Goal: Transaction & Acquisition: Purchase product/service

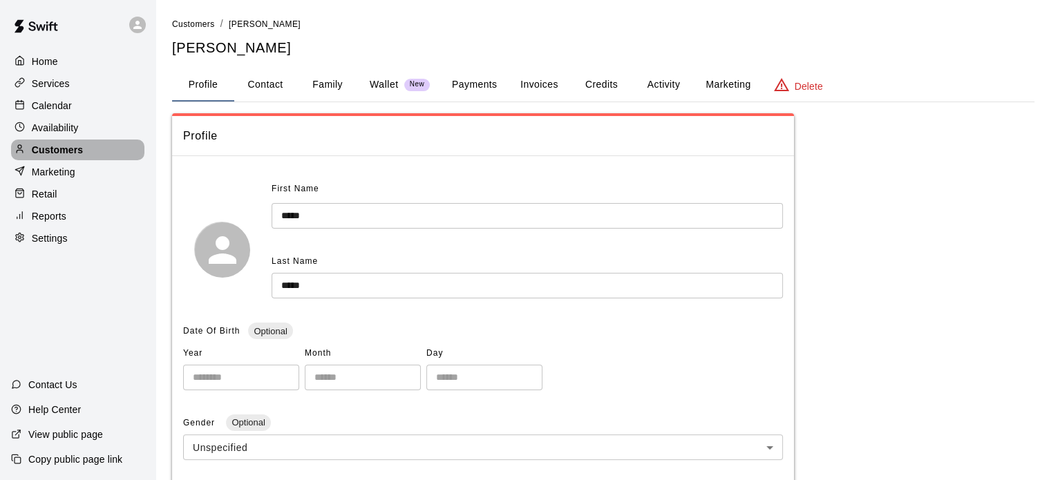
click at [57, 157] on p "Customers" at bounding box center [57, 150] width 51 height 14
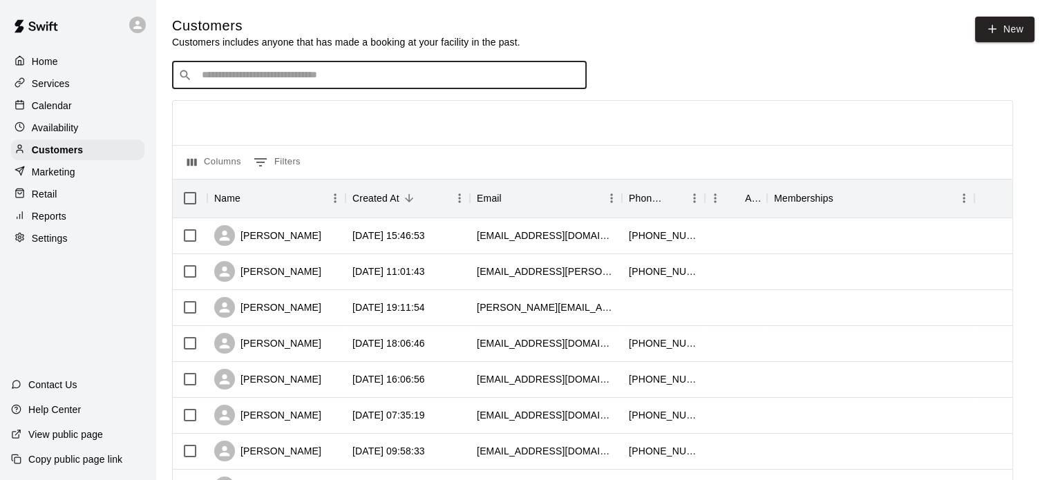
click at [293, 75] on input "Search customers by name or email" at bounding box center [389, 75] width 383 height 14
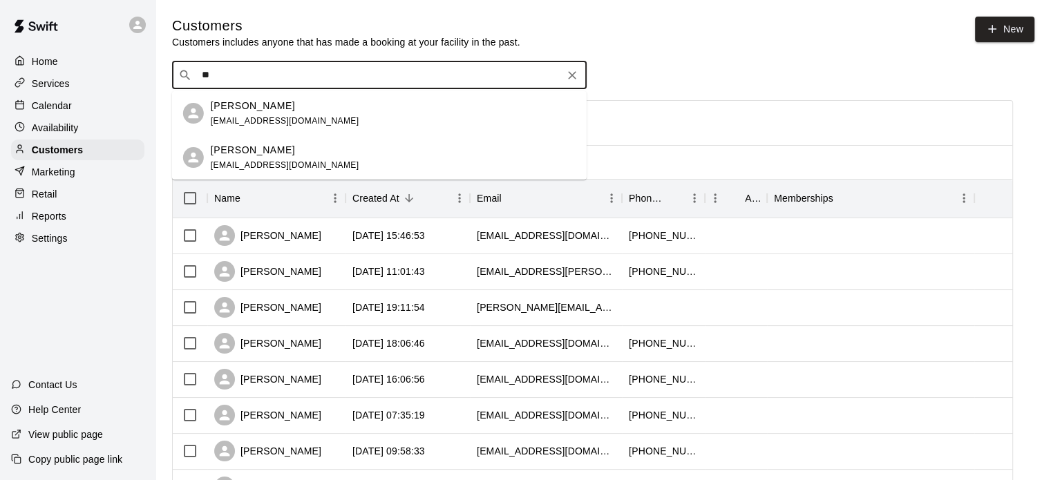
type input "*"
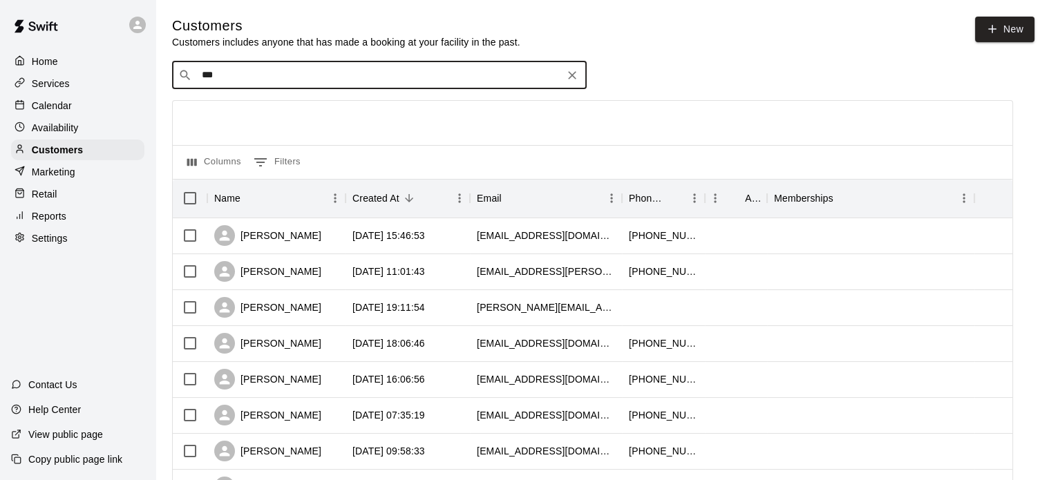
type input "****"
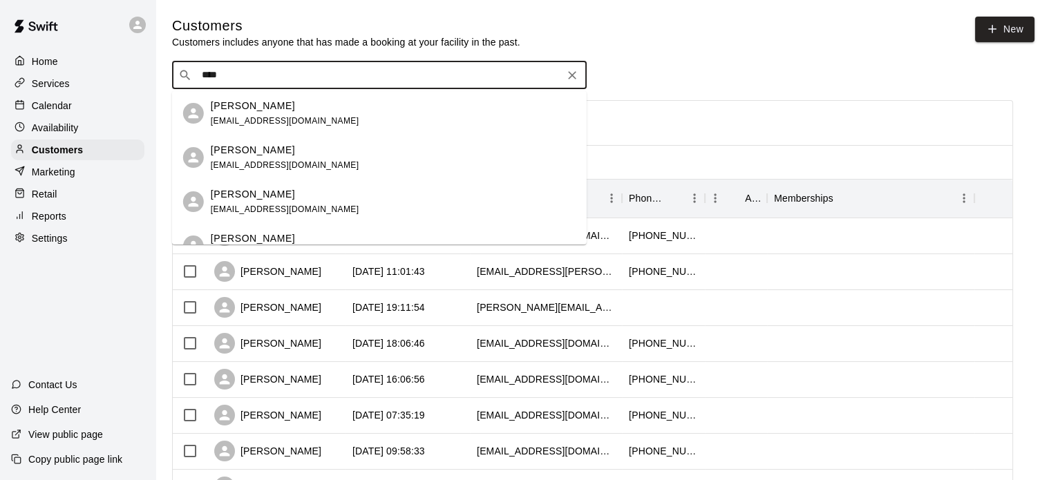
click at [236, 113] on div "[PERSON_NAME] [EMAIL_ADDRESS][DOMAIN_NAME]" at bounding box center [285, 114] width 149 height 30
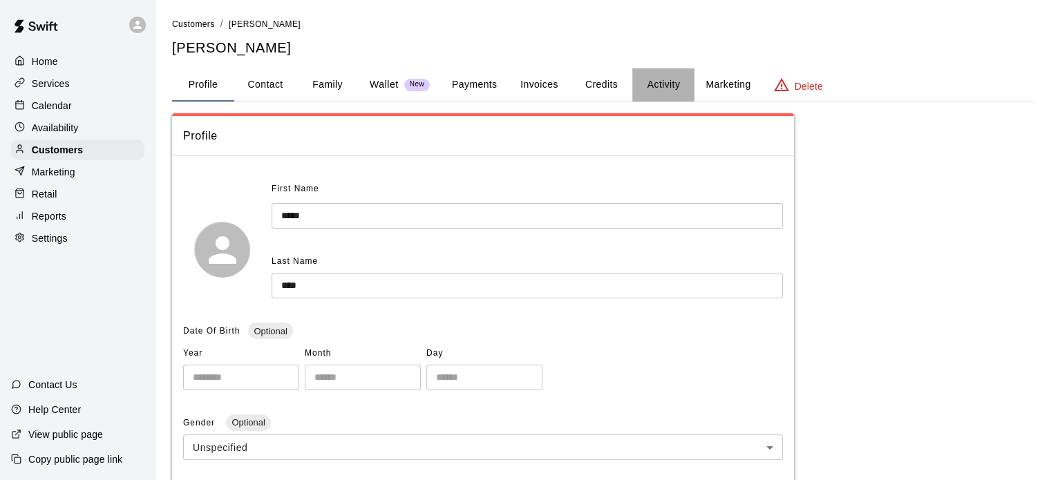
click at [665, 90] on button "Activity" at bounding box center [663, 84] width 62 height 33
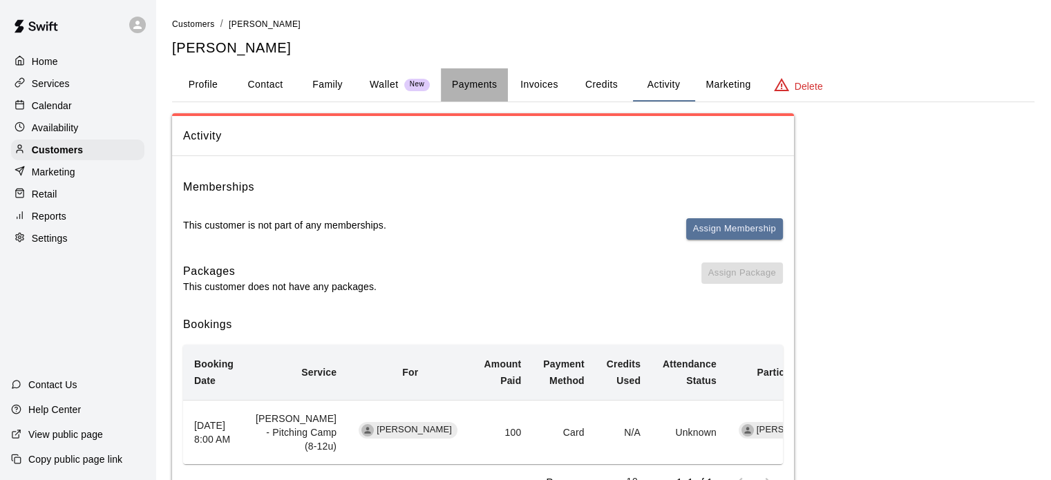
click at [487, 88] on button "Payments" at bounding box center [474, 84] width 67 height 33
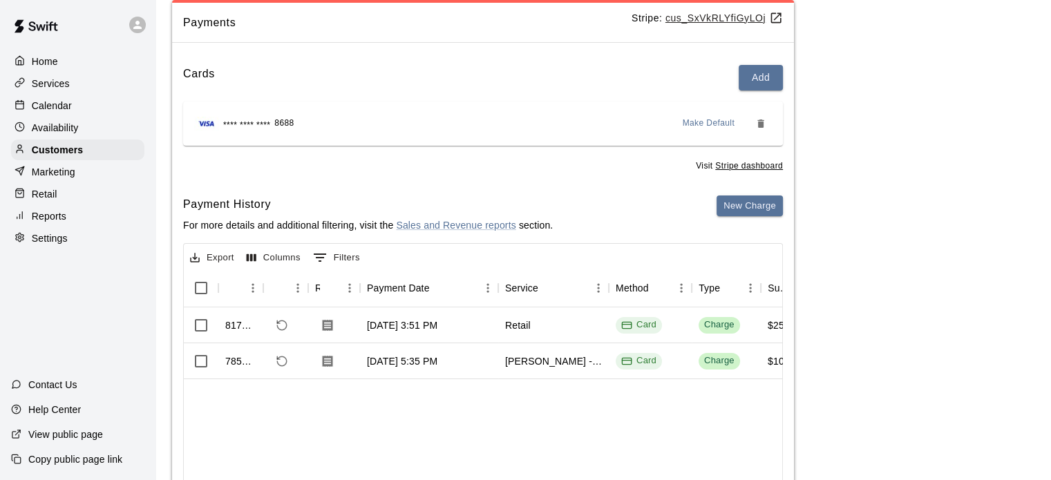
scroll to position [116, 0]
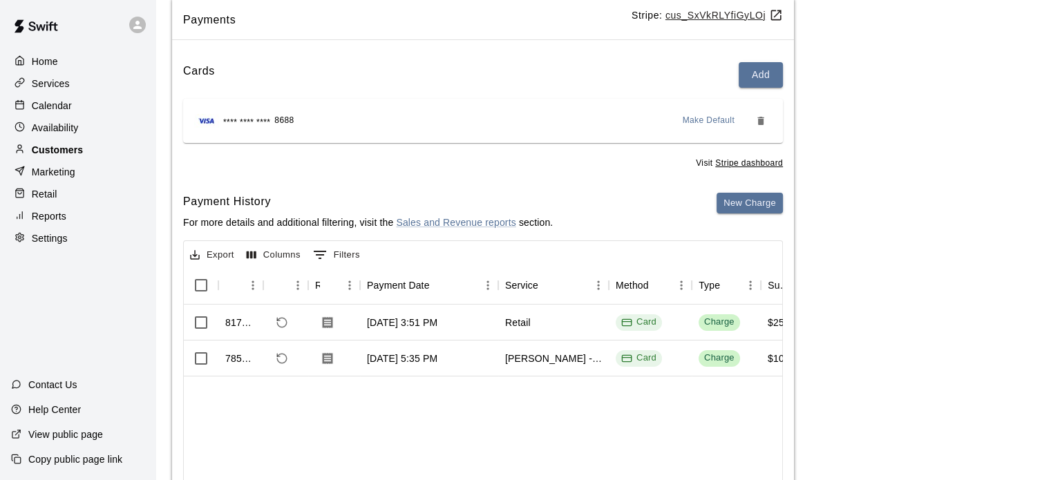
click at [59, 153] on p "Customers" at bounding box center [57, 150] width 51 height 14
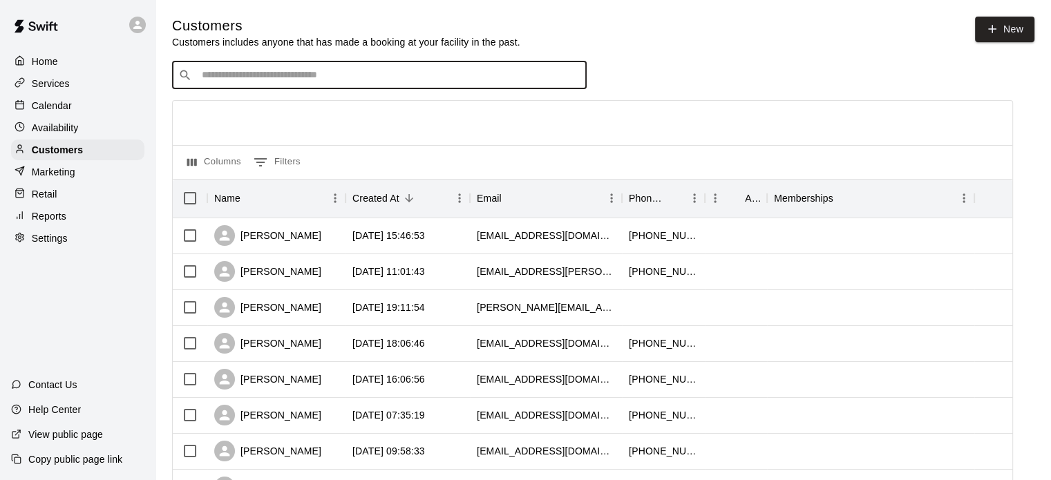
click at [292, 79] on input "Search customers by name or email" at bounding box center [389, 75] width 383 height 14
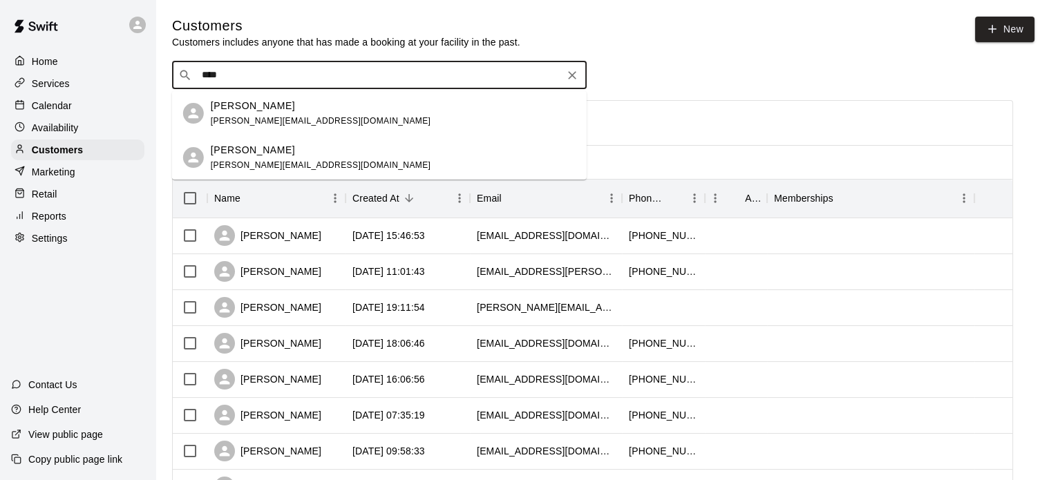
type input "*****"
click at [250, 110] on p "[PERSON_NAME]" at bounding box center [253, 106] width 84 height 15
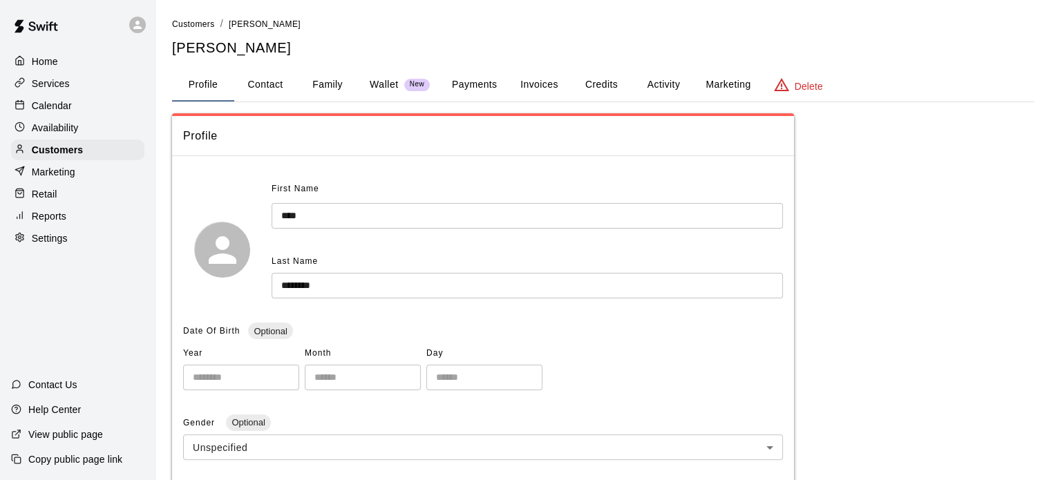
click at [464, 82] on button "Payments" at bounding box center [474, 84] width 67 height 33
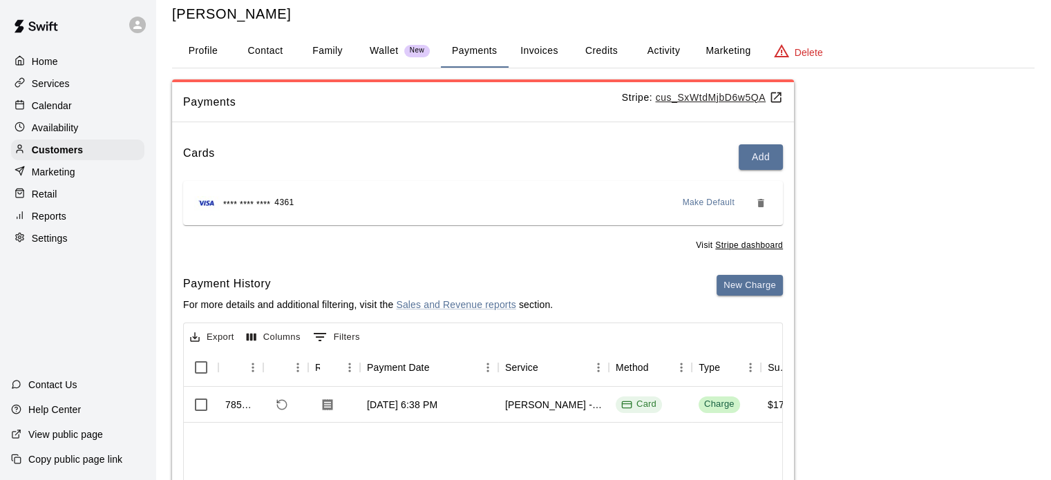
scroll to position [30, 0]
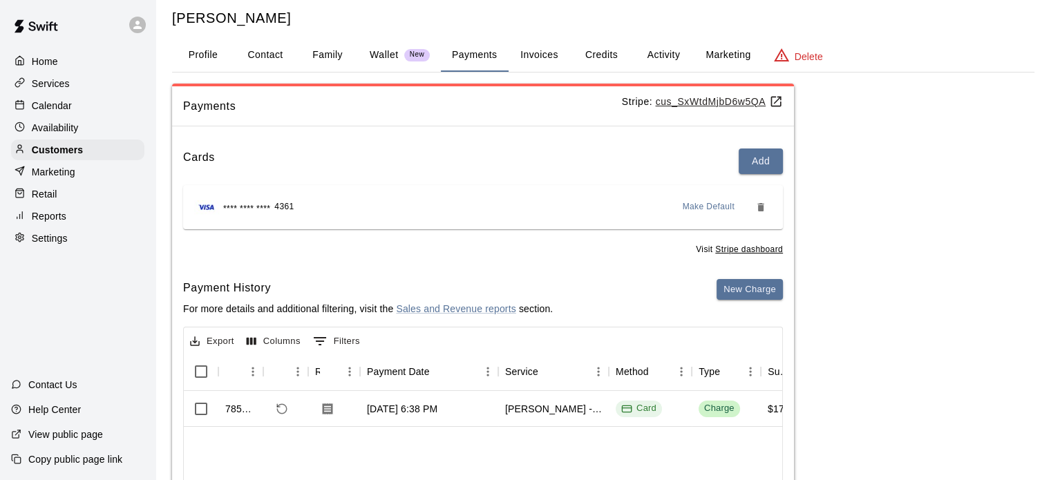
click at [355, 80] on div "Customers / [PERSON_NAME] [PERSON_NAME] Profile Contact Family Wallet New Payme…" at bounding box center [603, 313] width 862 height 653
click at [53, 221] on p "Reports" at bounding box center [49, 216] width 35 height 14
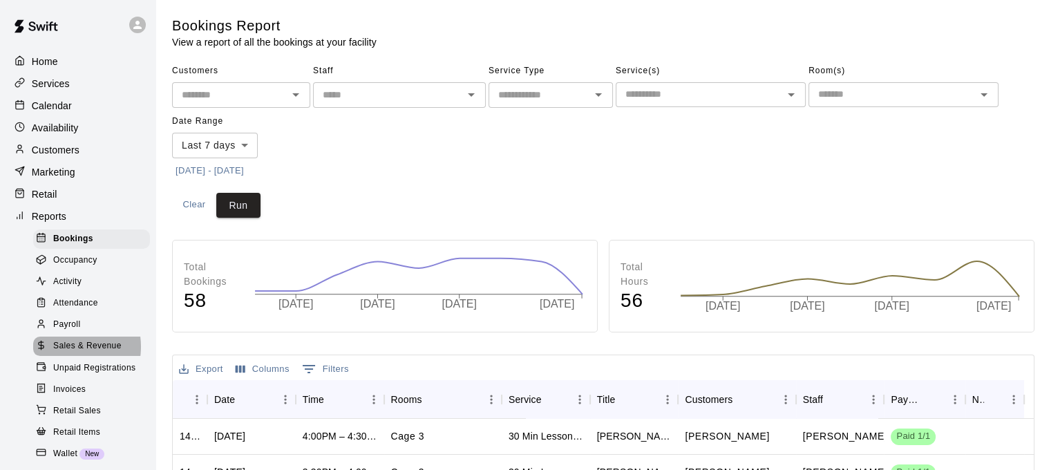
click at [69, 353] on span "Sales & Revenue" at bounding box center [87, 346] width 68 height 14
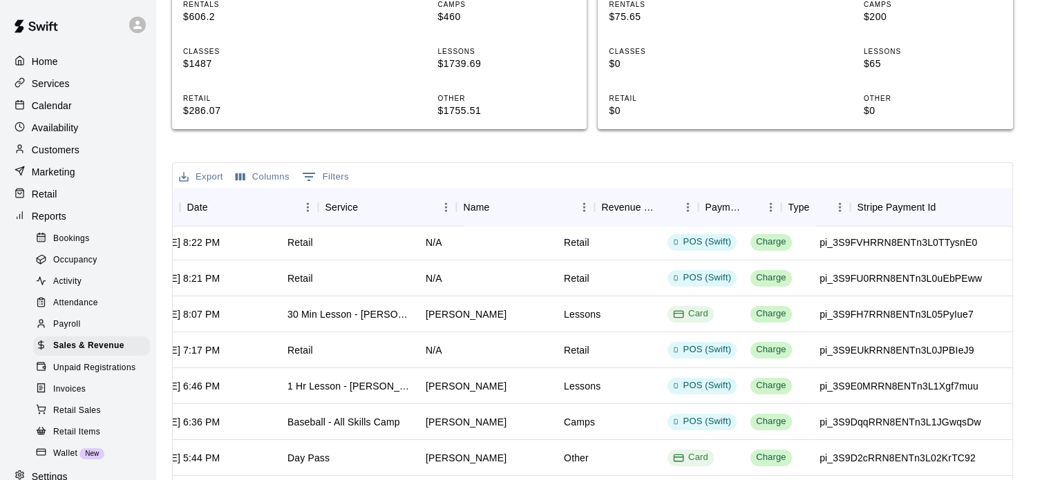
scroll to position [2, 0]
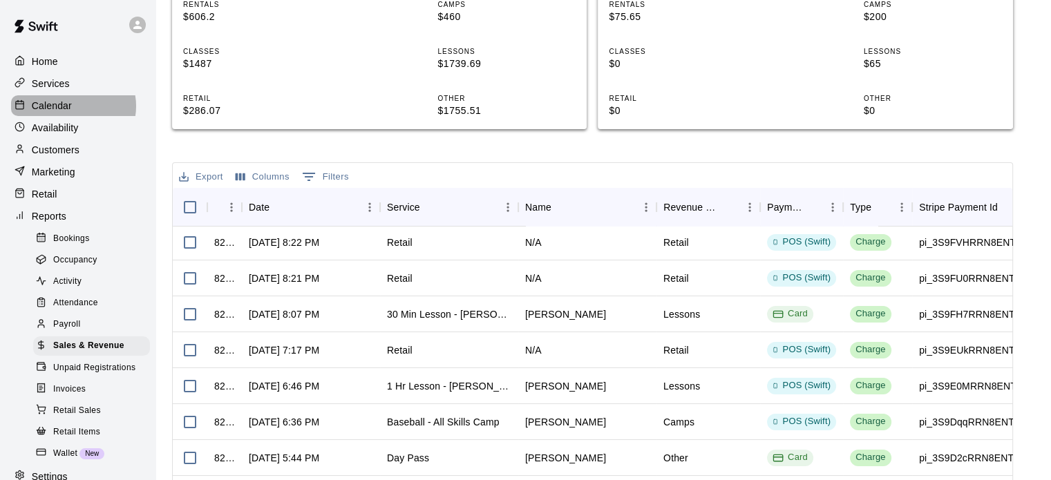
click at [72, 108] on div "Calendar" at bounding box center [77, 105] width 133 height 21
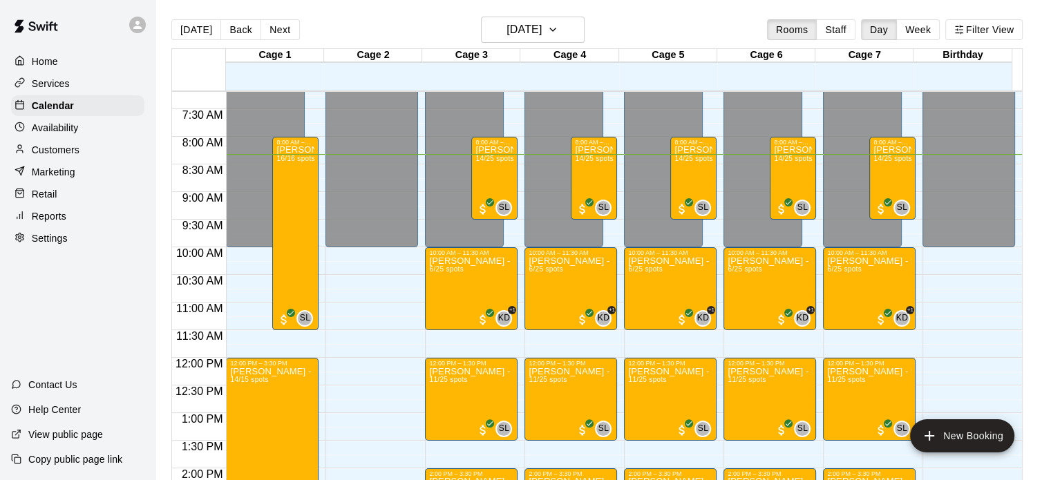
scroll to position [396, 0]
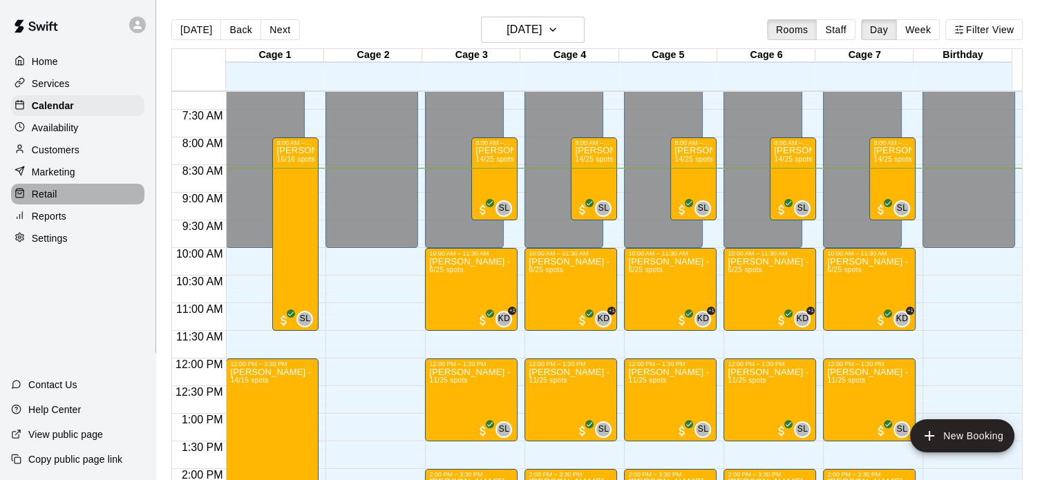
click at [46, 200] on p "Retail" at bounding box center [45, 194] width 26 height 14
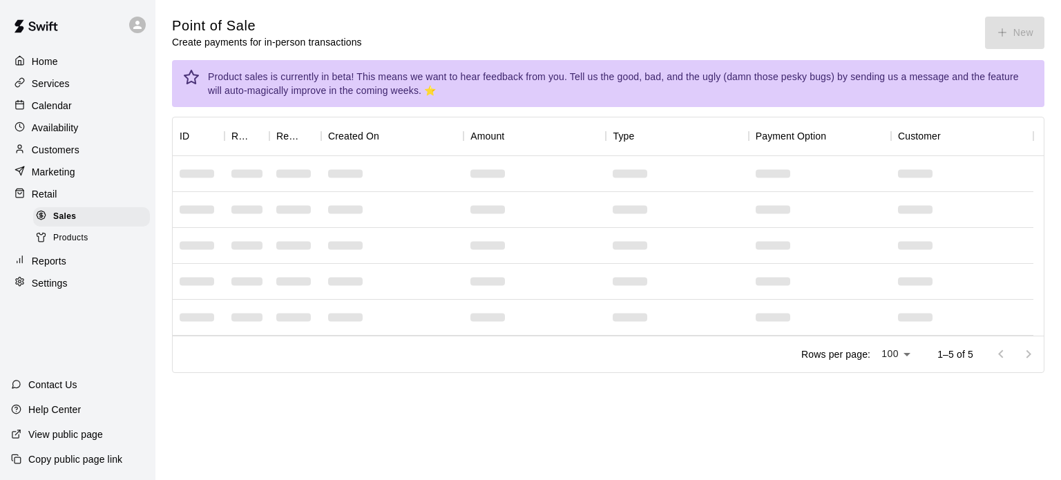
click at [66, 245] on span "Products" at bounding box center [70, 238] width 35 height 14
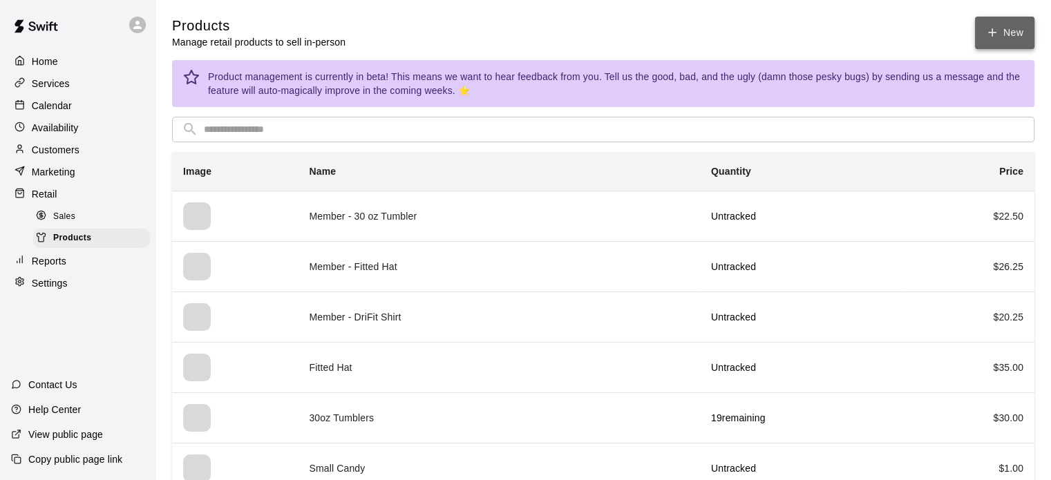
click at [1002, 37] on link "New" at bounding box center [1004, 33] width 59 height 32
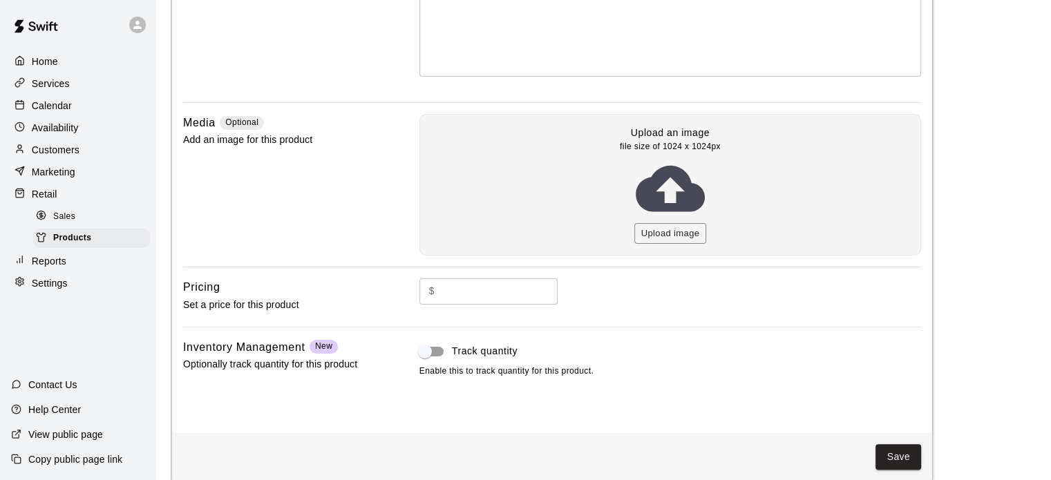
scroll to position [278, 0]
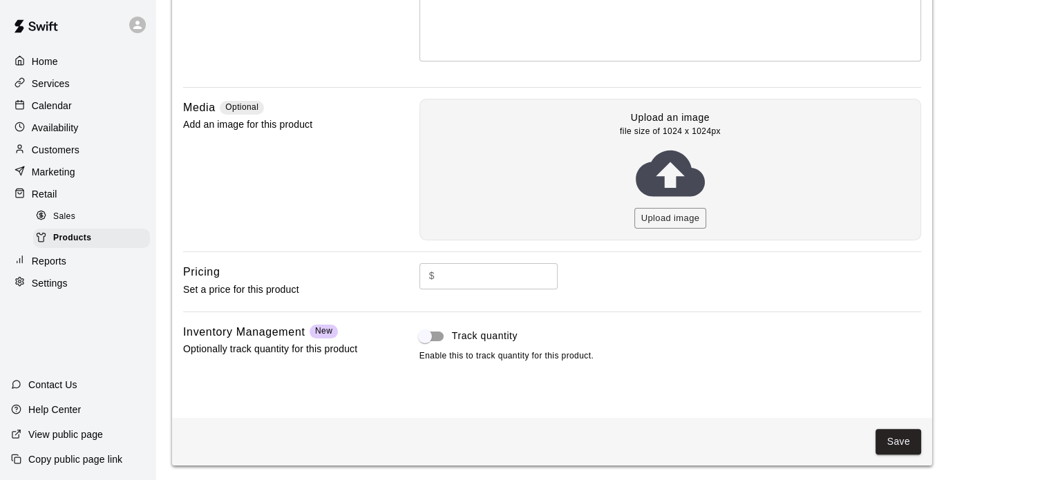
type input "**********"
click at [453, 289] on div "$ ​" at bounding box center [669, 287] width 501 height 48
click at [450, 278] on input "text" at bounding box center [498, 276] width 117 height 26
type input "**"
click at [898, 443] on button "Save" at bounding box center [898, 442] width 46 height 26
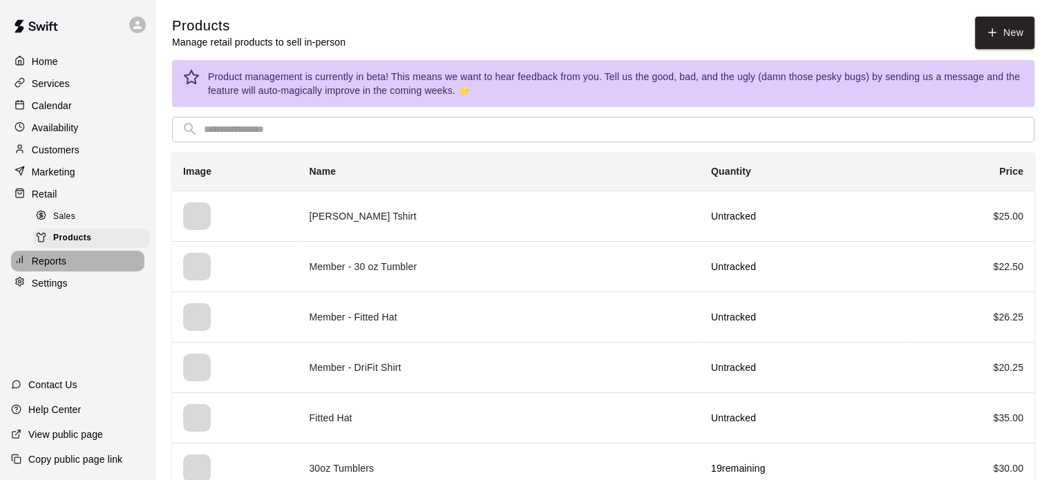
click at [57, 268] on p "Reports" at bounding box center [49, 261] width 35 height 14
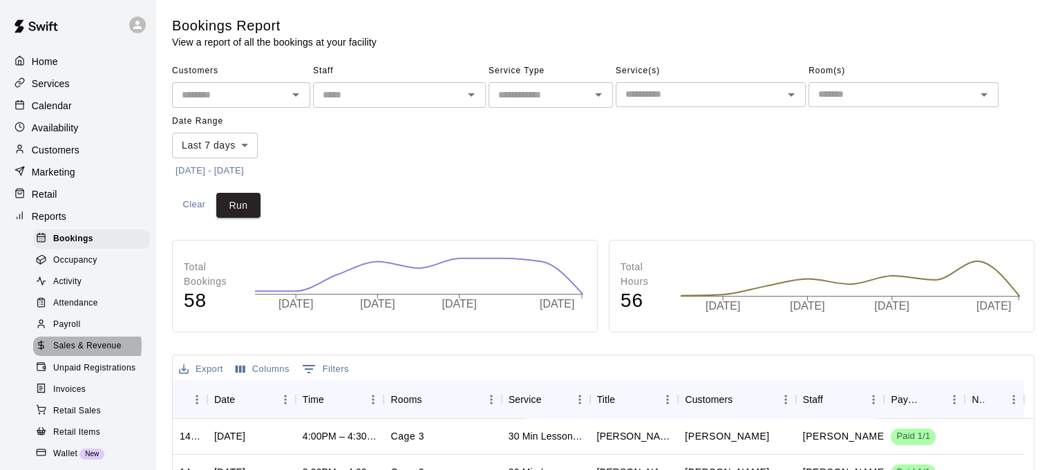
click at [77, 353] on span "Sales & Revenue" at bounding box center [87, 346] width 68 height 14
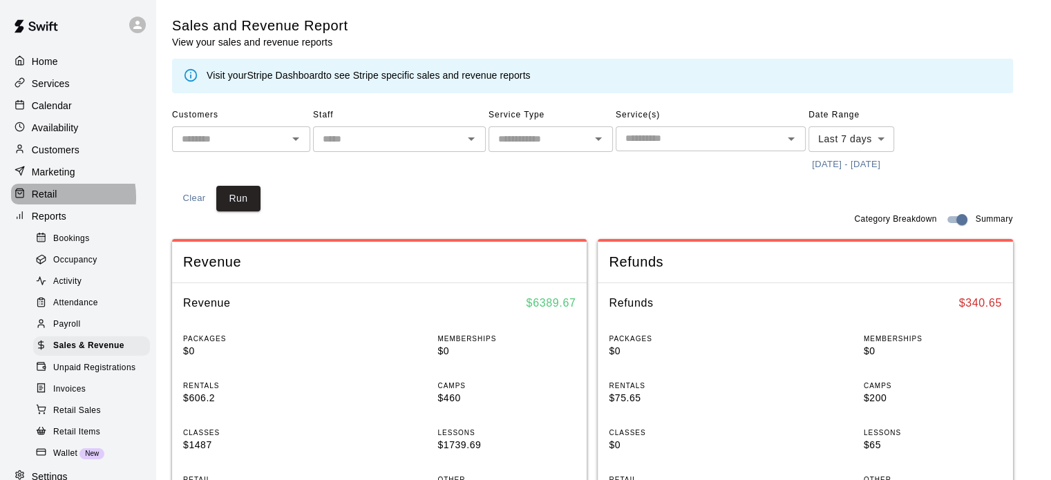
click at [50, 201] on p "Retail" at bounding box center [45, 194] width 26 height 14
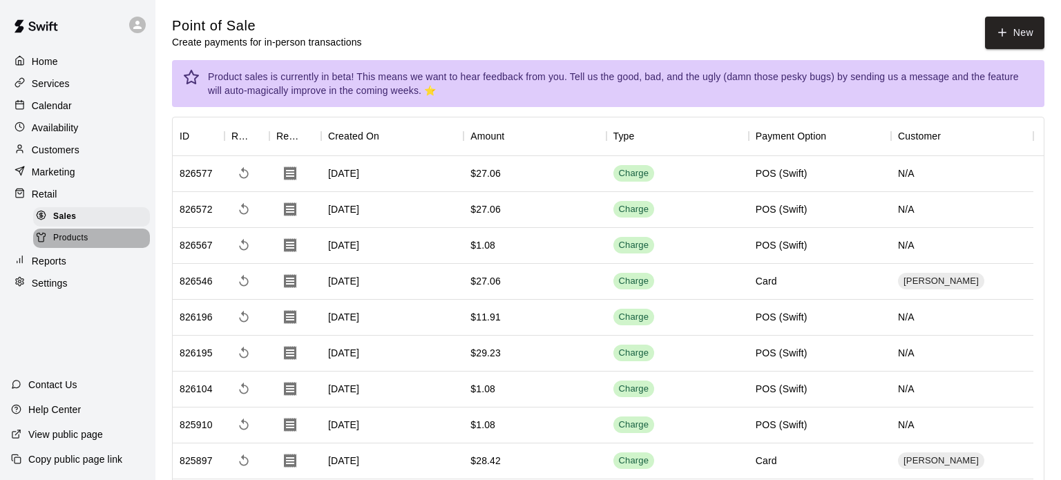
click at [65, 245] on span "Products" at bounding box center [70, 238] width 35 height 14
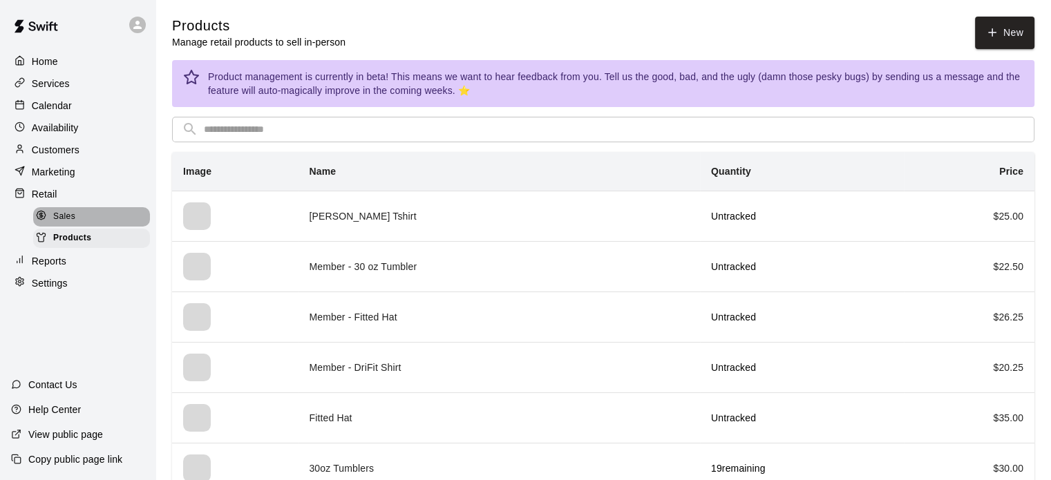
click at [64, 224] on span "Sales" at bounding box center [64, 217] width 22 height 14
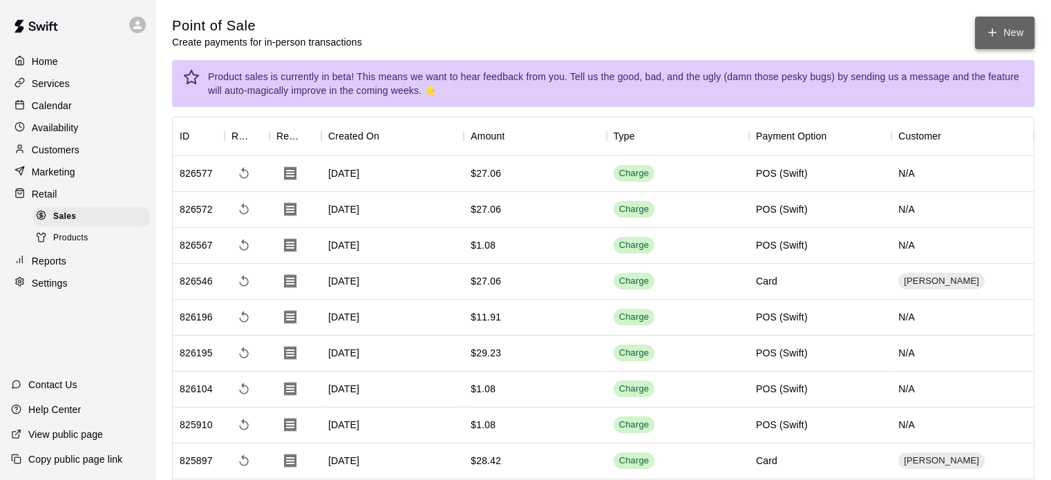
click at [993, 30] on icon "button" at bounding box center [992, 32] width 12 height 12
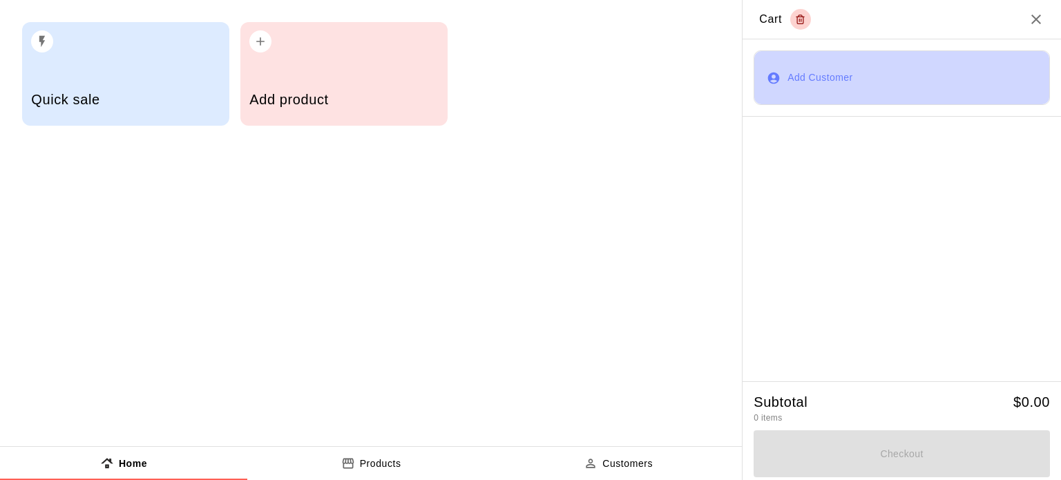
click at [780, 66] on button "Add Customer" at bounding box center [902, 77] width 296 height 55
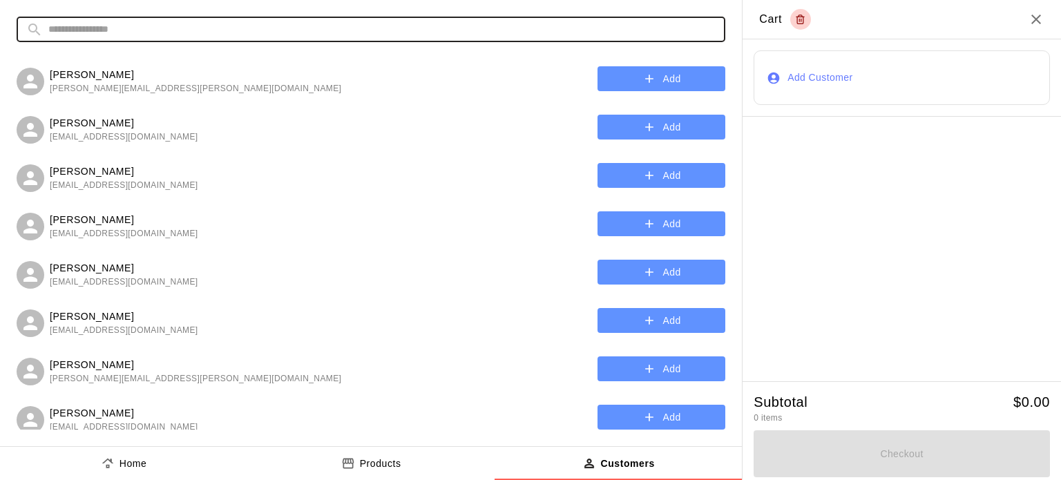
click at [367, 31] on input "text" at bounding box center [381, 30] width 667 height 26
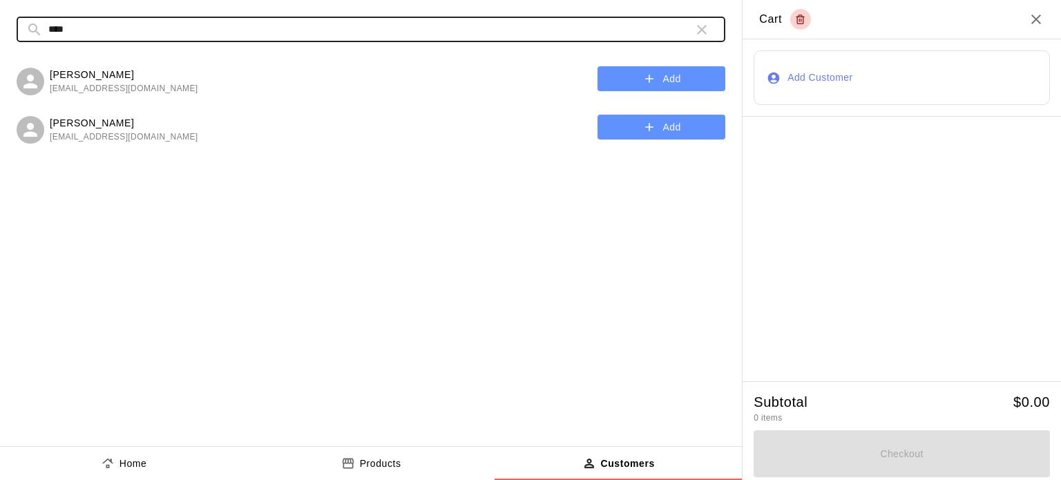
type input "****"
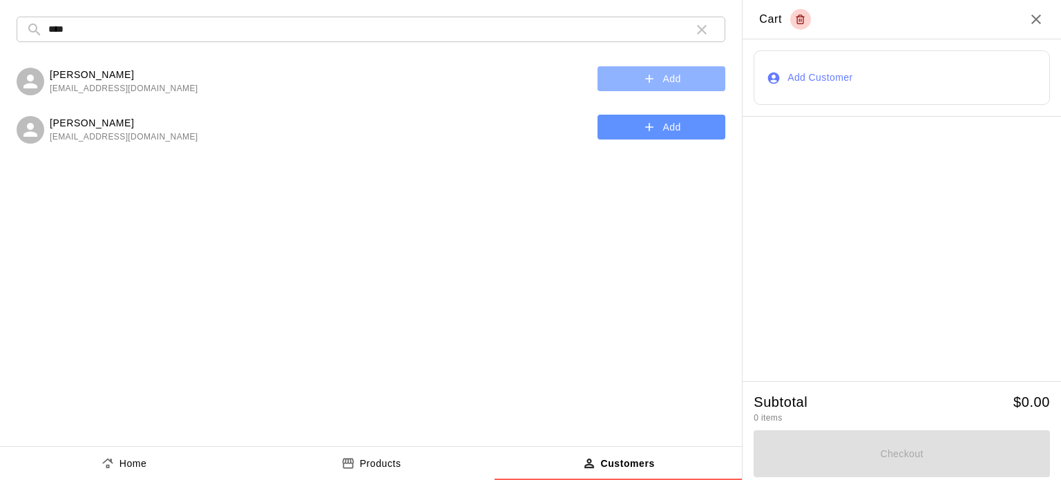
click at [659, 72] on button "Add" at bounding box center [661, 79] width 128 height 26
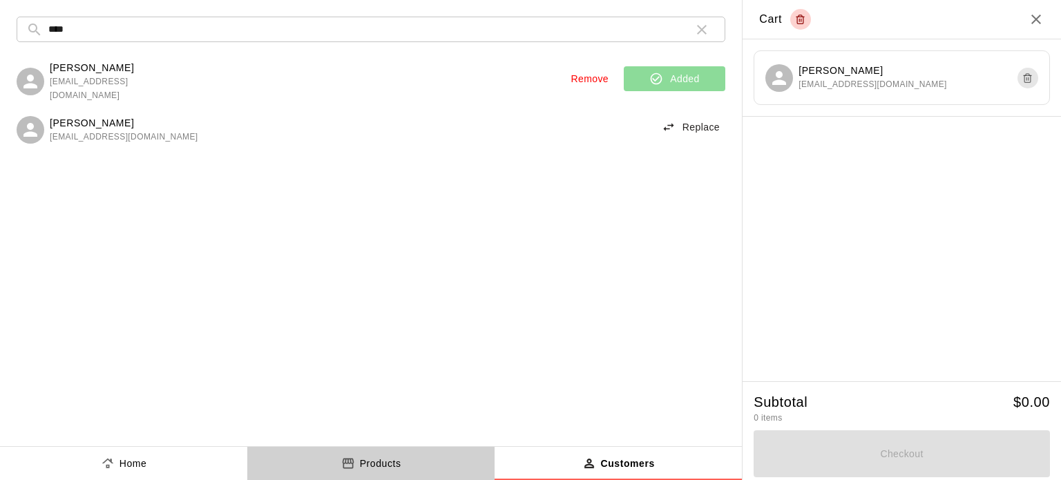
click at [381, 461] on p "Products" at bounding box center [380, 464] width 41 height 15
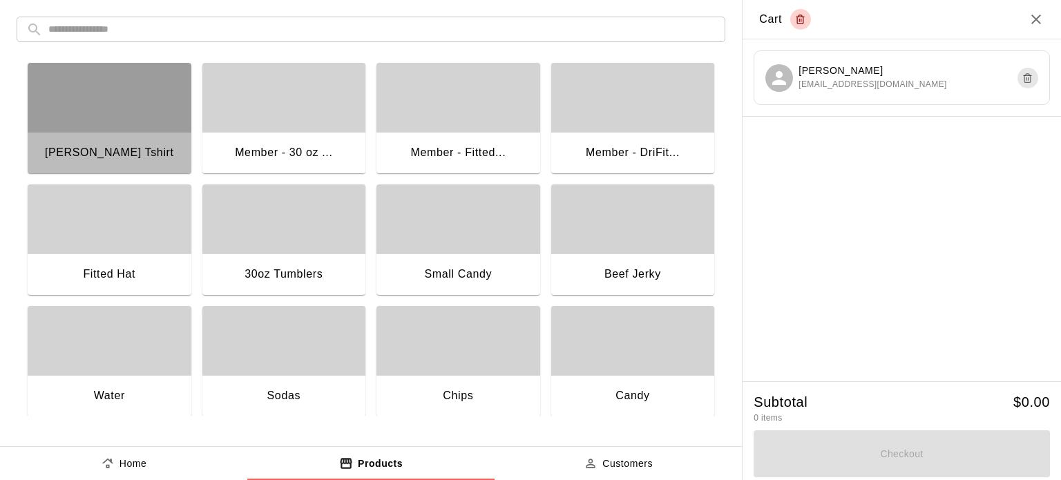
click at [154, 144] on div "[PERSON_NAME] Tshirt" at bounding box center [109, 153] width 129 height 18
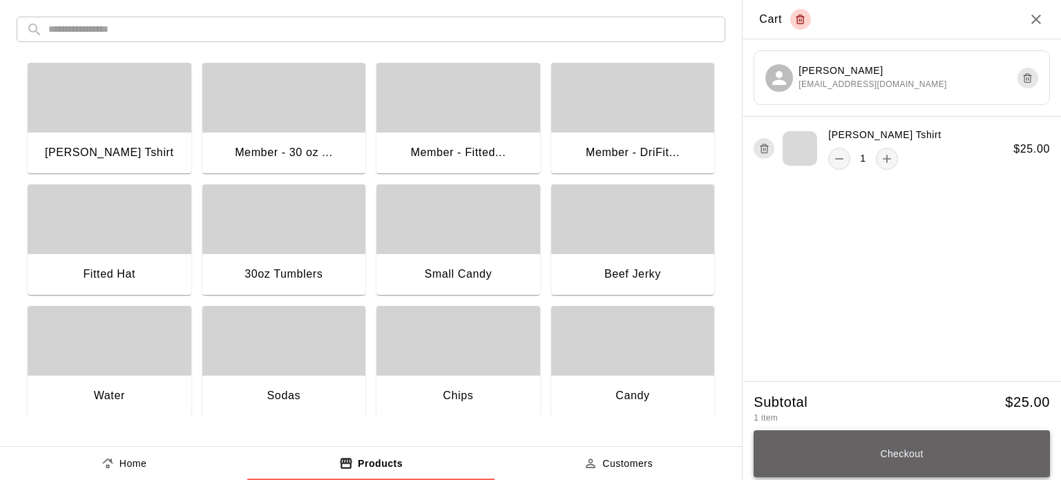
click at [881, 452] on button "Checkout" at bounding box center [902, 453] width 296 height 47
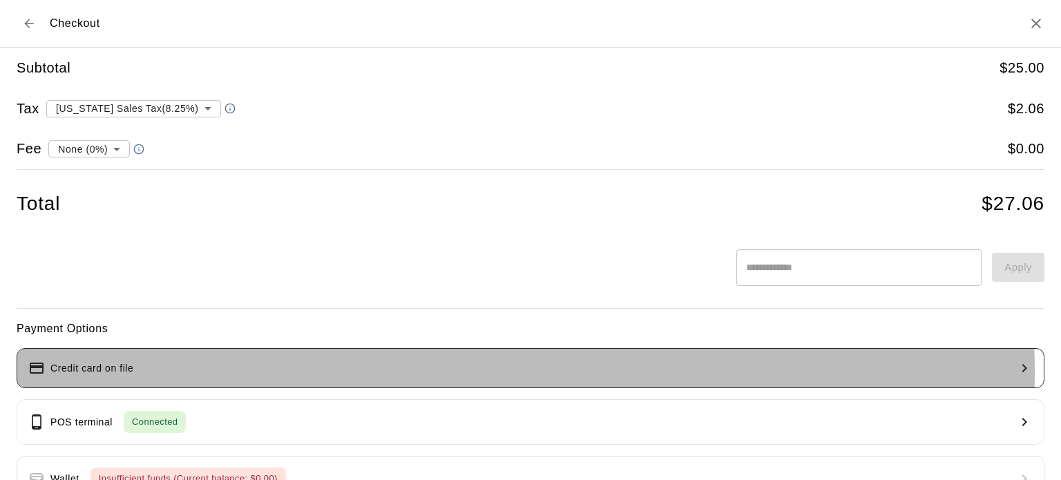
click at [451, 372] on button "Credit card on file" at bounding box center [531, 368] width 1028 height 40
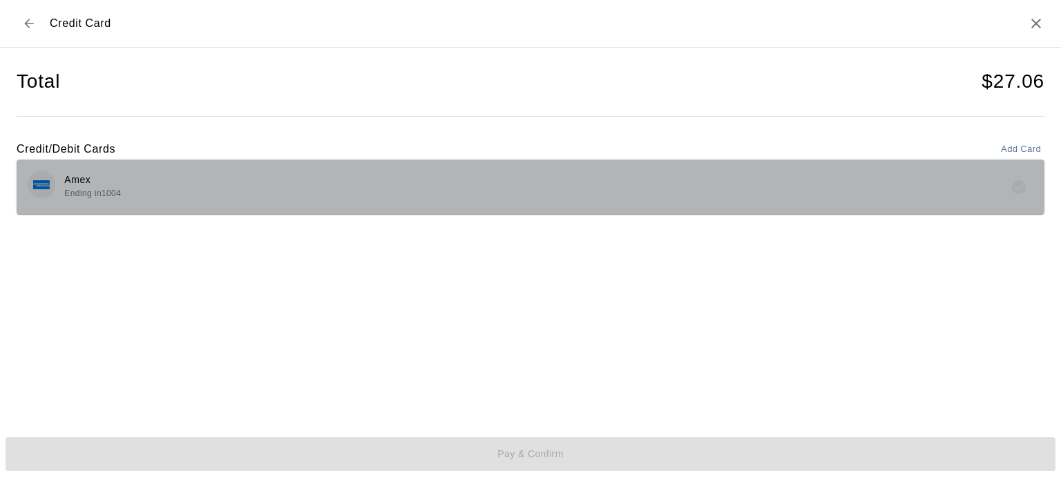
click at [919, 187] on div "Amex Ending in [DATE]" at bounding box center [531, 187] width 1006 height 32
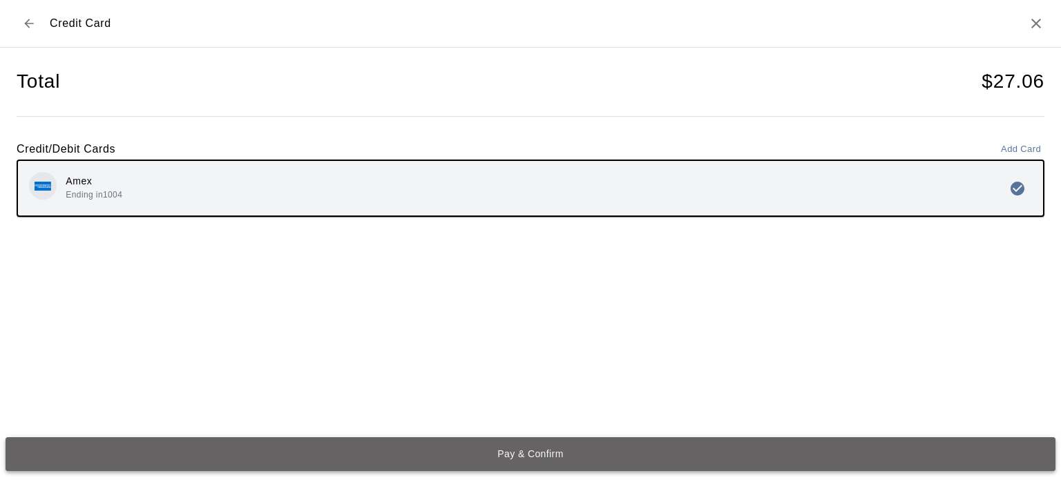
click at [536, 457] on button "Pay & Confirm" at bounding box center [531, 454] width 1050 height 34
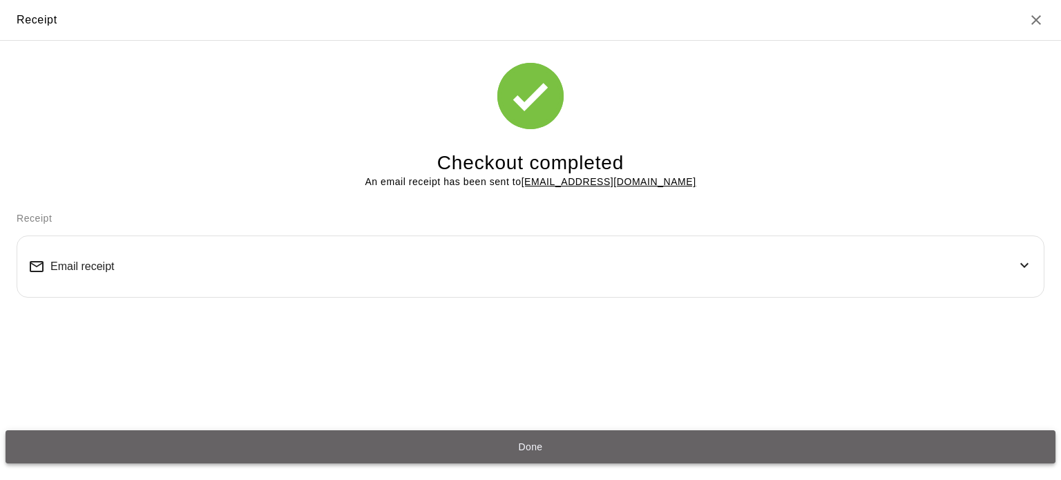
click at [532, 449] on button "Done" at bounding box center [531, 447] width 1050 height 34
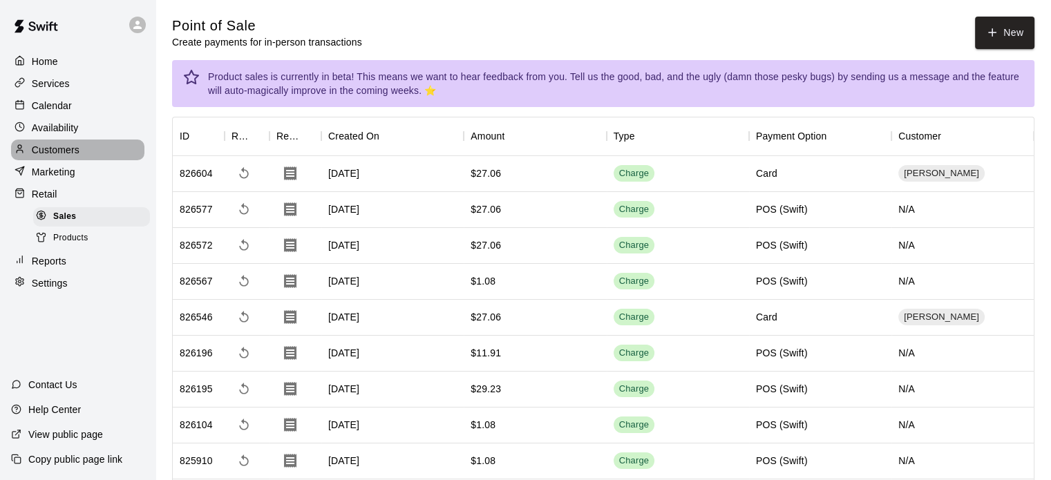
click at [63, 157] on p "Customers" at bounding box center [56, 150] width 48 height 14
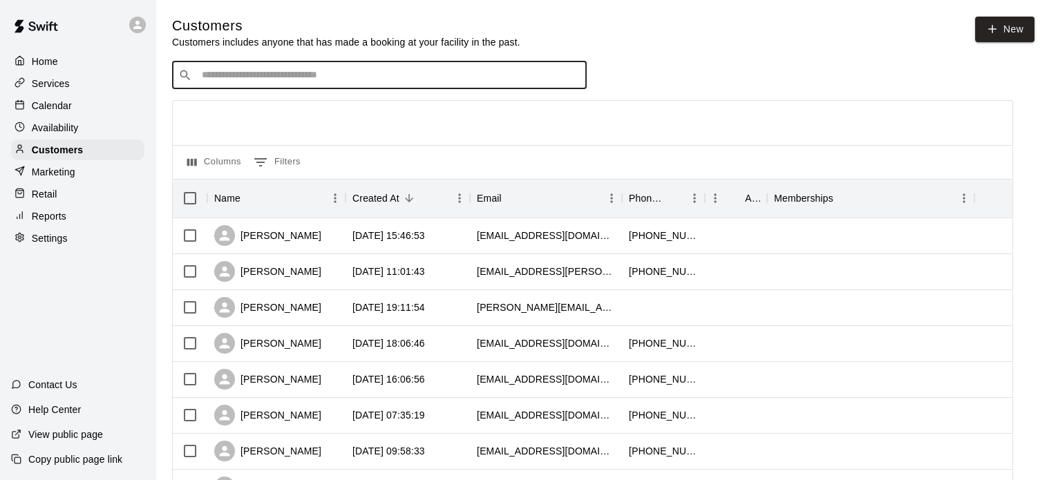
click at [342, 74] on input "Search customers by name or email" at bounding box center [389, 75] width 383 height 14
type input "******"
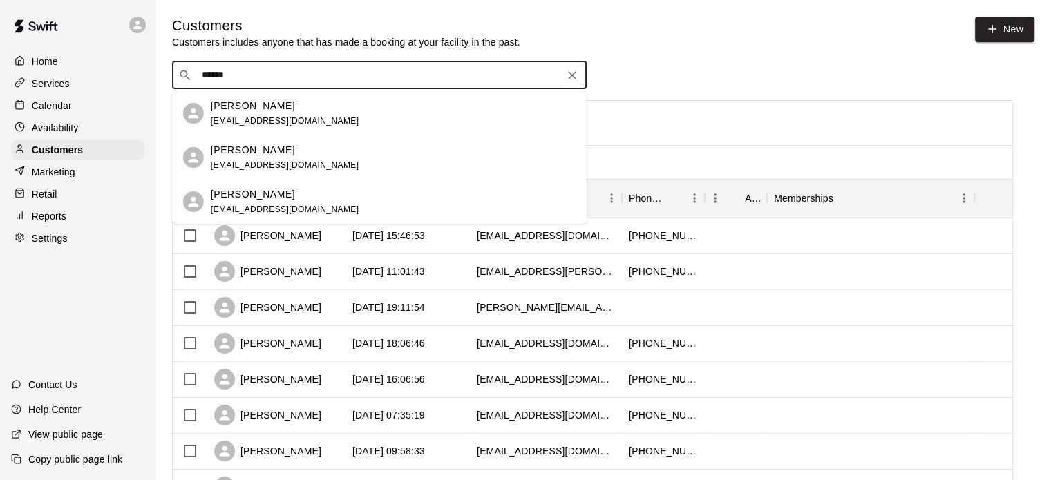
click at [233, 110] on p "[PERSON_NAME]" at bounding box center [253, 106] width 84 height 15
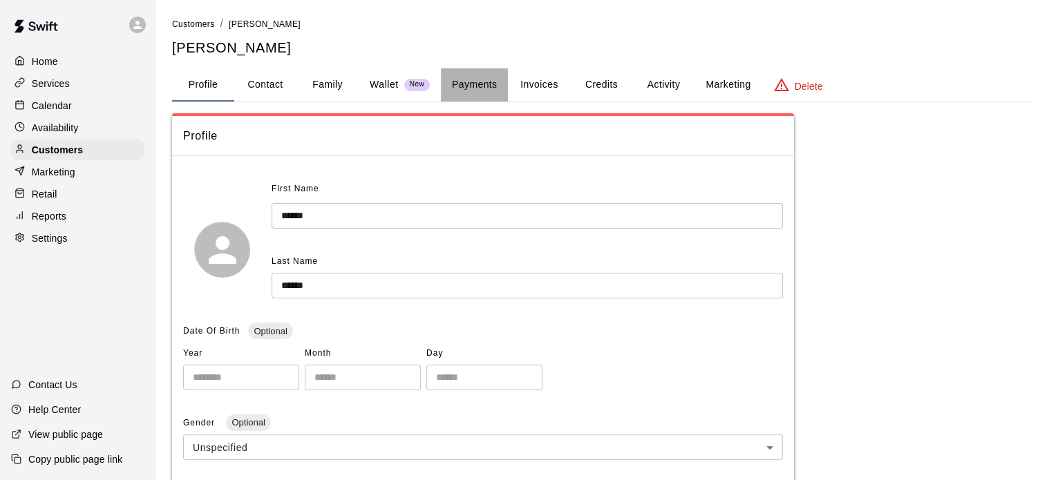
click at [472, 88] on button "Payments" at bounding box center [474, 84] width 67 height 33
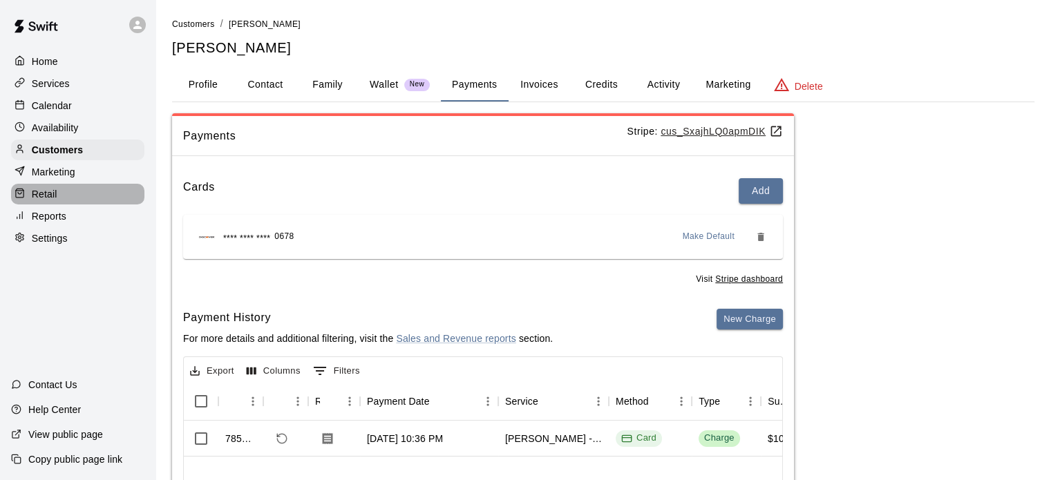
click at [55, 201] on p "Retail" at bounding box center [45, 194] width 26 height 14
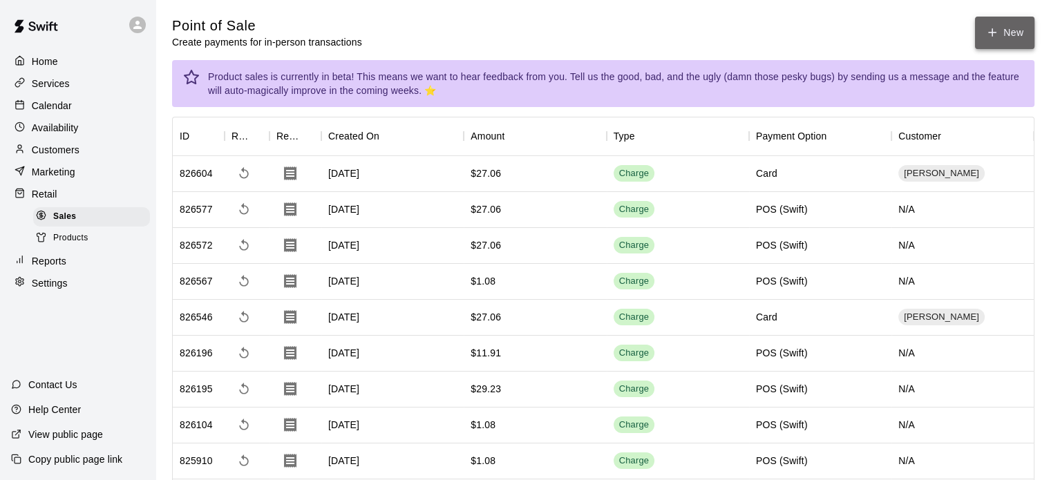
click at [993, 32] on icon "button" at bounding box center [992, 32] width 12 height 12
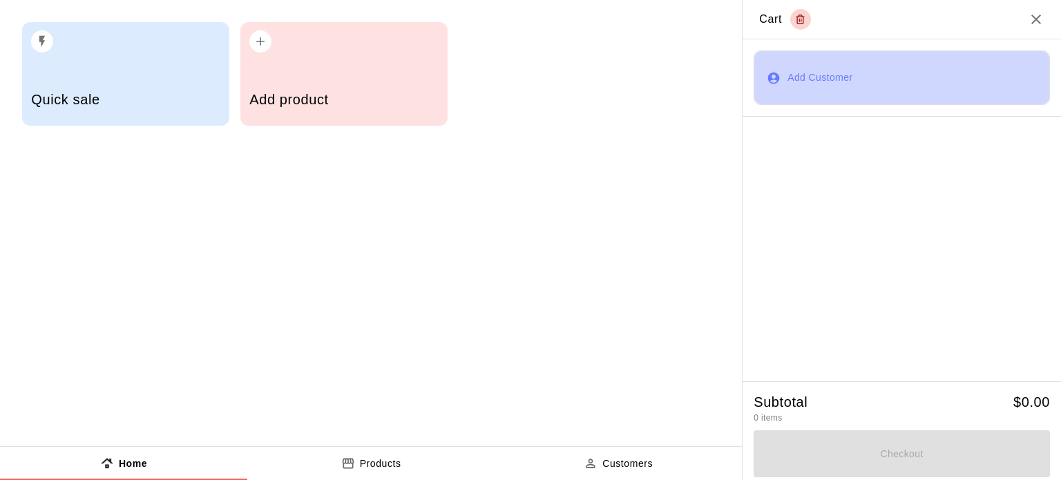
click at [796, 71] on button "Add Customer" at bounding box center [902, 77] width 296 height 55
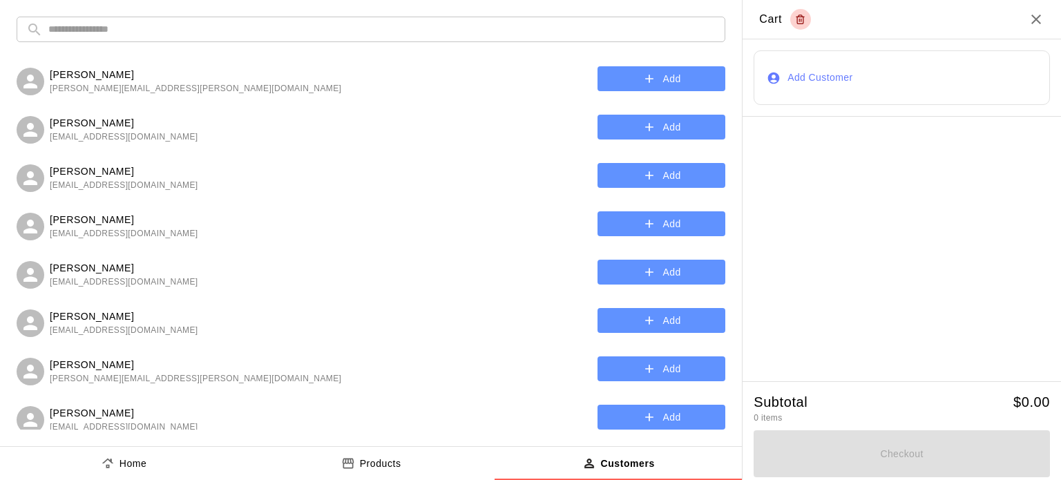
click at [498, 28] on input "text" at bounding box center [381, 30] width 667 height 26
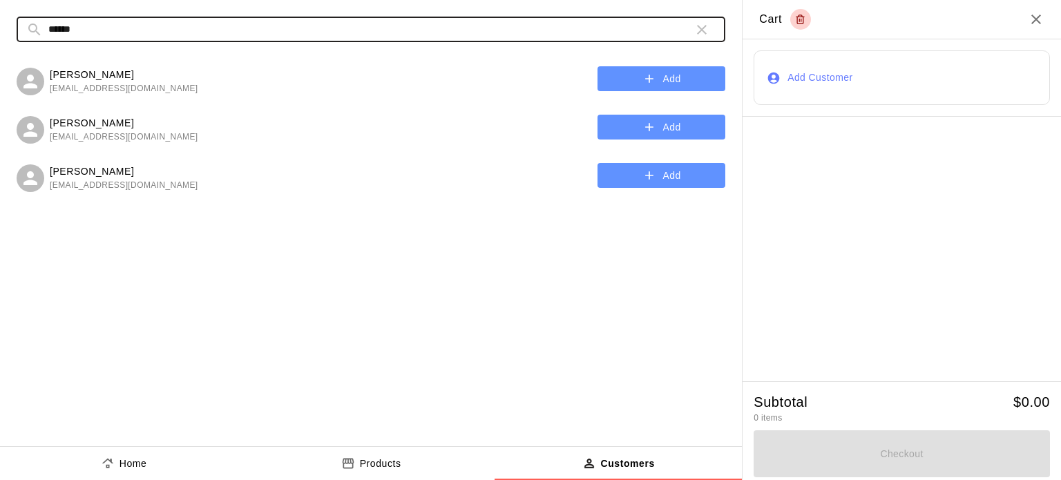
type input "******"
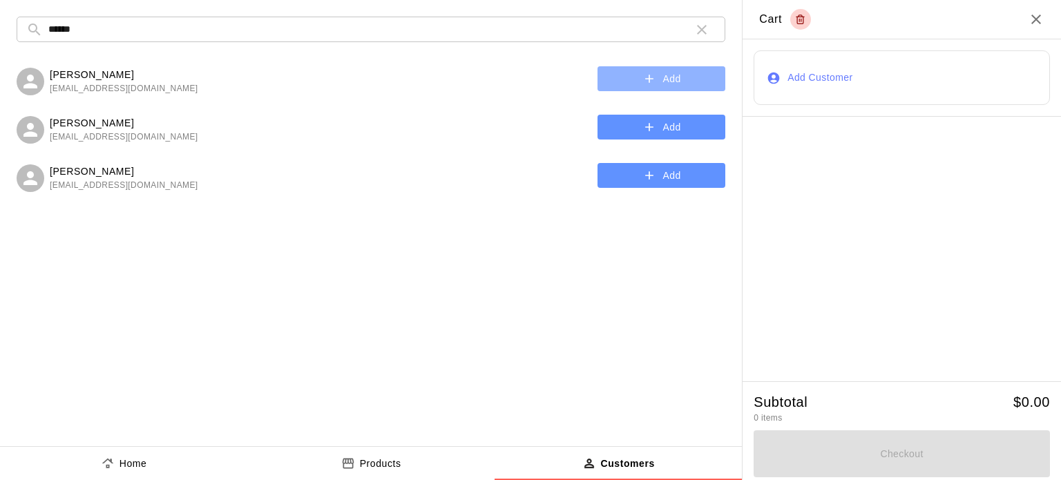
click at [647, 79] on icon "button" at bounding box center [649, 79] width 8 height 8
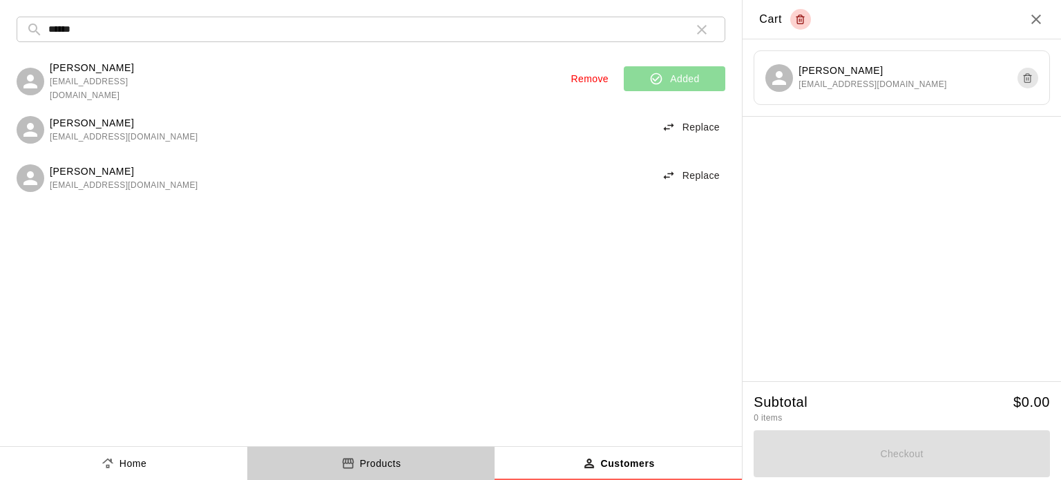
click at [387, 459] on p "Products" at bounding box center [380, 464] width 41 height 15
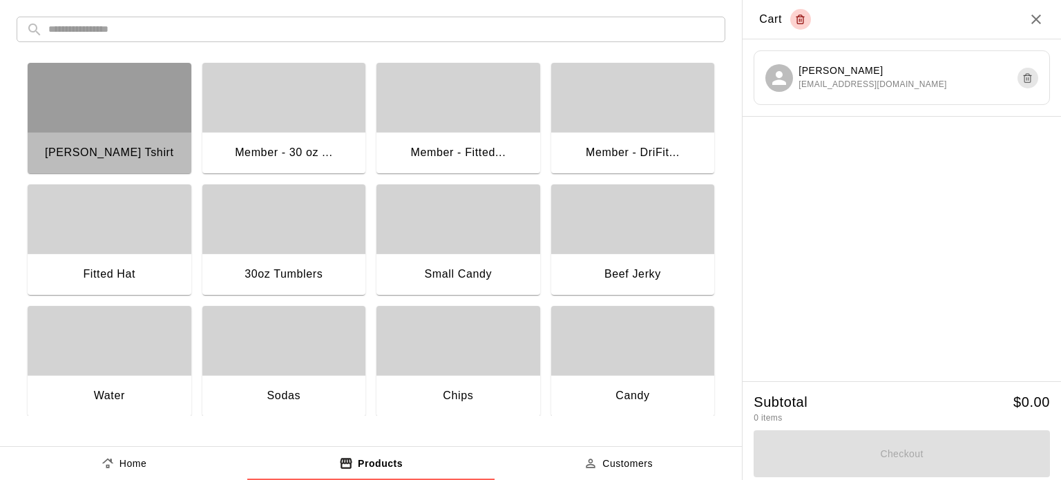
click at [124, 129] on div "button" at bounding box center [110, 97] width 164 height 69
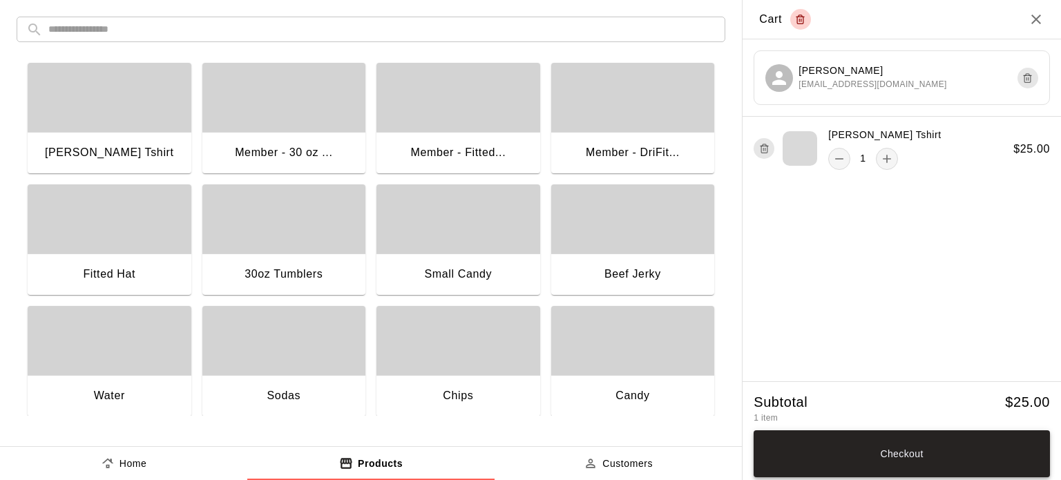
click at [902, 451] on button "Checkout" at bounding box center [902, 453] width 296 height 47
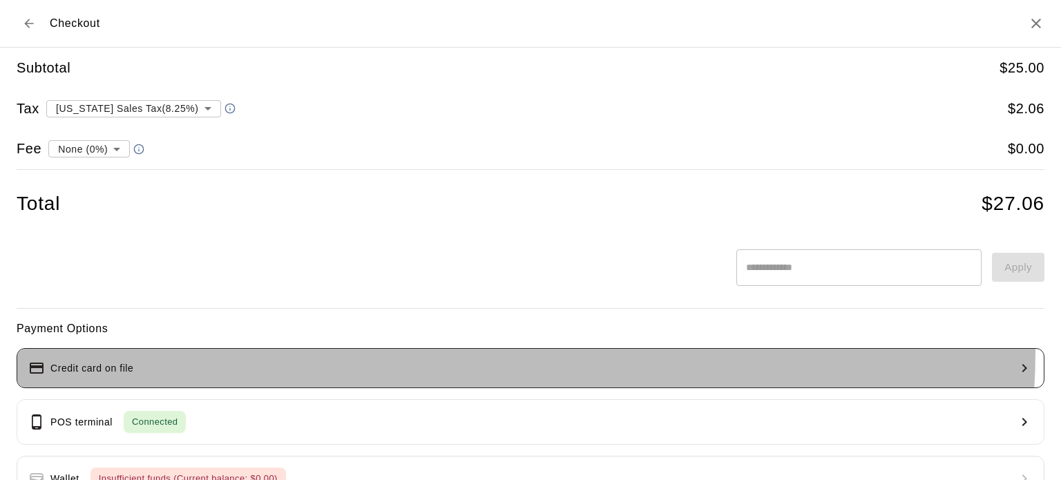
click at [429, 351] on button "Credit card on file" at bounding box center [531, 368] width 1028 height 40
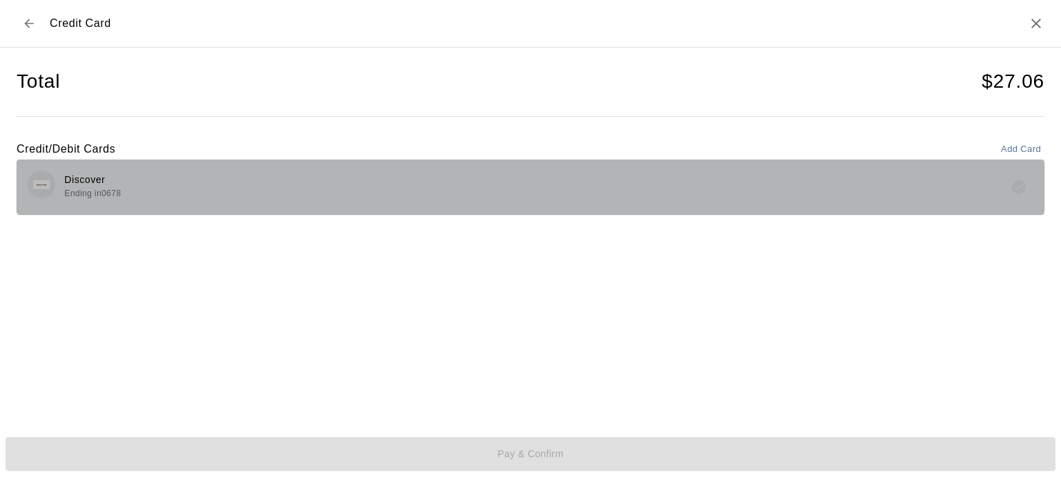
click at [804, 169] on div "Discover Ending in 0678" at bounding box center [531, 187] width 1028 height 55
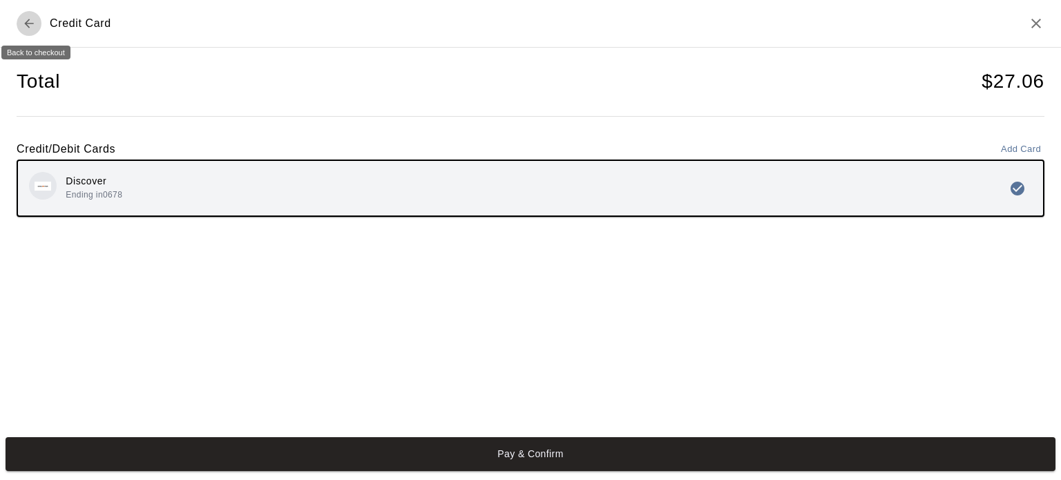
click at [26, 27] on icon "Back to checkout" at bounding box center [29, 24] width 14 height 14
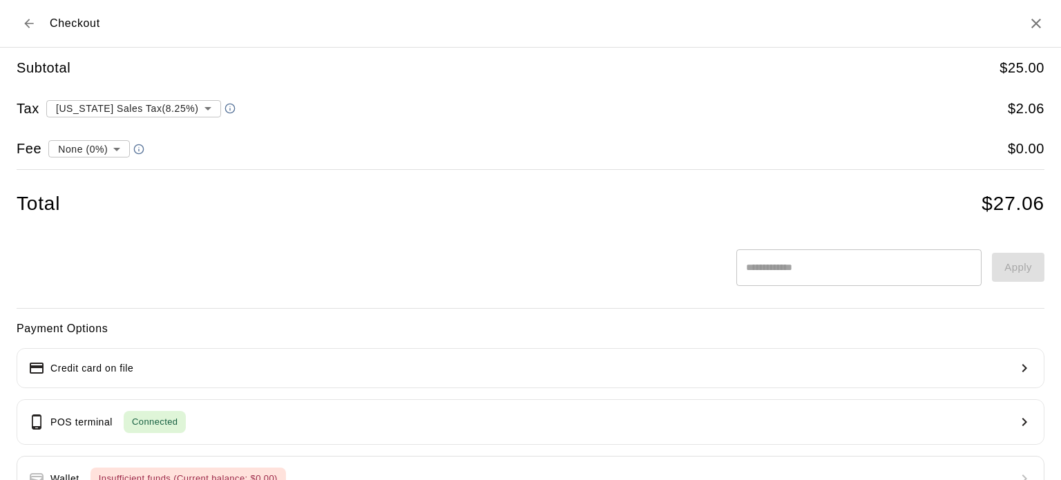
scroll to position [146, 0]
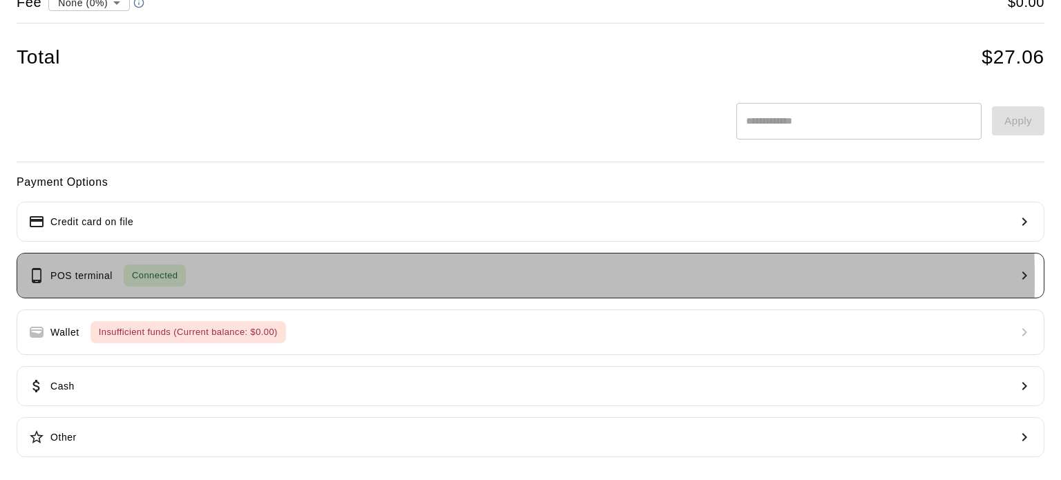
click at [243, 277] on button "POS terminal Connected" at bounding box center [531, 276] width 1028 height 46
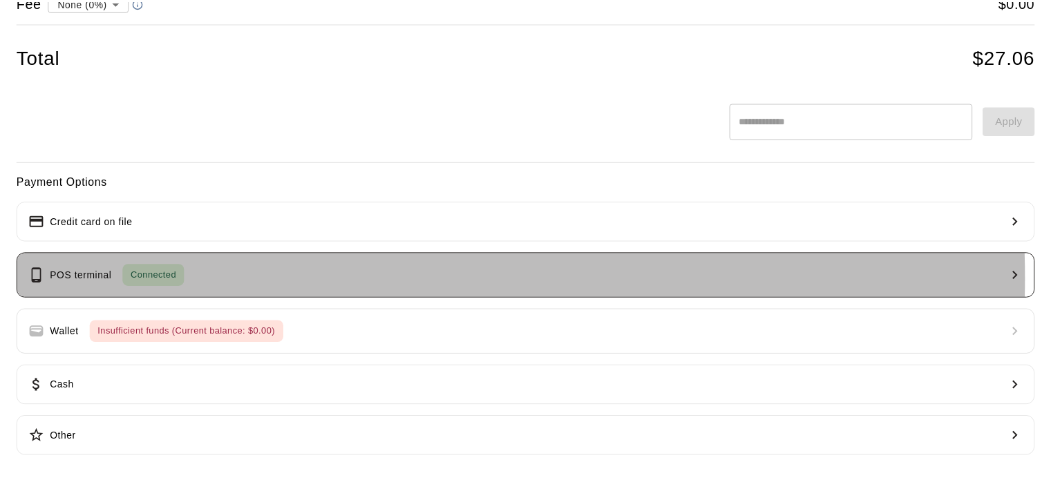
scroll to position [0, 0]
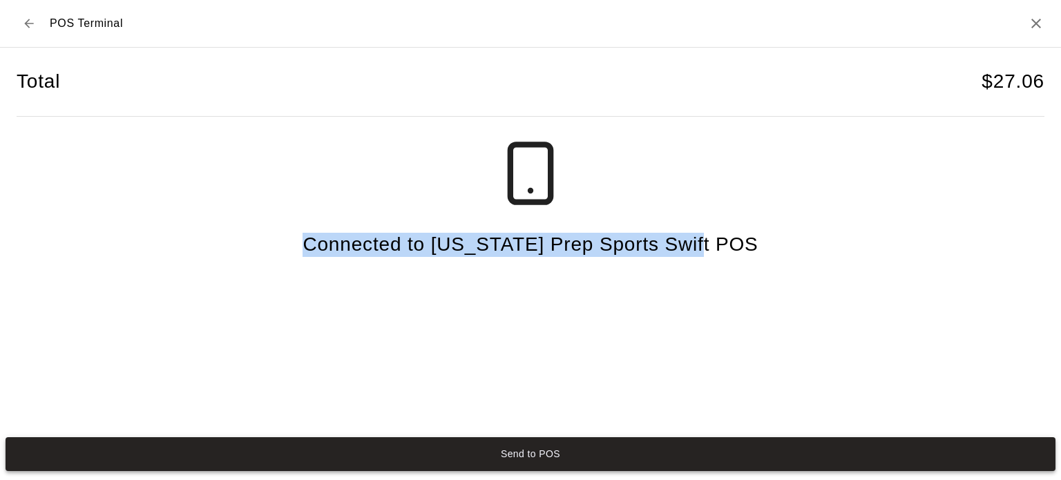
drag, startPoint x: 243, startPoint y: 277, endPoint x: 542, endPoint y: 459, distance: 349.7
click at [542, 459] on div "POS Terminal Total $ 27.06 Connected to [US_STATE] Prep Sports Swift POS Send t…" at bounding box center [530, 238] width 1061 height 477
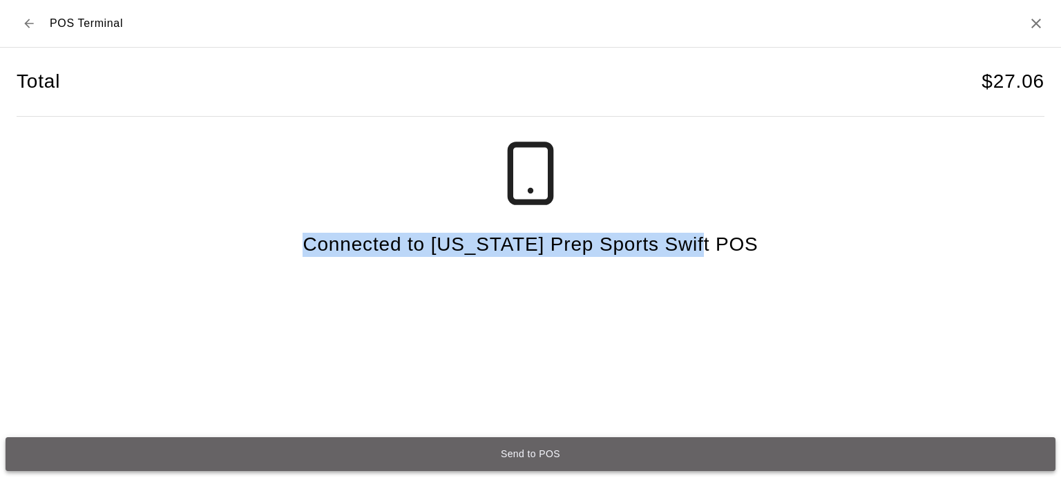
click at [542, 459] on button "Send to POS" at bounding box center [531, 454] width 1050 height 34
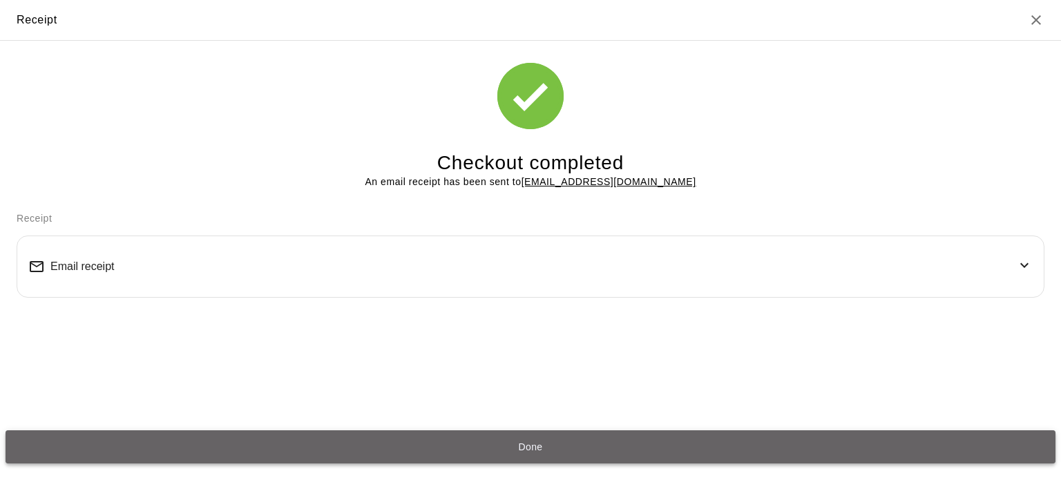
click at [535, 452] on button "Done" at bounding box center [531, 447] width 1050 height 34
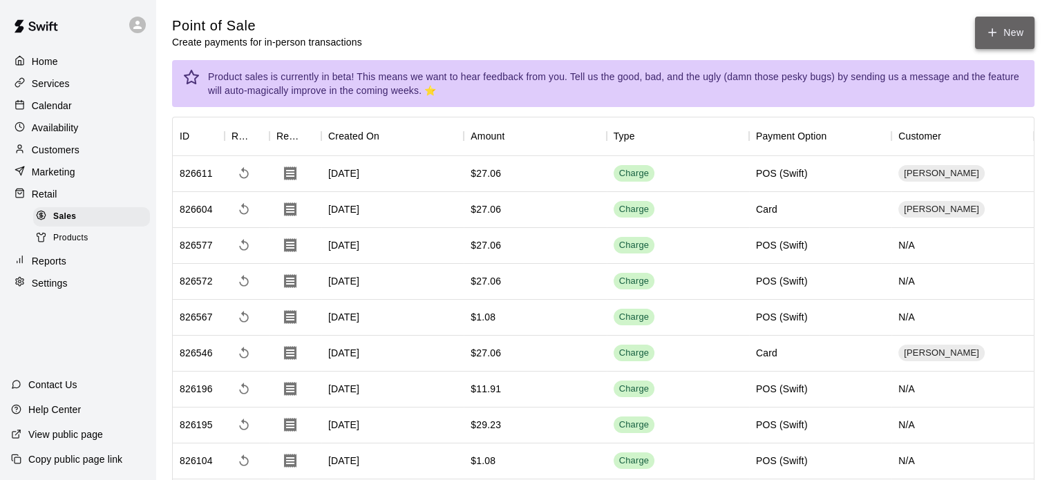
click at [995, 34] on icon "button" at bounding box center [992, 32] width 12 height 12
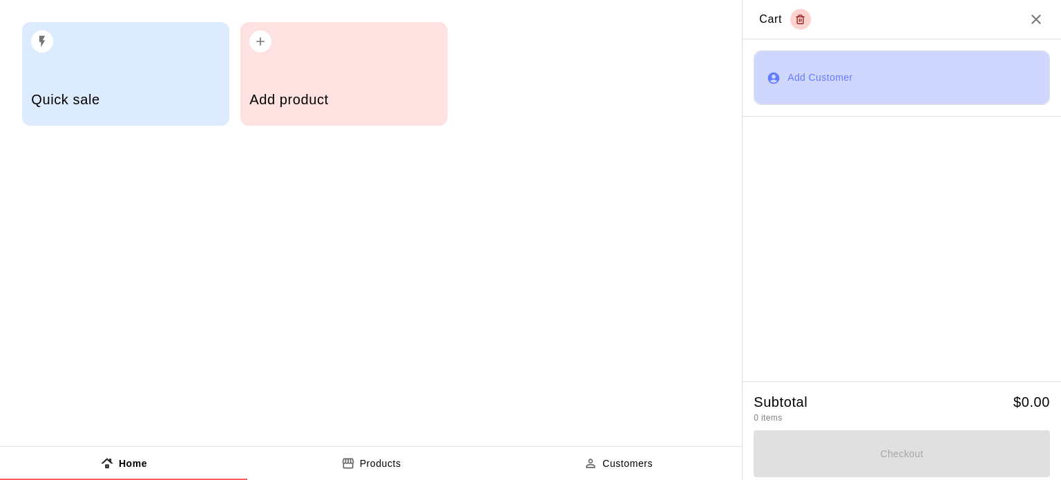
click at [834, 62] on button "Add Customer" at bounding box center [902, 77] width 296 height 55
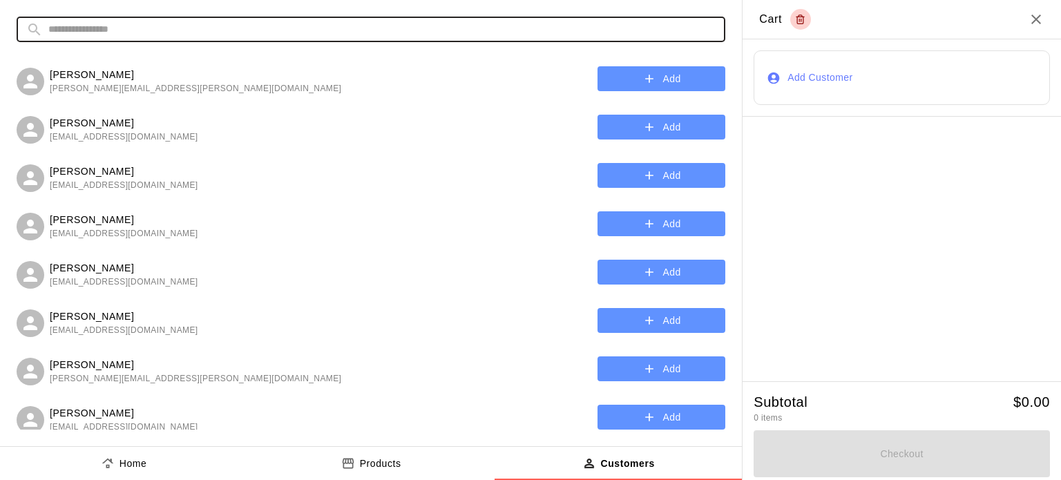
click at [260, 28] on input "text" at bounding box center [381, 30] width 667 height 26
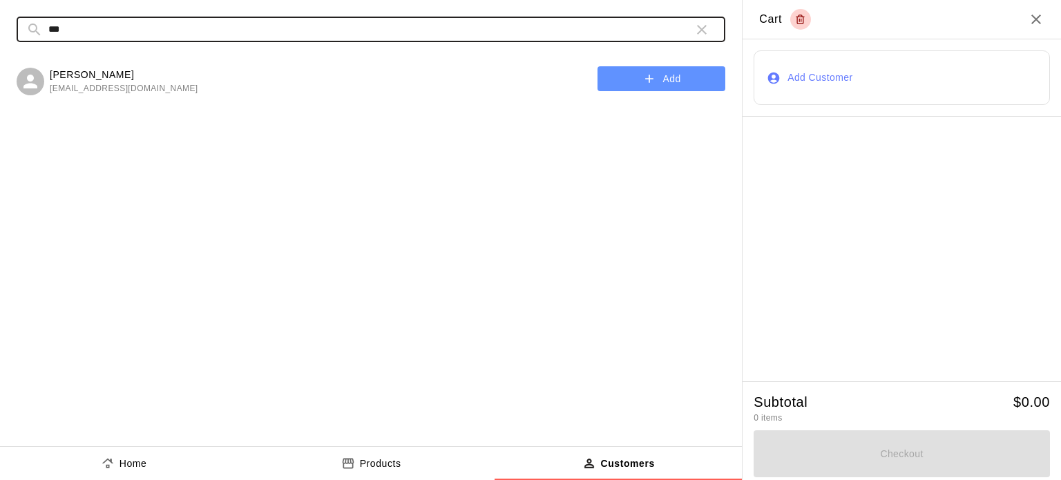
type input "***"
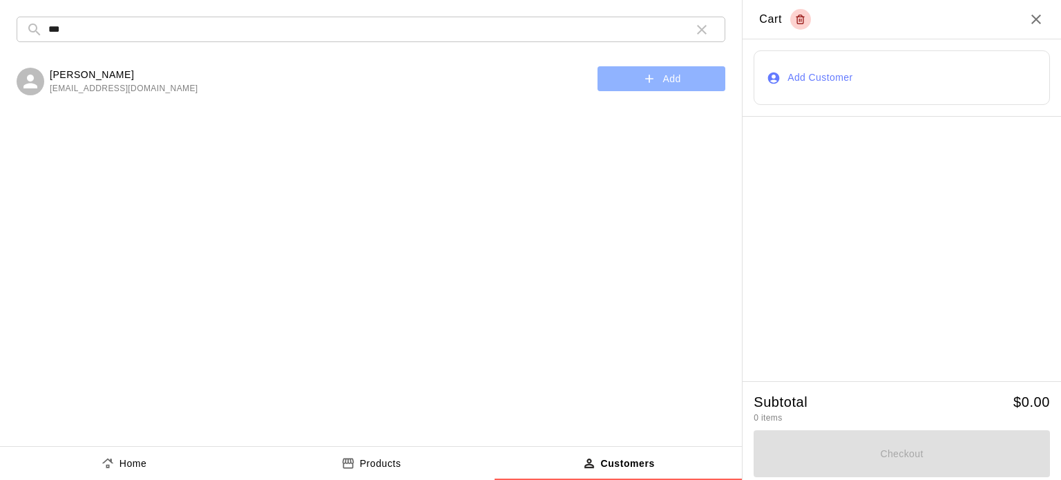
click at [636, 74] on button "Add" at bounding box center [661, 79] width 128 height 26
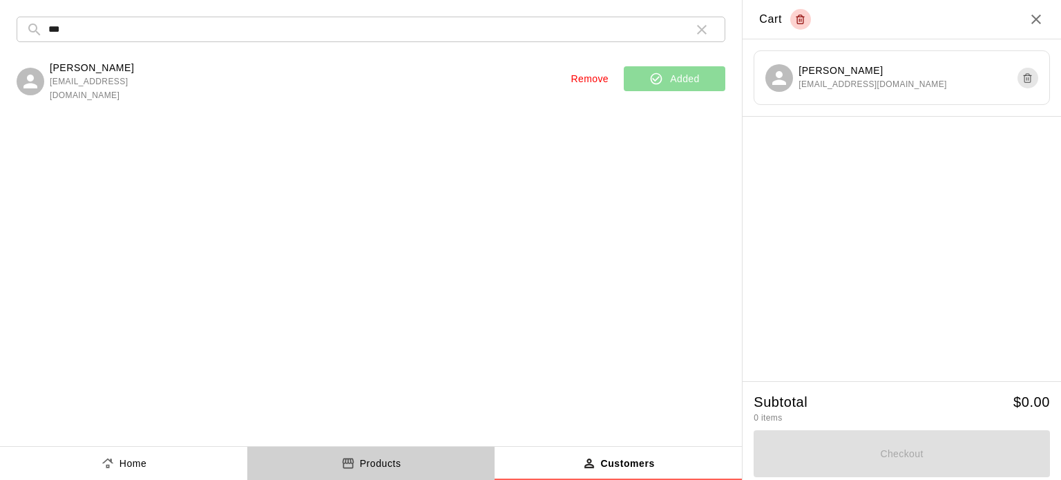
click at [370, 461] on p "Products" at bounding box center [380, 464] width 41 height 15
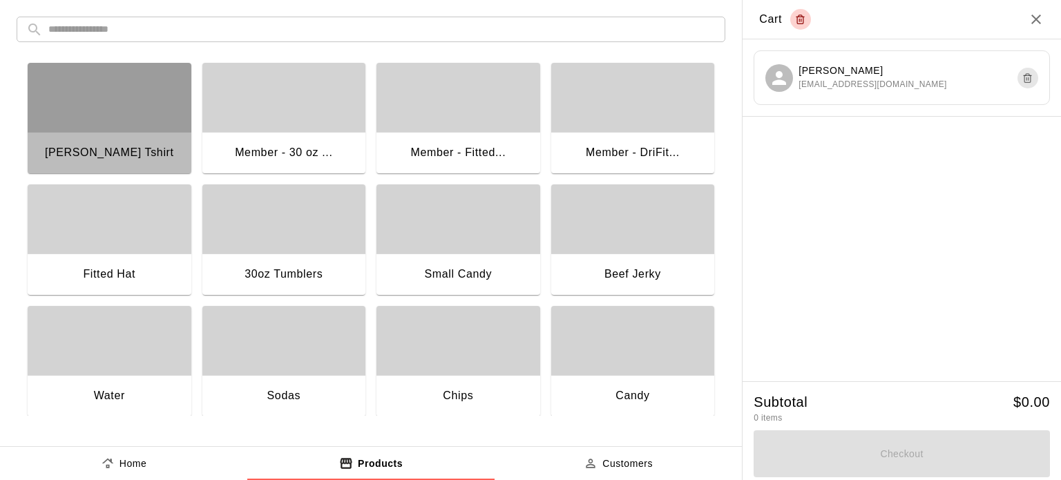
click at [127, 107] on div "button" at bounding box center [110, 97] width 164 height 69
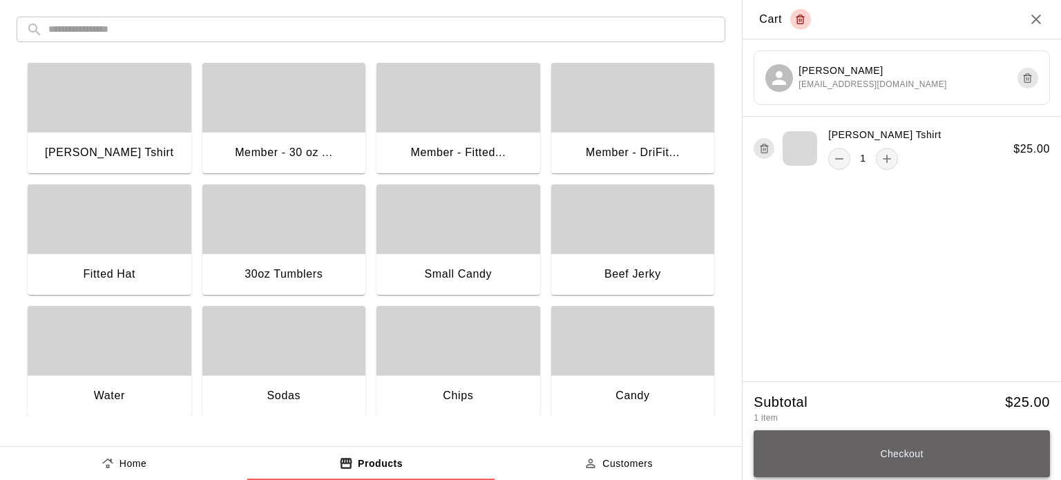
click at [892, 447] on button "Checkout" at bounding box center [902, 453] width 296 height 47
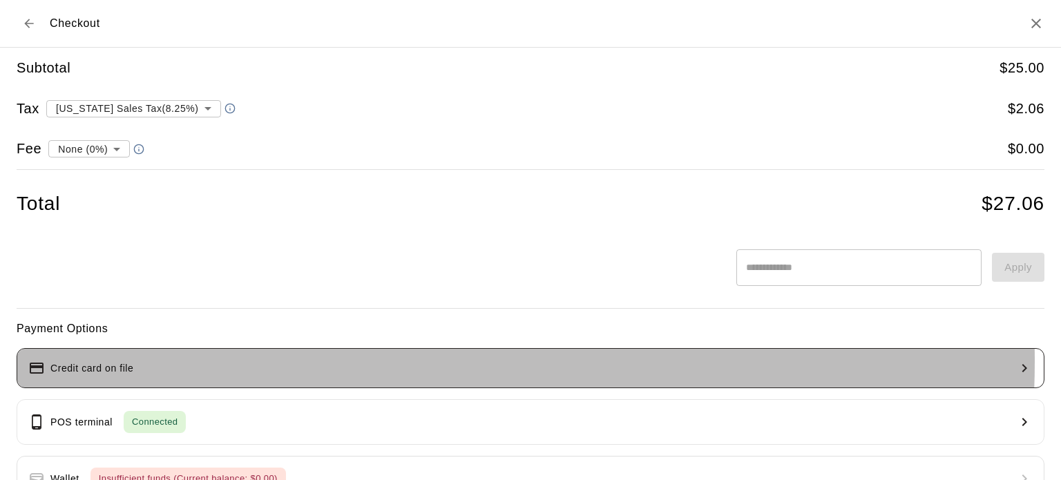
click at [298, 361] on button "Credit card on file" at bounding box center [531, 368] width 1028 height 40
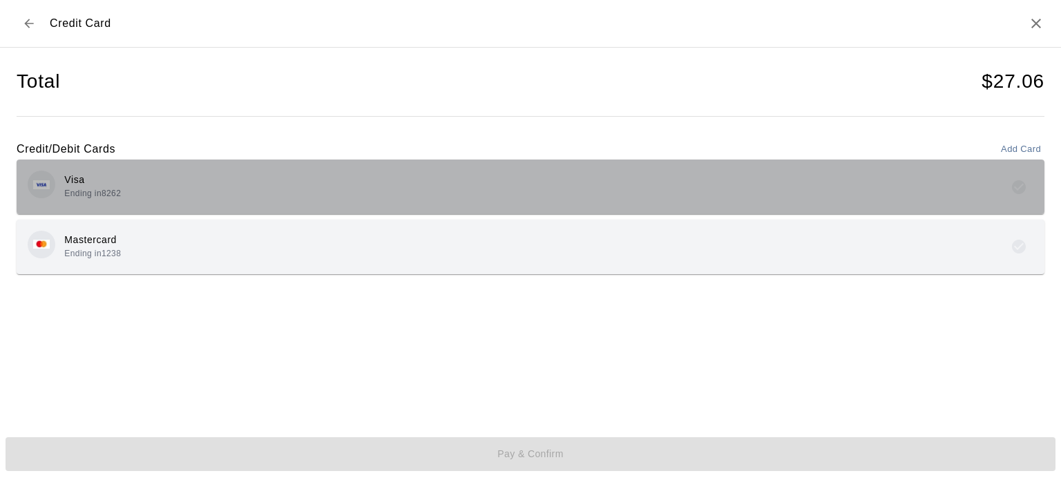
click at [121, 187] on div "Visa Ending in 8262" at bounding box center [92, 187] width 57 height 28
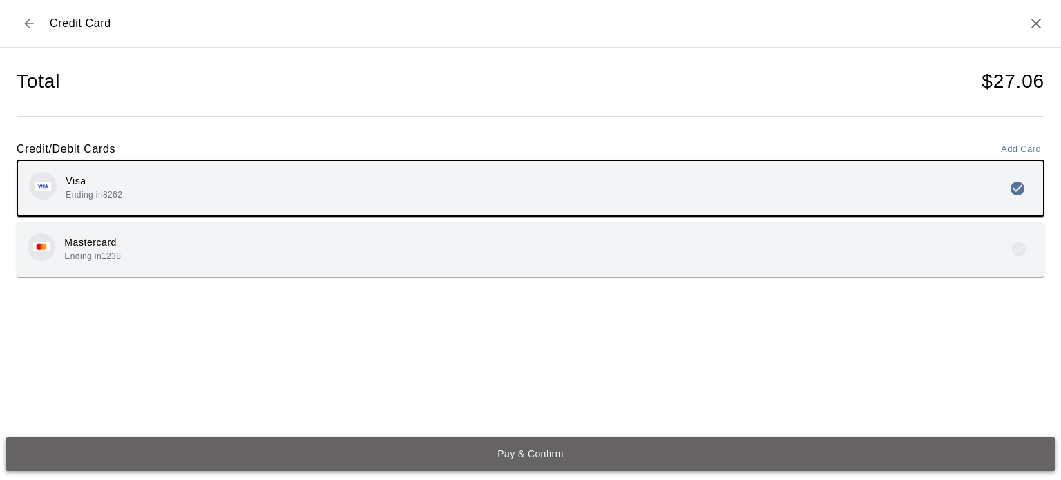
click at [539, 450] on button "Pay & Confirm" at bounding box center [531, 454] width 1050 height 34
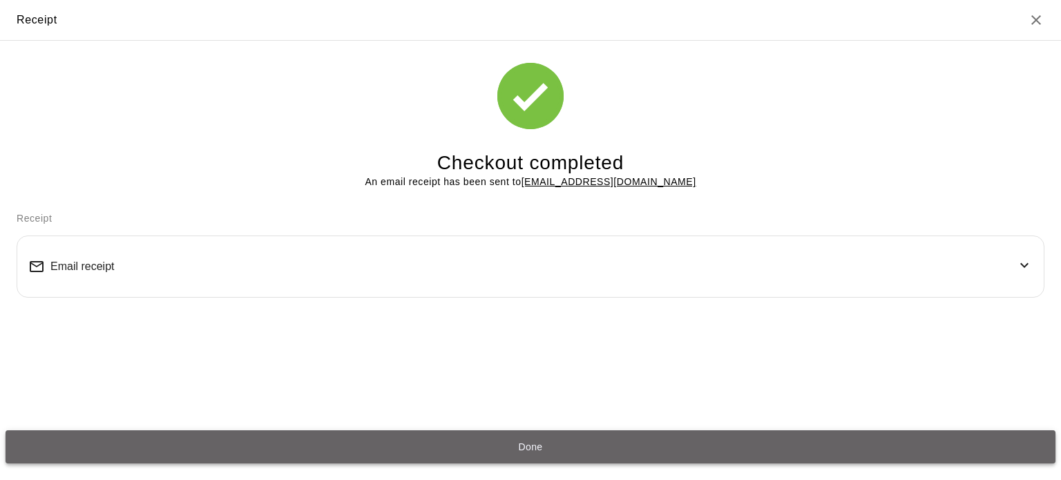
click at [524, 444] on button "Done" at bounding box center [531, 447] width 1050 height 34
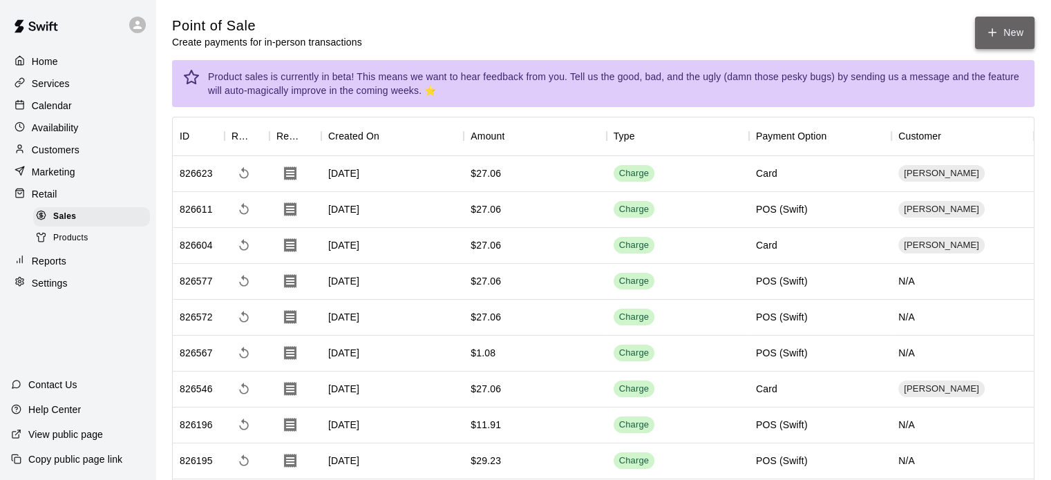
click at [1007, 32] on button "New" at bounding box center [1004, 33] width 59 height 32
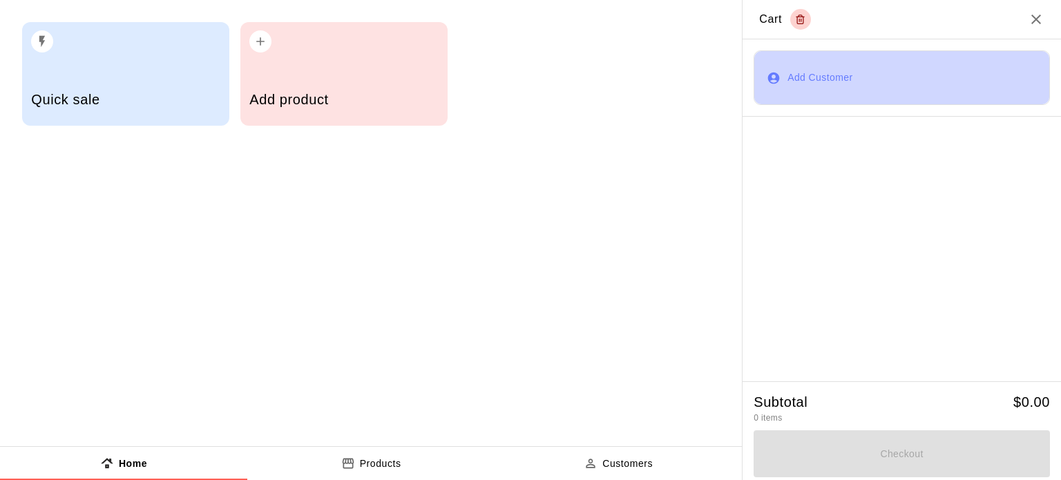
click at [820, 74] on button "Add Customer" at bounding box center [902, 77] width 296 height 55
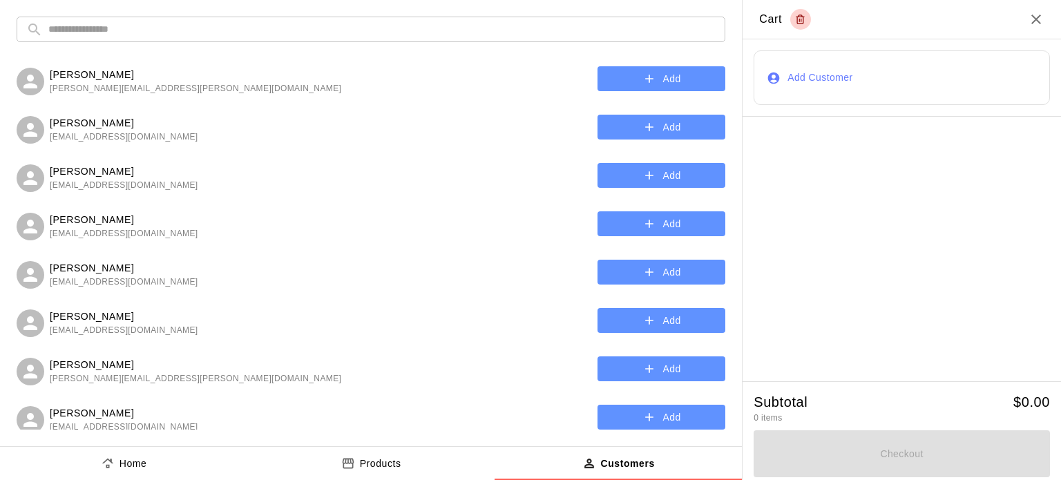
click at [274, 28] on input "text" at bounding box center [381, 30] width 667 height 26
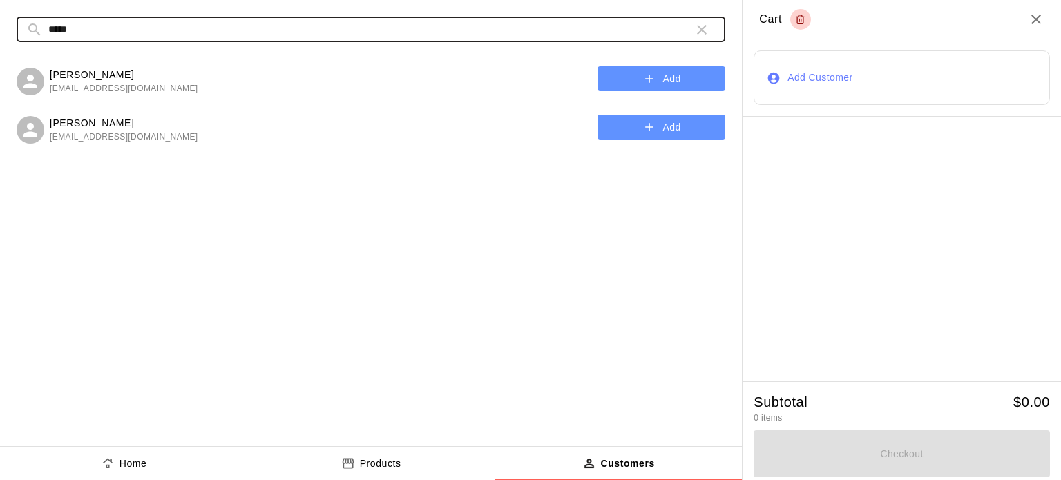
type input "*****"
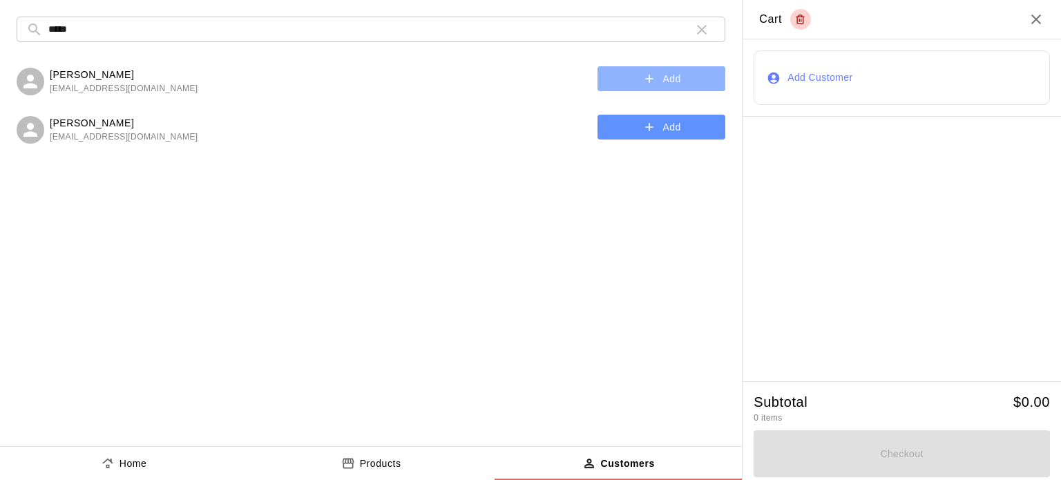
click at [650, 79] on icon "button" at bounding box center [649, 79] width 8 height 8
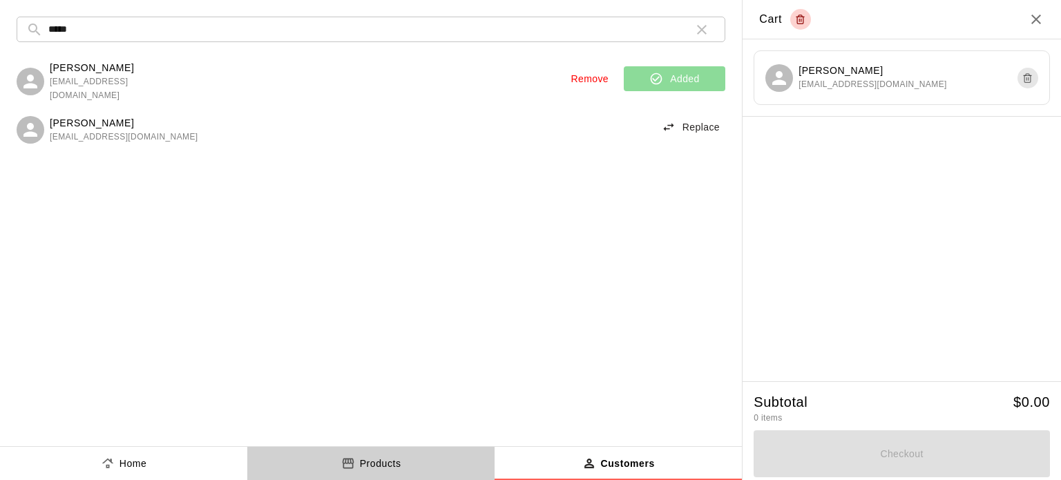
click at [390, 461] on p "Products" at bounding box center [380, 464] width 41 height 15
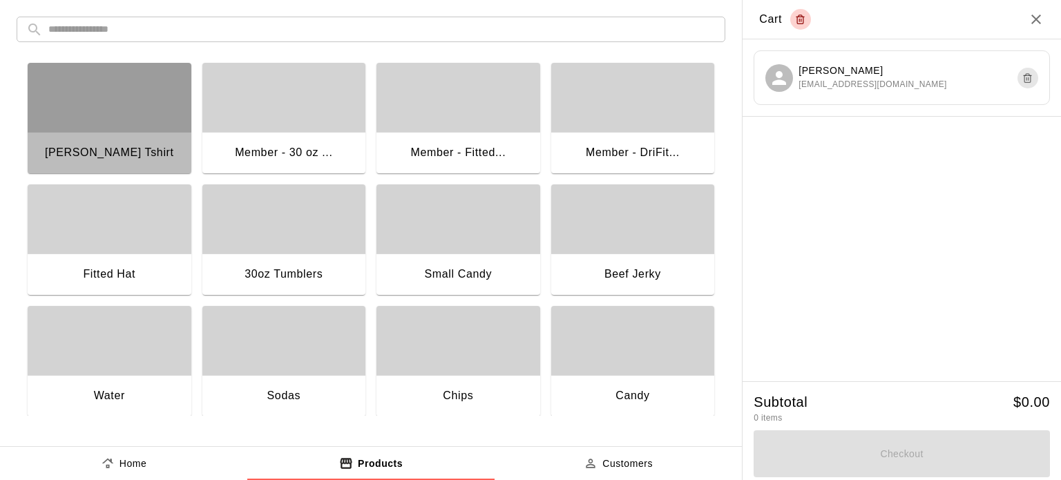
click at [117, 111] on div "button" at bounding box center [110, 97] width 164 height 69
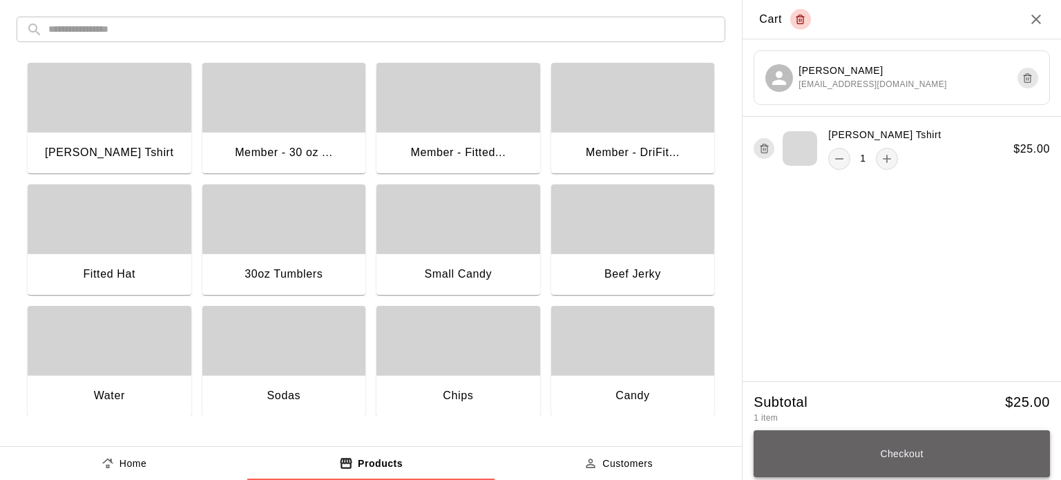
click at [889, 444] on button "Checkout" at bounding box center [902, 453] width 296 height 47
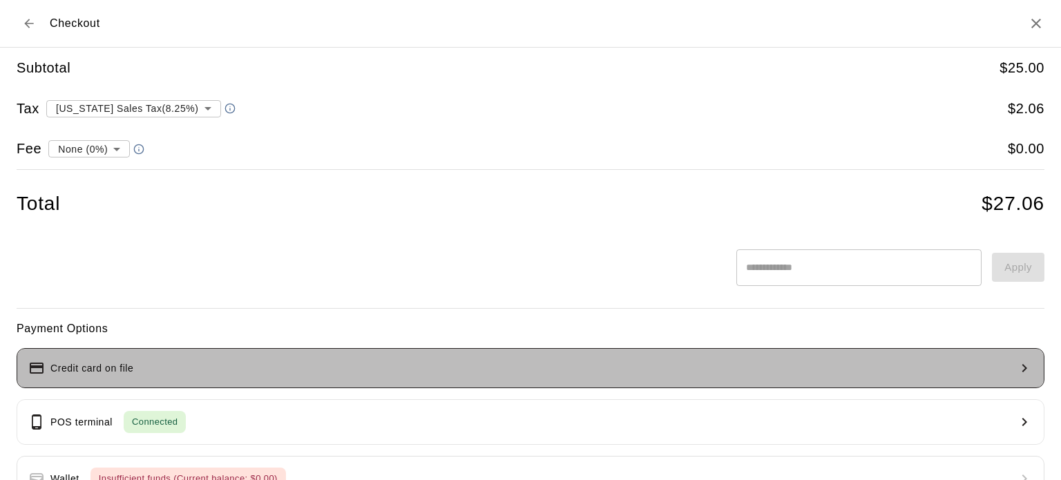
click at [546, 356] on button "Credit card on file" at bounding box center [531, 368] width 1028 height 40
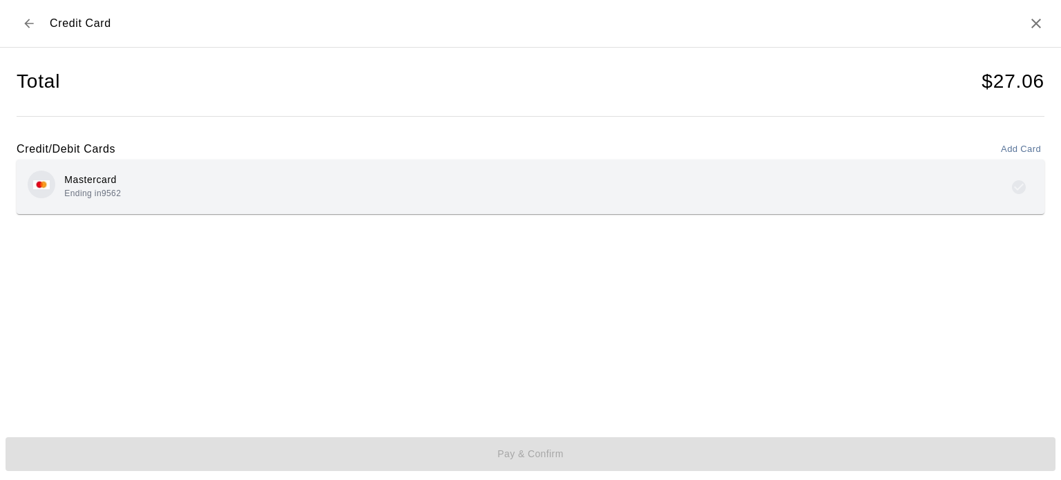
click at [442, 201] on div "Mastercard Ending in 9562" at bounding box center [531, 187] width 1006 height 32
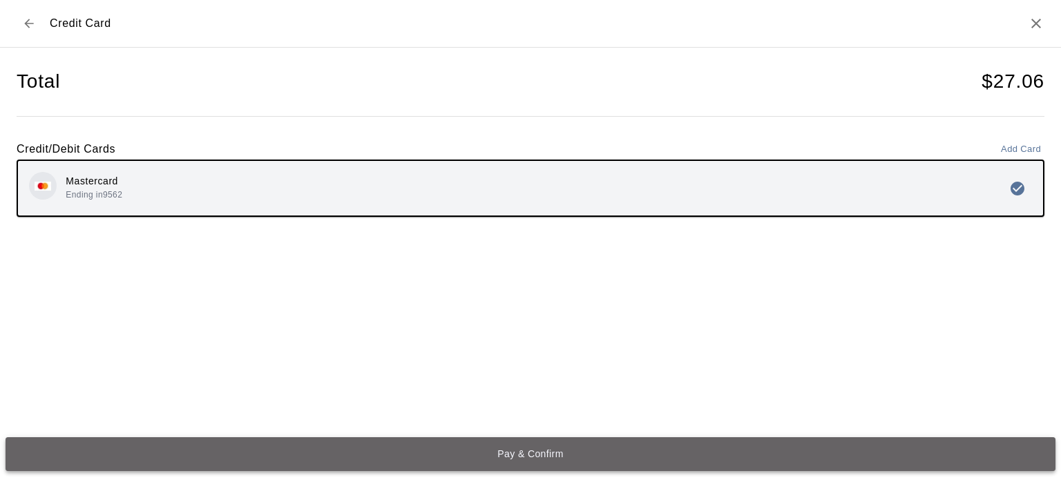
click at [523, 461] on button "Pay & Confirm" at bounding box center [531, 454] width 1050 height 34
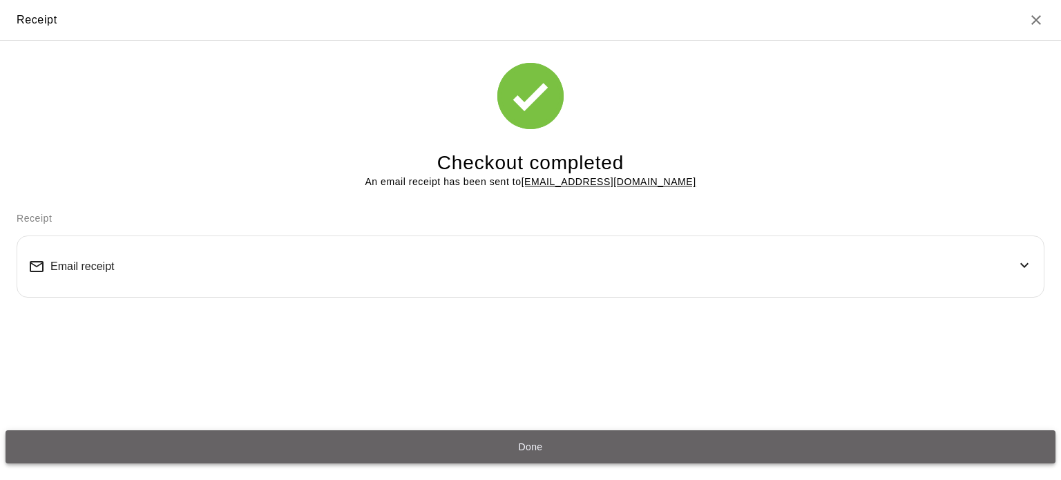
click at [542, 442] on button "Done" at bounding box center [531, 447] width 1050 height 34
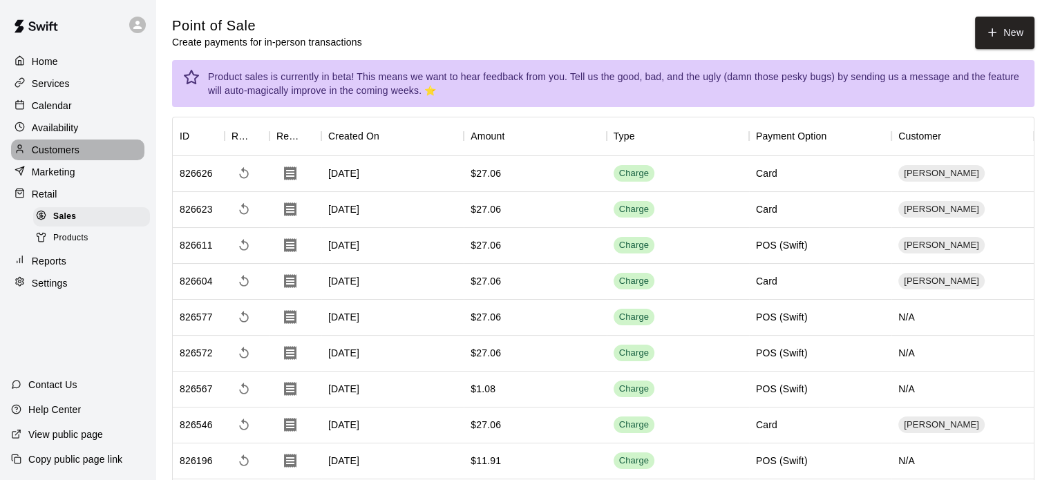
click at [77, 155] on p "Customers" at bounding box center [56, 150] width 48 height 14
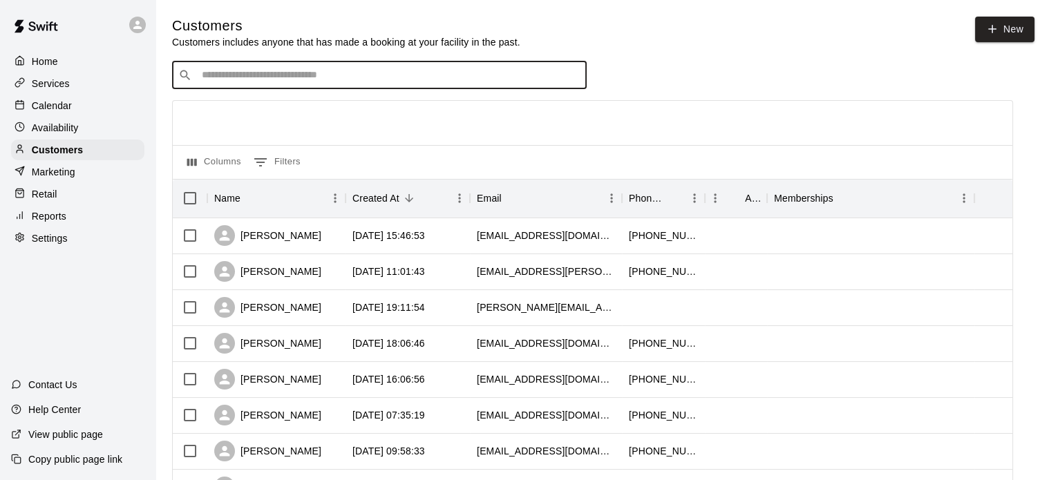
click at [296, 82] on input "Search customers by name or email" at bounding box center [389, 75] width 383 height 14
click at [296, 82] on input "**" at bounding box center [389, 75] width 383 height 14
type input "****"
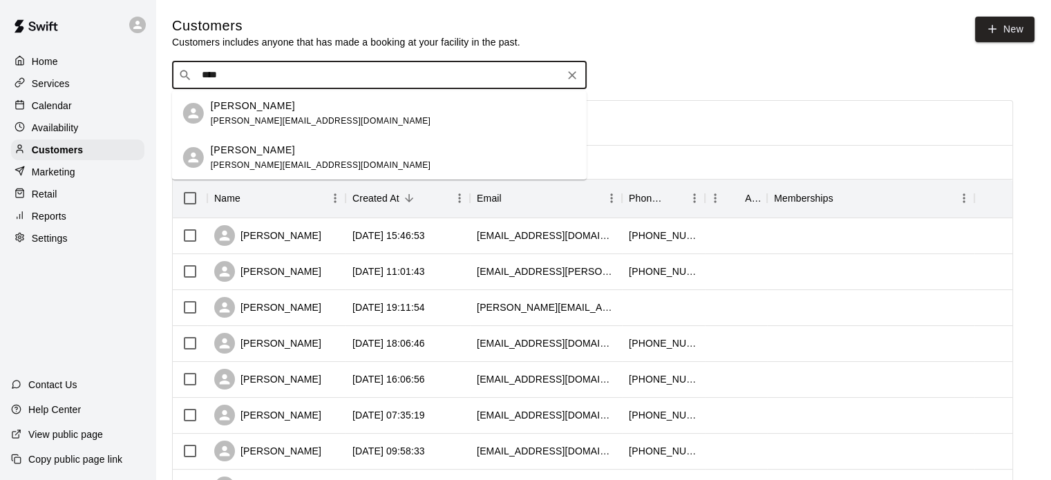
click at [225, 151] on p "[PERSON_NAME]" at bounding box center [253, 150] width 84 height 15
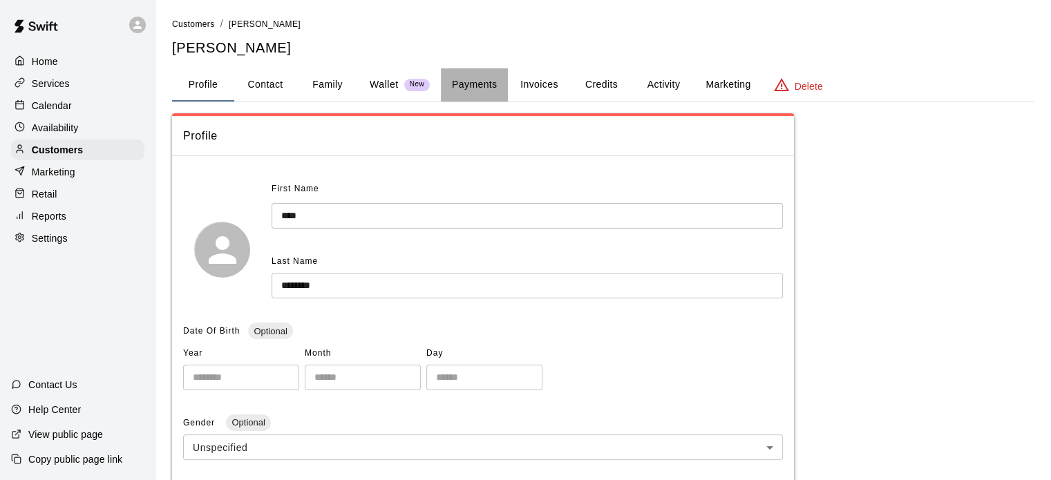
click at [481, 77] on button "Payments" at bounding box center [474, 84] width 67 height 33
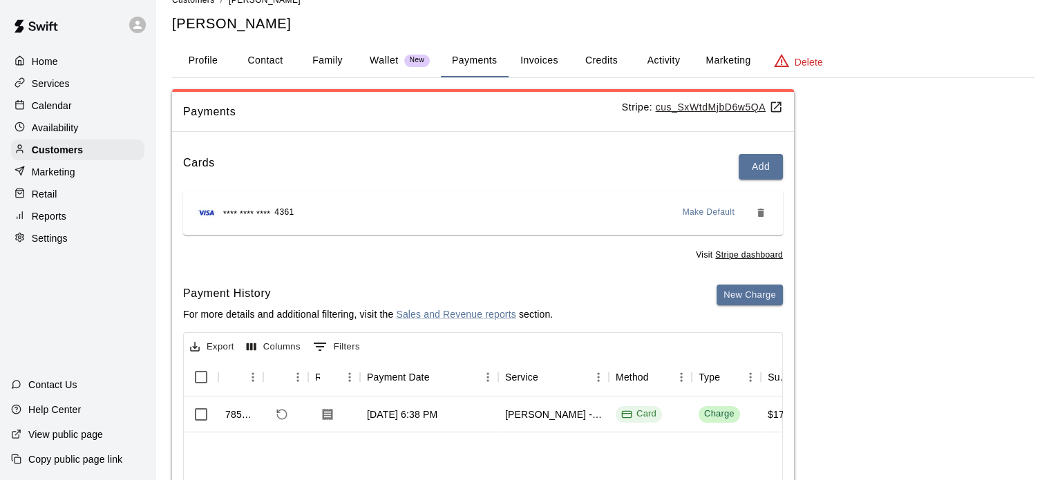
scroll to position [8, 0]
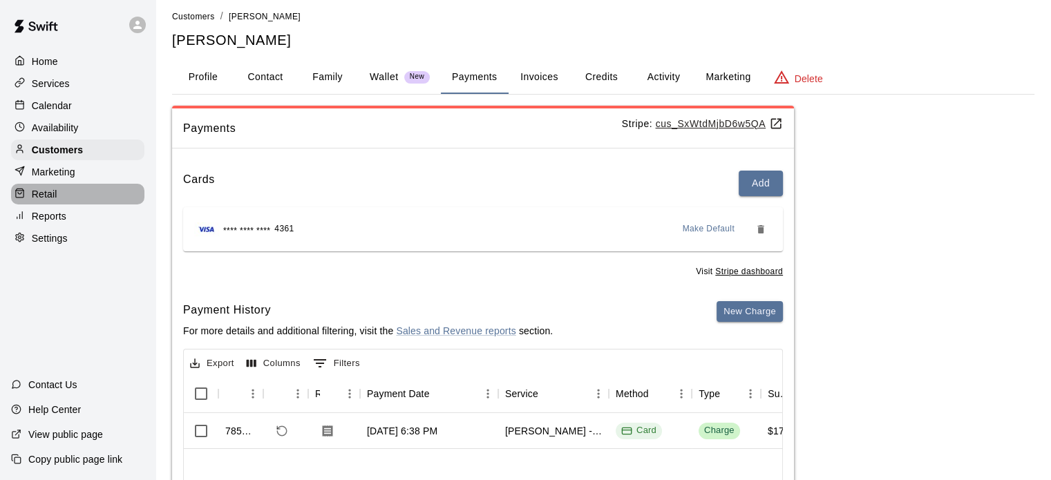
click at [52, 201] on p "Retail" at bounding box center [45, 194] width 26 height 14
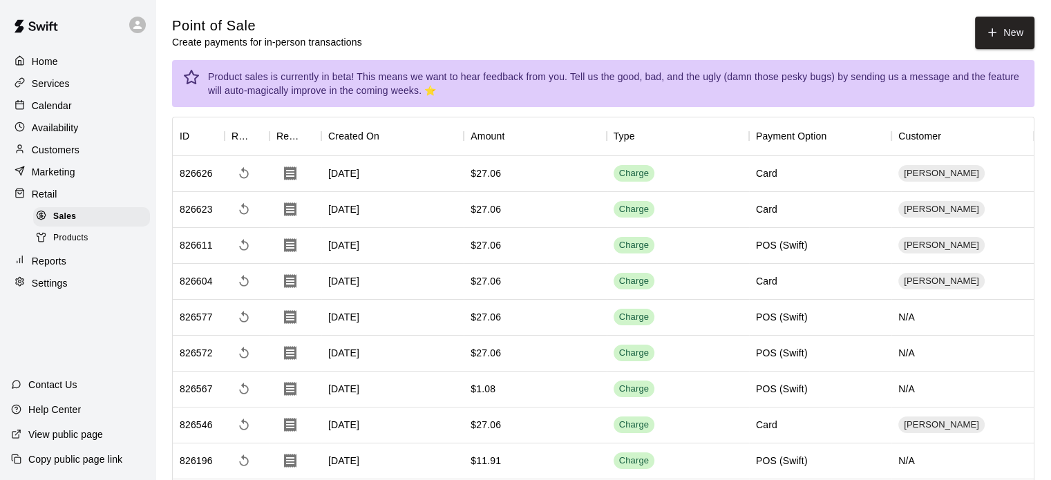
click at [984, 44] on button "New" at bounding box center [1004, 33] width 59 height 32
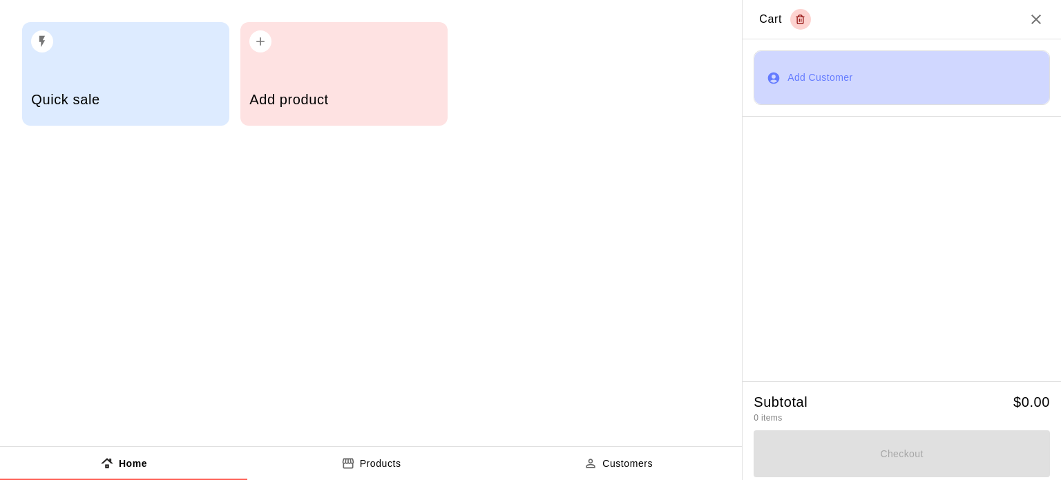
click at [823, 74] on button "Add Customer" at bounding box center [902, 77] width 296 height 55
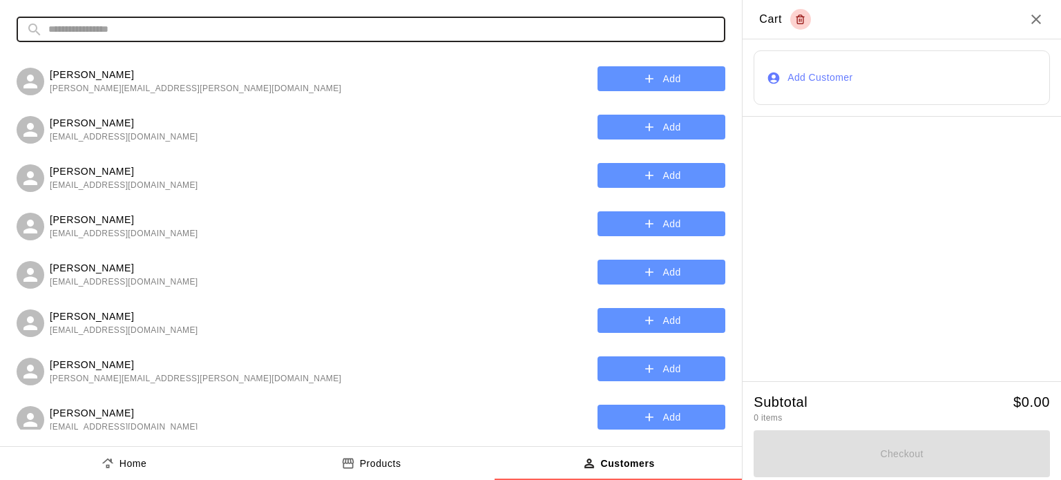
click at [512, 32] on input "text" at bounding box center [381, 30] width 667 height 26
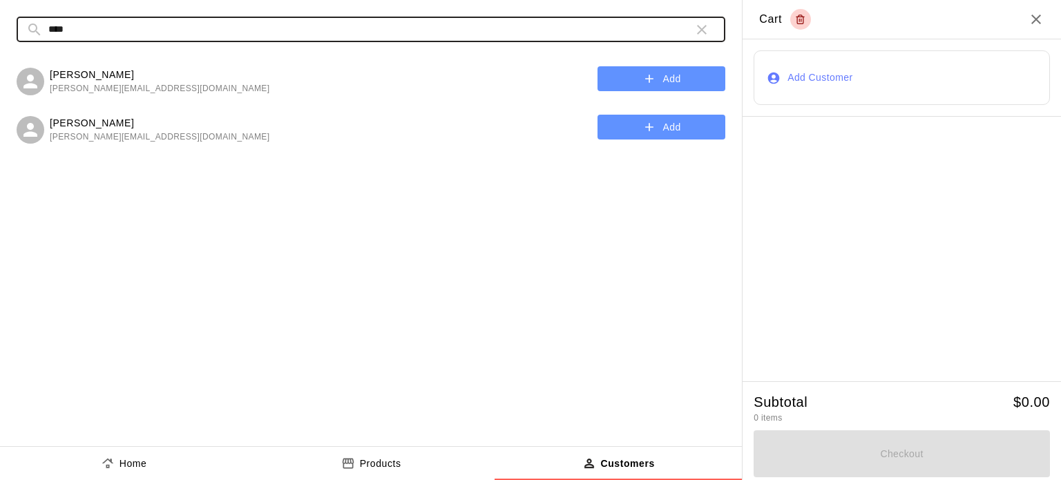
type input "****"
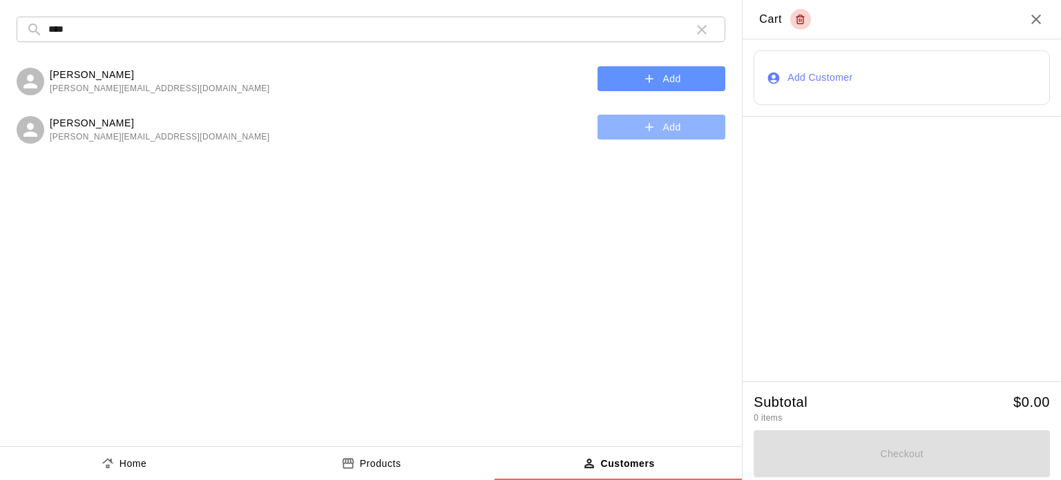
click at [649, 128] on icon "button" at bounding box center [649, 127] width 8 height 8
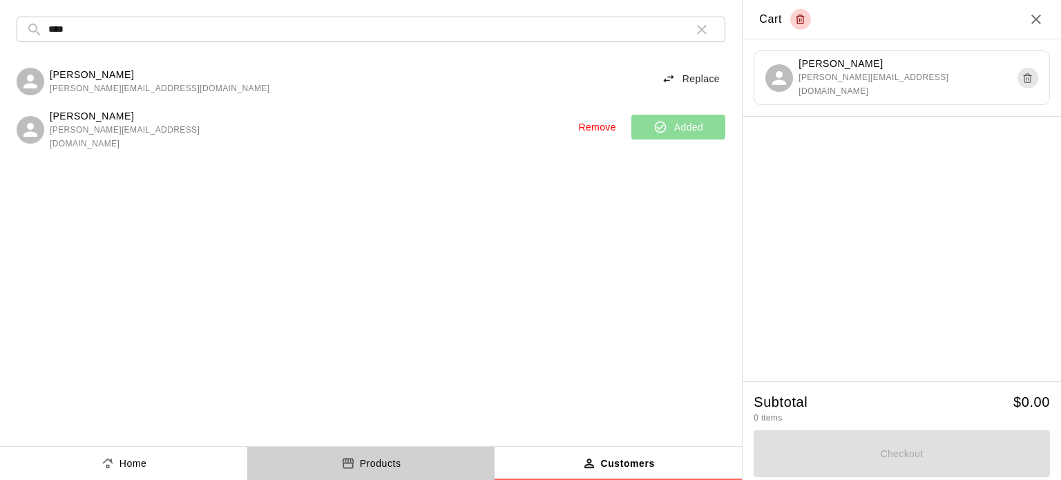
click at [390, 460] on p "Products" at bounding box center [380, 464] width 41 height 15
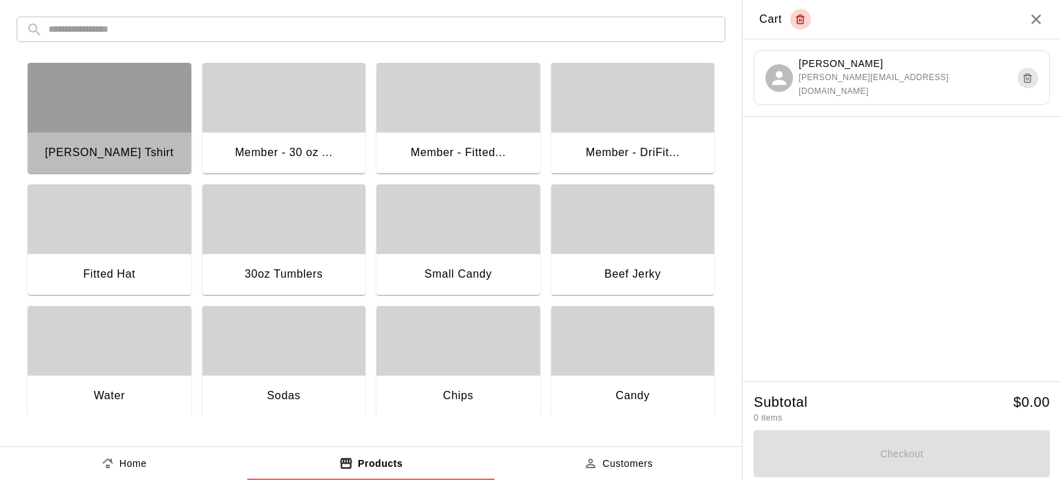
click at [89, 96] on div "button" at bounding box center [110, 97] width 164 height 69
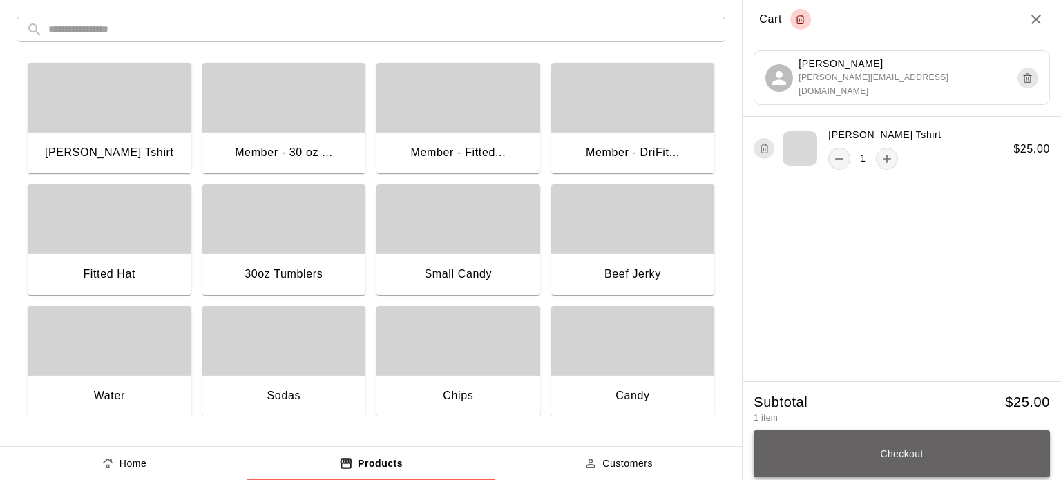
click at [884, 453] on button "Checkout" at bounding box center [902, 453] width 296 height 47
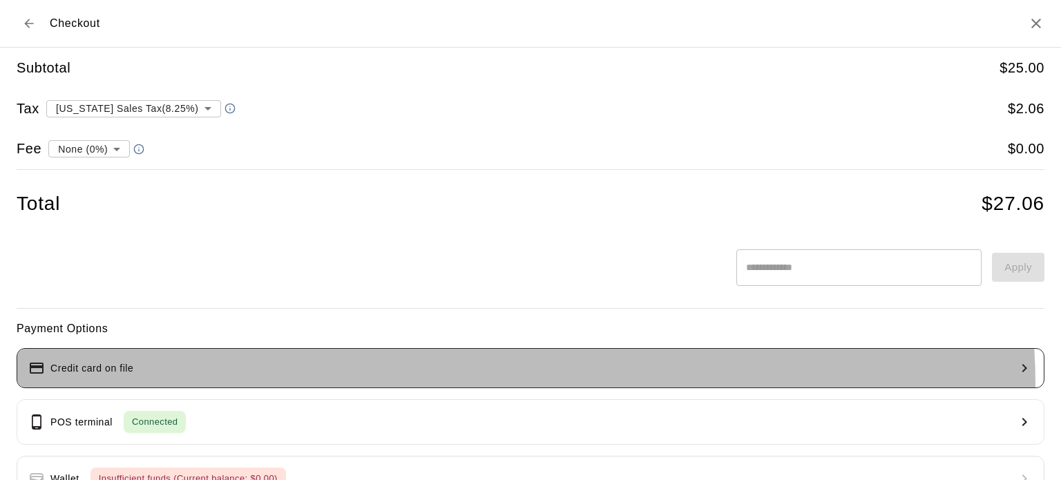
click at [518, 383] on button "Credit card on file" at bounding box center [531, 368] width 1028 height 40
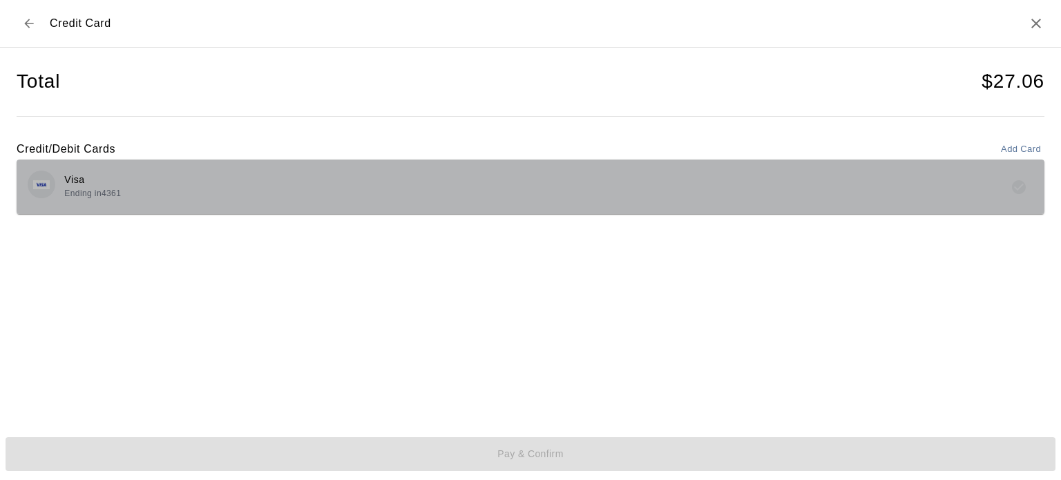
click at [456, 209] on div "Visa Ending in 4361" at bounding box center [531, 187] width 1028 height 55
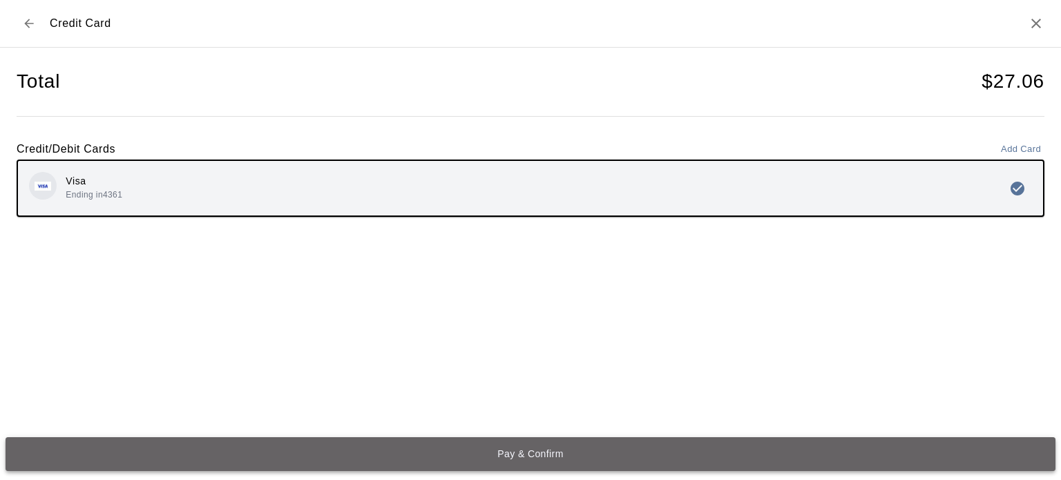
click at [525, 461] on button "Pay & Confirm" at bounding box center [531, 454] width 1050 height 34
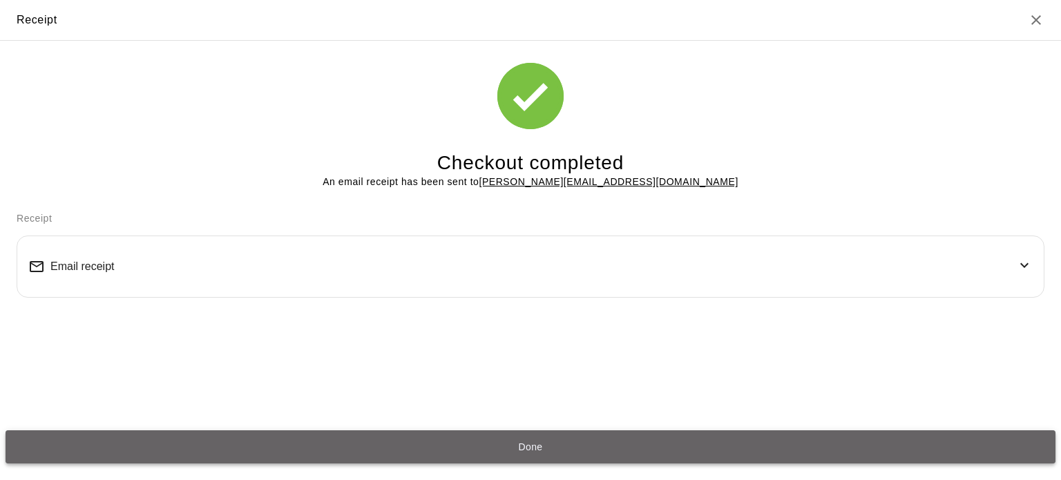
click at [541, 452] on button "Done" at bounding box center [531, 447] width 1050 height 34
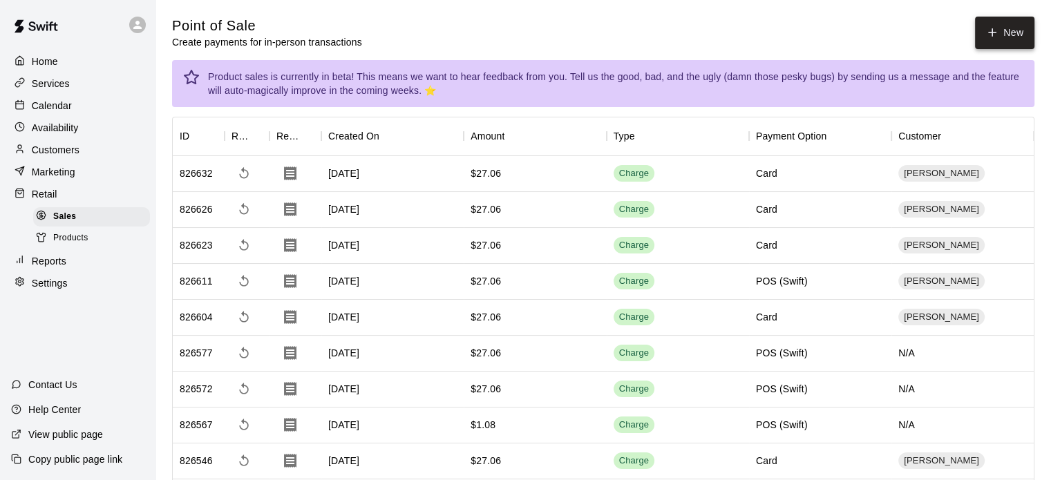
click at [989, 28] on icon "button" at bounding box center [992, 32] width 12 height 12
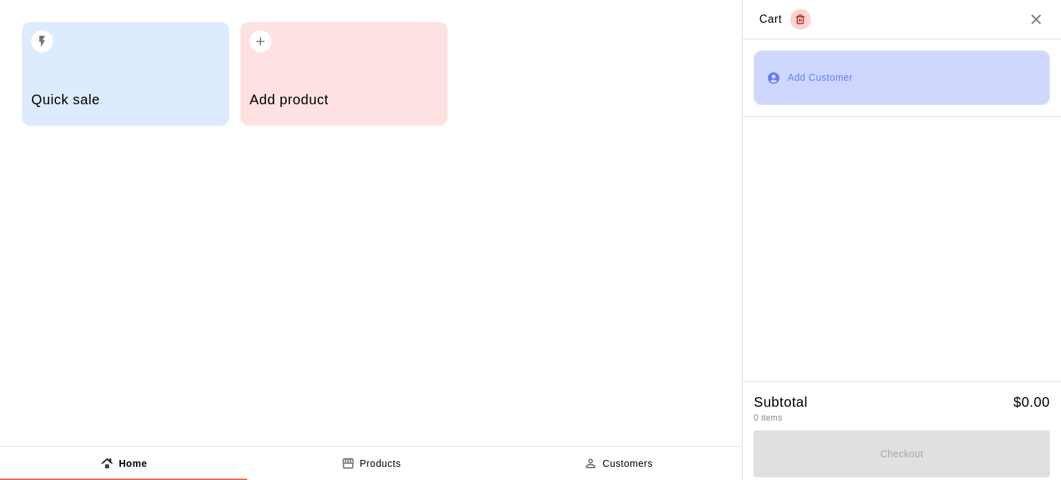
click at [848, 88] on button "Add Customer" at bounding box center [902, 77] width 296 height 55
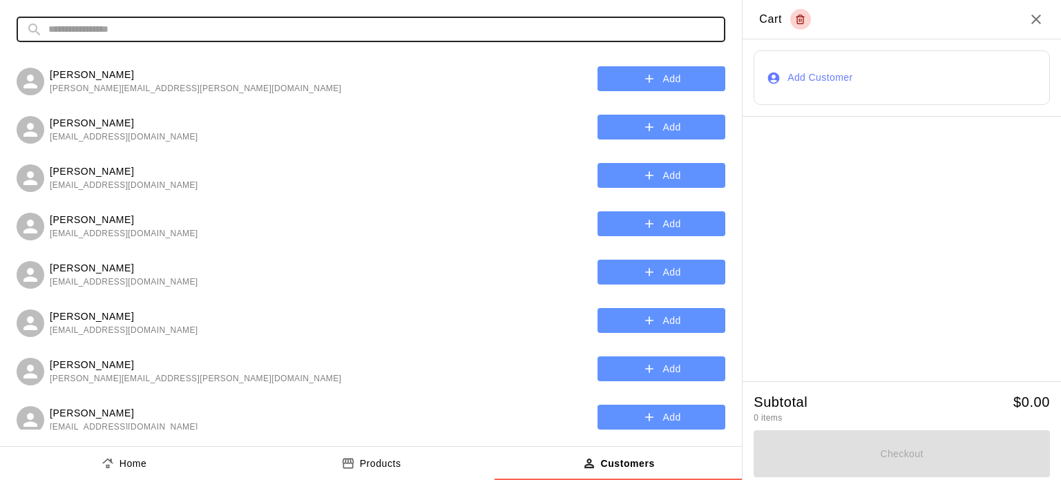
click at [486, 40] on input "text" at bounding box center [381, 30] width 667 height 26
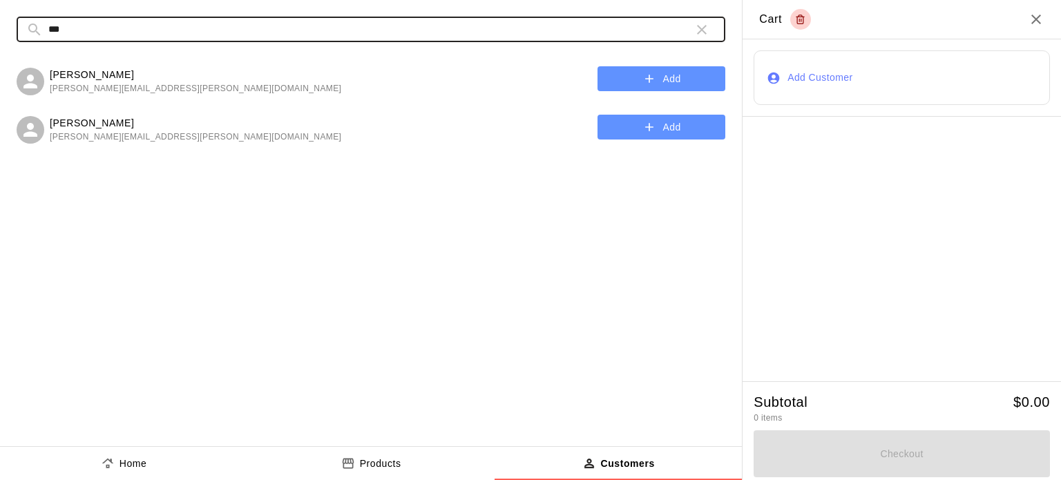
type input "***"
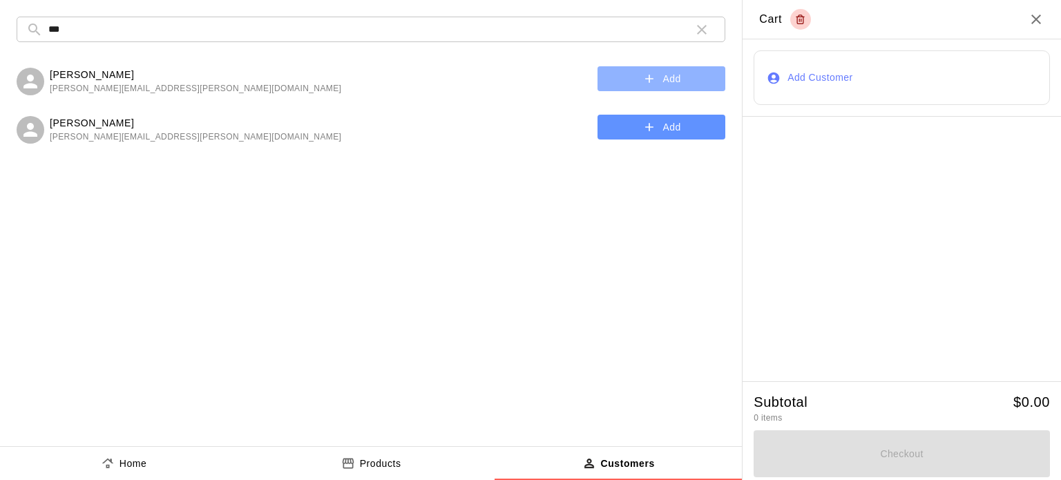
click at [647, 81] on icon "button" at bounding box center [649, 79] width 14 height 14
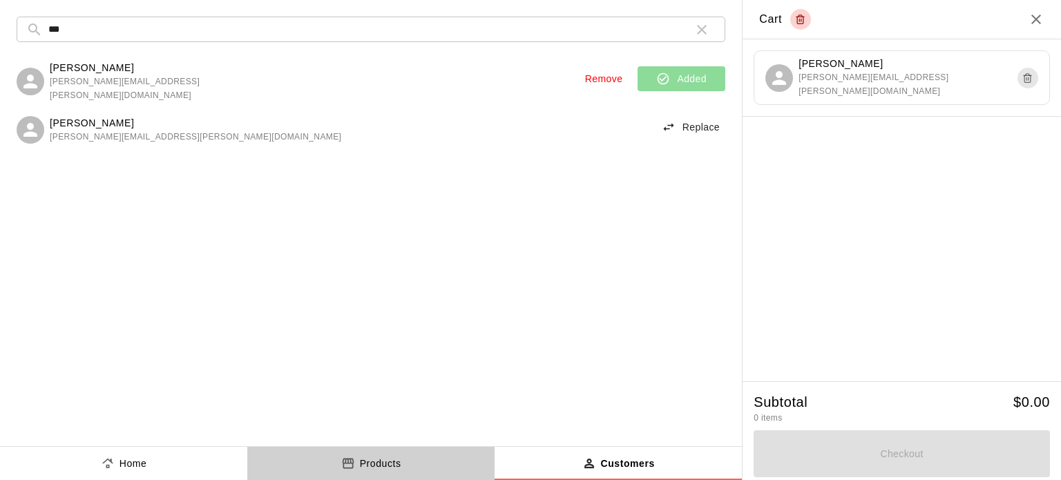
click at [401, 458] on p "Products" at bounding box center [380, 464] width 41 height 15
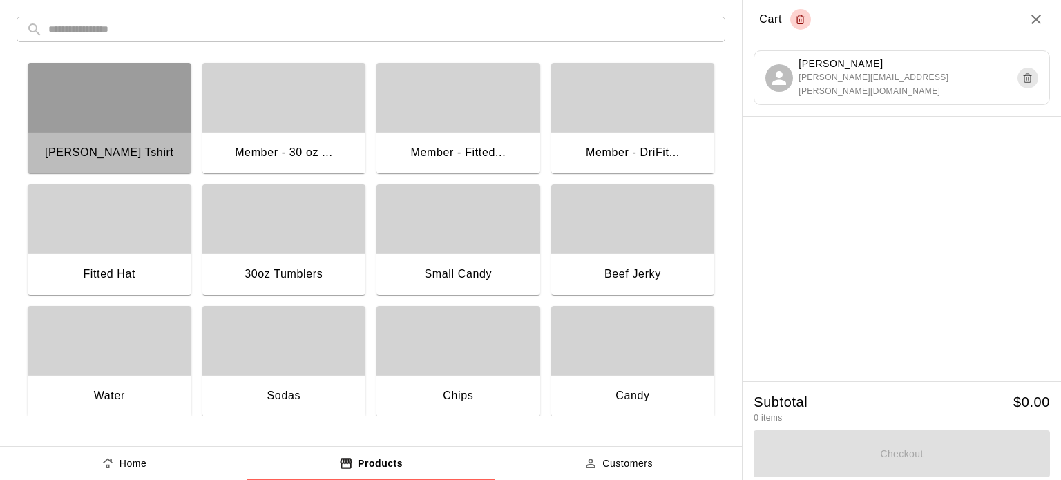
click at [169, 135] on div "[PERSON_NAME] Tshirt" at bounding box center [110, 154] width 164 height 44
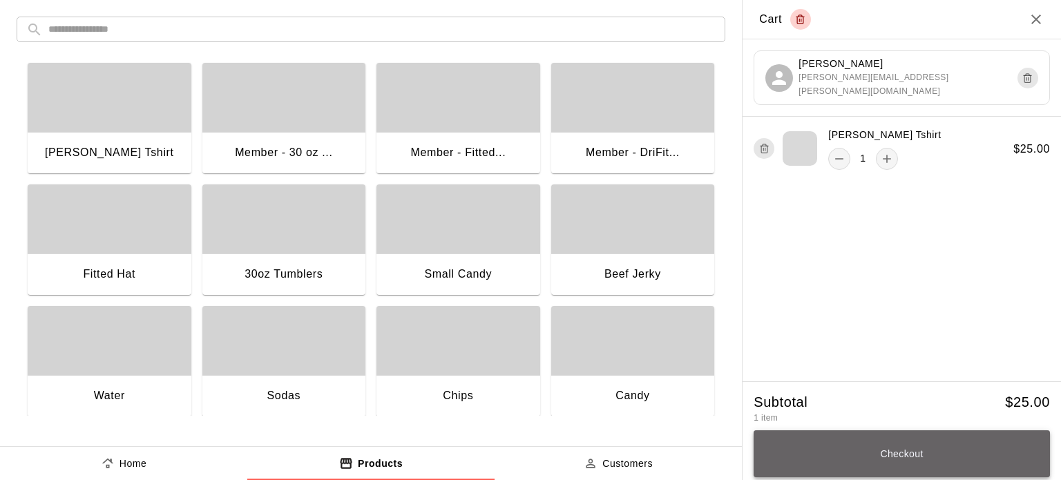
click at [899, 450] on button "Checkout" at bounding box center [902, 453] width 296 height 47
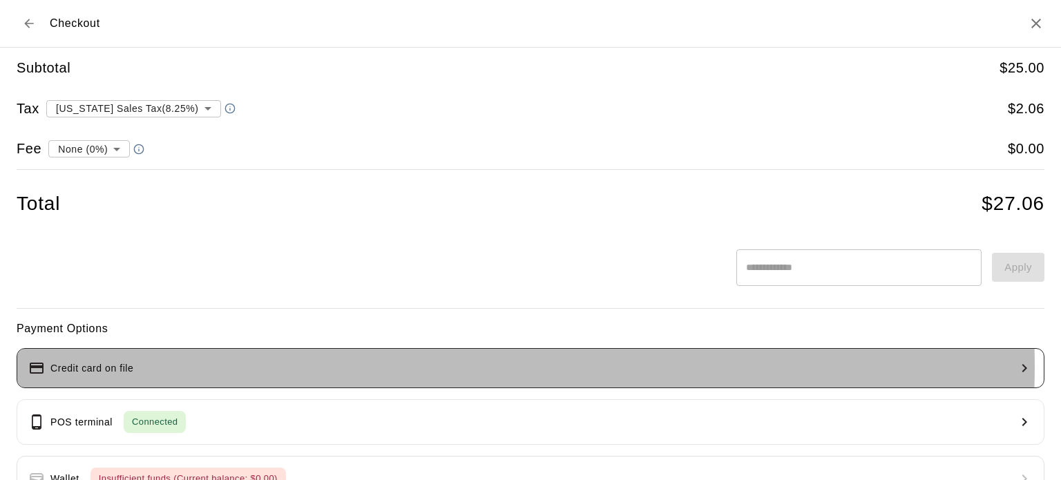
click at [445, 367] on button "Credit card on file" at bounding box center [531, 368] width 1028 height 40
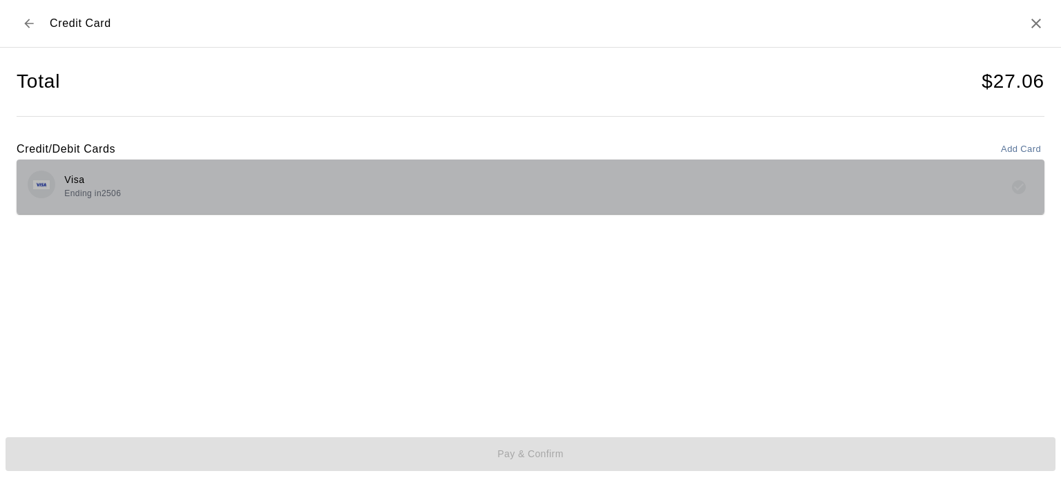
click at [517, 204] on div "Visa Ending in 2506" at bounding box center [531, 187] width 1028 height 55
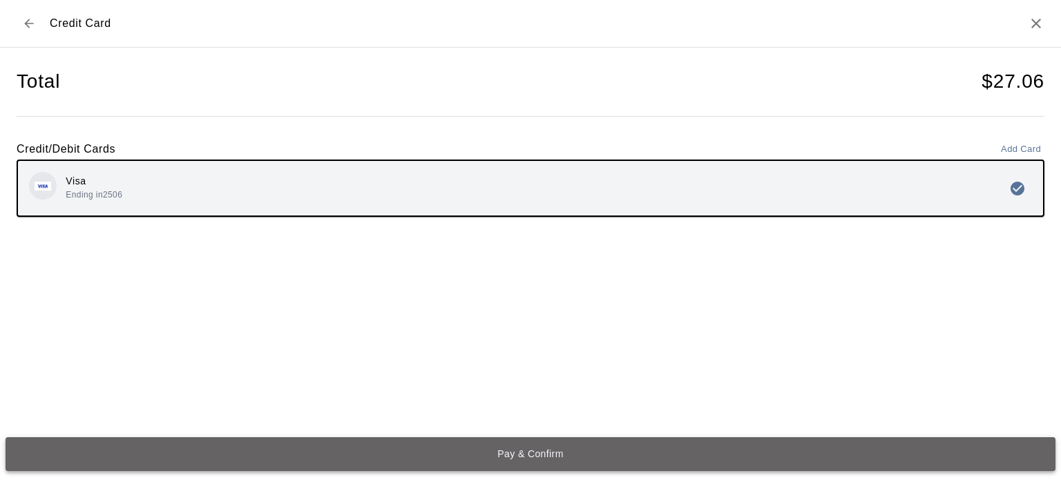
click at [544, 457] on button "Pay & Confirm" at bounding box center [531, 454] width 1050 height 34
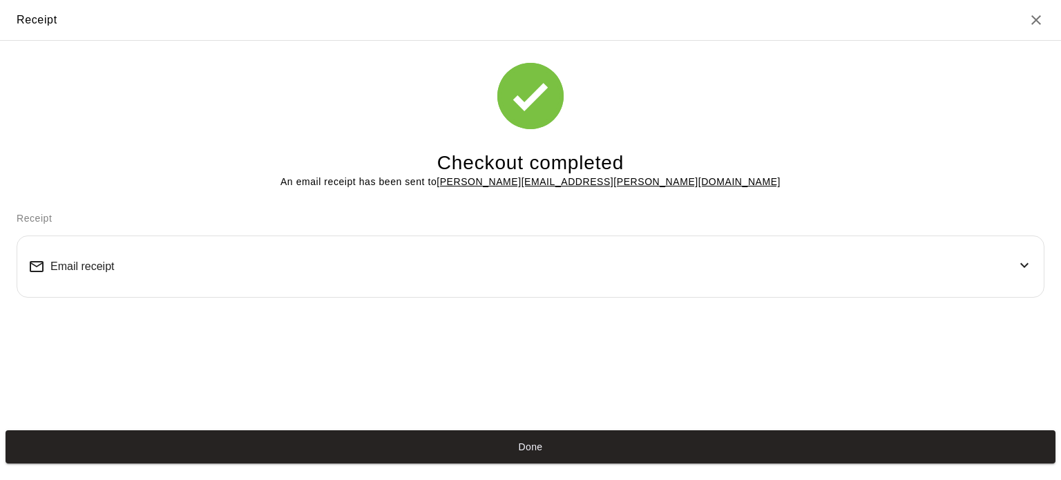
click at [544, 457] on button "Done" at bounding box center [531, 447] width 1050 height 34
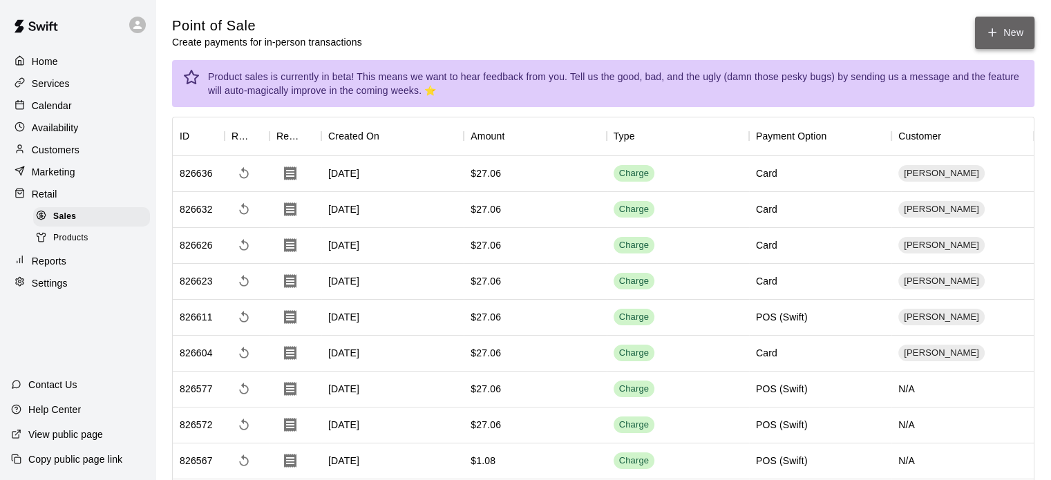
click at [999, 36] on button "New" at bounding box center [1004, 33] width 59 height 32
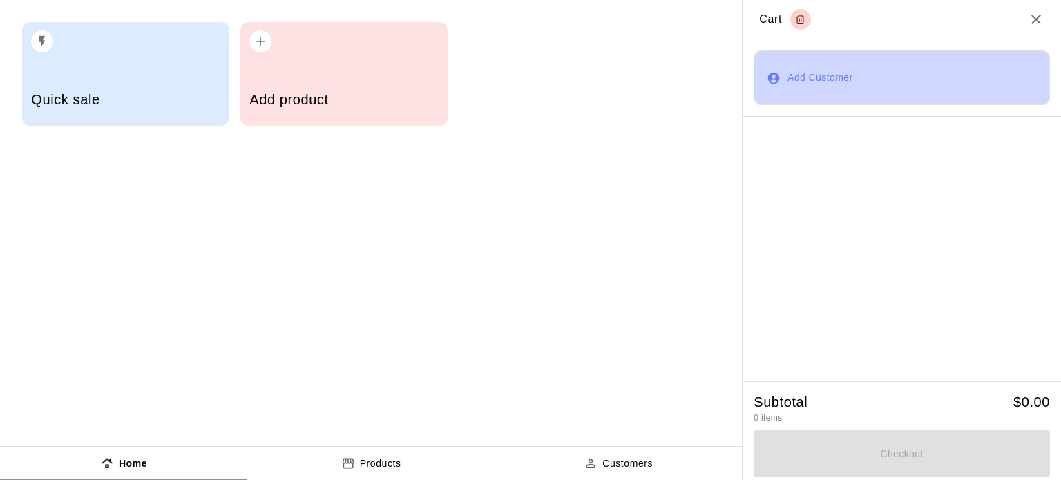
click at [834, 68] on button "Add Customer" at bounding box center [902, 77] width 296 height 55
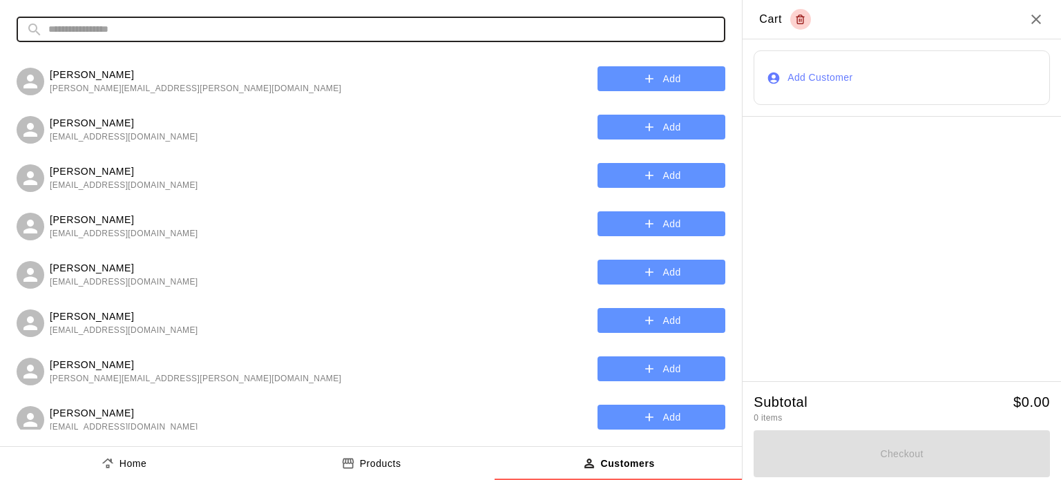
click at [362, 32] on input "text" at bounding box center [381, 30] width 667 height 26
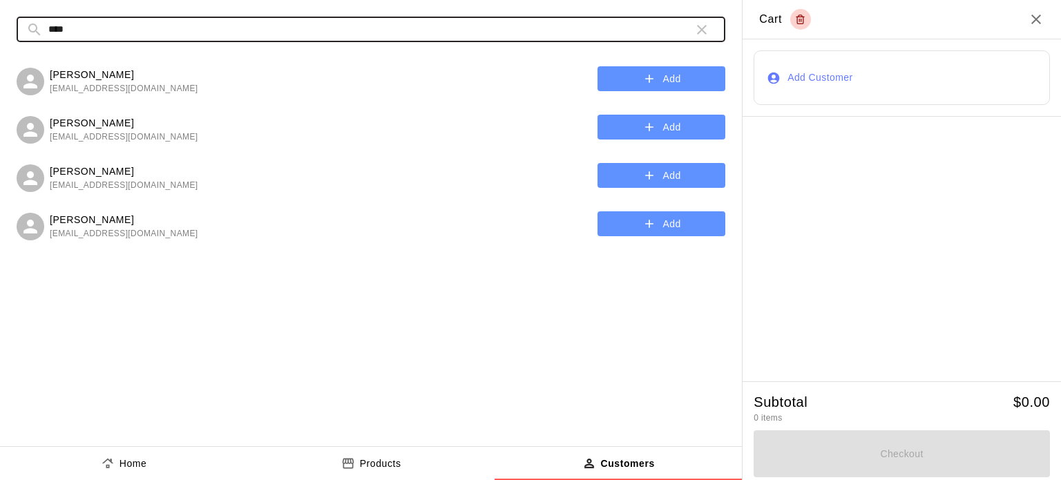
type input "****"
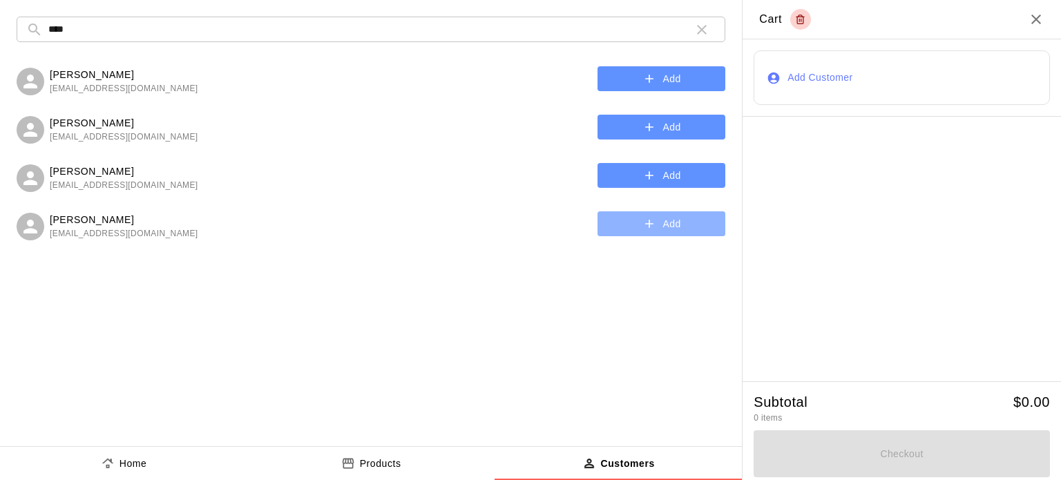
click at [644, 227] on icon "button" at bounding box center [649, 224] width 14 height 14
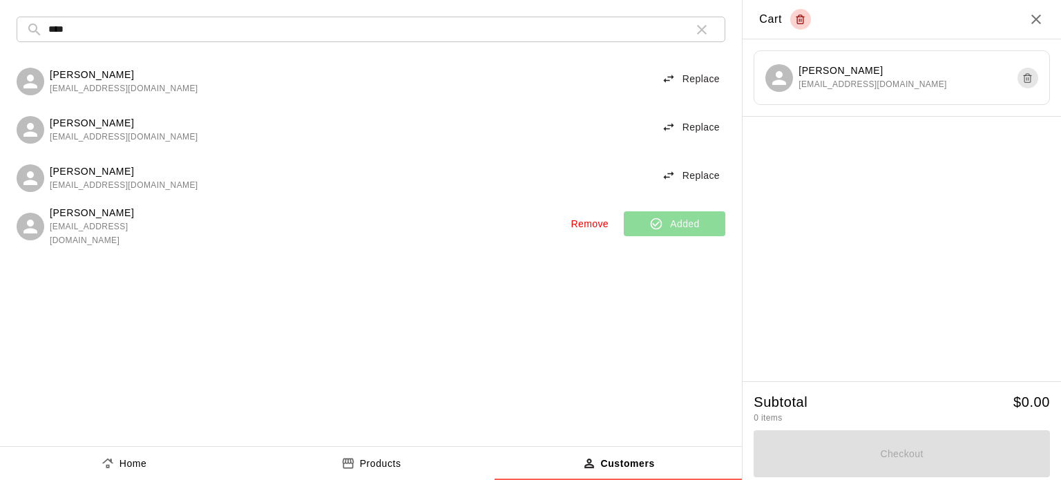
click at [412, 463] on button "Products" at bounding box center [370, 463] width 247 height 33
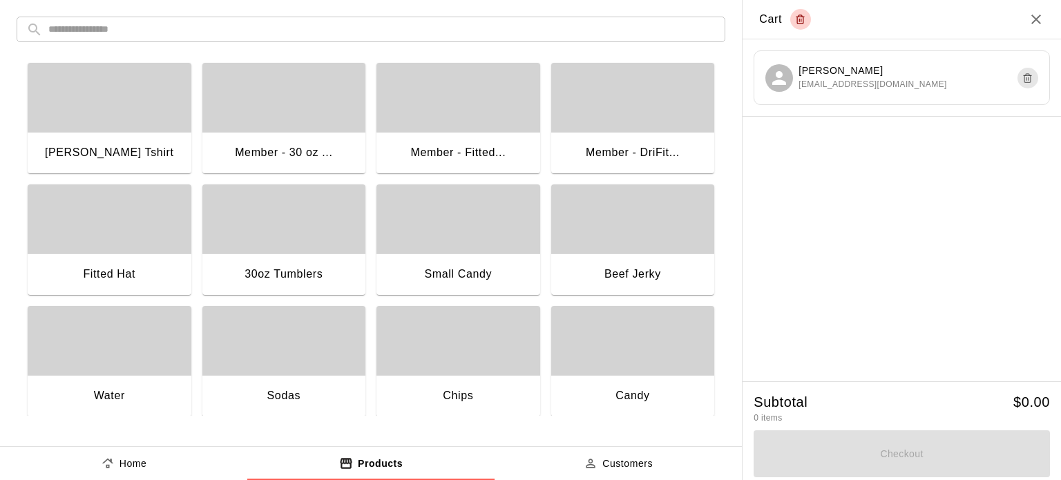
click at [122, 261] on div "Fitted Hat" at bounding box center [110, 275] width 164 height 44
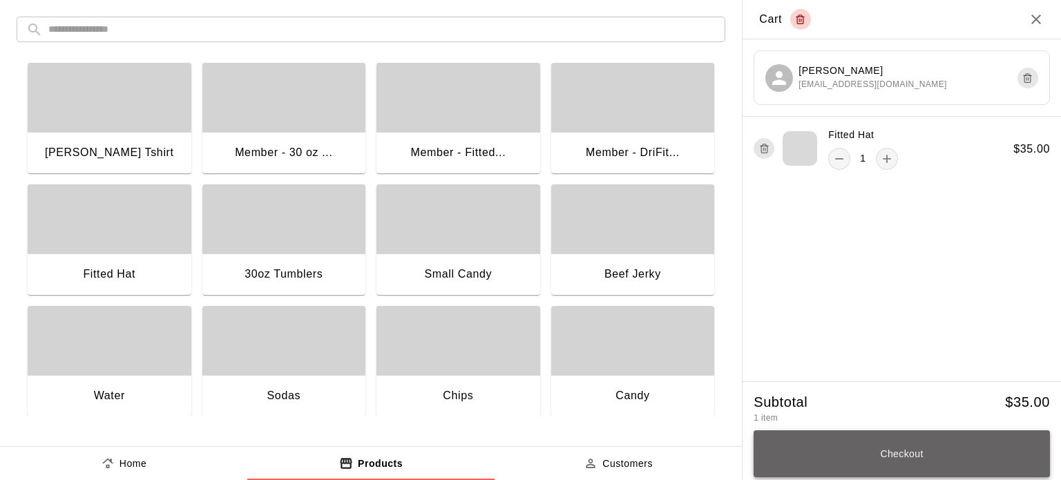
click at [888, 452] on button "Checkout" at bounding box center [902, 453] width 296 height 47
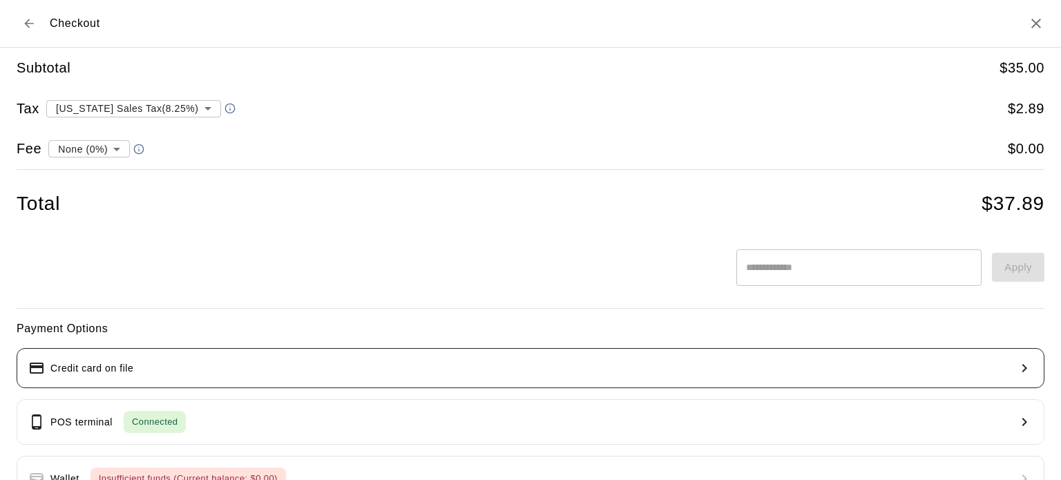
click at [538, 365] on button "Credit card on file" at bounding box center [531, 368] width 1028 height 40
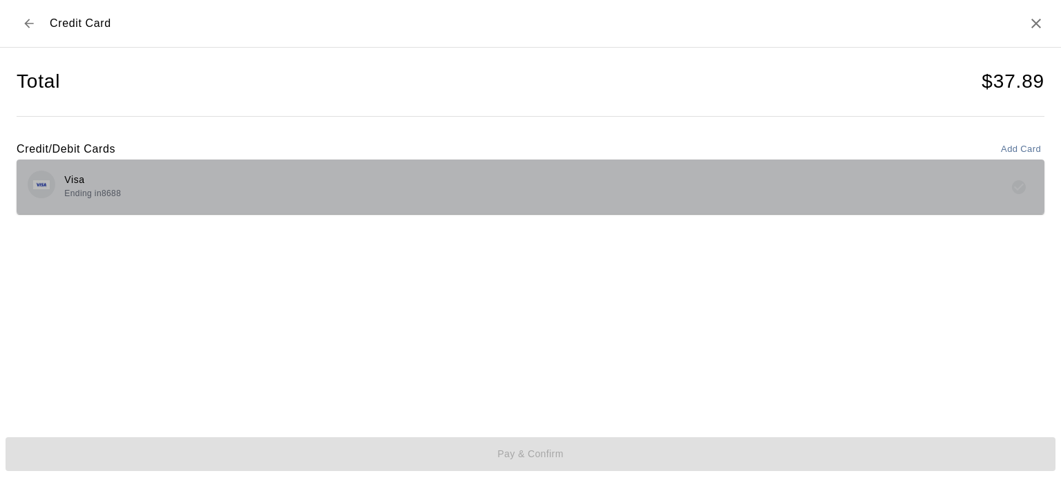
click at [136, 198] on div "Visa Ending in 8688" at bounding box center [531, 187] width 1006 height 32
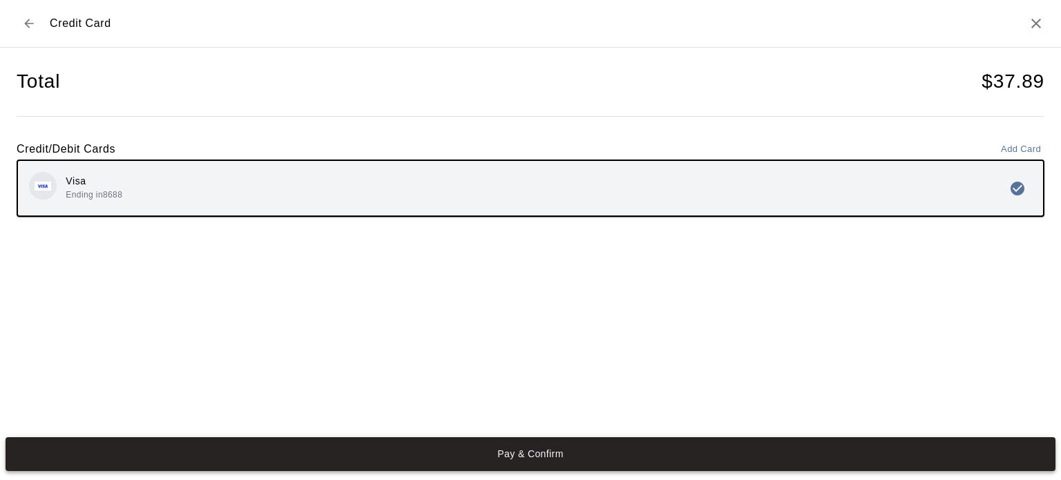
click at [535, 457] on button "Pay & Confirm" at bounding box center [531, 454] width 1050 height 34
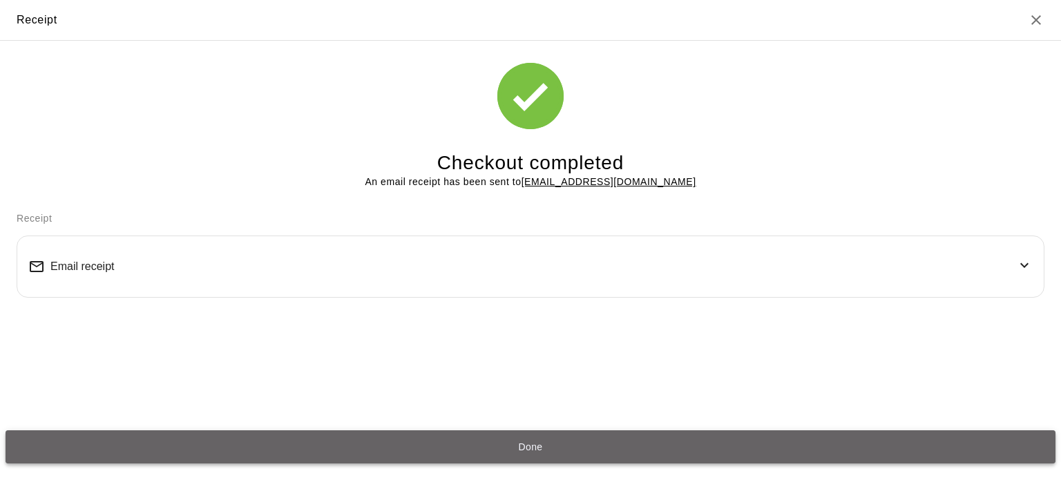
click at [533, 447] on button "Done" at bounding box center [531, 447] width 1050 height 34
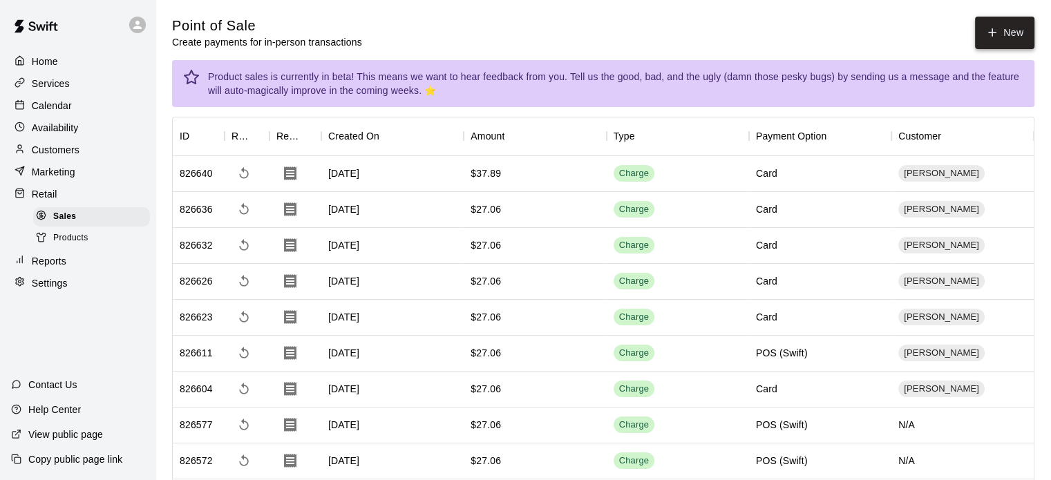
click at [996, 30] on icon "button" at bounding box center [992, 32] width 12 height 12
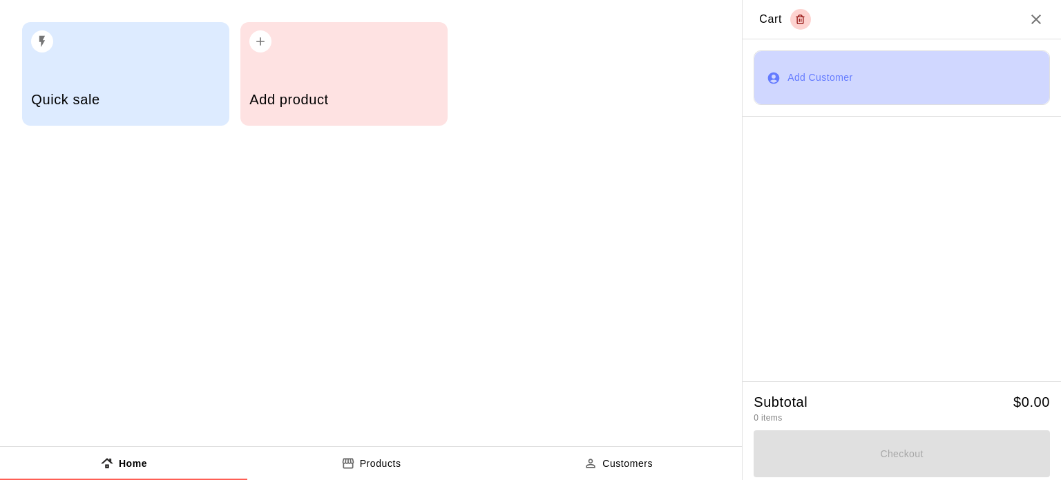
click at [790, 64] on button "Add Customer" at bounding box center [902, 77] width 296 height 55
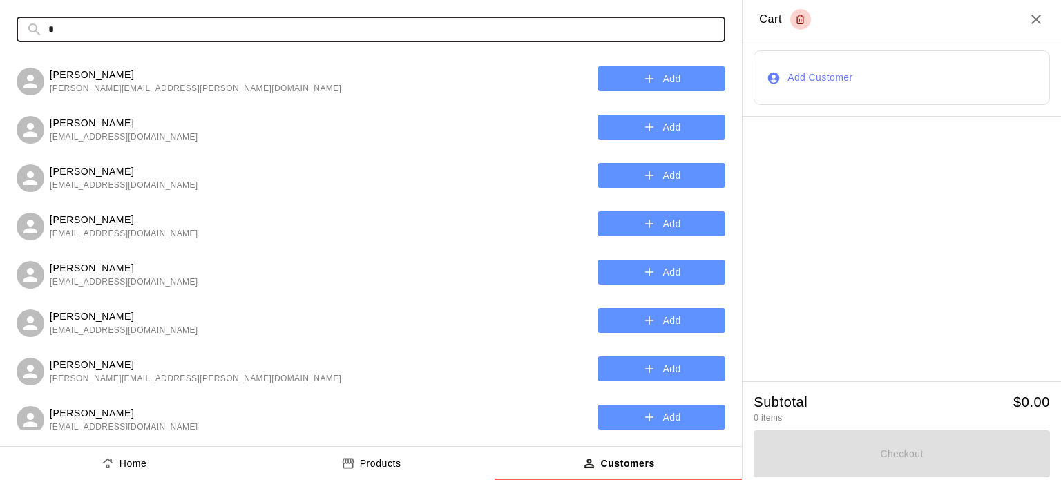
click at [370, 36] on input "*" at bounding box center [381, 30] width 667 height 26
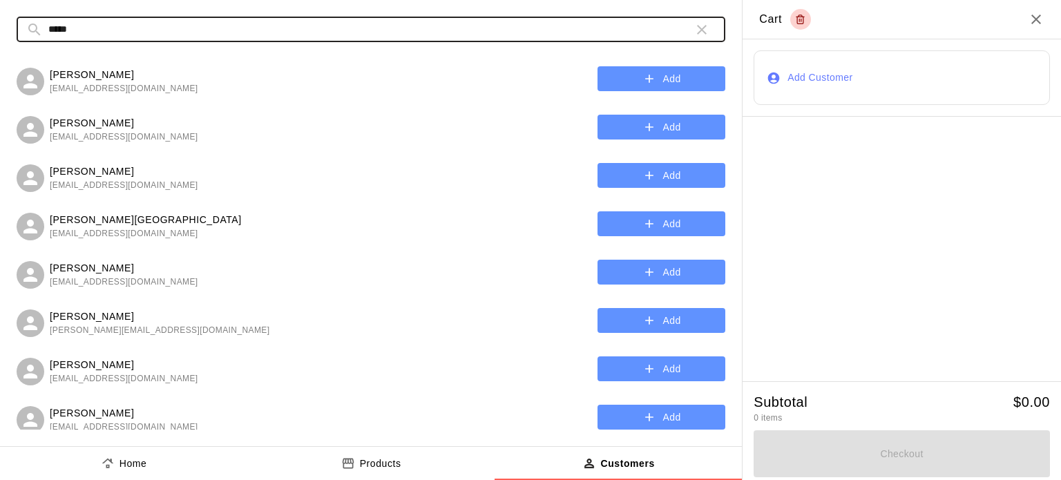
type input "*****"
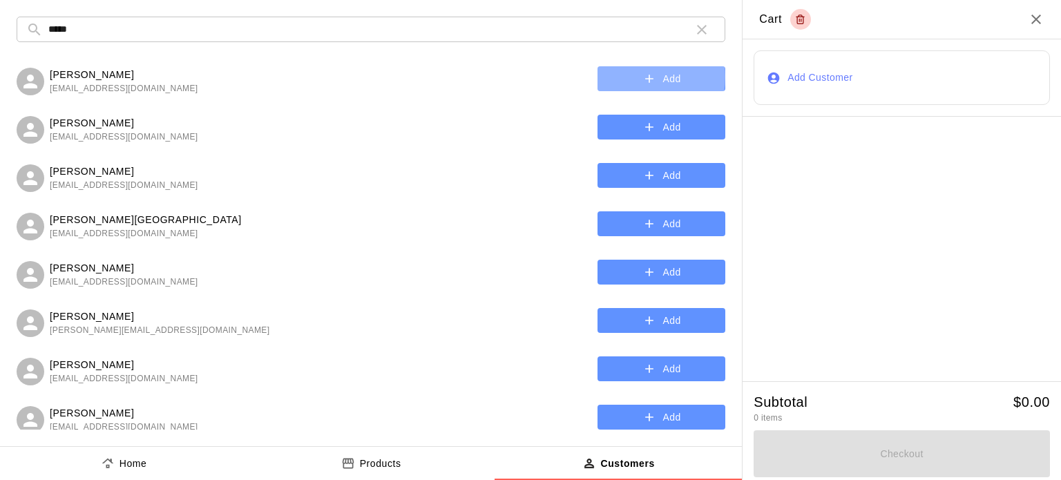
click at [629, 77] on button "Add" at bounding box center [661, 79] width 128 height 26
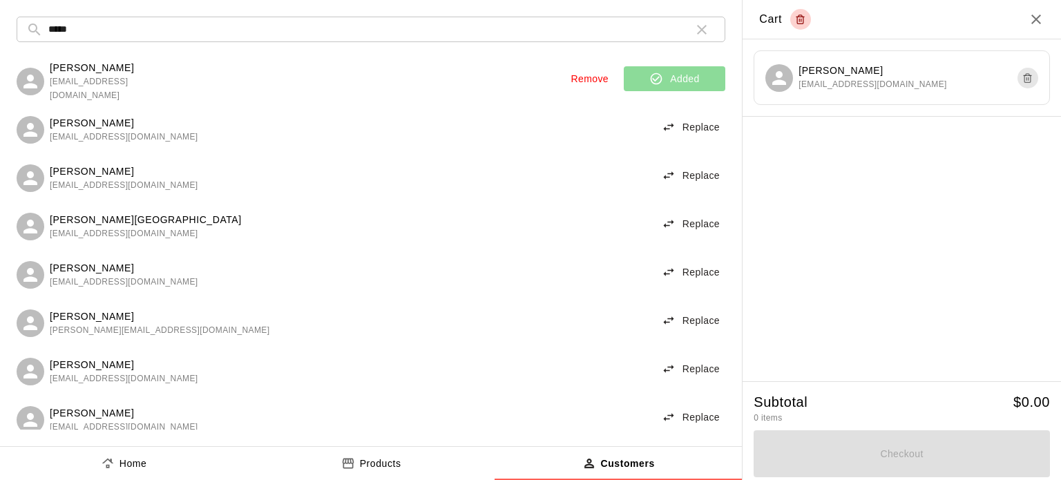
click at [436, 461] on button "Products" at bounding box center [370, 463] width 247 height 33
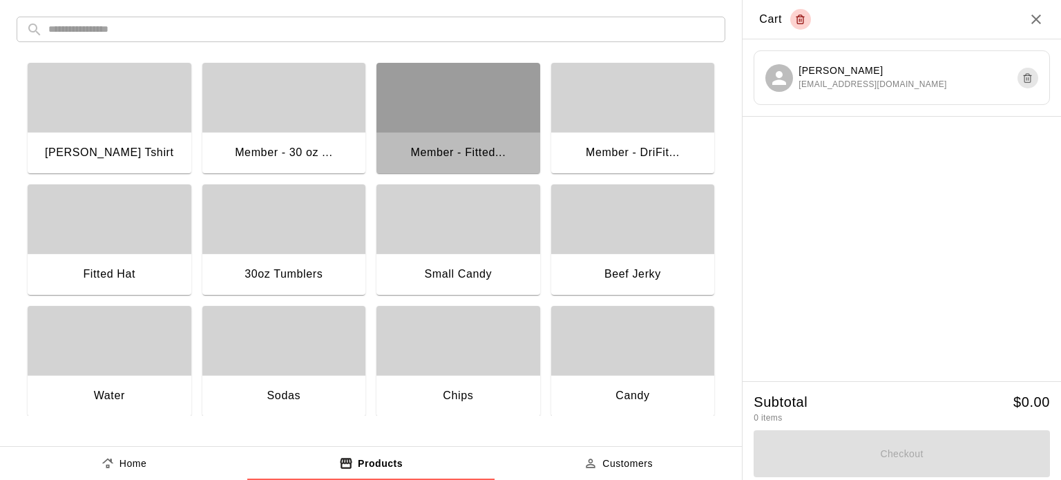
click at [456, 146] on div "Member - Fitted..." at bounding box center [457, 153] width 95 height 18
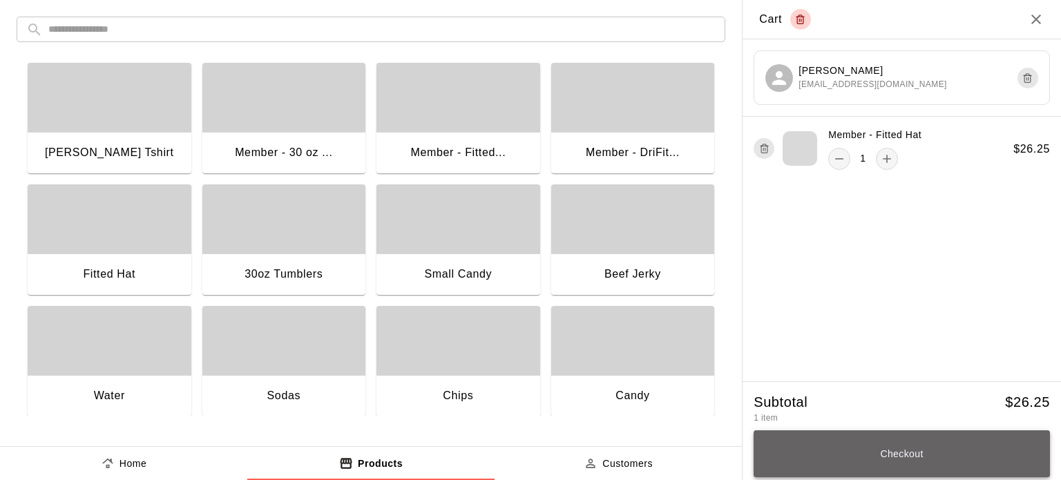
click at [901, 461] on button "Checkout" at bounding box center [902, 453] width 296 height 47
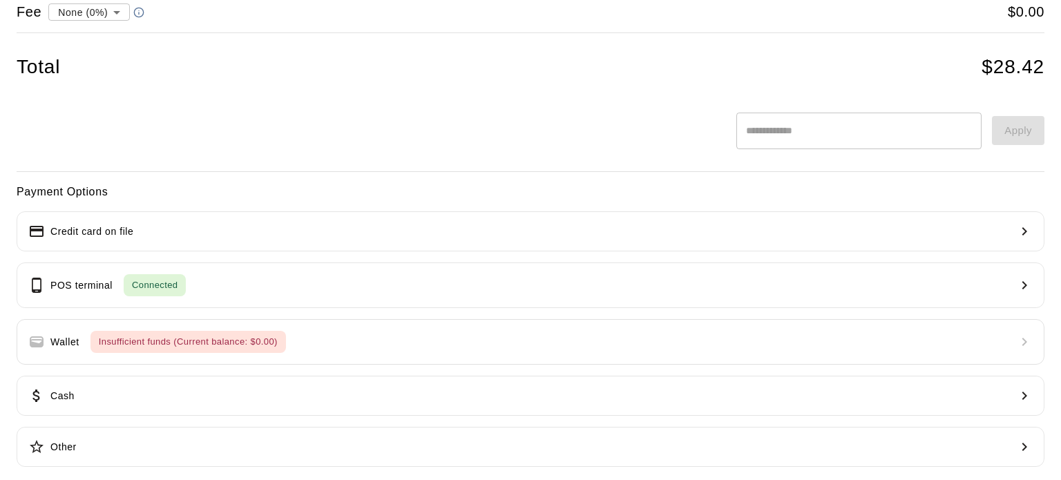
scroll to position [146, 0]
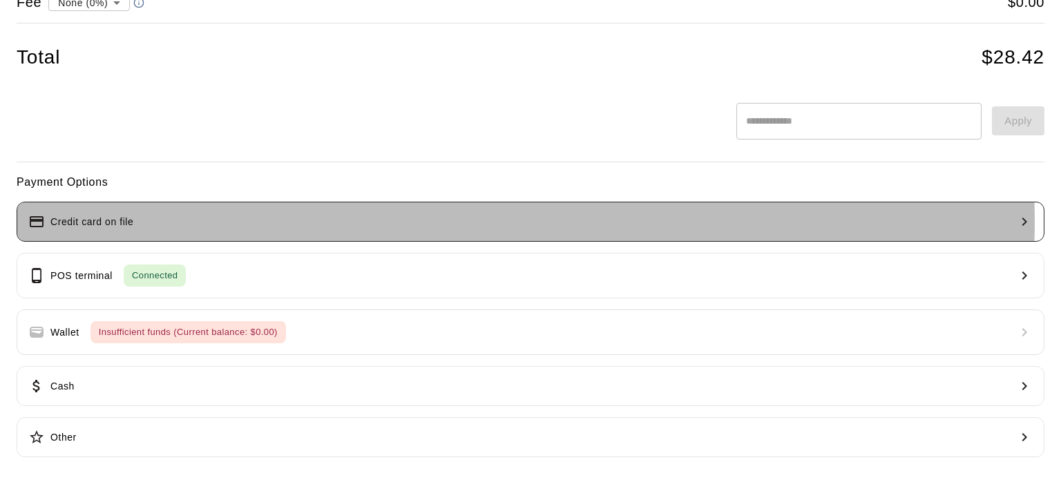
click at [463, 220] on button "Credit card on file" at bounding box center [531, 222] width 1028 height 40
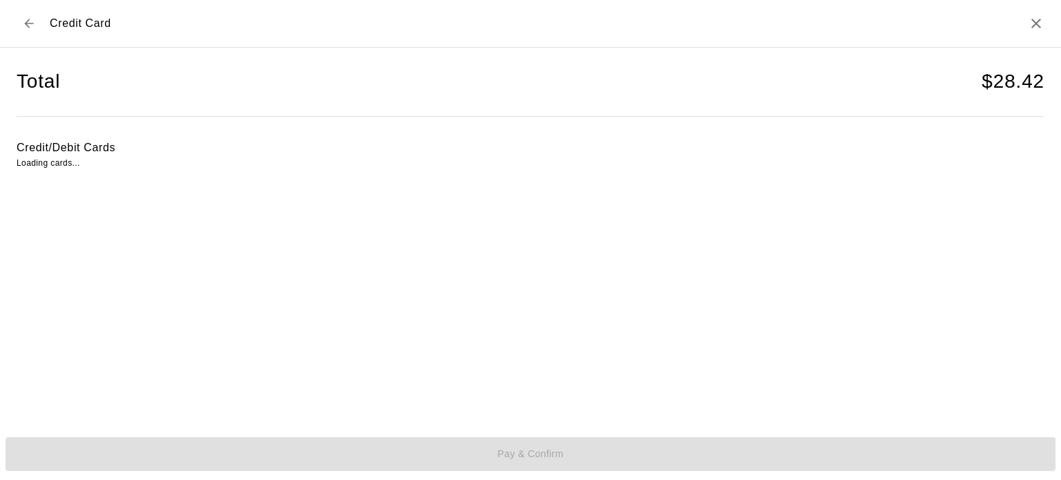
scroll to position [0, 0]
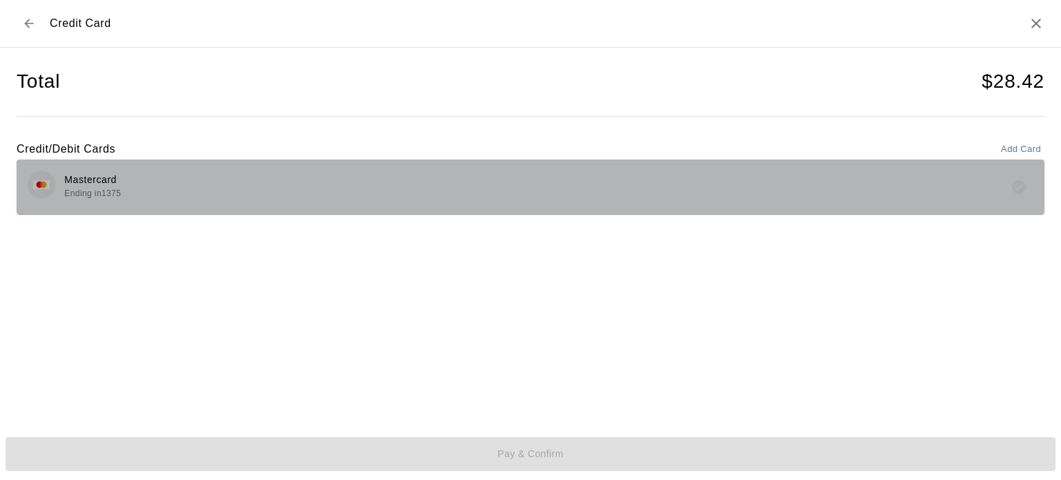
click at [395, 175] on div "Mastercard Ending in [DATE]" at bounding box center [531, 187] width 1006 height 32
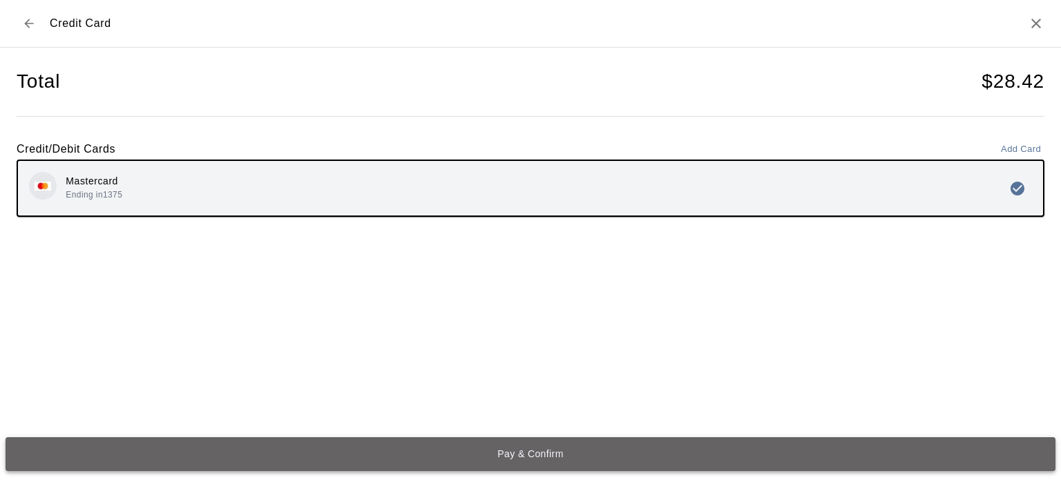
click at [545, 452] on button "Pay & Confirm" at bounding box center [531, 454] width 1050 height 34
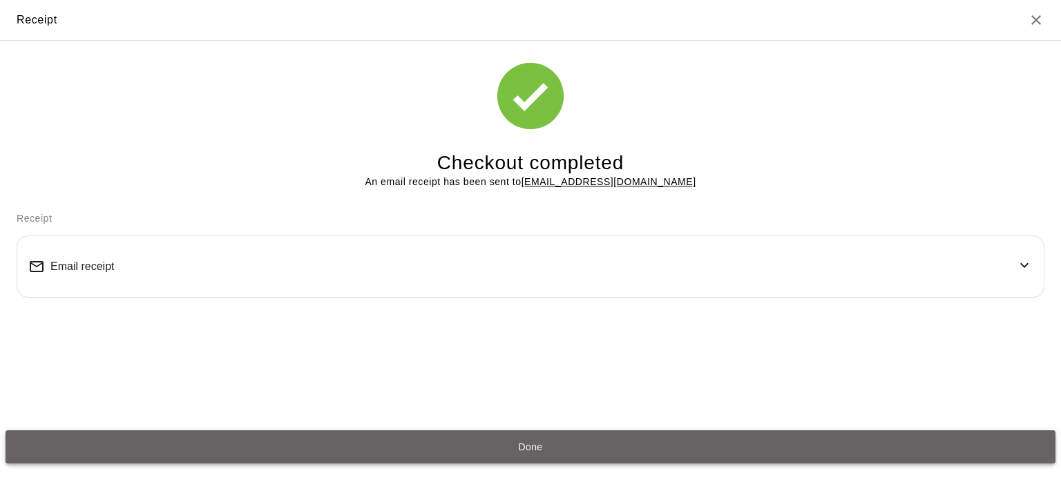
click at [554, 440] on button "Done" at bounding box center [531, 447] width 1050 height 34
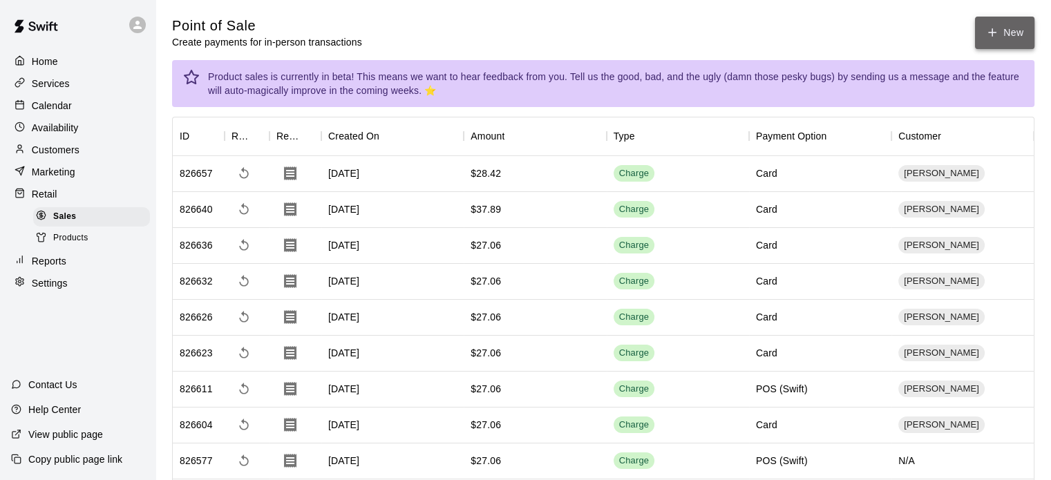
click at [995, 32] on icon "button" at bounding box center [992, 32] width 8 height 0
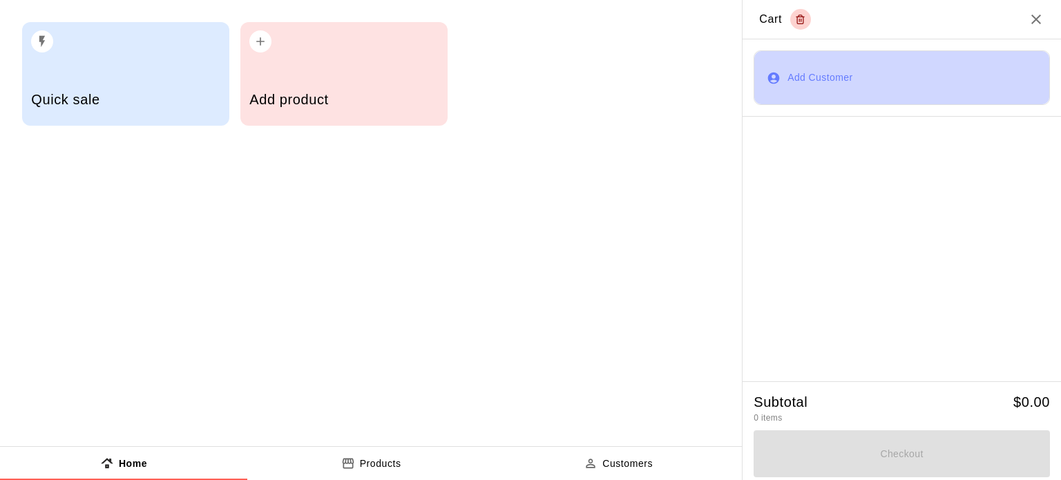
click at [851, 66] on button "Add Customer" at bounding box center [902, 77] width 296 height 55
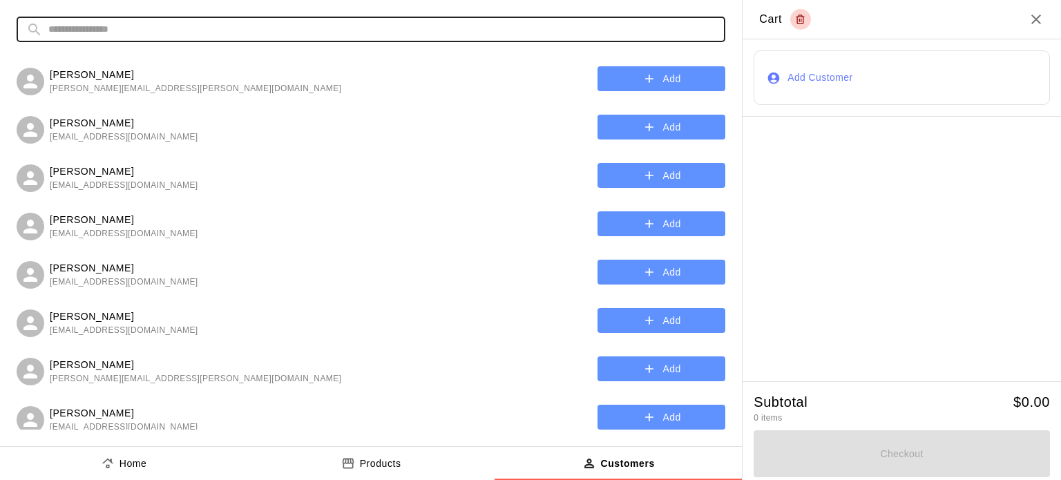
click at [492, 29] on input "text" at bounding box center [381, 30] width 667 height 26
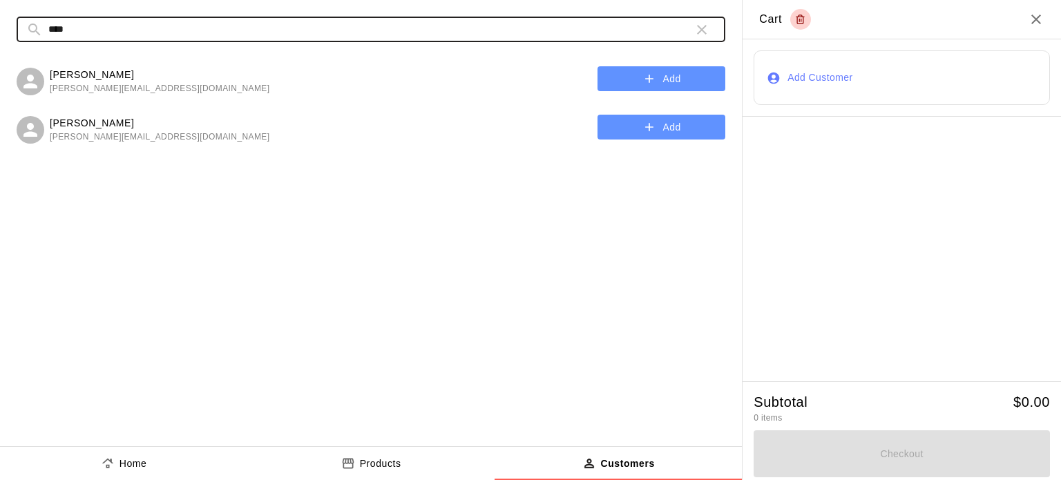
type input "****"
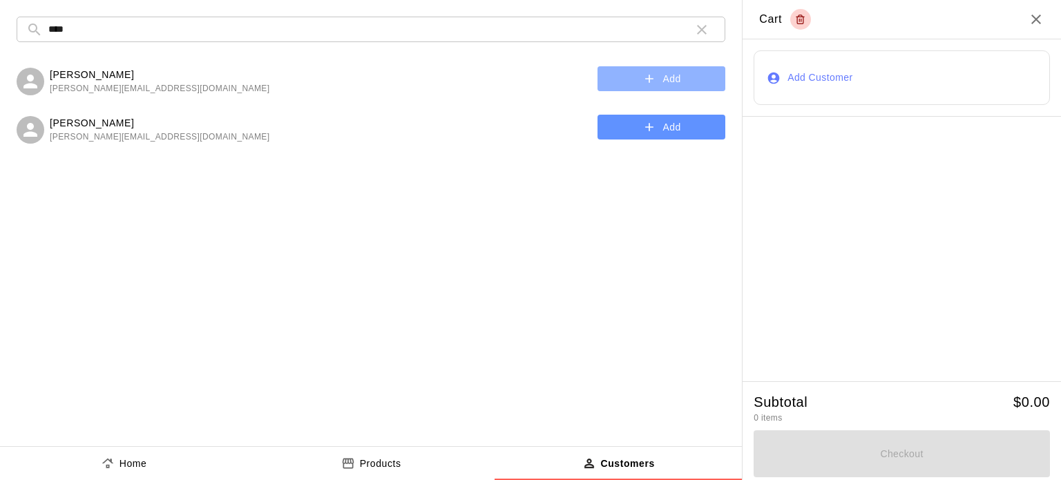
click at [657, 76] on button "Add" at bounding box center [661, 79] width 128 height 26
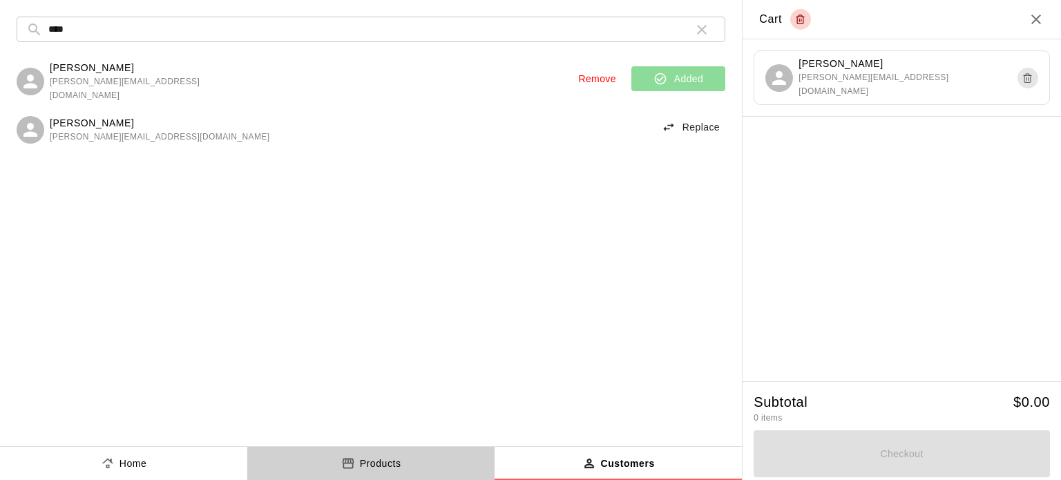
click at [374, 461] on p "Products" at bounding box center [380, 464] width 41 height 15
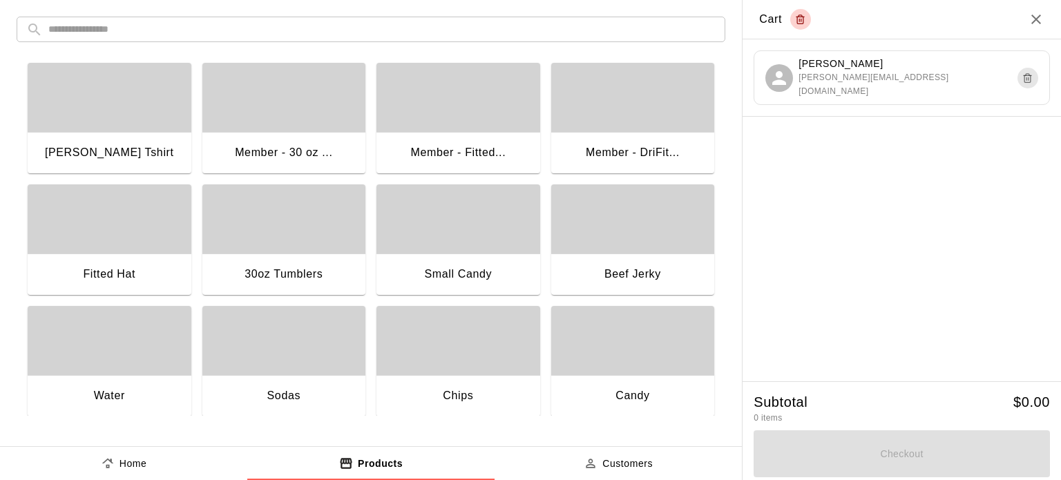
scroll to position [255, 0]
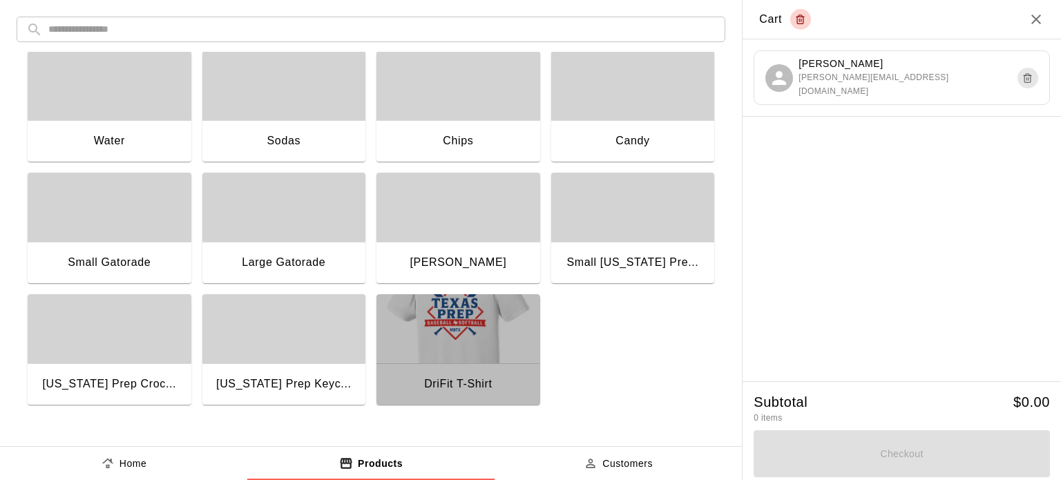
click at [431, 352] on img "button" at bounding box center [458, 328] width 164 height 69
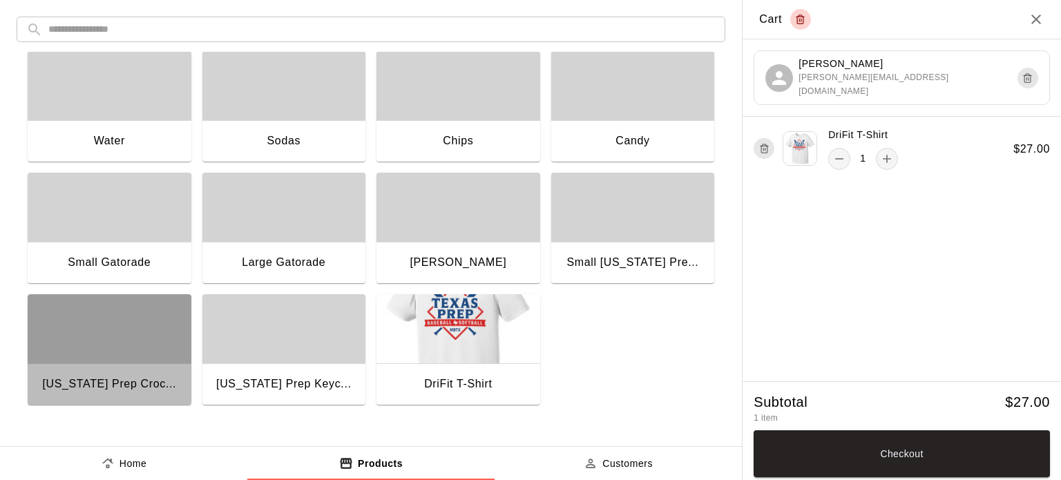
click at [130, 389] on div "[US_STATE] Prep Croc..." at bounding box center [109, 384] width 134 height 18
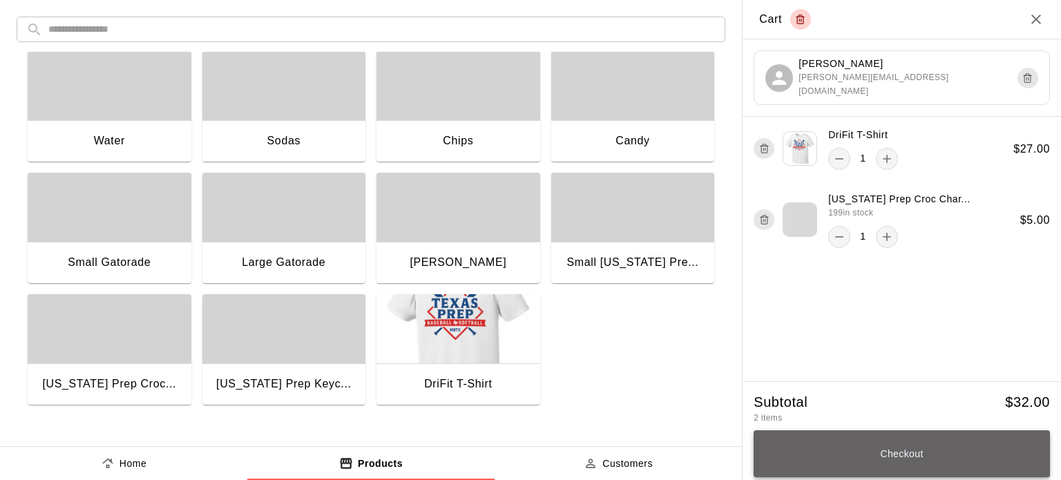
click at [880, 453] on button "Checkout" at bounding box center [902, 453] width 296 height 47
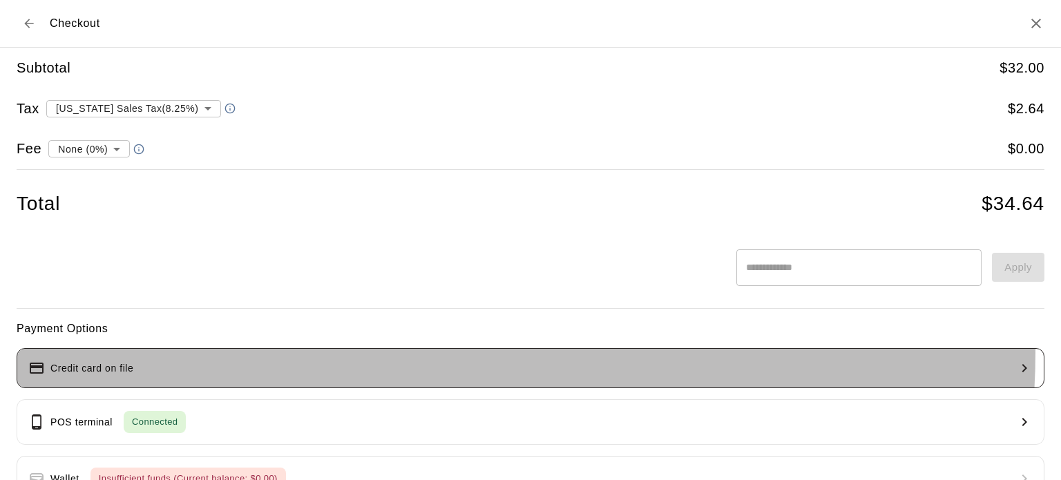
click at [448, 353] on button "Credit card on file" at bounding box center [531, 368] width 1028 height 40
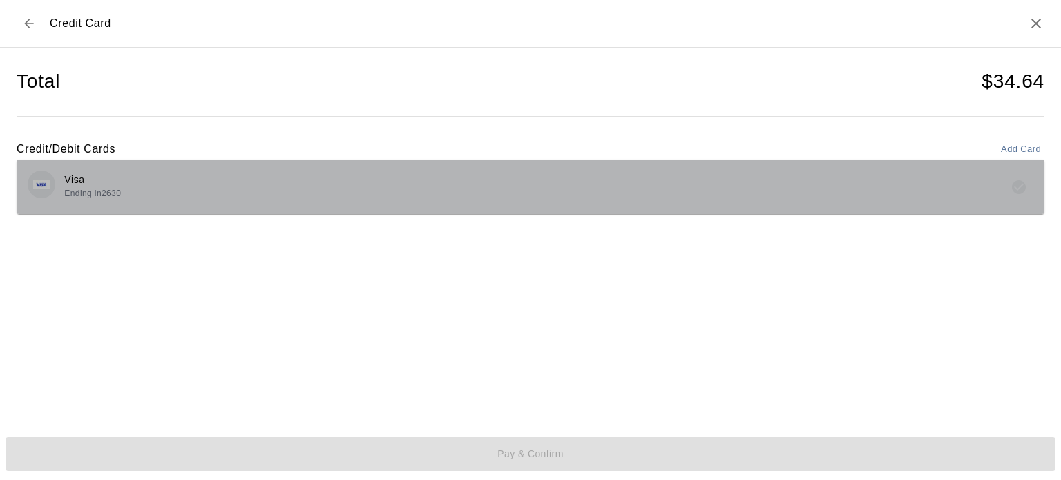
click at [367, 199] on div "Visa Ending in 2630" at bounding box center [531, 187] width 1006 height 32
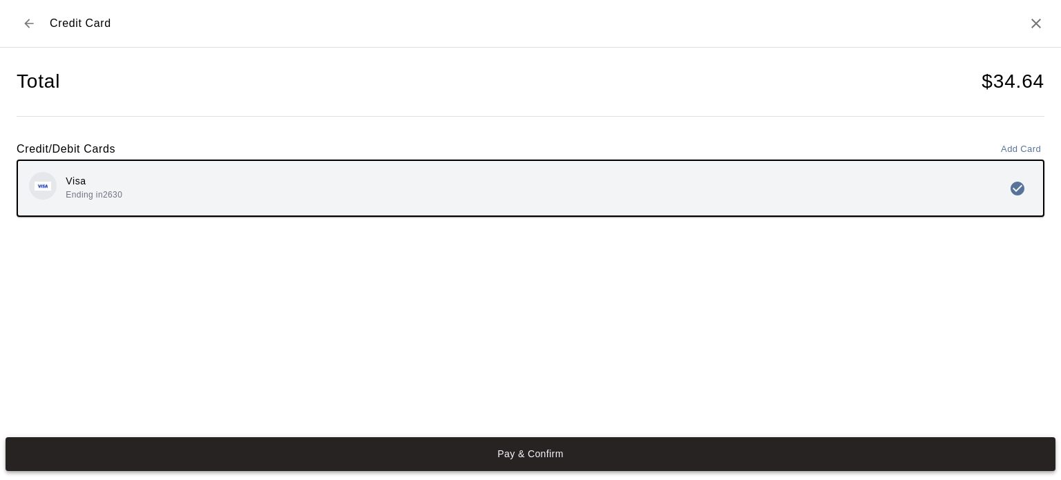
click at [536, 451] on button "Pay & Confirm" at bounding box center [531, 454] width 1050 height 34
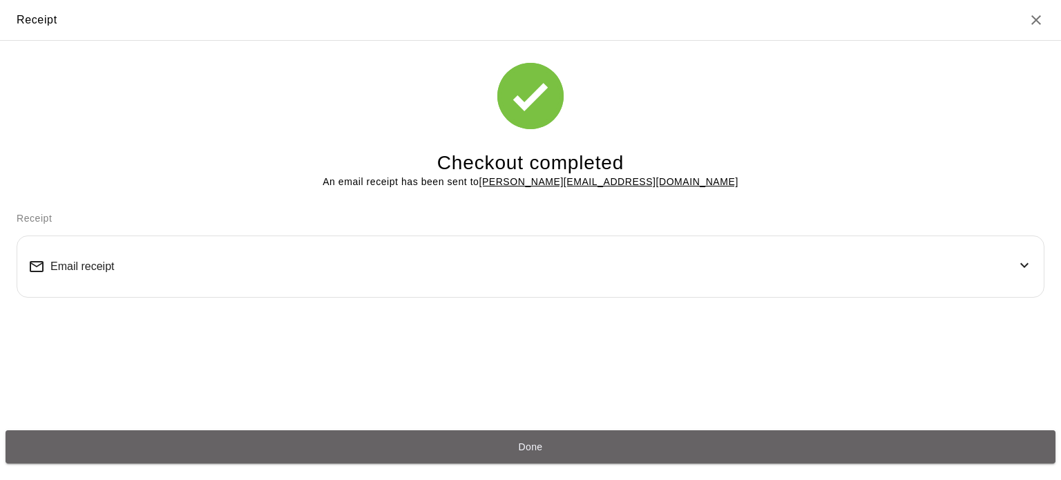
click at [536, 451] on button "Done" at bounding box center [531, 447] width 1050 height 34
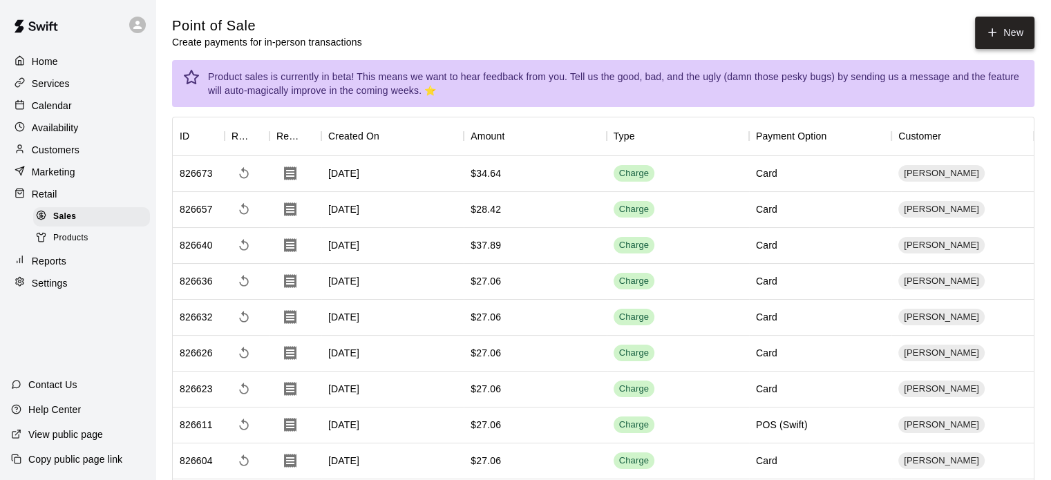
click at [986, 35] on icon "button" at bounding box center [992, 32] width 12 height 12
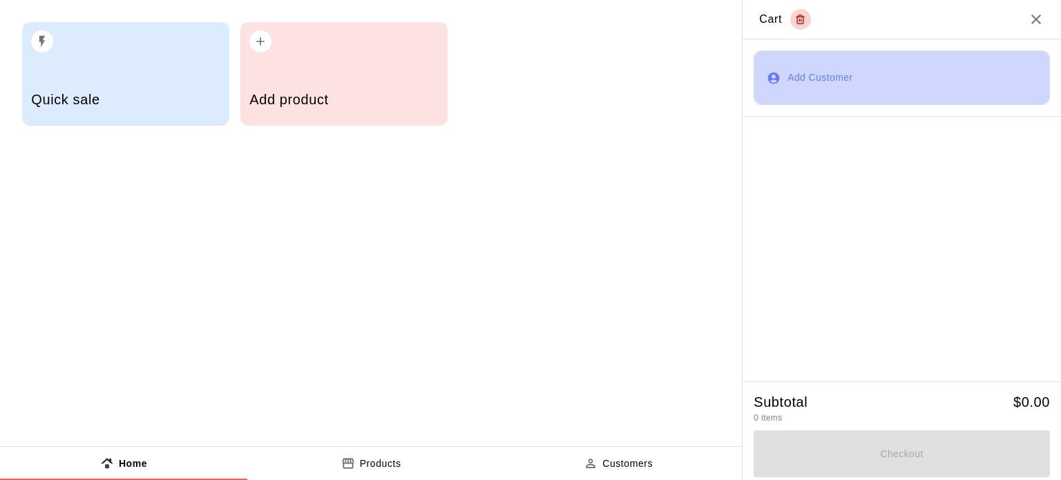
click at [807, 70] on button "Add Customer" at bounding box center [902, 77] width 296 height 55
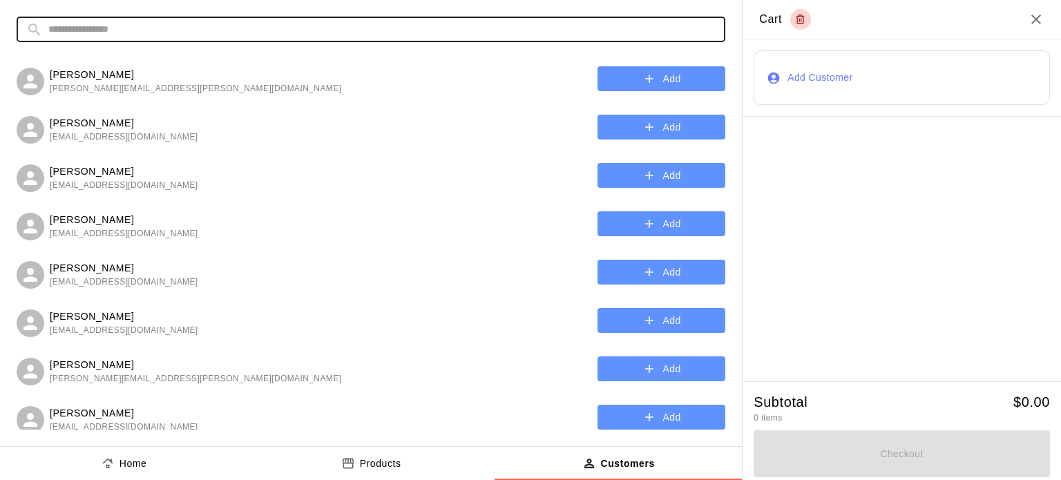
click at [442, 25] on input "text" at bounding box center [381, 30] width 667 height 26
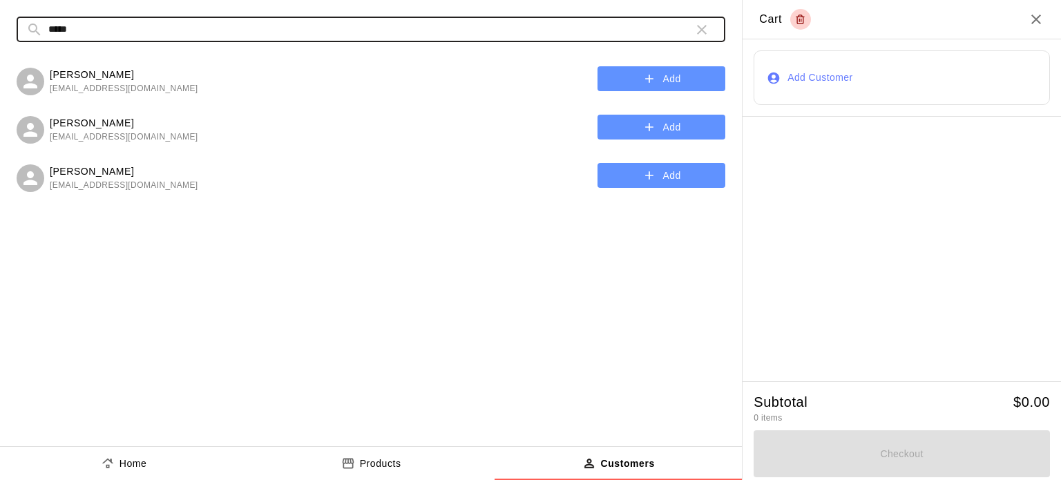
type input "*****"
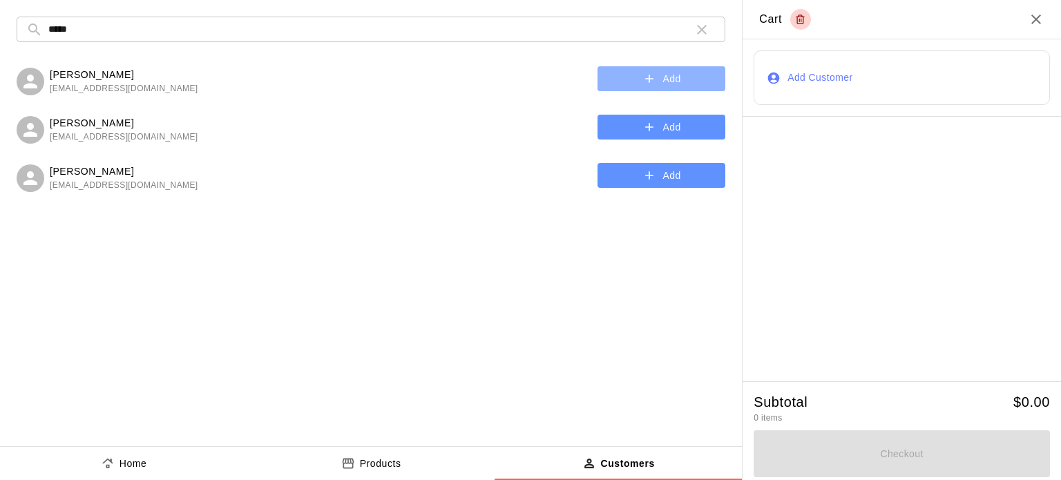
click at [657, 77] on button "Add" at bounding box center [661, 79] width 128 height 26
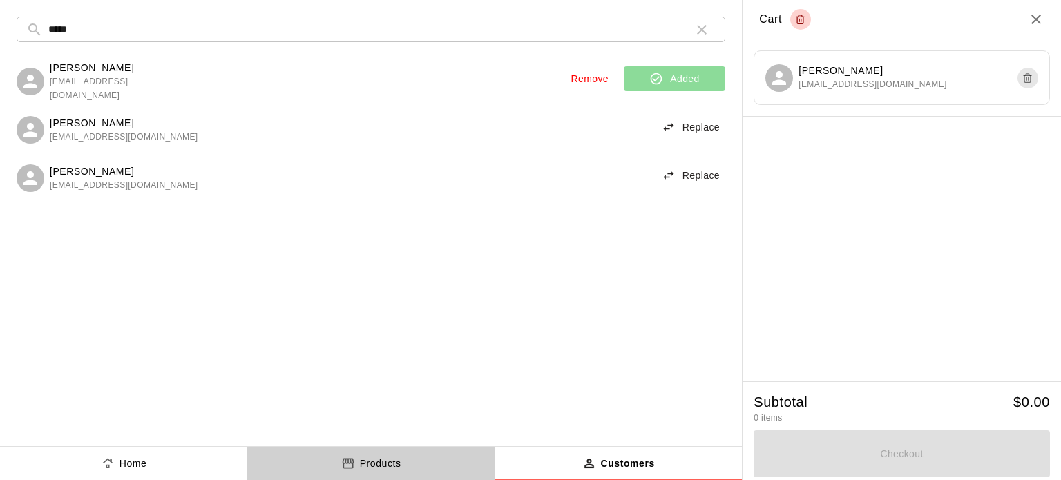
click at [381, 459] on p "Products" at bounding box center [380, 464] width 41 height 15
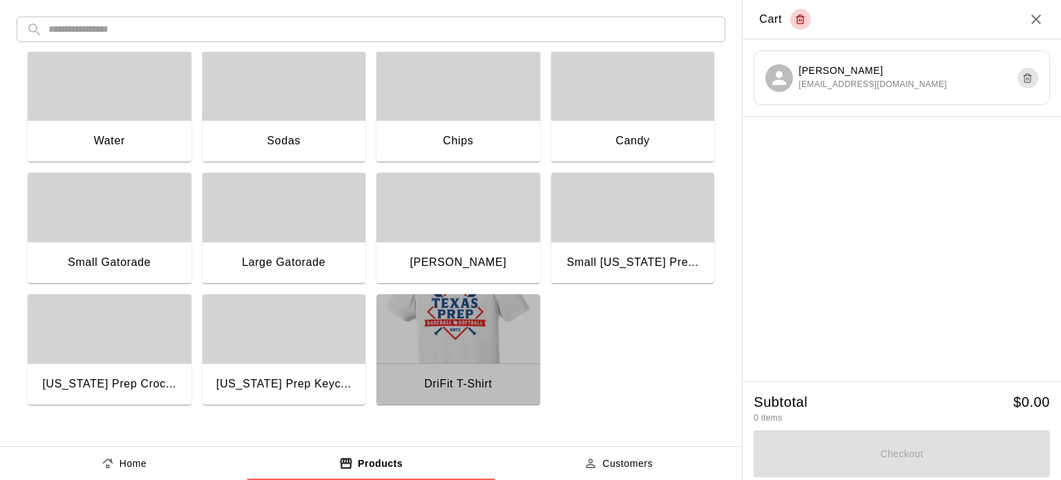
click at [437, 324] on img "button" at bounding box center [458, 328] width 164 height 69
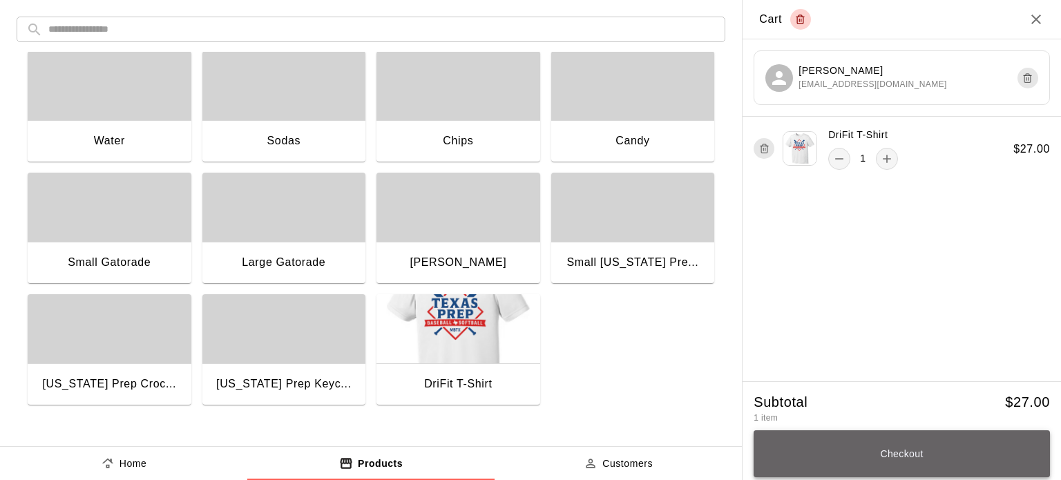
click at [898, 461] on button "Checkout" at bounding box center [902, 453] width 296 height 47
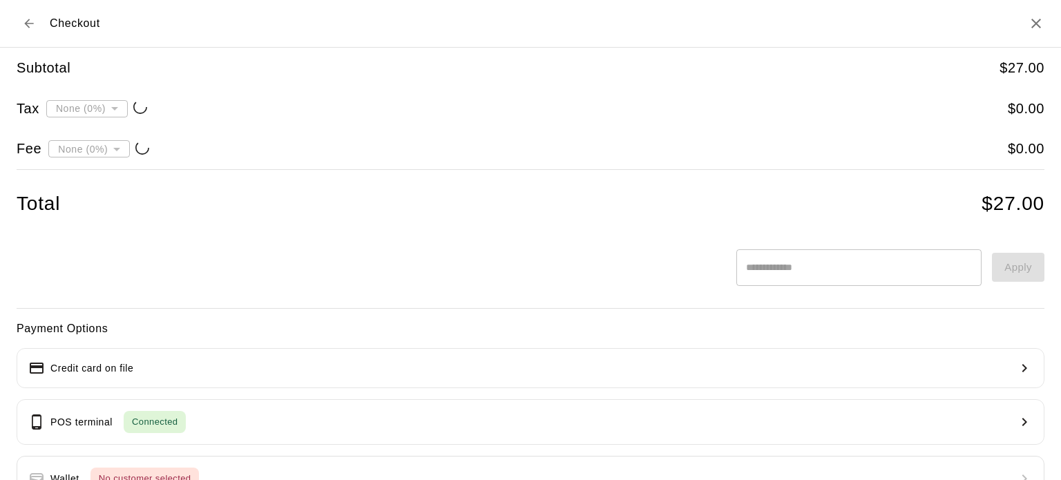
type input "**********"
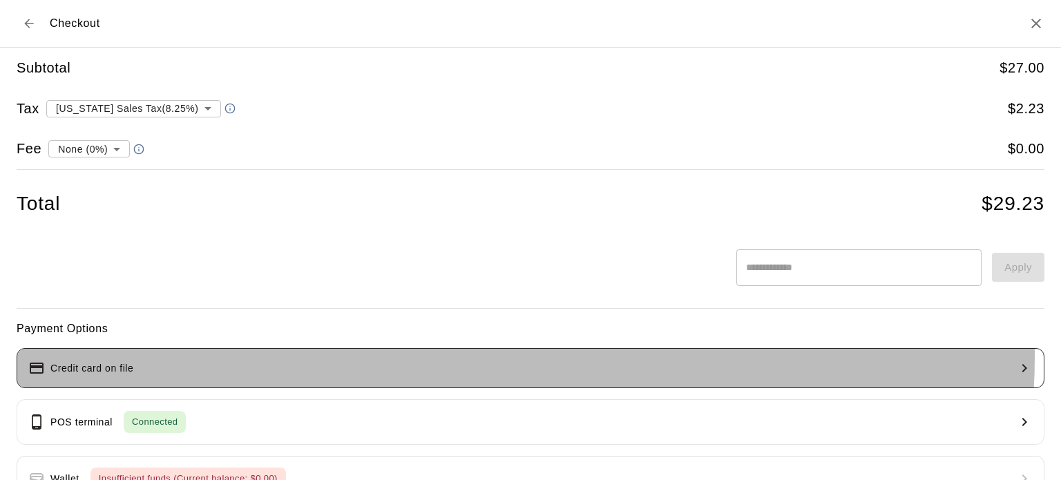
click at [479, 356] on button "Credit card on file" at bounding box center [531, 368] width 1028 height 40
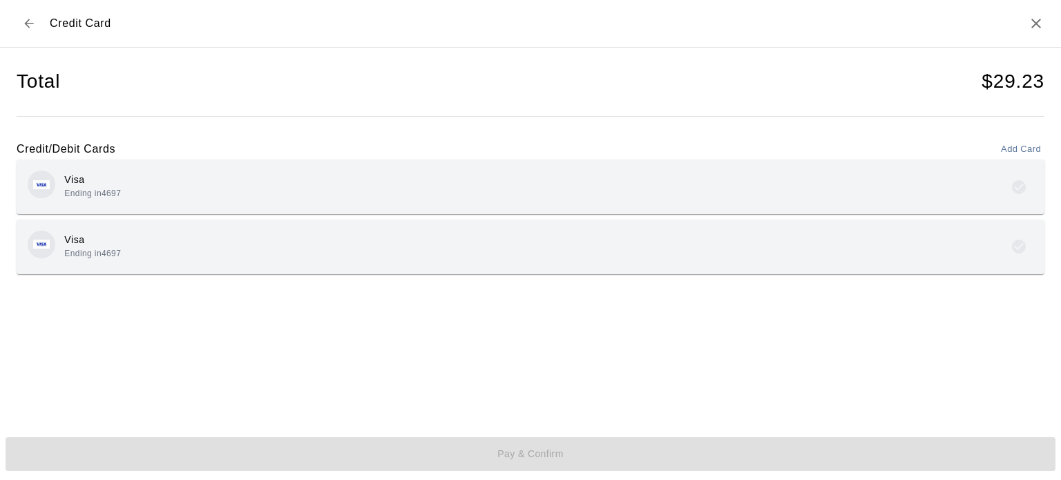
click at [276, 202] on div "Visa Ending in 4697" at bounding box center [531, 187] width 1006 height 32
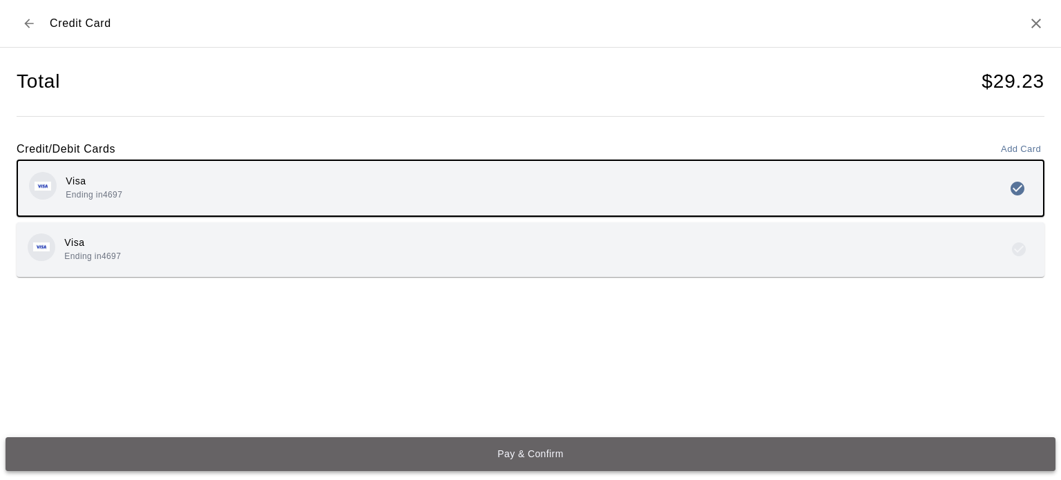
click at [506, 457] on button "Pay & Confirm" at bounding box center [531, 454] width 1050 height 34
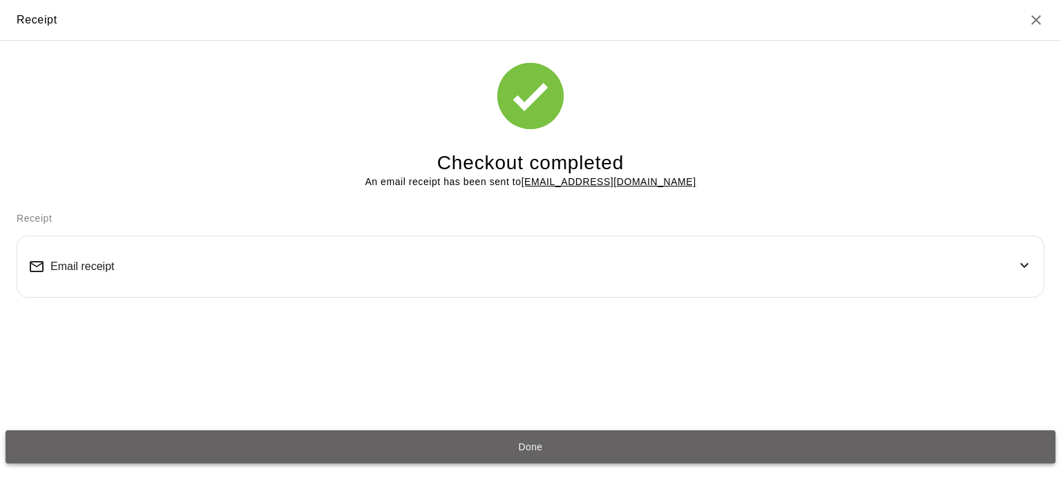
click at [558, 447] on button "Done" at bounding box center [531, 447] width 1050 height 34
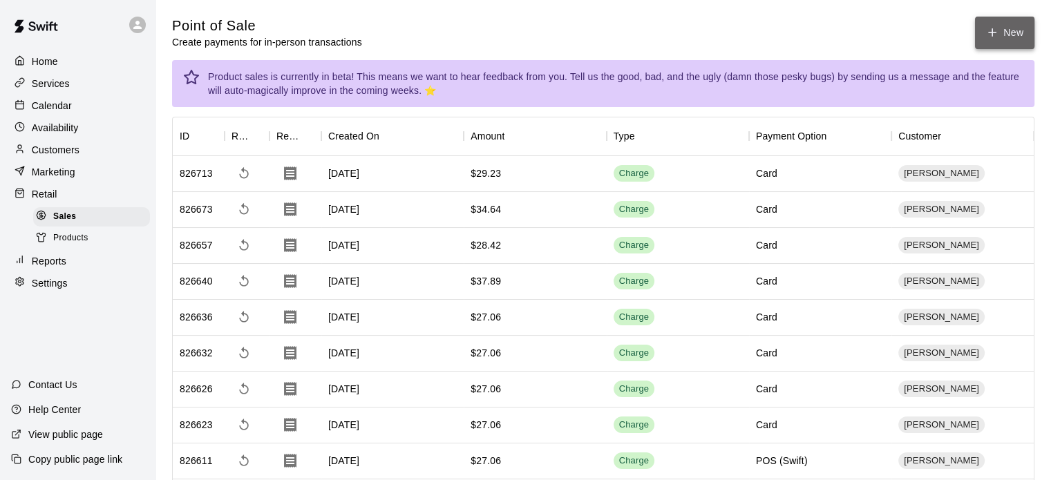
click at [993, 36] on icon "button" at bounding box center [992, 32] width 12 height 12
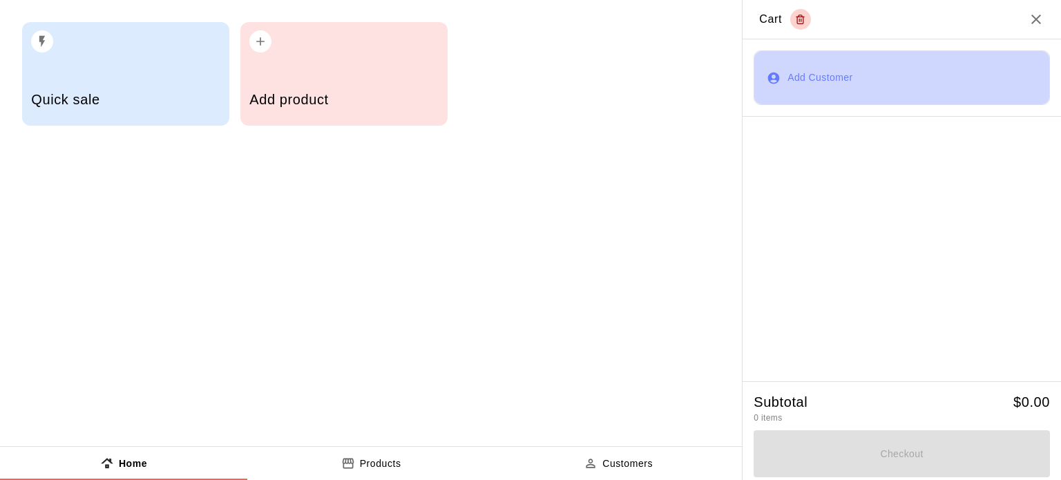
click at [818, 70] on button "Add Customer" at bounding box center [902, 77] width 296 height 55
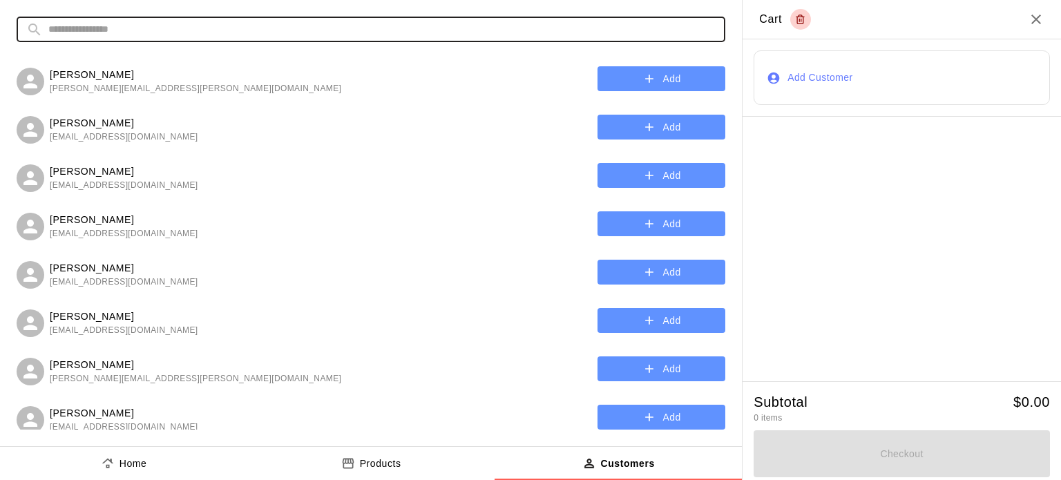
click at [389, 32] on input "text" at bounding box center [381, 30] width 667 height 26
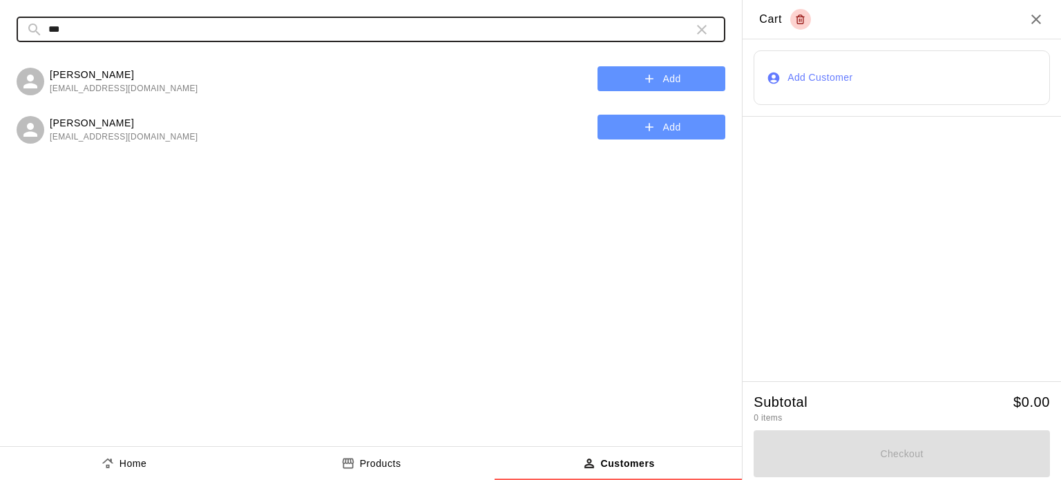
type input "***"
click at [647, 77] on icon "button" at bounding box center [649, 79] width 14 height 14
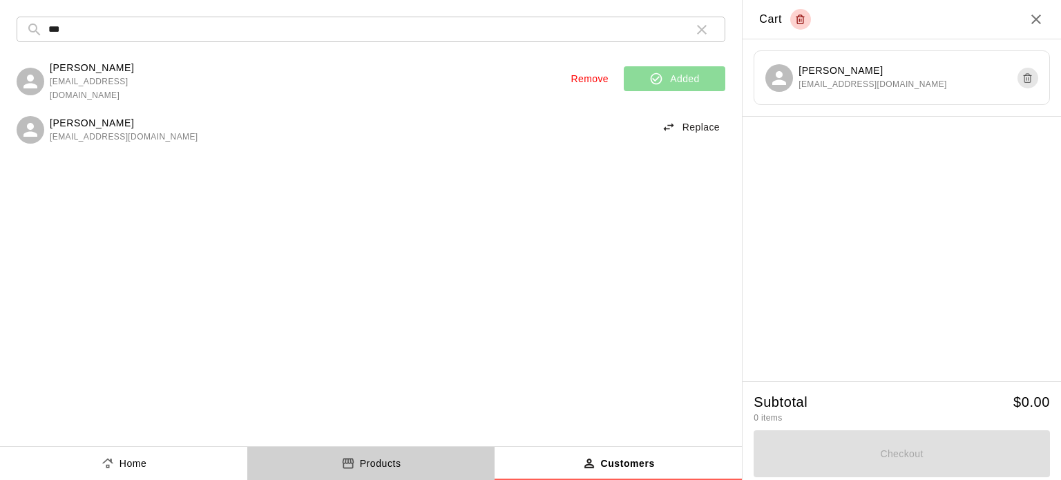
click at [376, 458] on p "Products" at bounding box center [380, 464] width 41 height 15
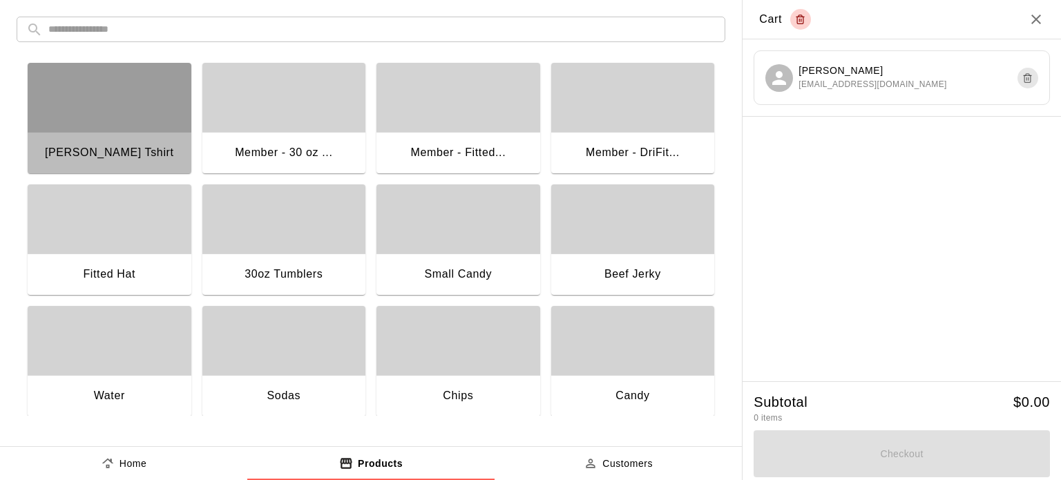
click at [162, 153] on div "[PERSON_NAME] Tshirt" at bounding box center [110, 154] width 164 height 44
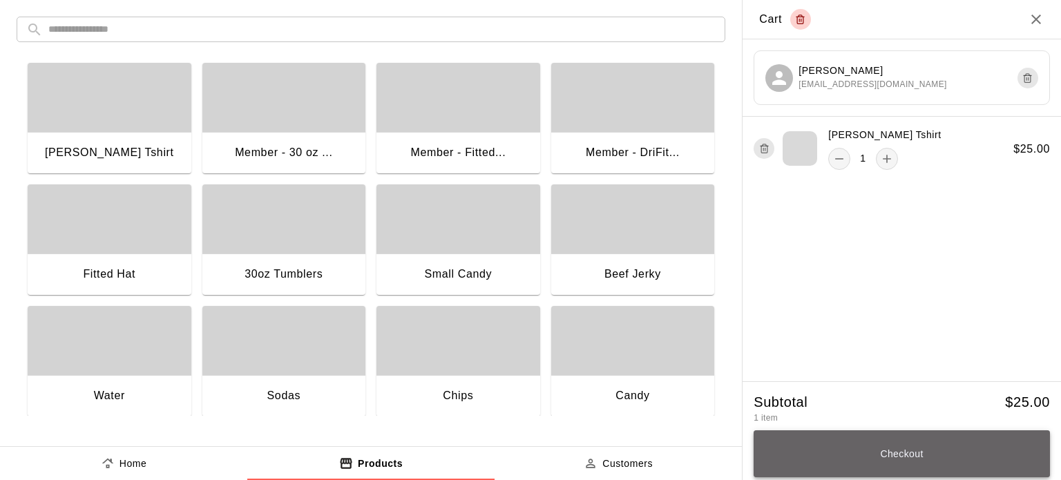
click at [909, 454] on button "Checkout" at bounding box center [902, 453] width 296 height 47
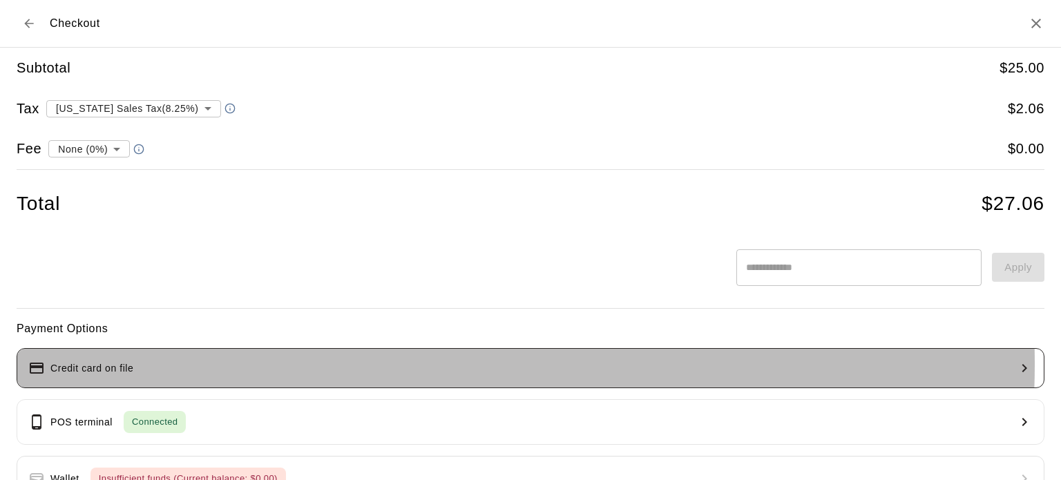
click at [334, 364] on button "Credit card on file" at bounding box center [531, 368] width 1028 height 40
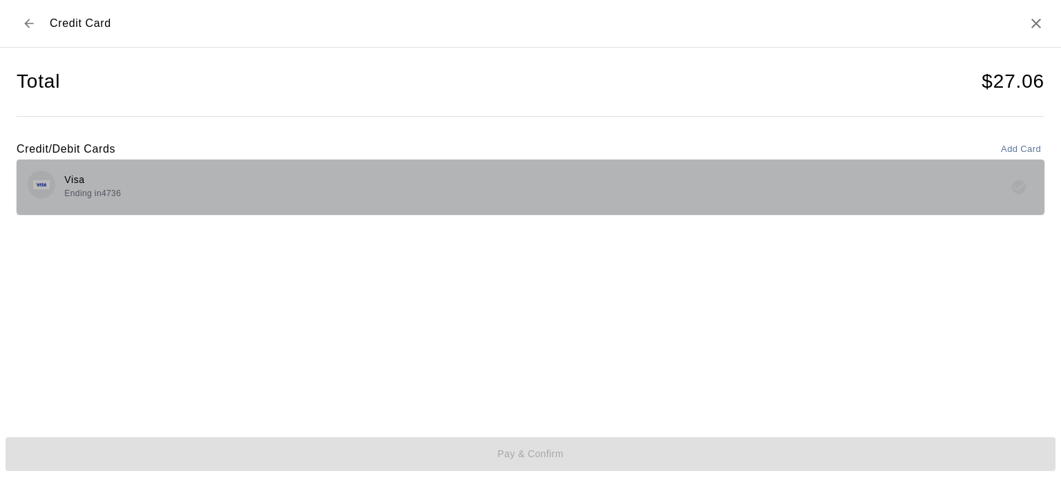
click at [358, 191] on div "Visa Ending in 4736" at bounding box center [531, 187] width 1006 height 32
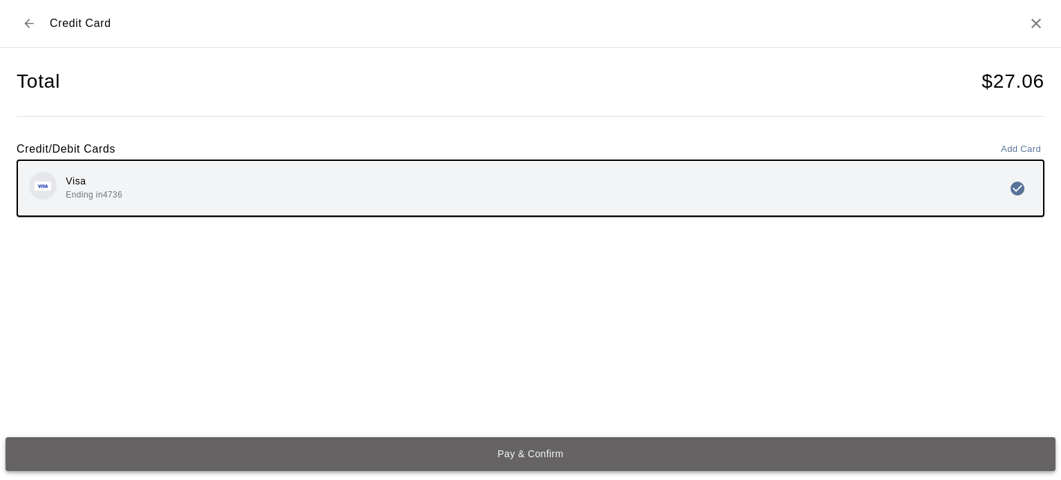
click at [544, 458] on button "Pay & Confirm" at bounding box center [531, 454] width 1050 height 34
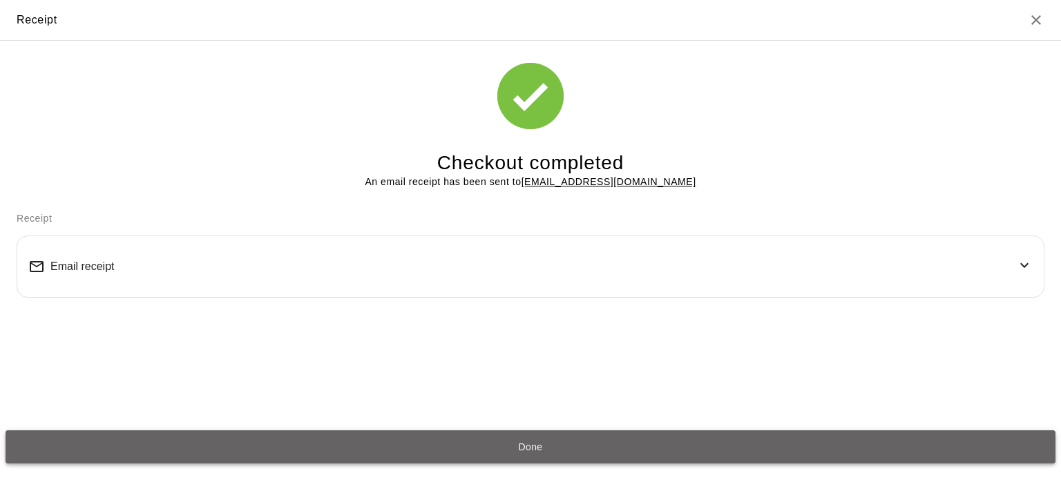
click at [542, 445] on button "Done" at bounding box center [531, 447] width 1050 height 34
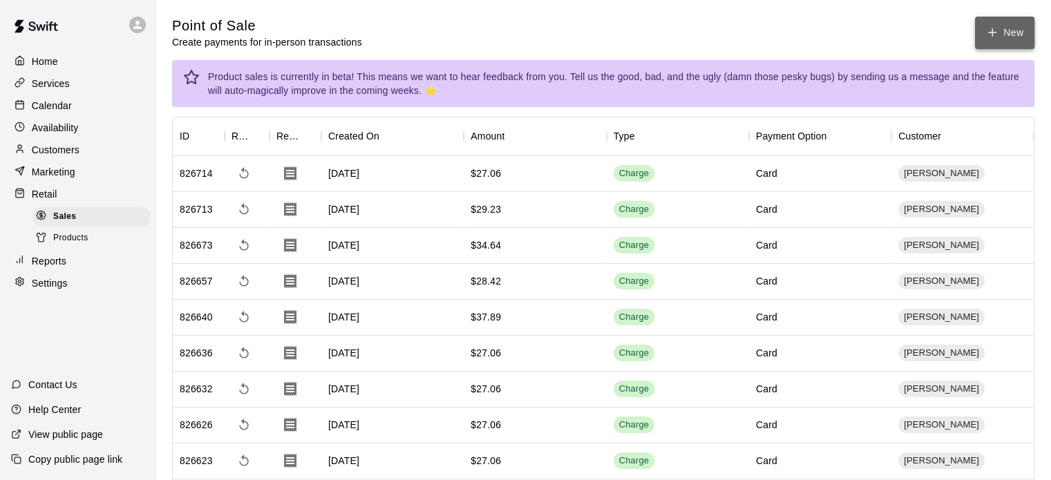
click at [995, 36] on icon "button" at bounding box center [992, 32] width 12 height 12
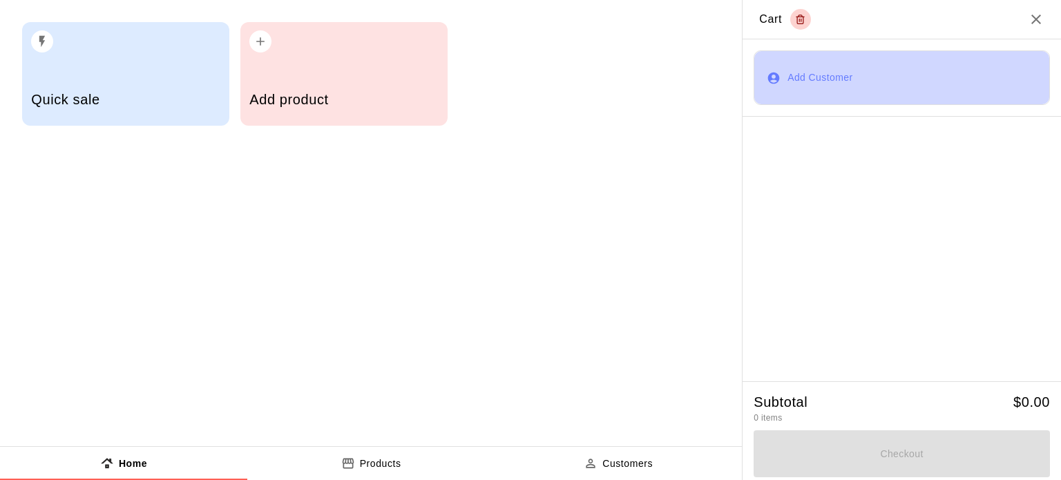
click at [855, 75] on button "Add Customer" at bounding box center [902, 77] width 296 height 55
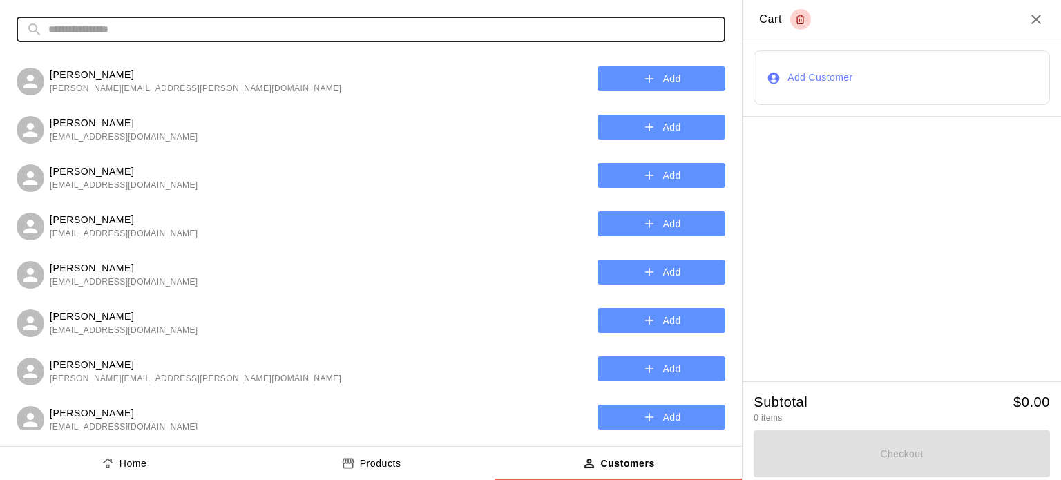
click at [599, 34] on input "text" at bounding box center [381, 30] width 667 height 26
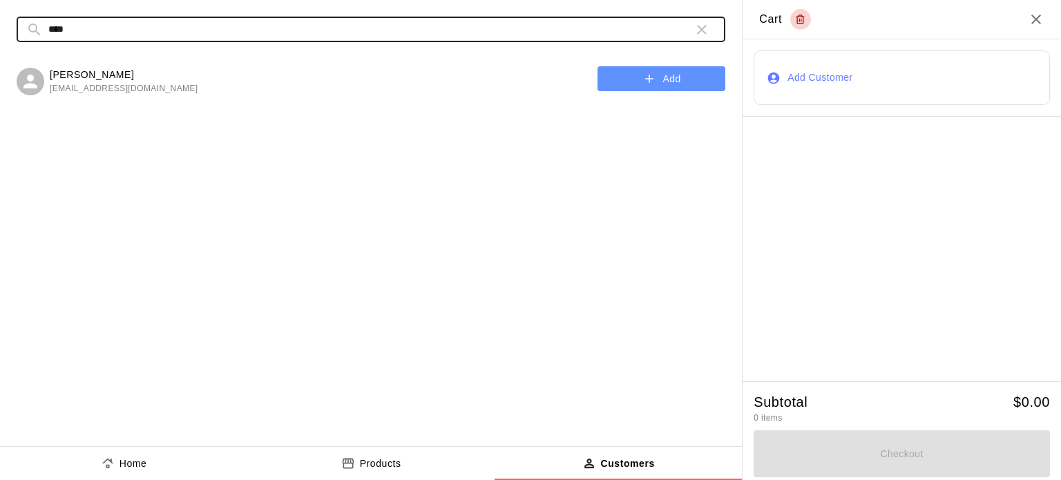
type input "****"
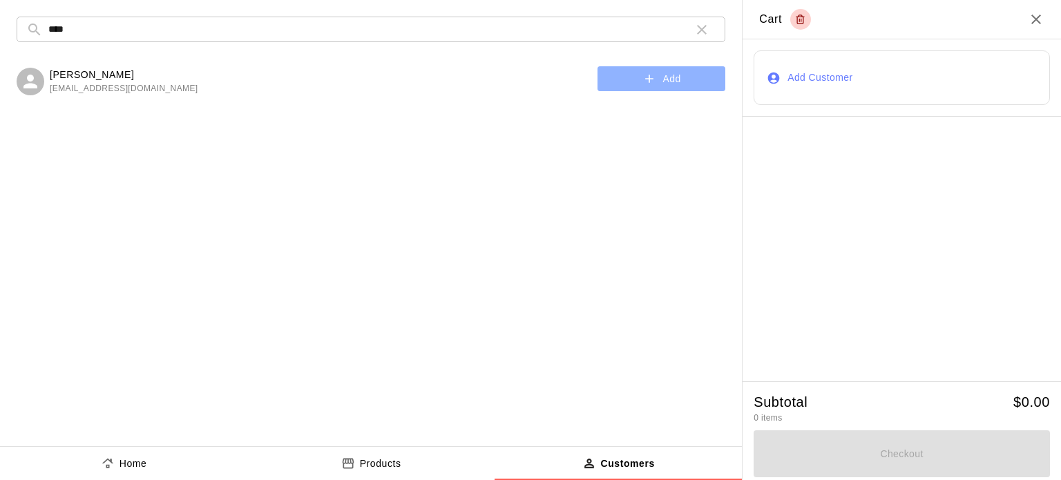
click at [644, 79] on icon "button" at bounding box center [649, 79] width 14 height 14
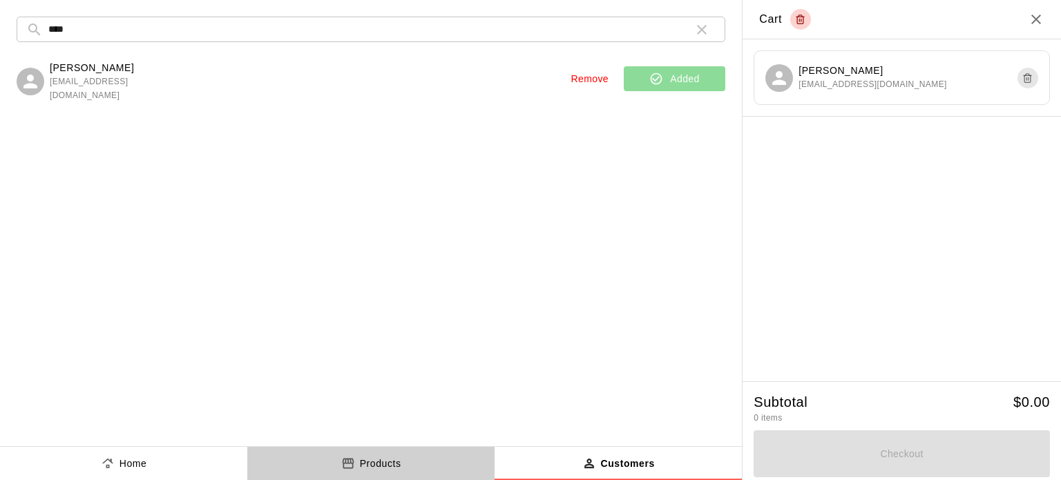
click at [395, 449] on button "Products" at bounding box center [370, 463] width 247 height 33
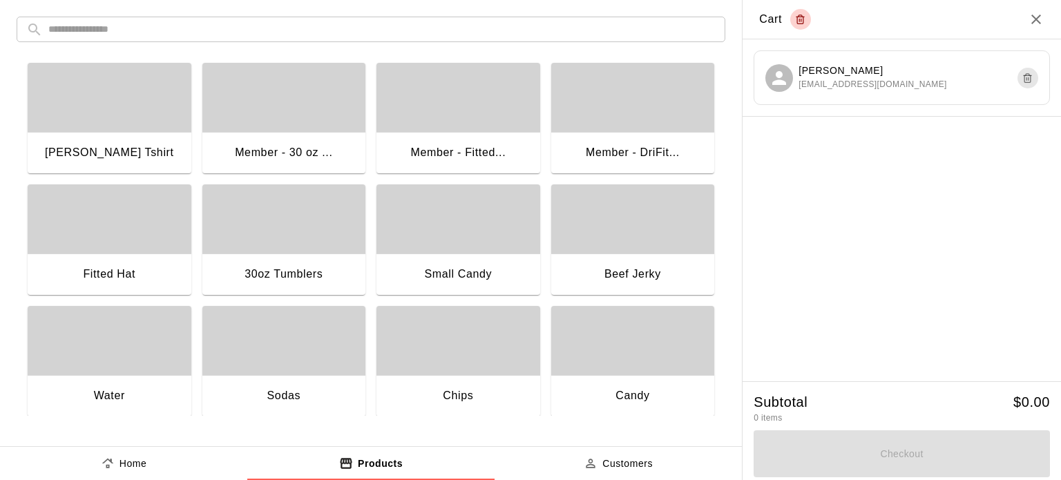
click at [80, 118] on div "button" at bounding box center [110, 97] width 164 height 69
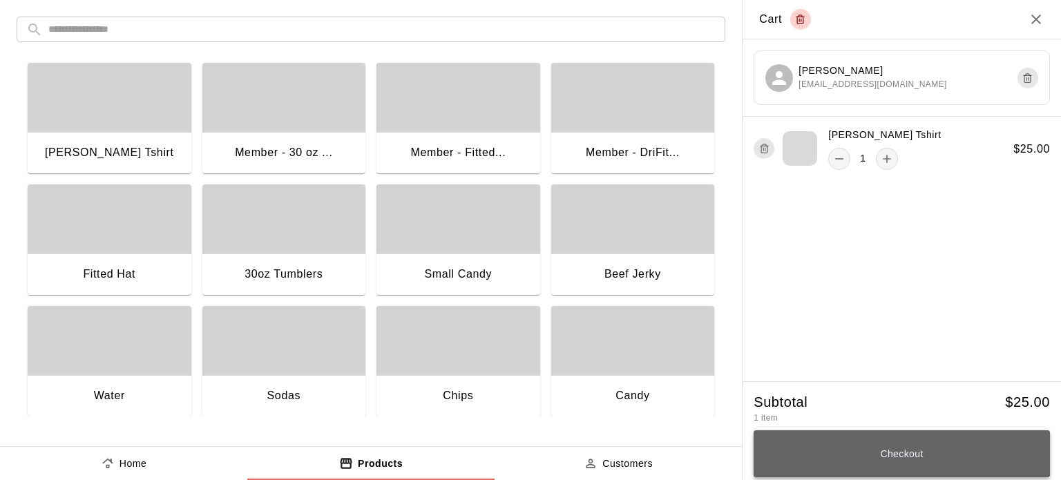
click at [911, 455] on button "Checkout" at bounding box center [902, 453] width 296 height 47
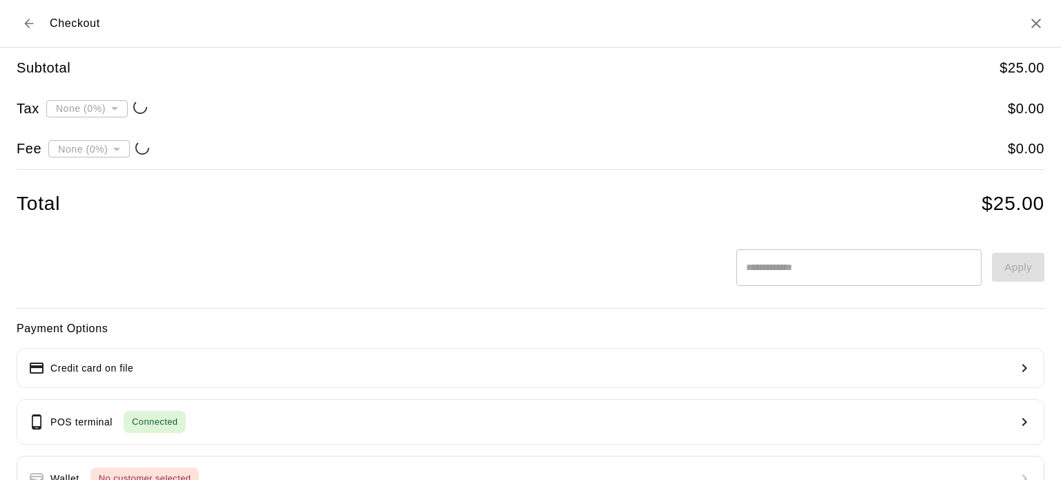
type input "**********"
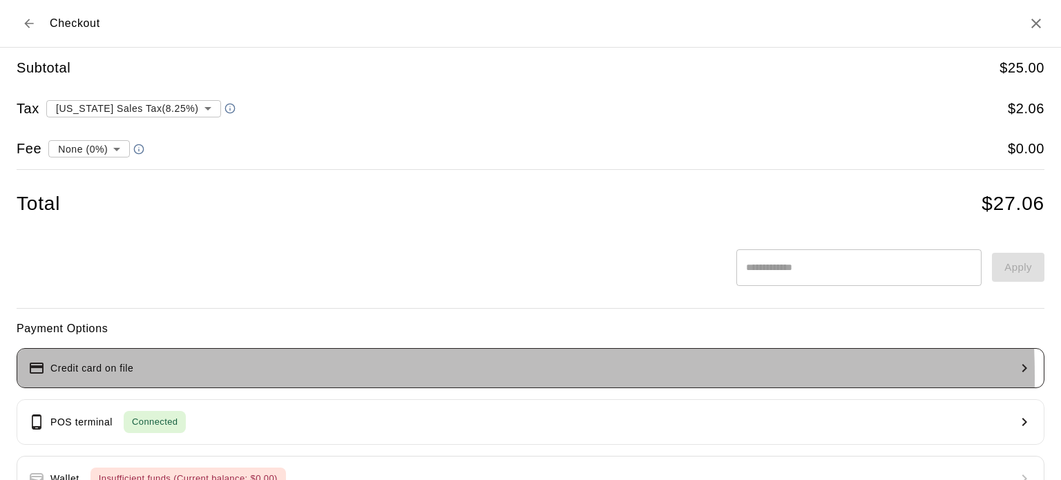
click at [372, 376] on button "Credit card on file" at bounding box center [531, 368] width 1028 height 40
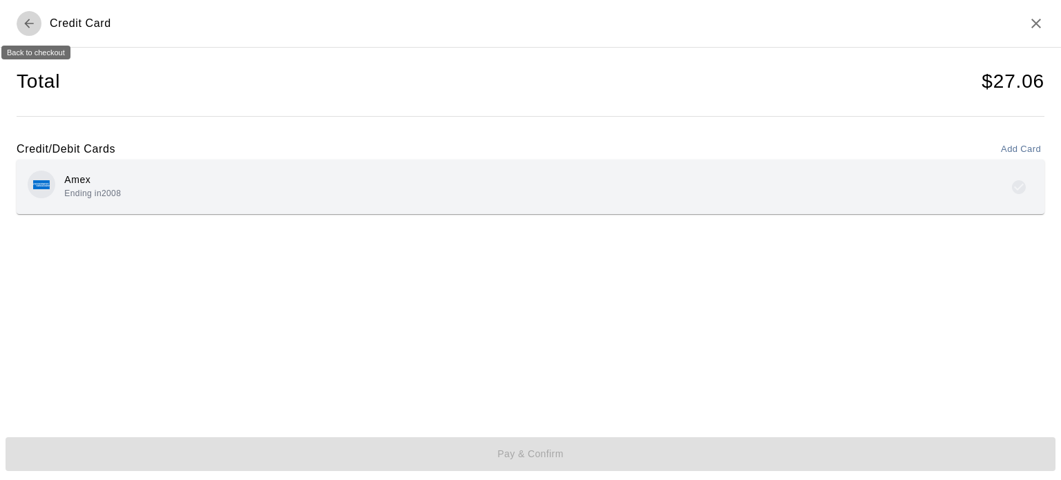
click at [21, 28] on button "Back to checkout" at bounding box center [29, 23] width 25 height 25
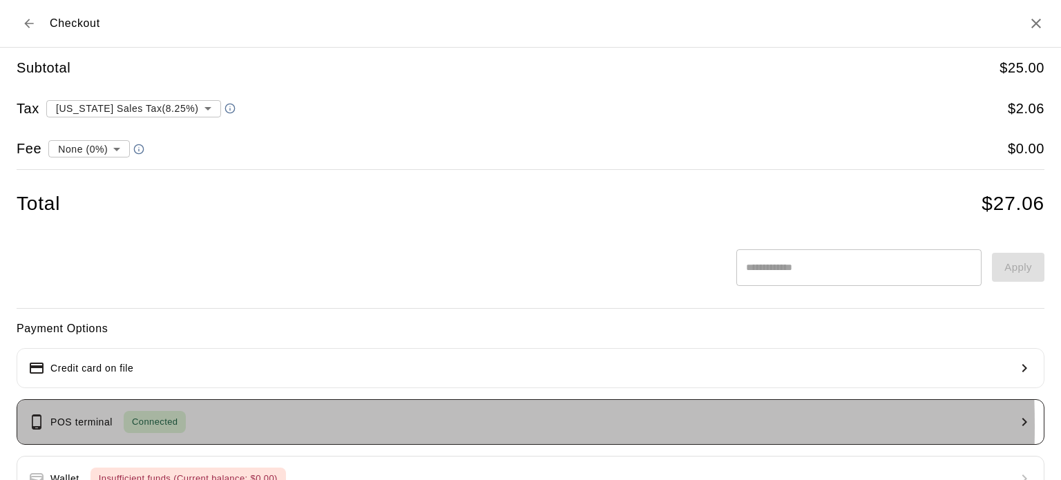
click at [244, 425] on button "POS terminal Connected" at bounding box center [531, 422] width 1028 height 46
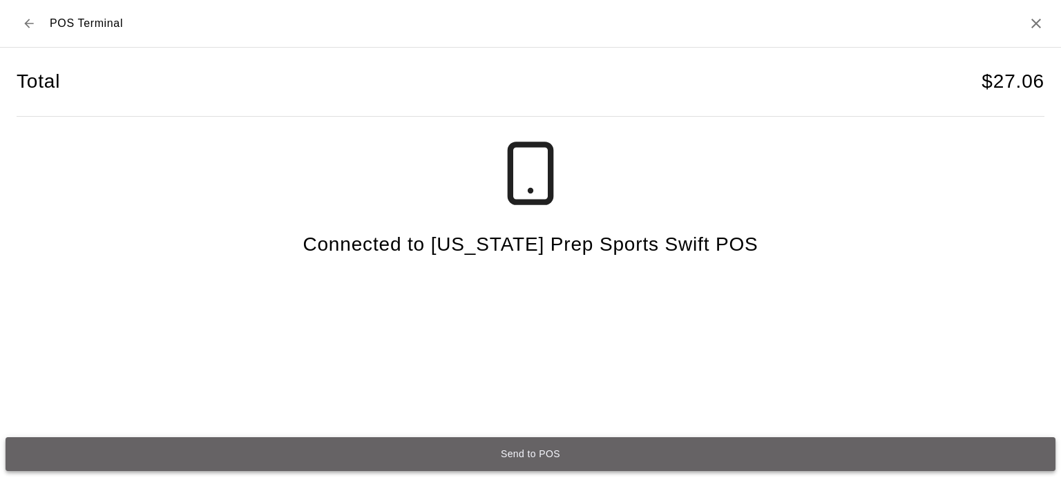
click at [526, 452] on button "Send to POS" at bounding box center [531, 454] width 1050 height 34
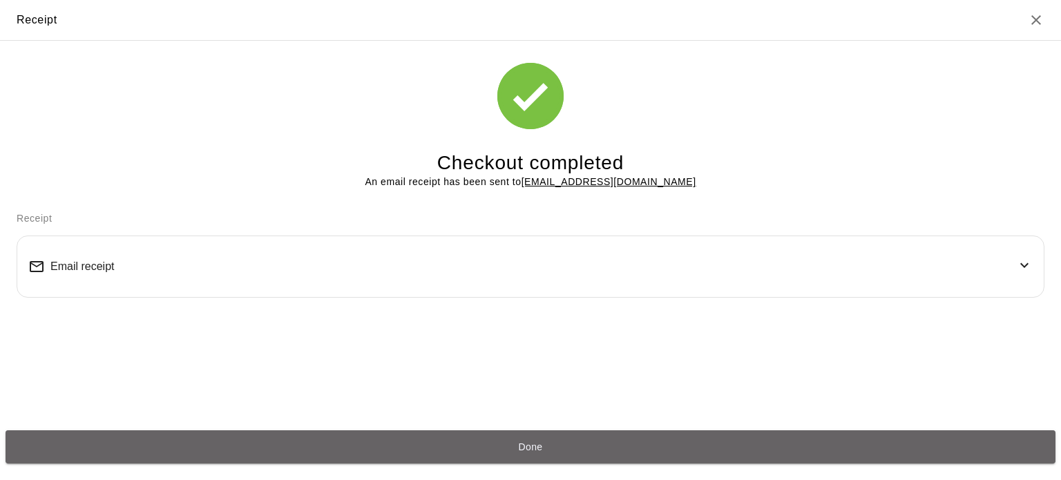
click at [526, 452] on button "Done" at bounding box center [531, 447] width 1050 height 34
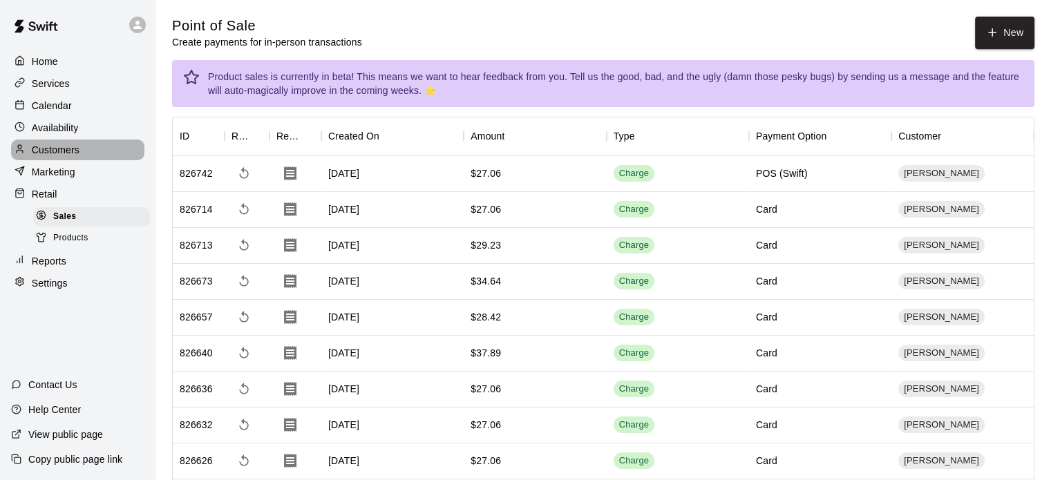
click at [57, 149] on p "Customers" at bounding box center [56, 150] width 48 height 14
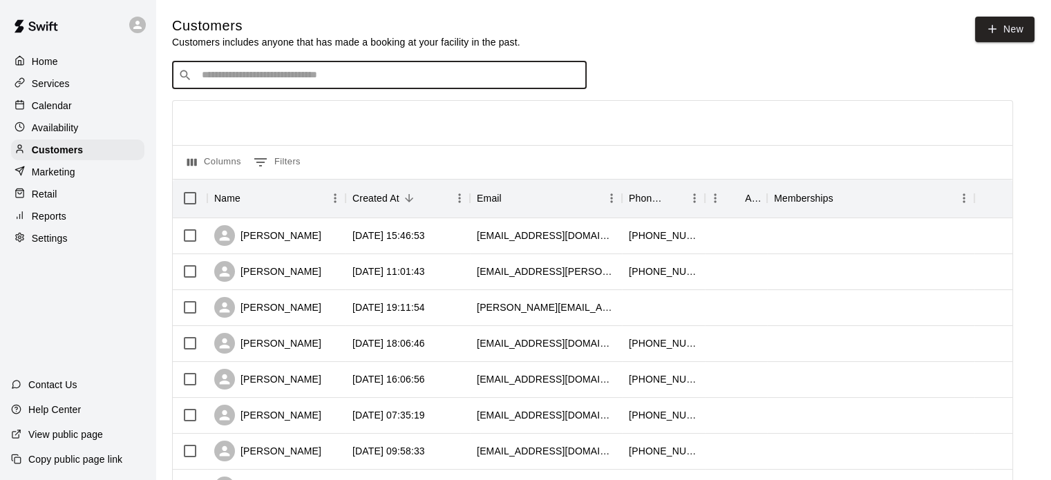
click at [349, 79] on input "Search customers by name or email" at bounding box center [389, 75] width 383 height 14
type input "*****"
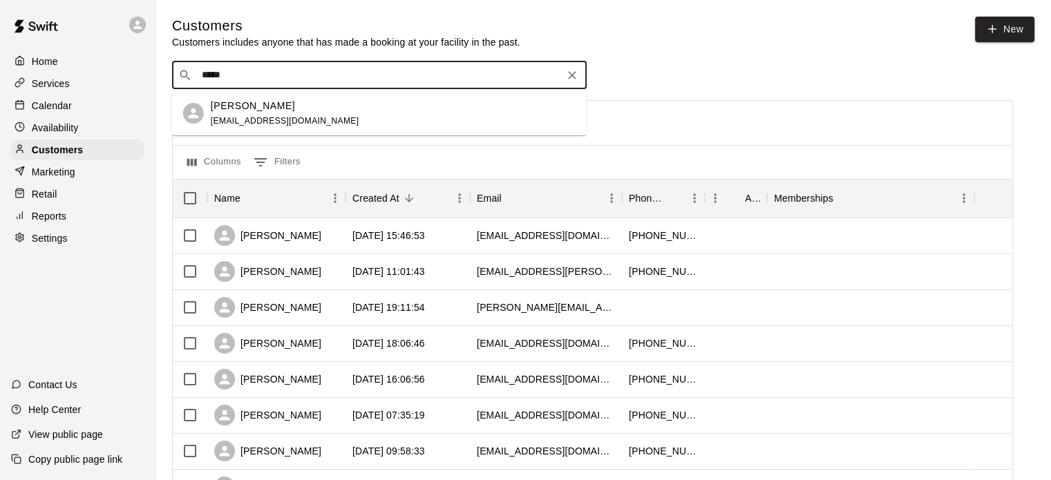
click at [253, 126] on div "[PERSON_NAME] [EMAIL_ADDRESS][DOMAIN_NAME]" at bounding box center [285, 114] width 149 height 30
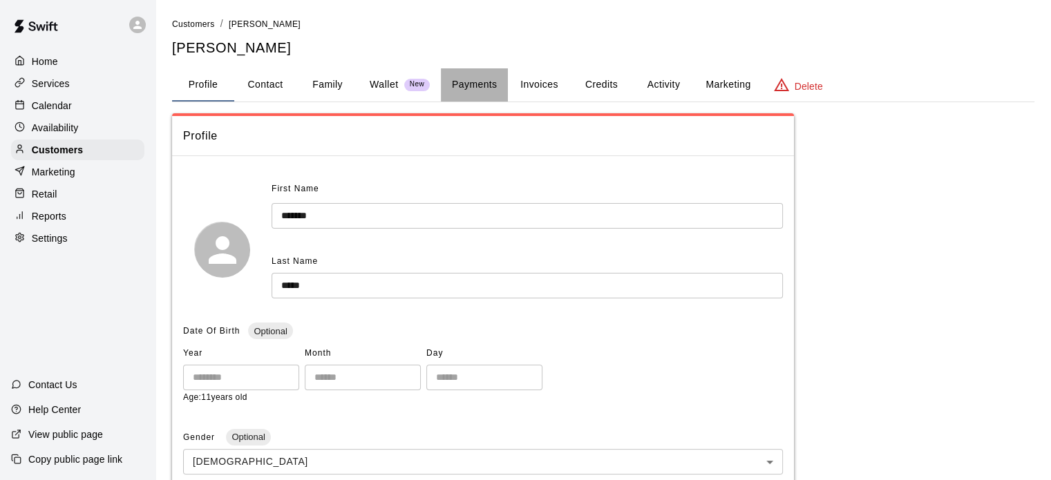
click at [475, 86] on button "Payments" at bounding box center [474, 84] width 67 height 33
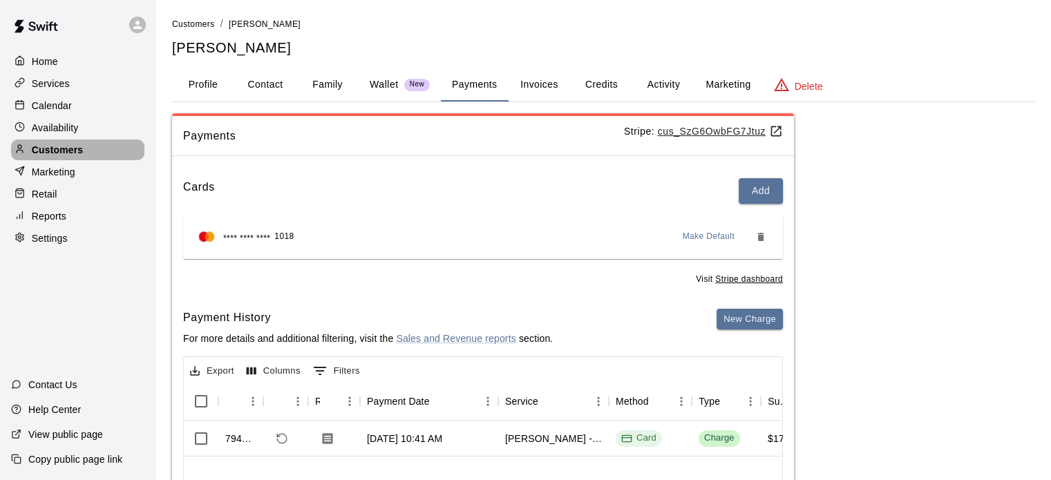
click at [83, 149] on p "Customers" at bounding box center [57, 150] width 51 height 14
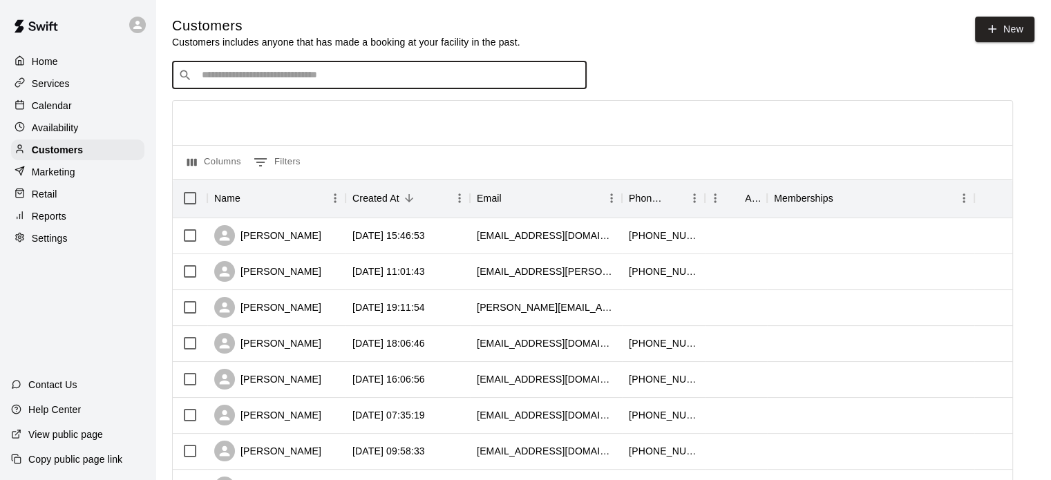
click at [253, 77] on input "Search customers by name or email" at bounding box center [389, 75] width 383 height 14
type input "****"
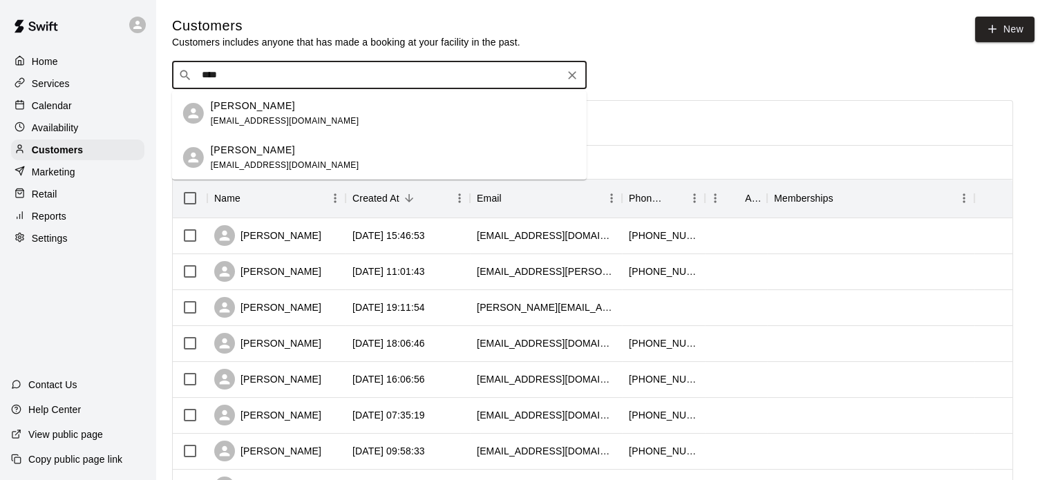
click at [232, 143] on p "[PERSON_NAME]" at bounding box center [253, 150] width 84 height 15
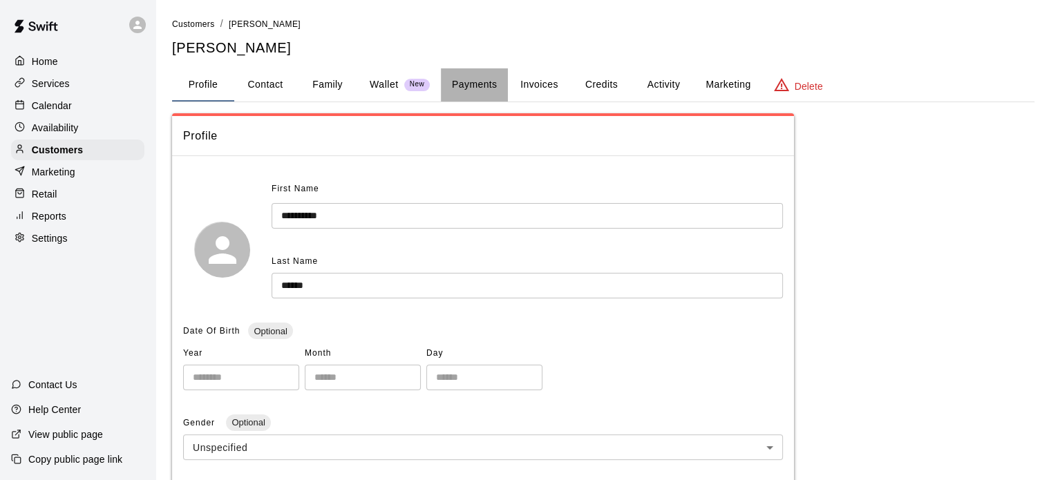
click at [486, 85] on button "Payments" at bounding box center [474, 84] width 67 height 33
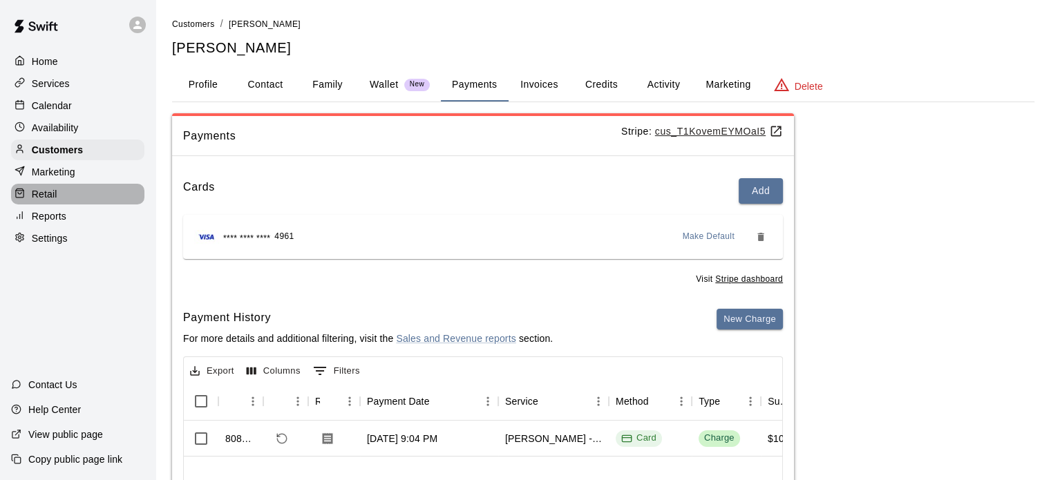
click at [51, 201] on p "Retail" at bounding box center [45, 194] width 26 height 14
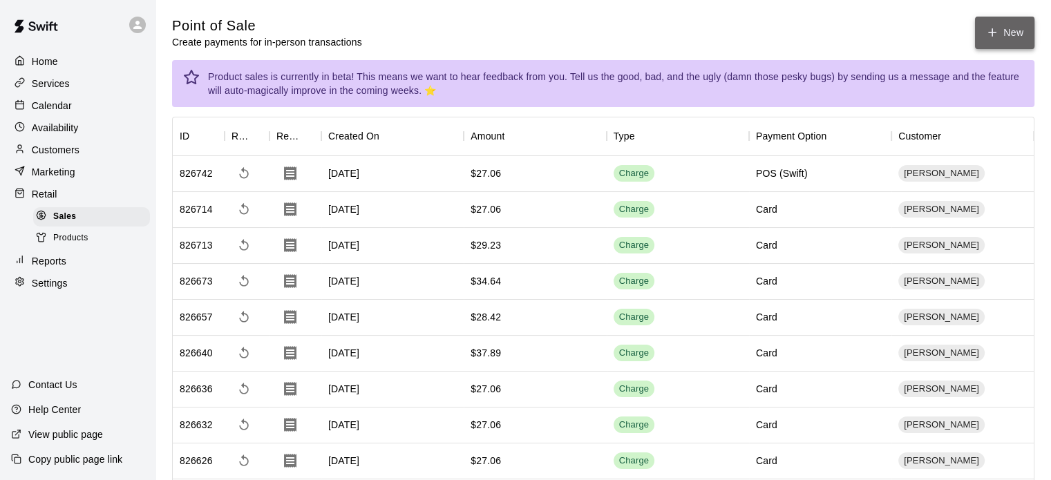
click at [985, 25] on button "New" at bounding box center [1004, 33] width 59 height 32
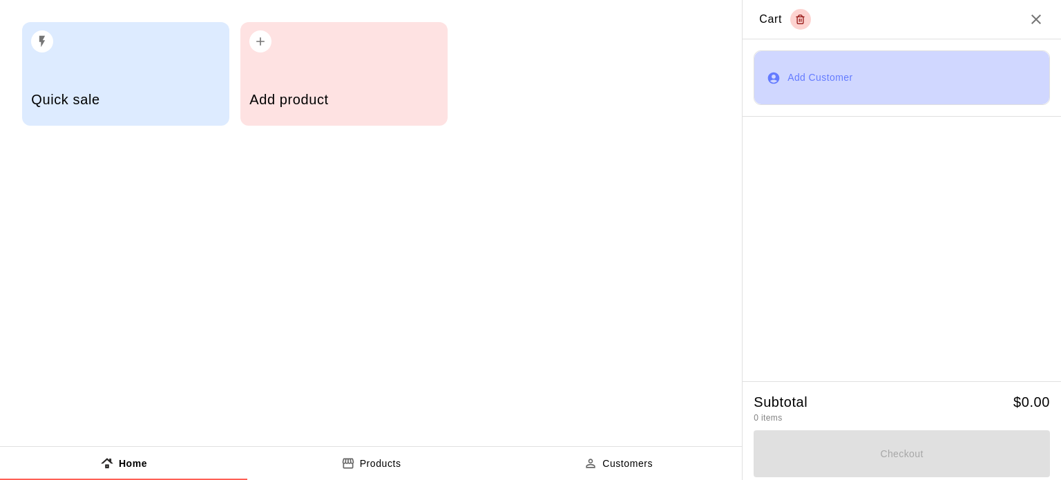
click at [853, 65] on button "Add Customer" at bounding box center [902, 77] width 296 height 55
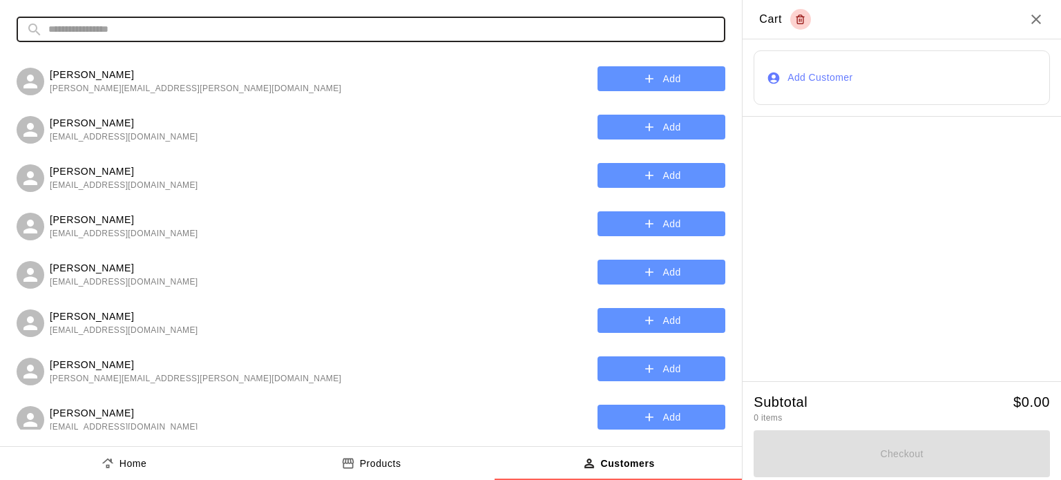
click at [412, 24] on input "text" at bounding box center [381, 30] width 667 height 26
type input "*"
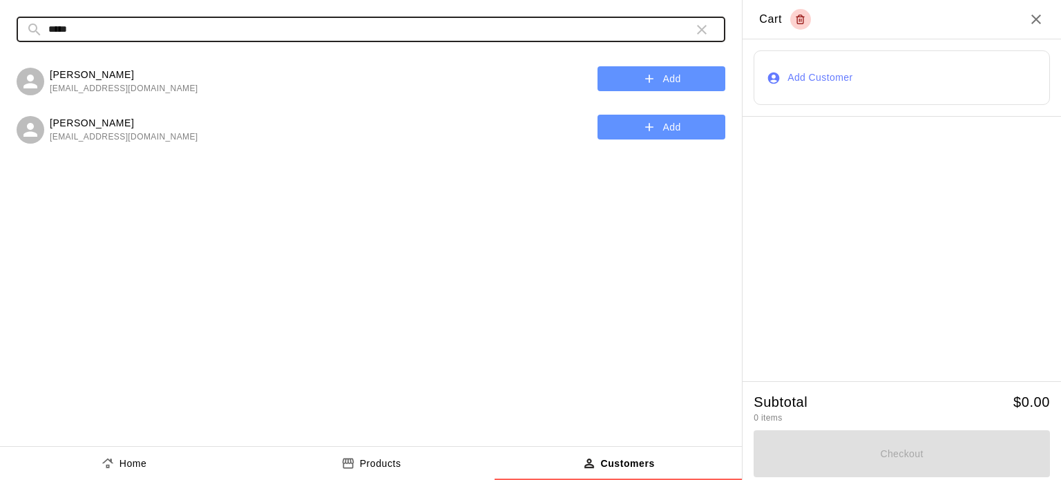
type input "*****"
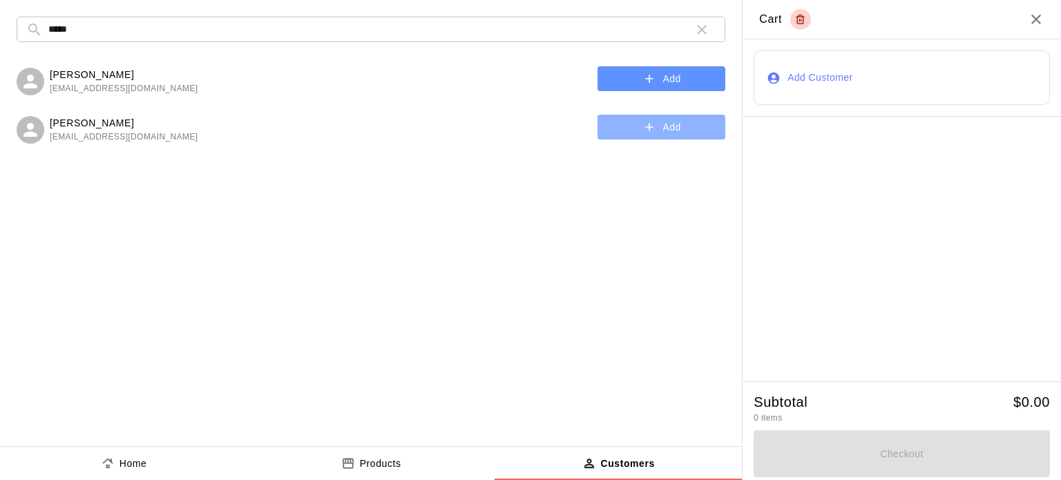
click at [654, 126] on icon "button" at bounding box center [649, 127] width 14 height 14
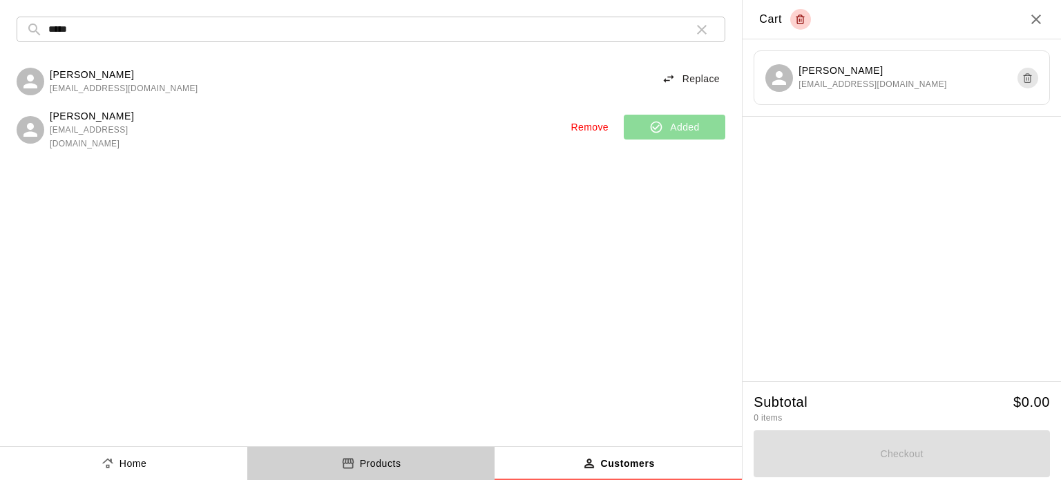
click at [359, 464] on div "Products" at bounding box center [371, 464] width 60 height 15
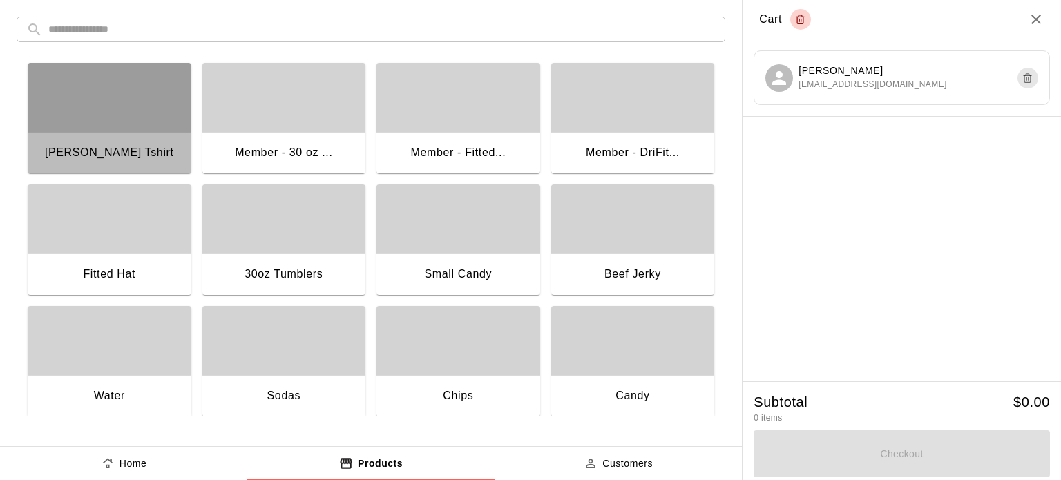
click at [124, 109] on div "button" at bounding box center [110, 97] width 164 height 69
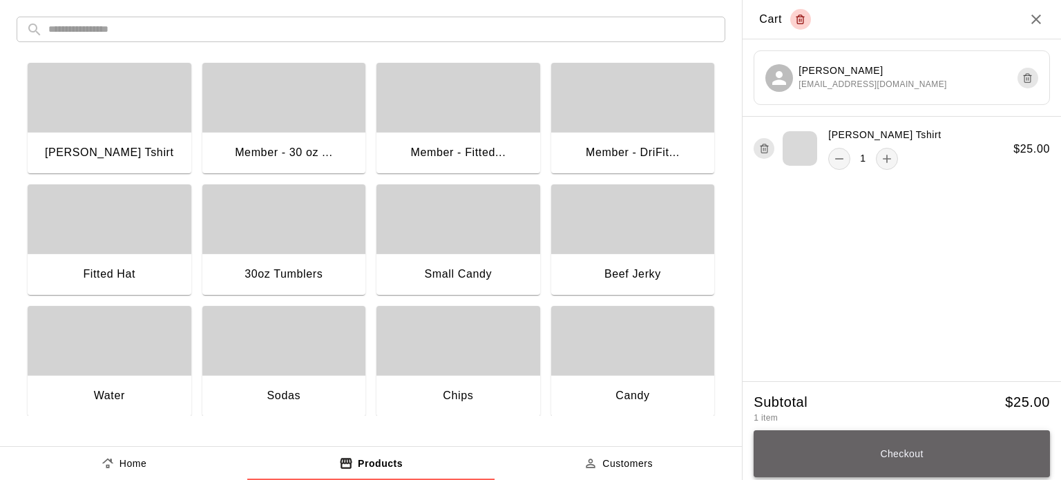
click at [912, 454] on button "Checkout" at bounding box center [902, 453] width 296 height 47
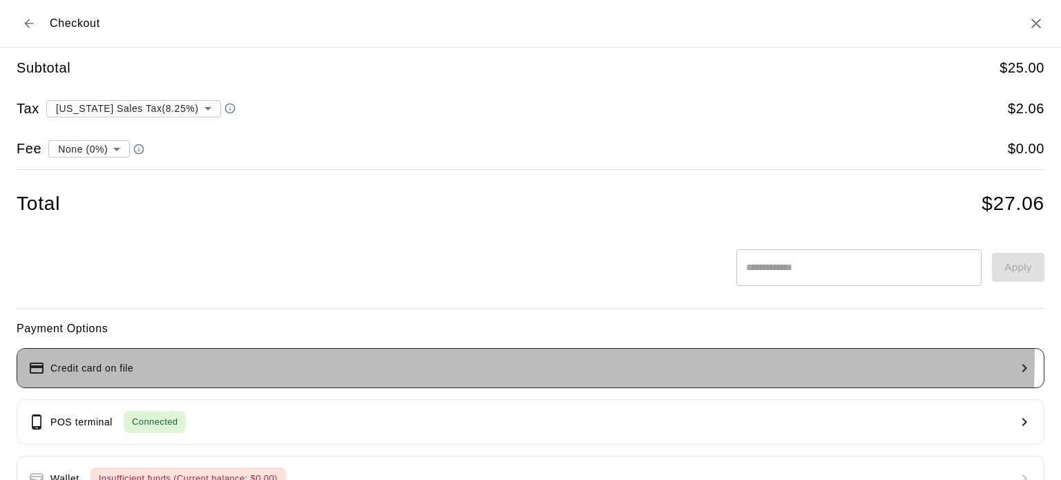
click at [300, 356] on button "Credit card on file" at bounding box center [531, 368] width 1028 height 40
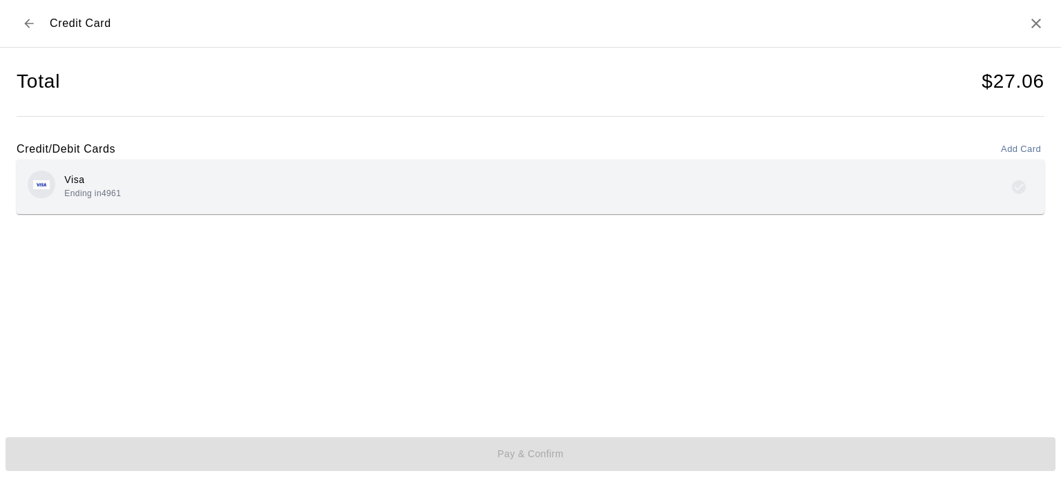
click at [296, 201] on div "Visa Ending in 4961" at bounding box center [531, 187] width 1006 height 32
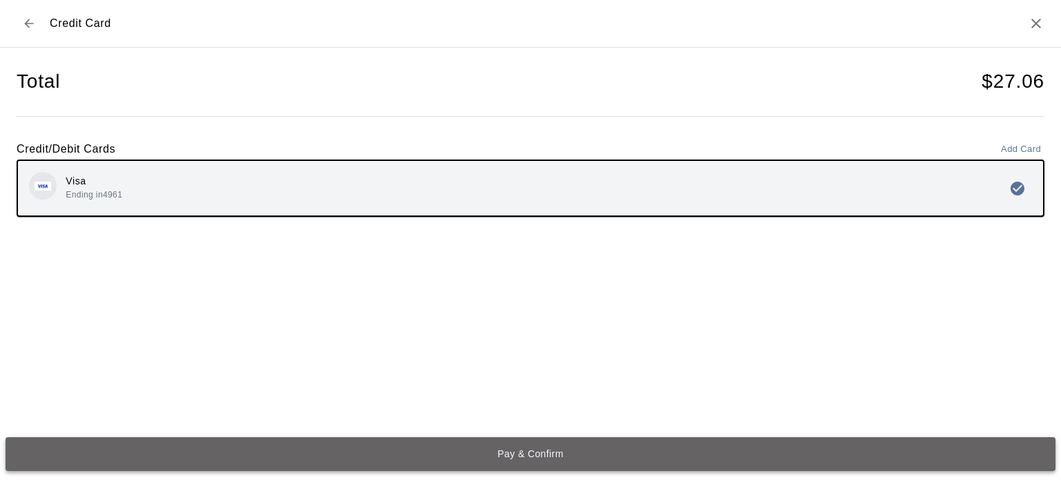
click at [533, 456] on button "Pay & Confirm" at bounding box center [531, 454] width 1050 height 34
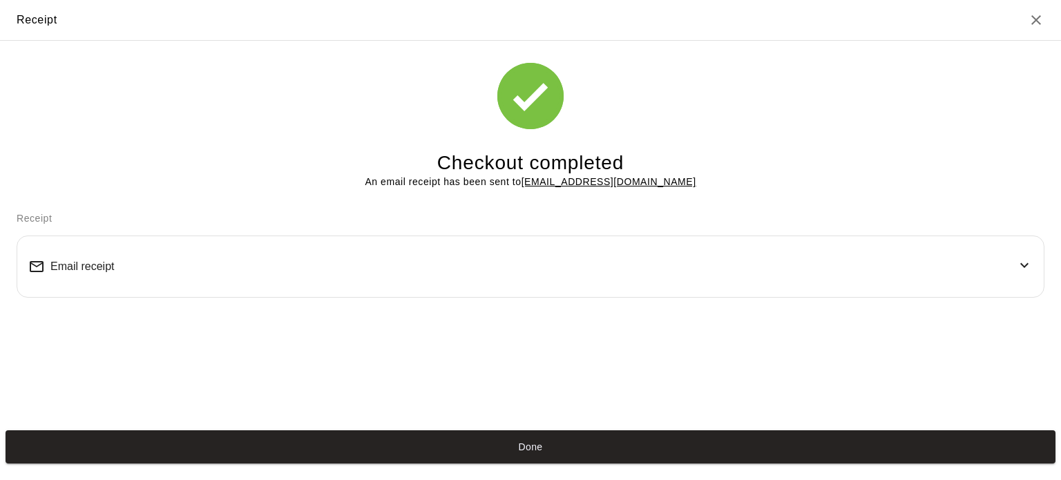
click at [533, 456] on button "Done" at bounding box center [531, 447] width 1050 height 34
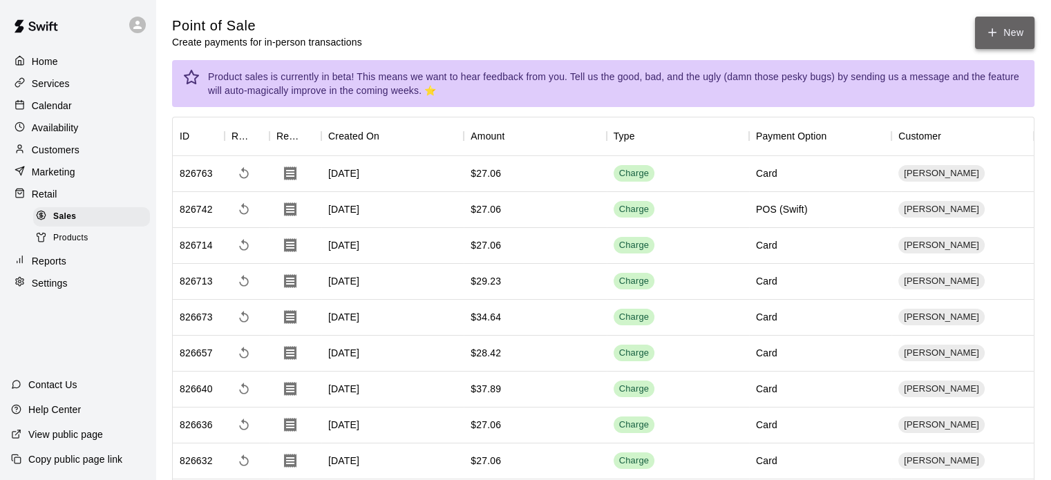
click at [991, 25] on button "New" at bounding box center [1004, 33] width 59 height 32
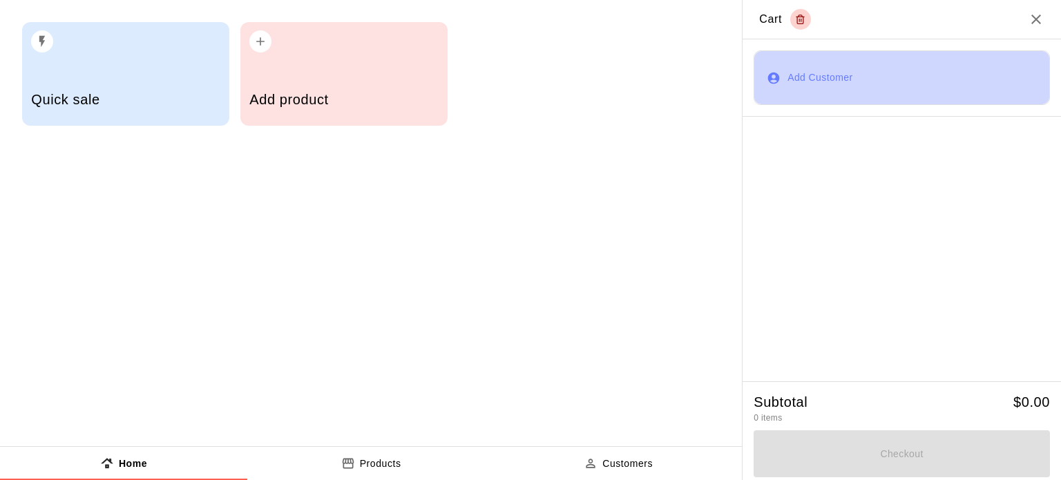
click at [832, 79] on button "Add Customer" at bounding box center [902, 77] width 296 height 55
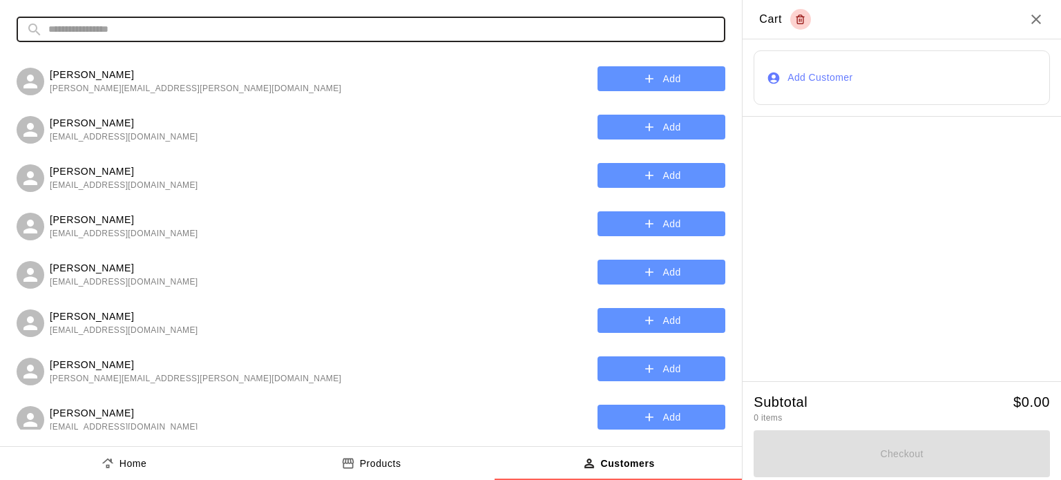
click at [403, 30] on input "text" at bounding box center [381, 30] width 667 height 26
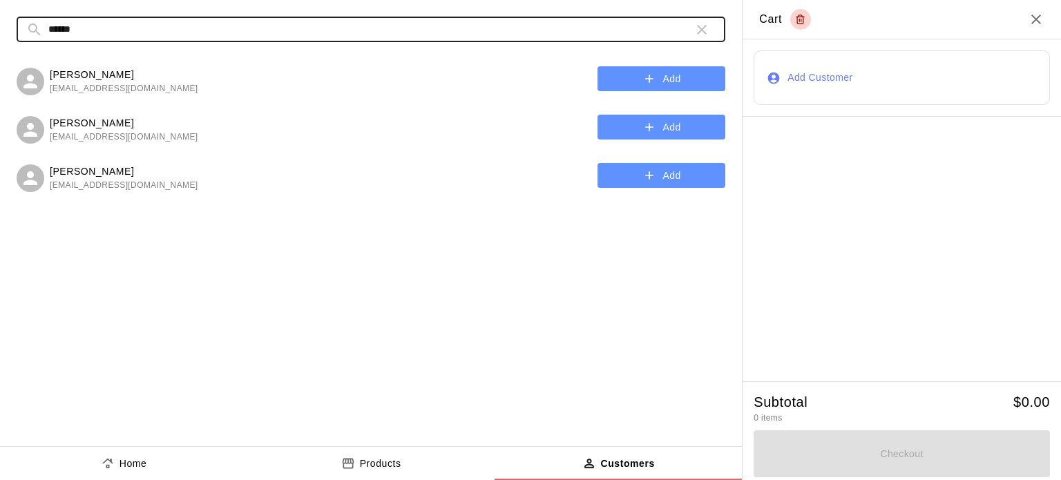
type input "******"
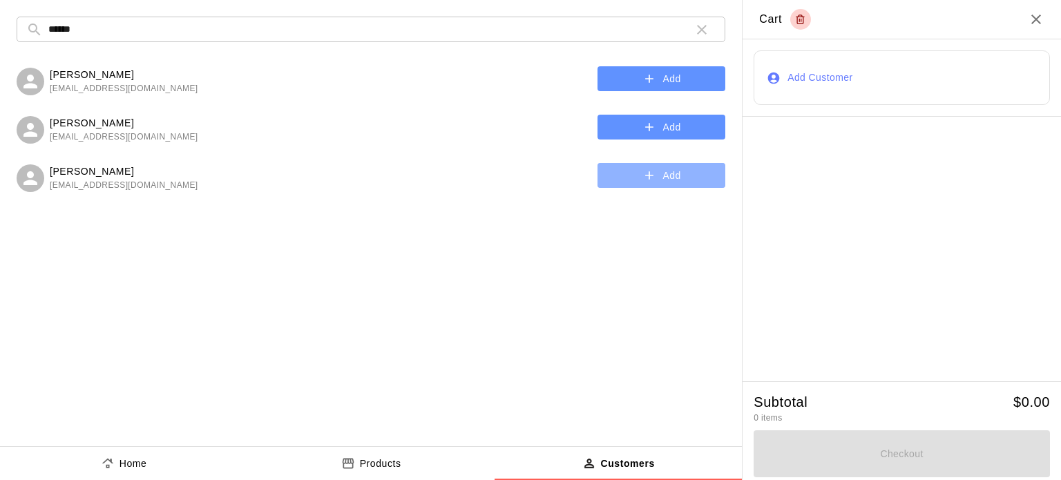
click at [627, 176] on button "Add" at bounding box center [661, 176] width 128 height 26
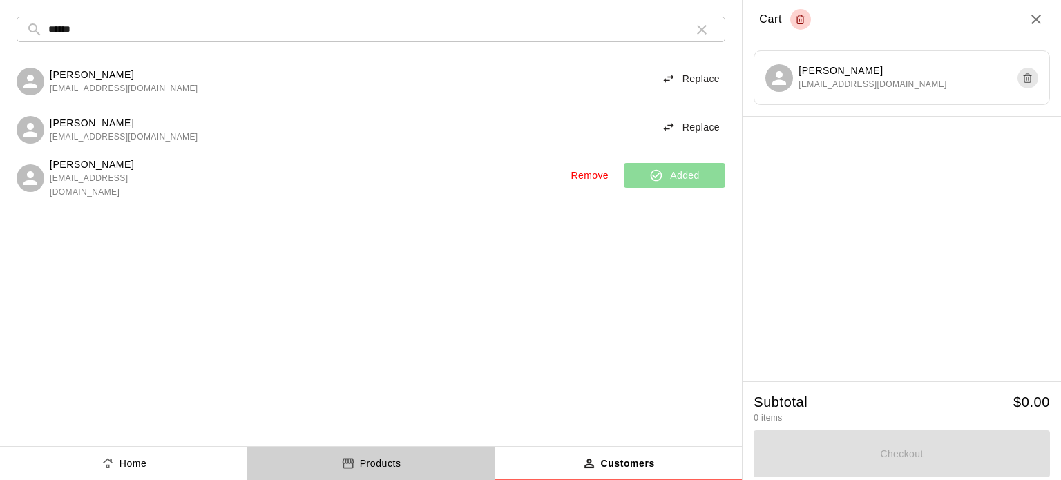
click at [390, 461] on p "Products" at bounding box center [380, 464] width 41 height 15
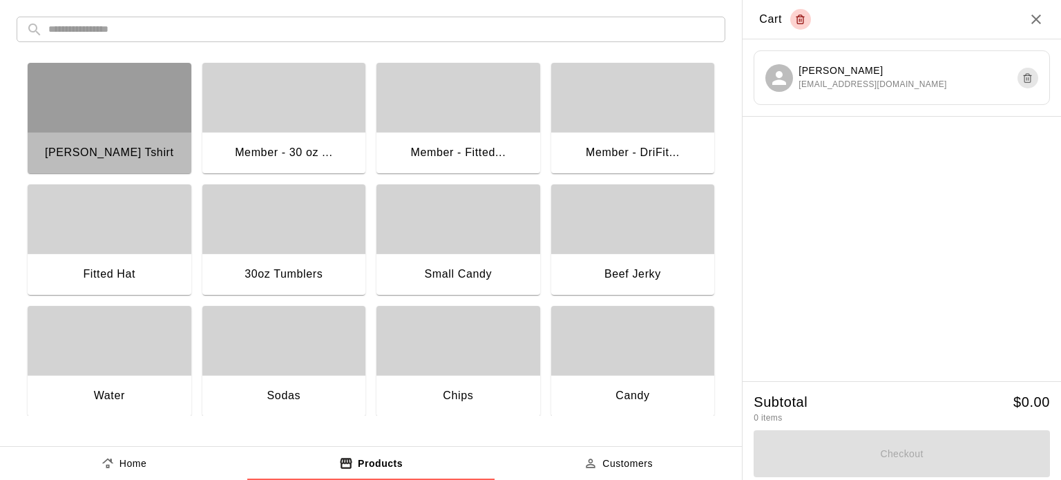
click at [129, 108] on div "button" at bounding box center [110, 97] width 164 height 69
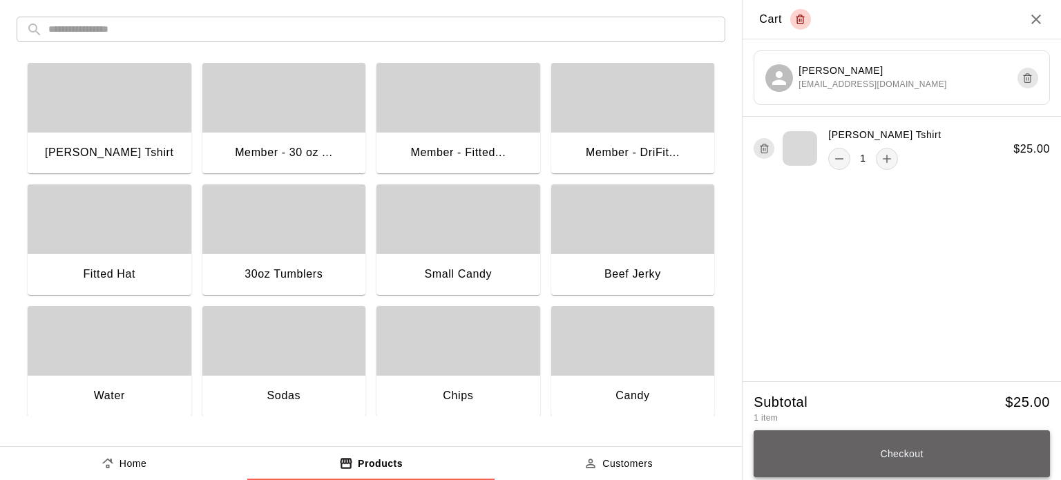
click at [930, 447] on button "Checkout" at bounding box center [902, 453] width 296 height 47
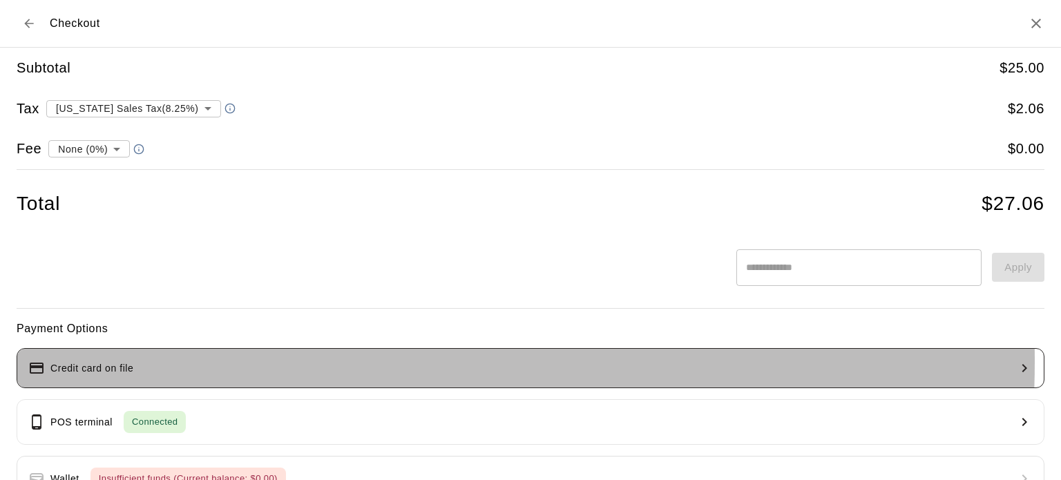
click at [214, 361] on button "Credit card on file" at bounding box center [531, 368] width 1028 height 40
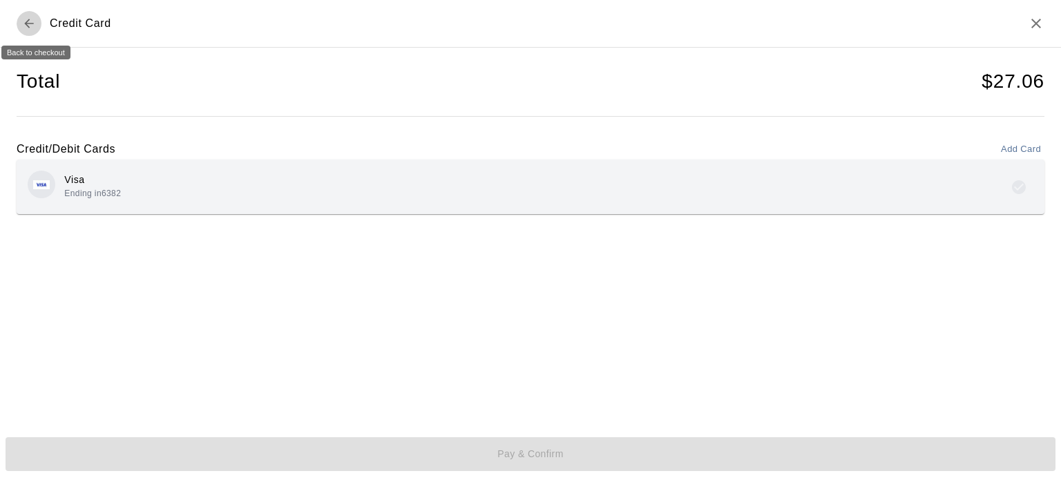
click at [23, 24] on icon "Back to checkout" at bounding box center [29, 24] width 14 height 14
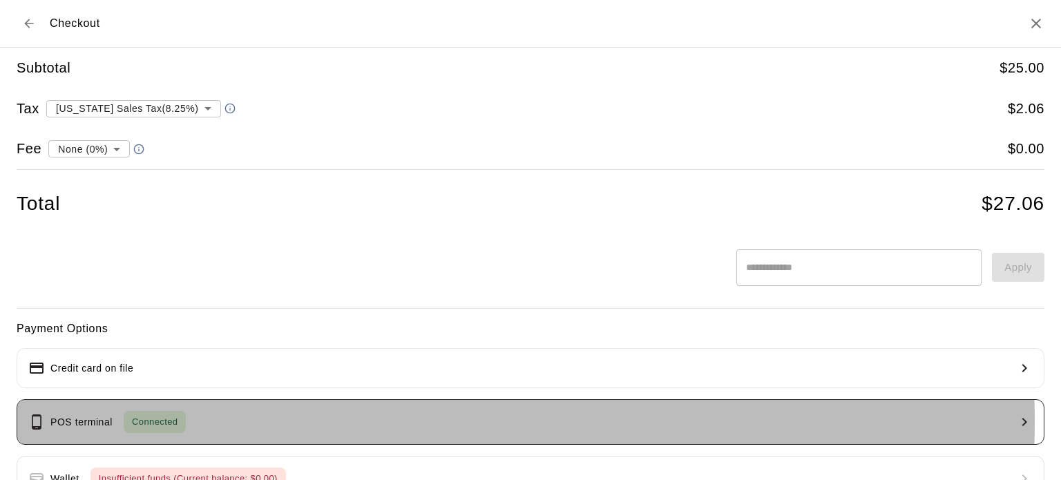
click at [242, 421] on button "POS terminal Connected" at bounding box center [531, 422] width 1028 height 46
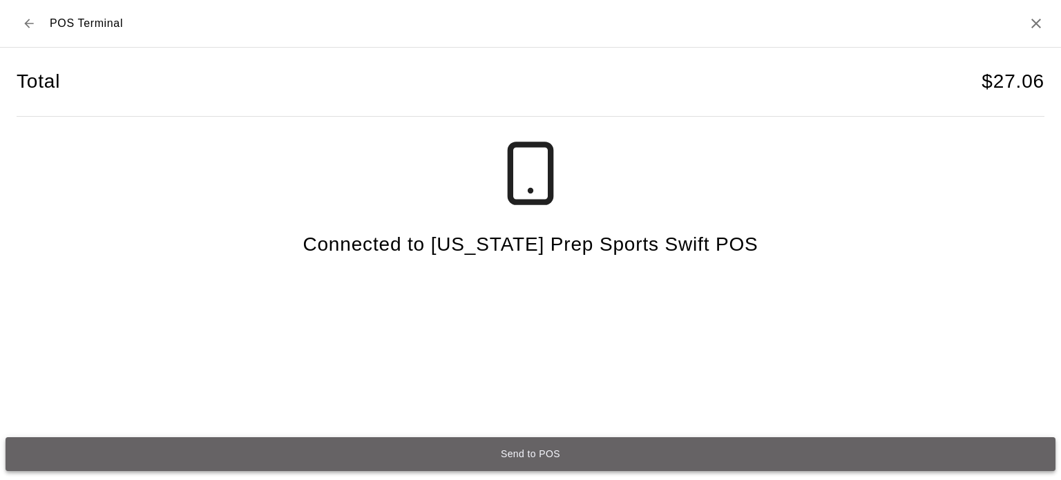
click at [547, 454] on button "Send to POS" at bounding box center [531, 454] width 1050 height 34
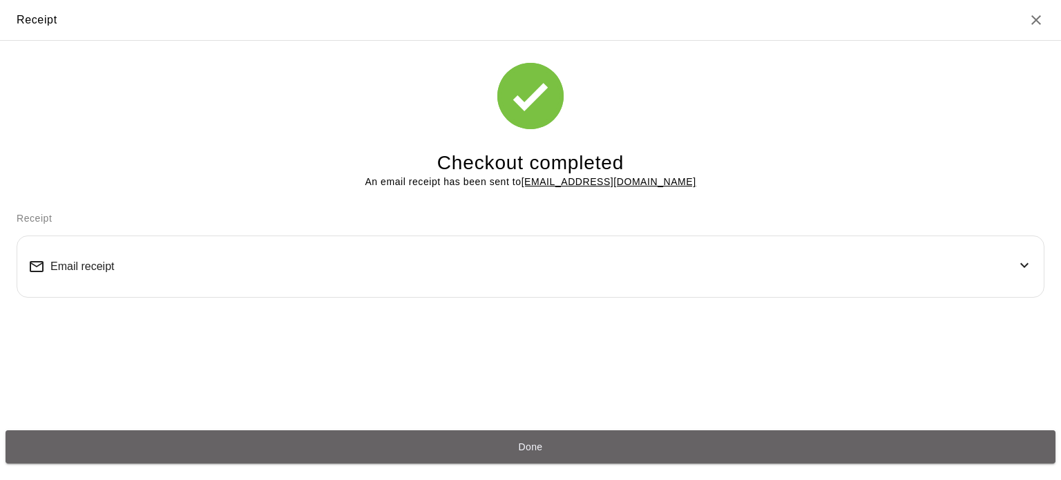
click at [547, 454] on button "Done" at bounding box center [531, 447] width 1050 height 34
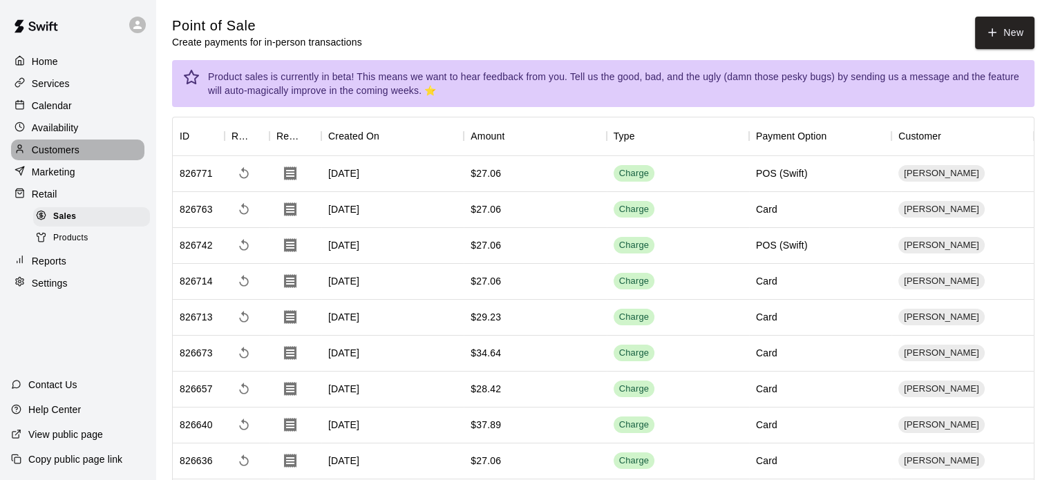
click at [68, 157] on p "Customers" at bounding box center [56, 150] width 48 height 14
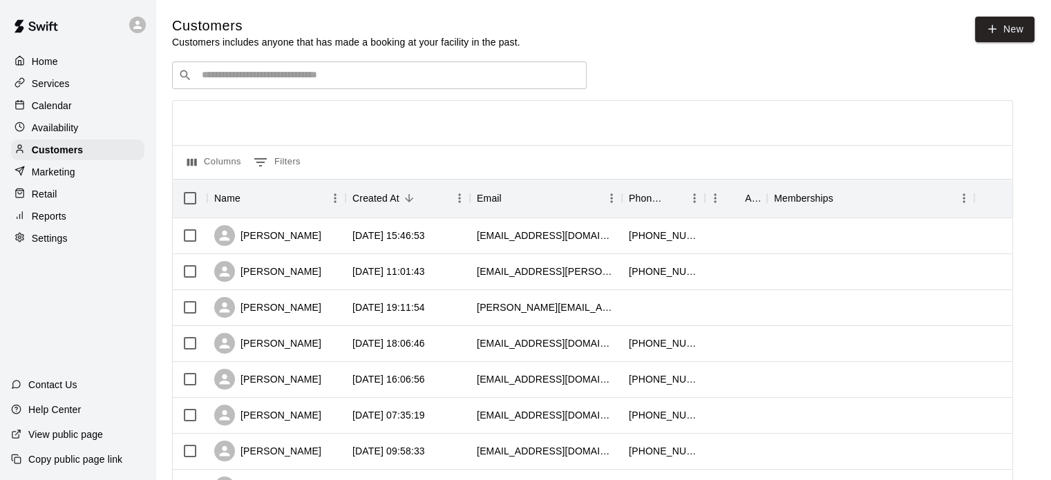
click at [257, 85] on div "​ ​" at bounding box center [379, 75] width 414 height 28
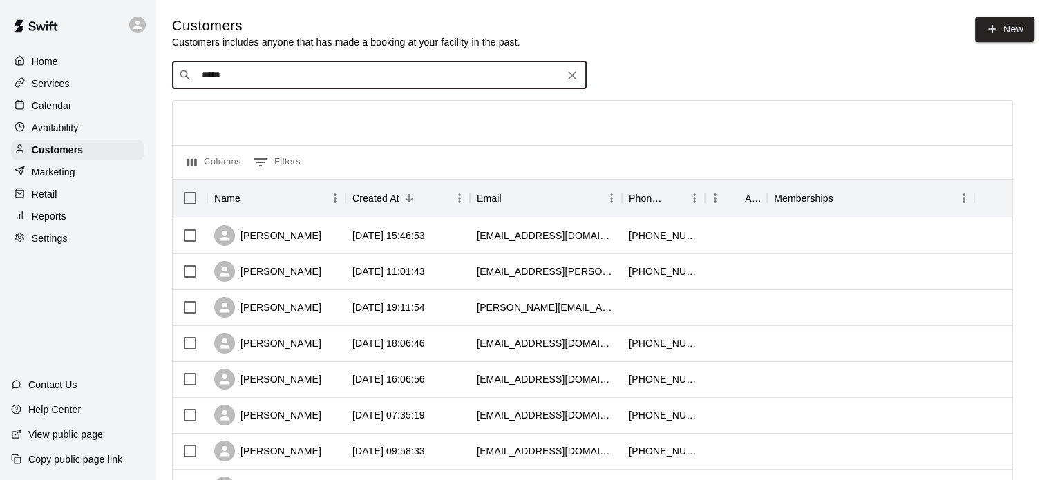
type input "******"
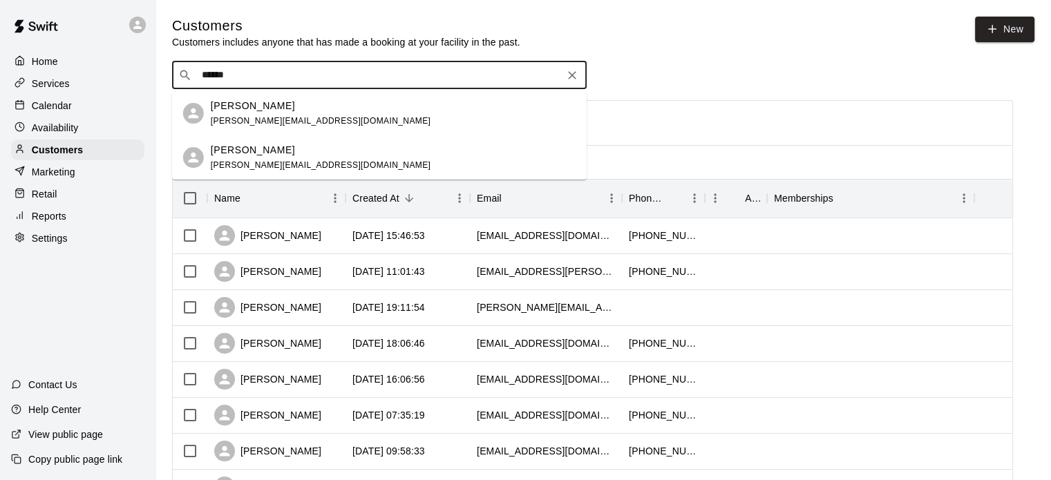
click at [246, 149] on p "[PERSON_NAME]" at bounding box center [253, 150] width 84 height 15
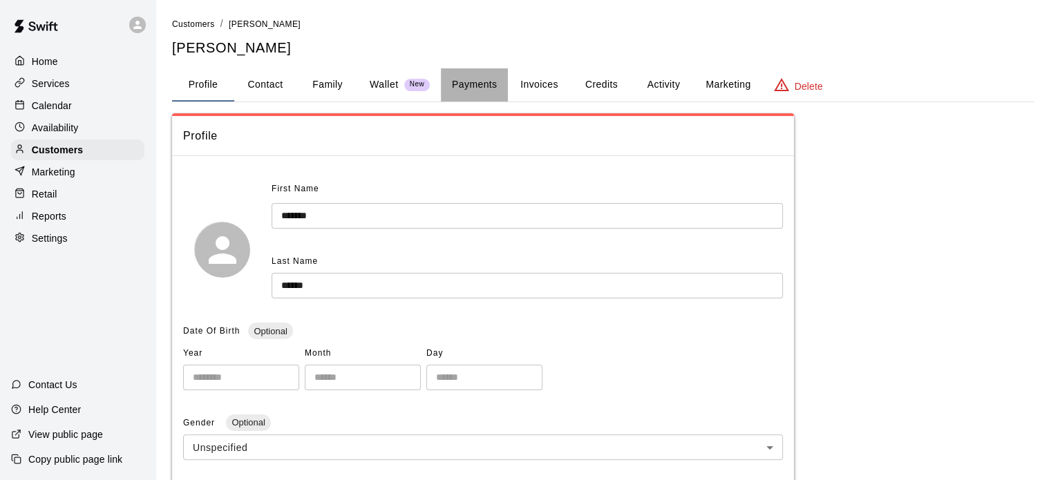
click at [483, 95] on button "Payments" at bounding box center [474, 84] width 67 height 33
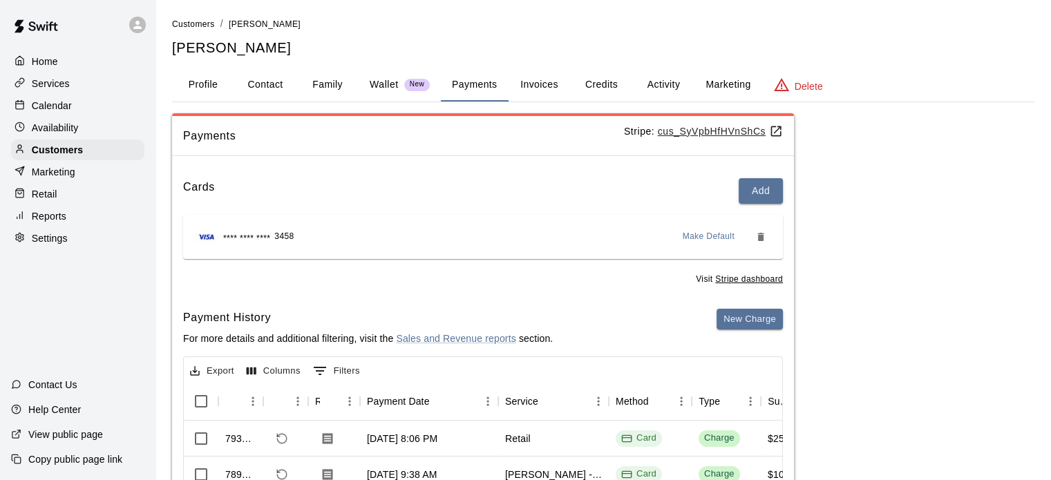
click at [52, 201] on p "Retail" at bounding box center [45, 194] width 26 height 14
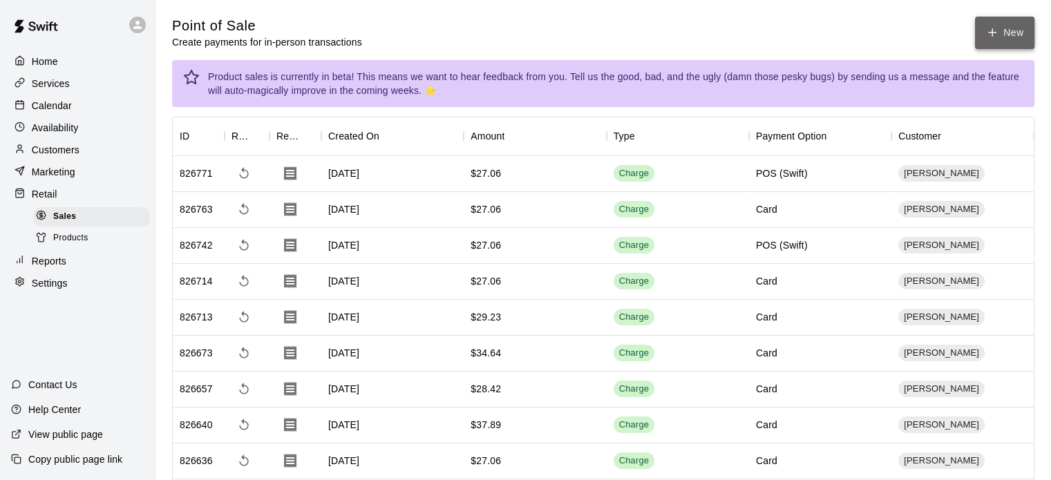
click at [995, 35] on icon "button" at bounding box center [992, 32] width 12 height 12
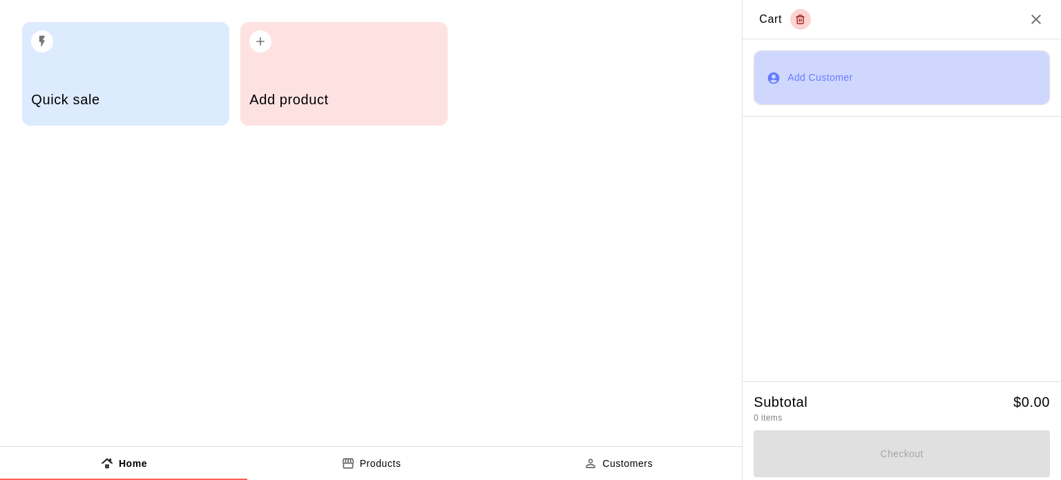
click at [829, 64] on button "Add Customer" at bounding box center [902, 77] width 296 height 55
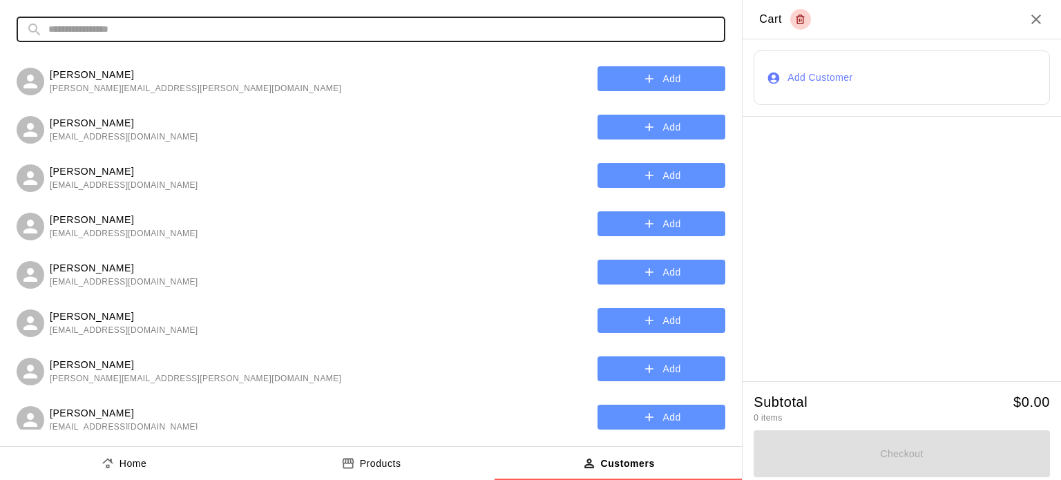
click at [384, 28] on input "text" at bounding box center [381, 30] width 667 height 26
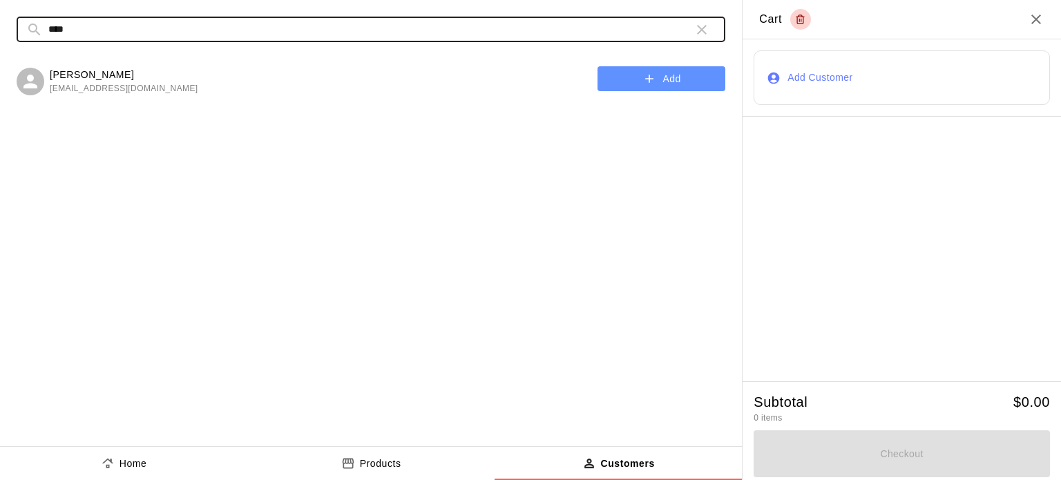
type input "****"
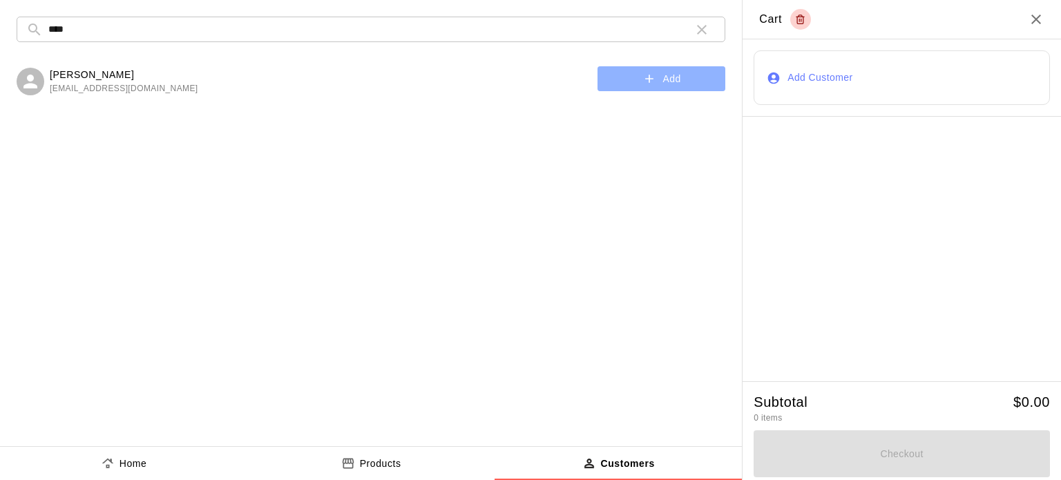
click at [649, 84] on icon "button" at bounding box center [649, 79] width 14 height 14
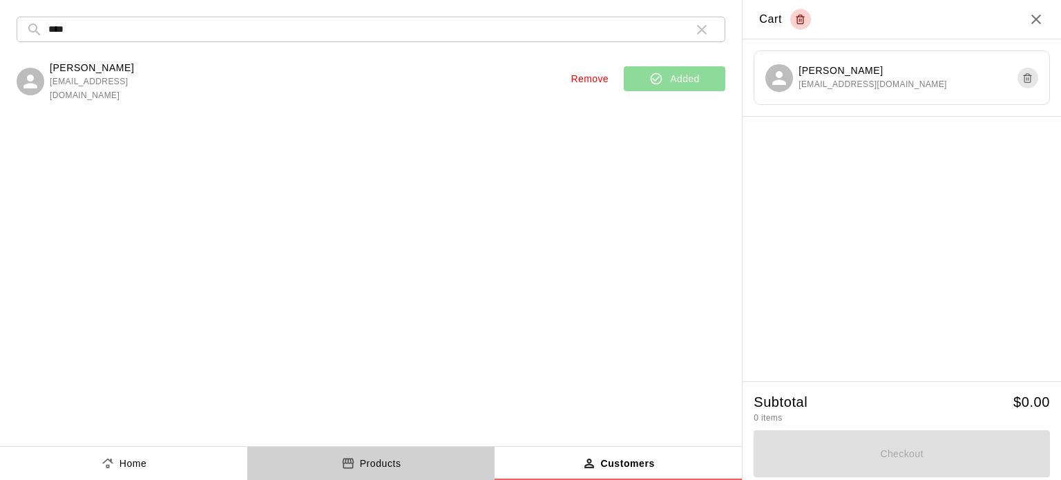
click at [395, 458] on p "Products" at bounding box center [380, 464] width 41 height 15
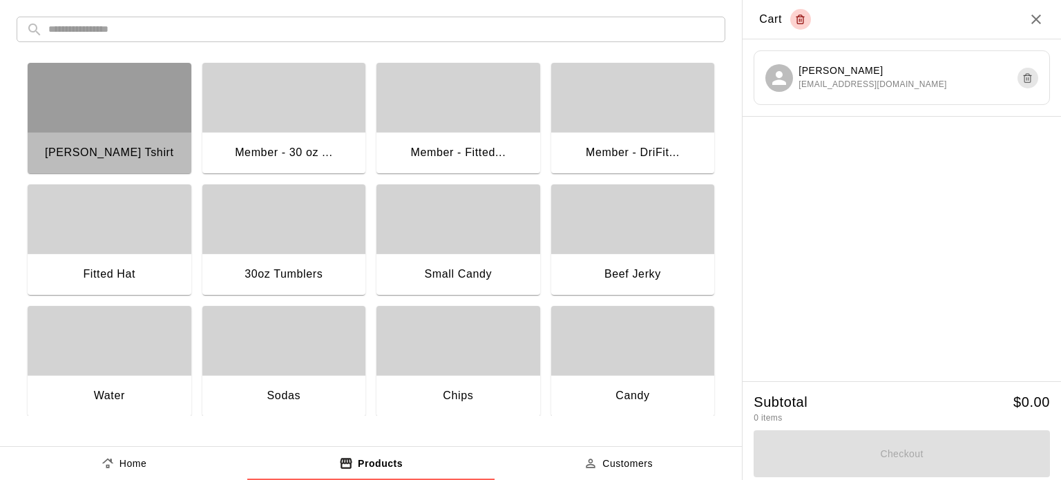
click at [128, 107] on div "button" at bounding box center [110, 97] width 164 height 69
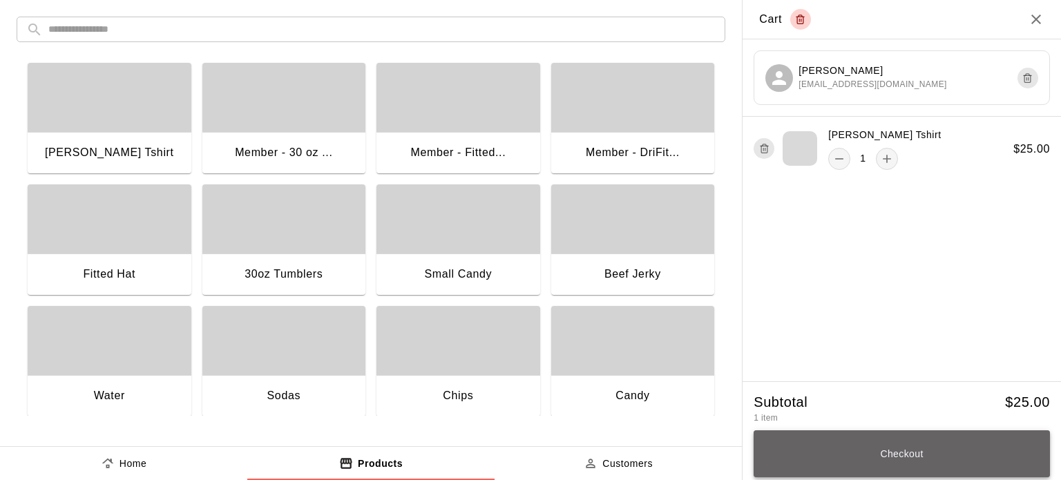
click at [926, 456] on button "Checkout" at bounding box center [902, 453] width 296 height 47
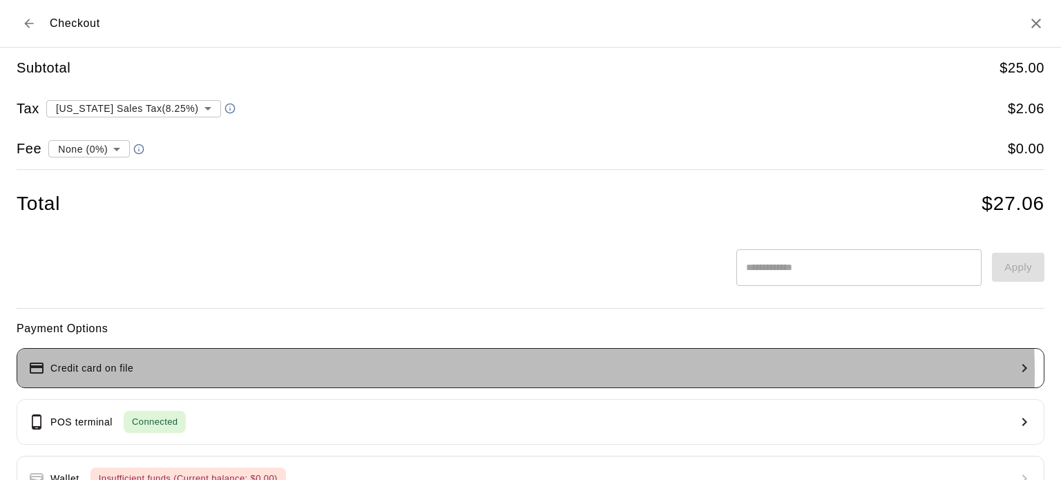
click at [461, 372] on button "Credit card on file" at bounding box center [531, 368] width 1028 height 40
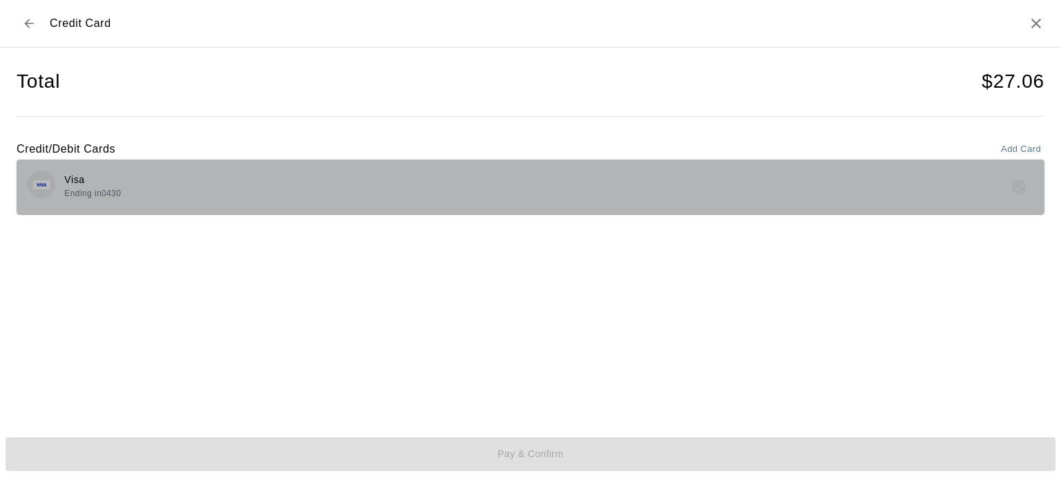
click at [285, 180] on div "Visa Ending in 0430" at bounding box center [531, 187] width 1006 height 32
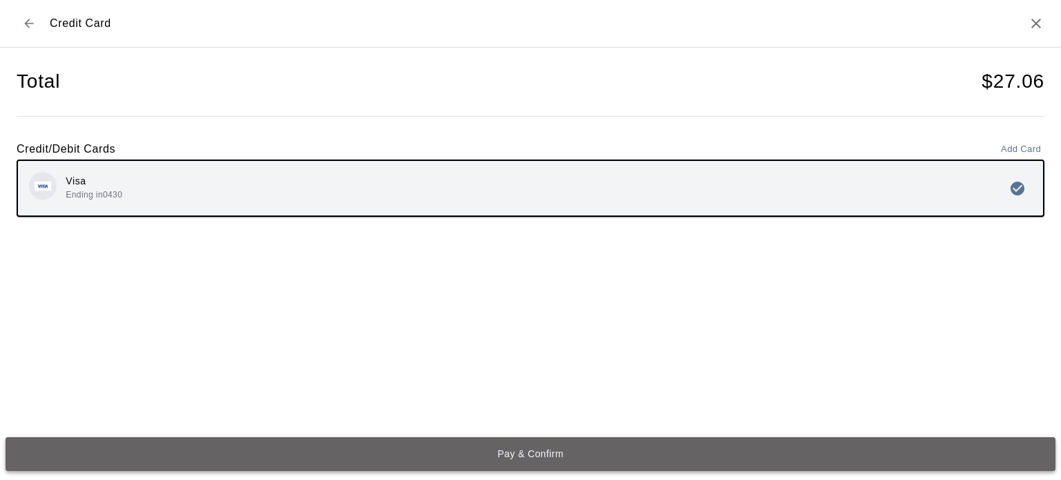
click at [508, 450] on button "Pay & Confirm" at bounding box center [531, 454] width 1050 height 34
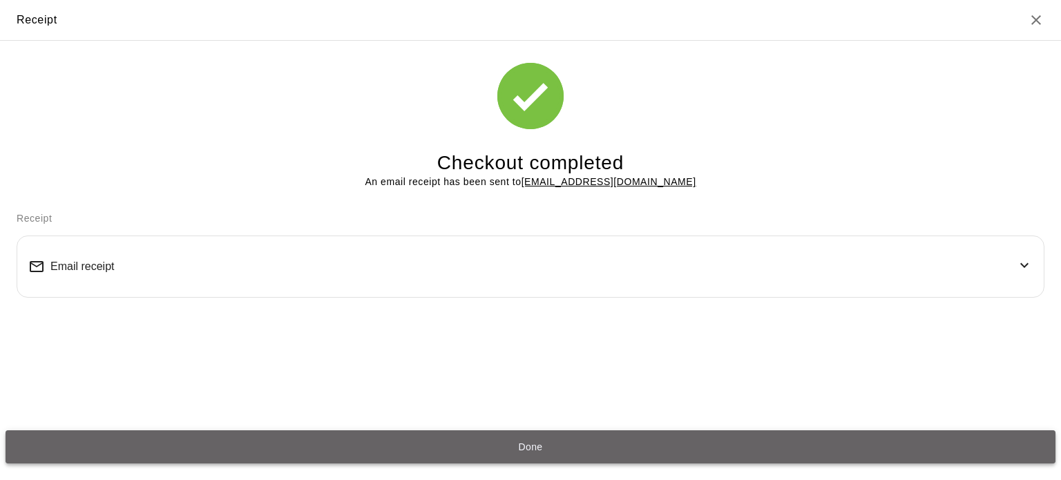
click at [545, 446] on button "Done" at bounding box center [531, 447] width 1050 height 34
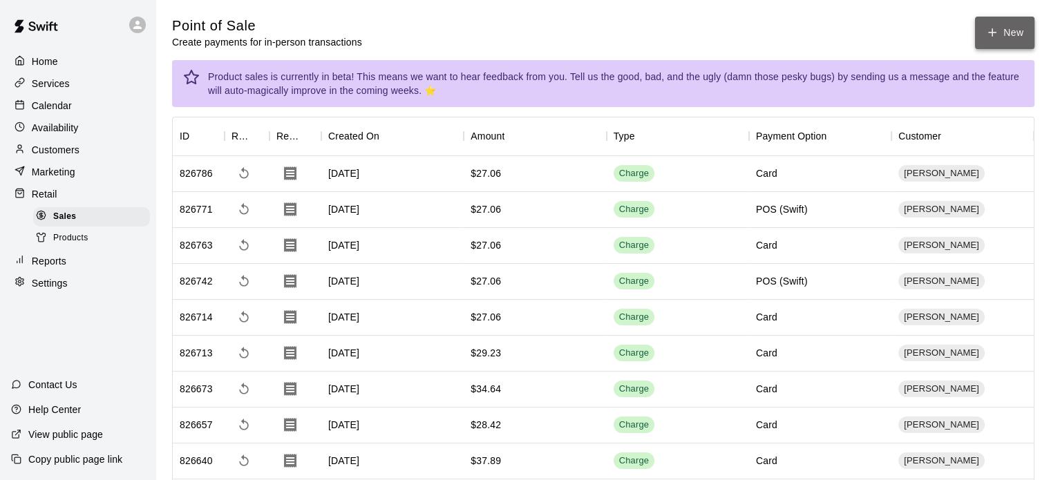
click at [993, 37] on icon "button" at bounding box center [992, 32] width 12 height 12
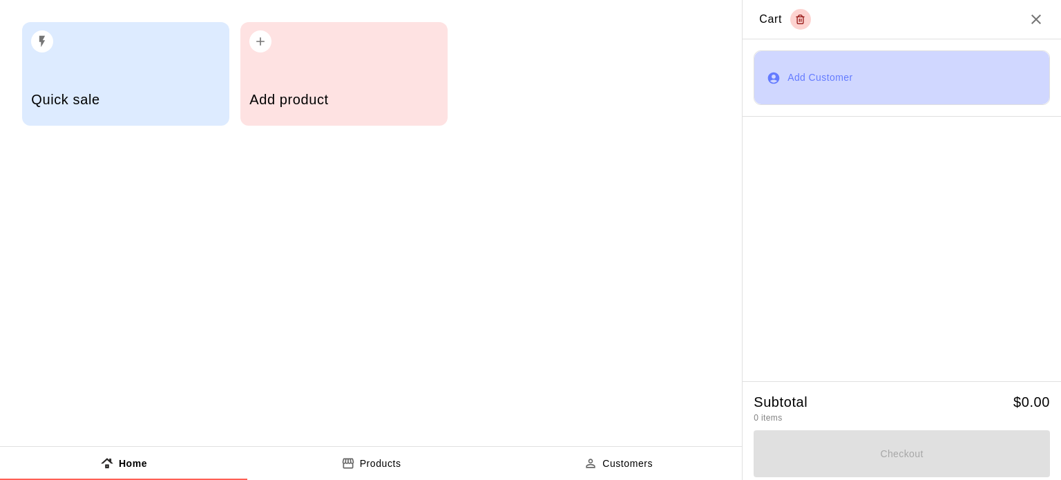
click at [820, 81] on button "Add Customer" at bounding box center [902, 77] width 296 height 55
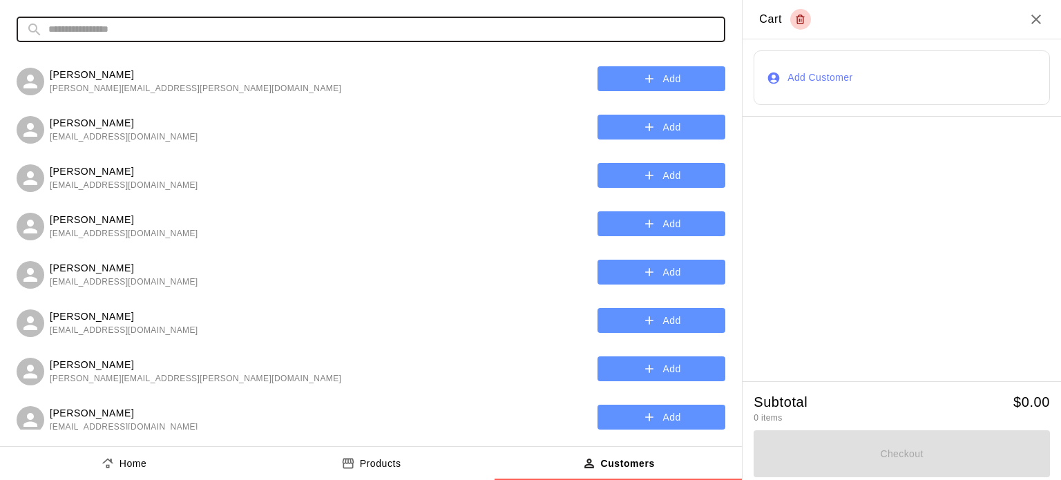
click at [403, 26] on input "text" at bounding box center [381, 30] width 667 height 26
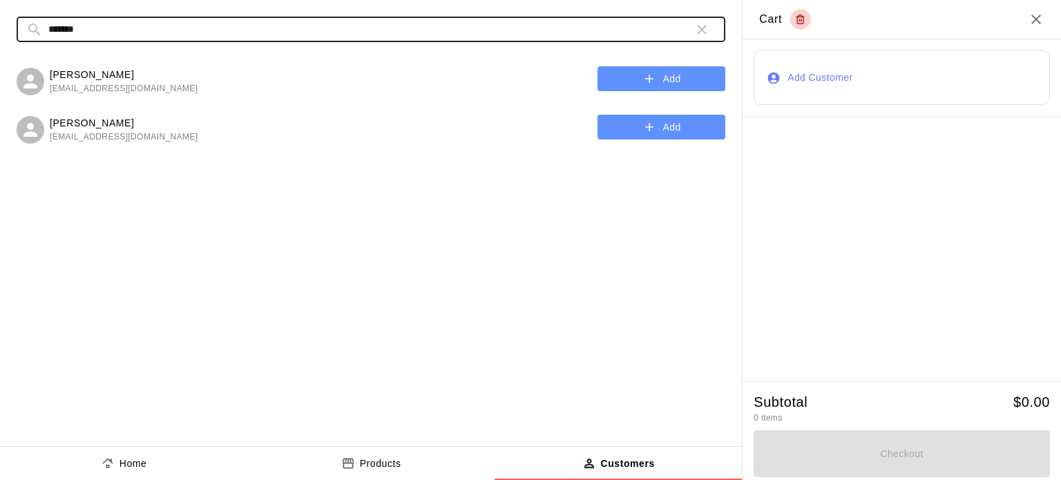
type input "*******"
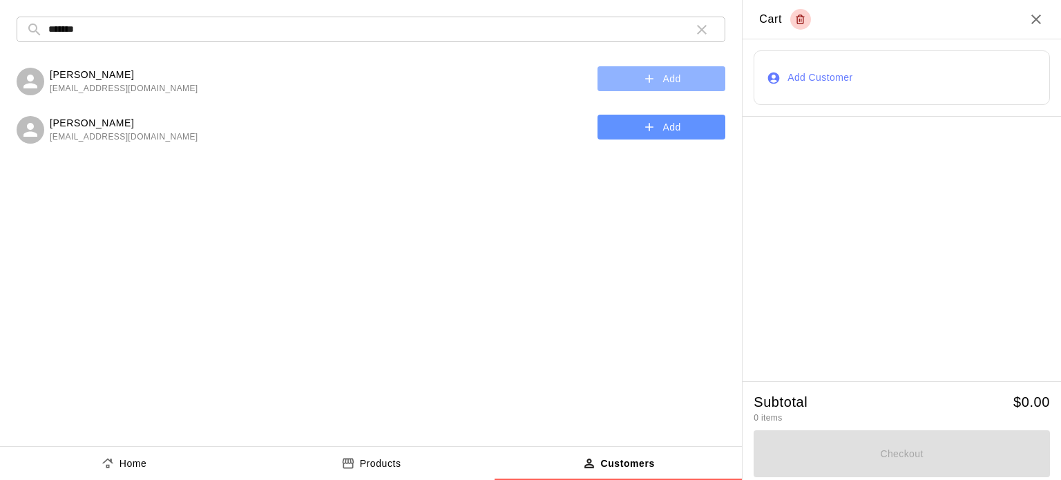
click at [633, 82] on button "Add" at bounding box center [661, 79] width 128 height 26
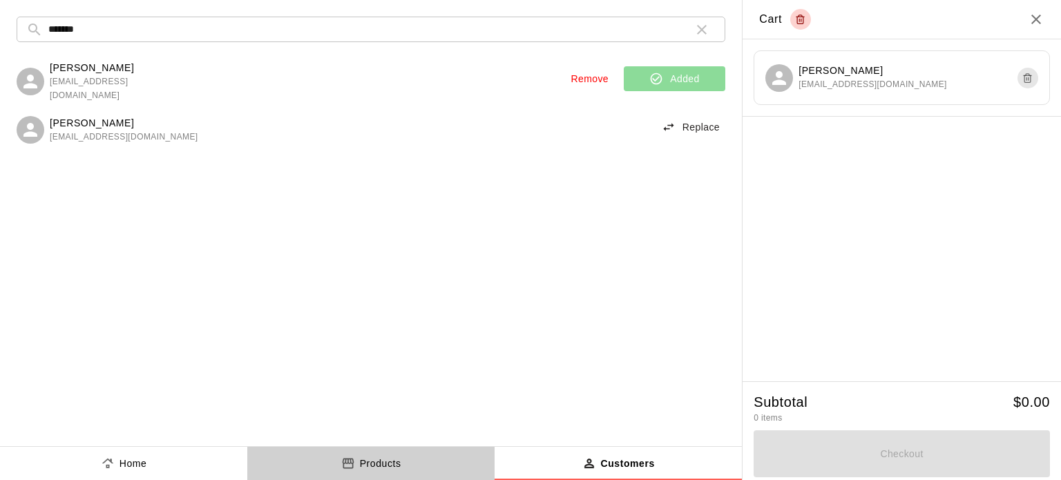
click at [385, 468] on p "Products" at bounding box center [380, 464] width 41 height 15
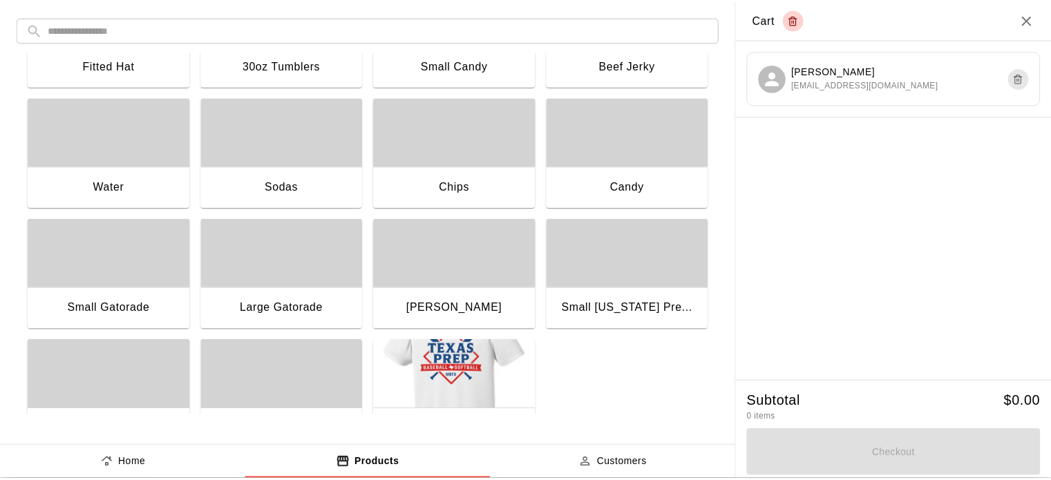
scroll to position [227, 0]
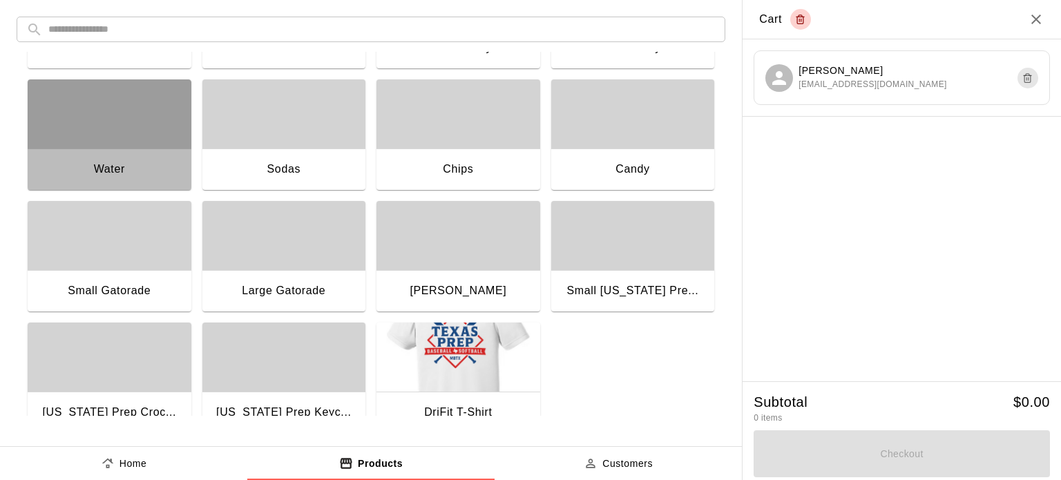
click at [102, 156] on div "Water" at bounding box center [110, 171] width 164 height 44
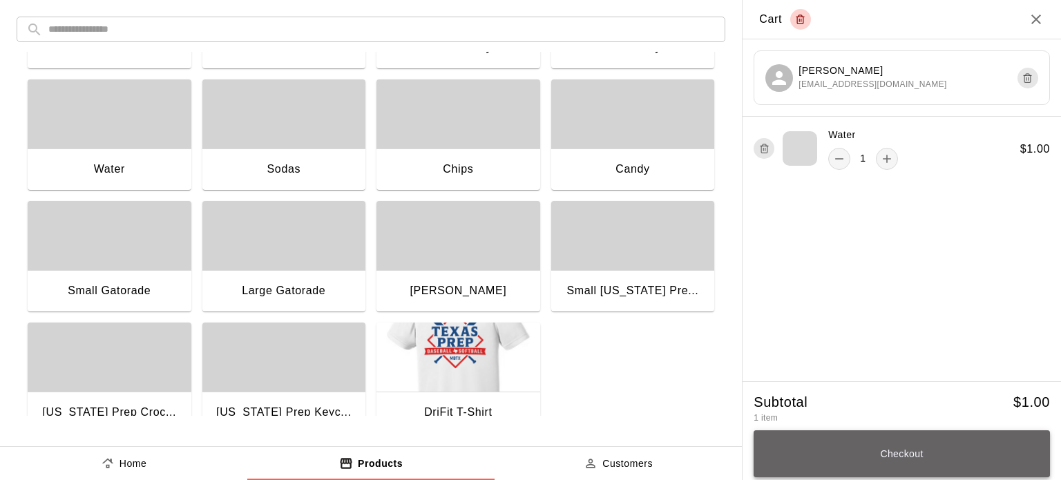
click at [895, 450] on button "Checkout" at bounding box center [902, 453] width 296 height 47
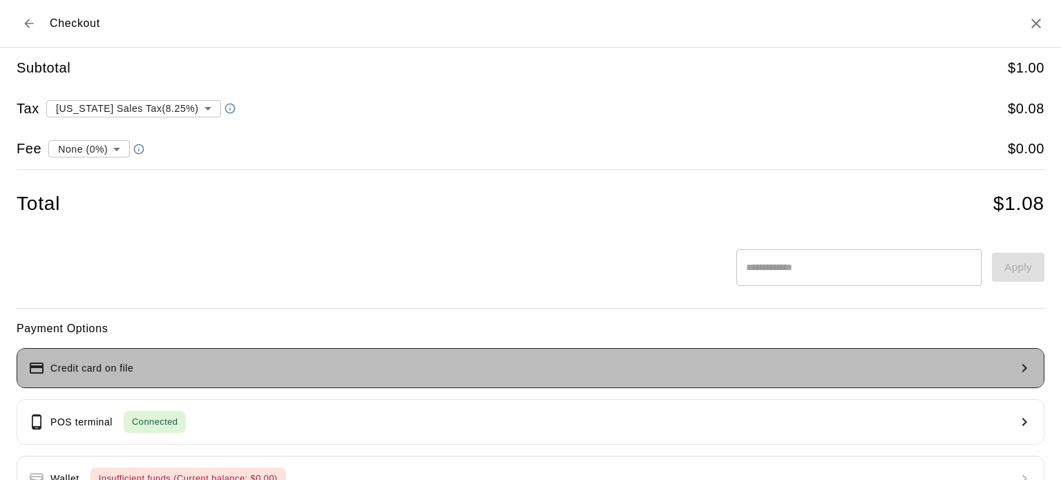
click at [570, 361] on button "Credit card on file" at bounding box center [531, 368] width 1028 height 40
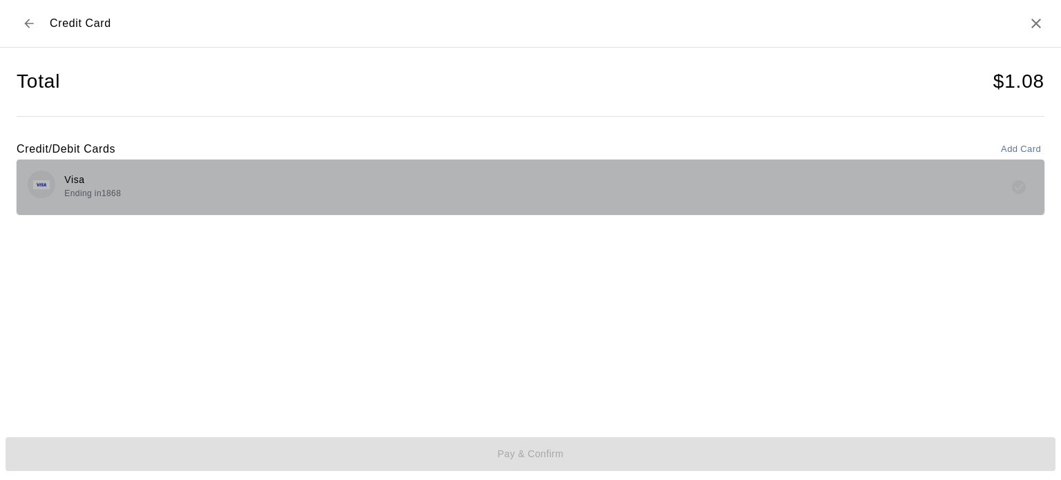
click at [302, 198] on div "Visa Ending in [DATE]" at bounding box center [531, 187] width 1006 height 32
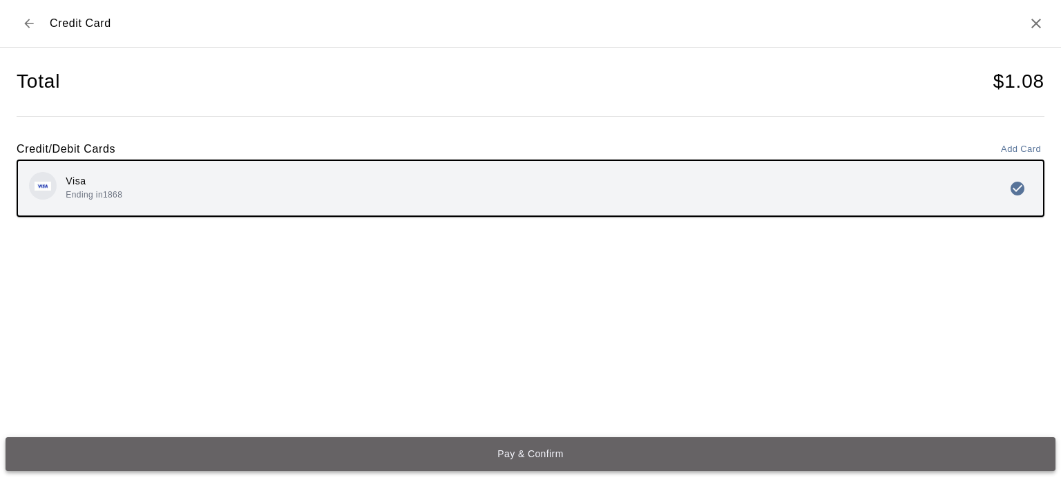
click at [544, 457] on button "Pay & Confirm" at bounding box center [531, 454] width 1050 height 34
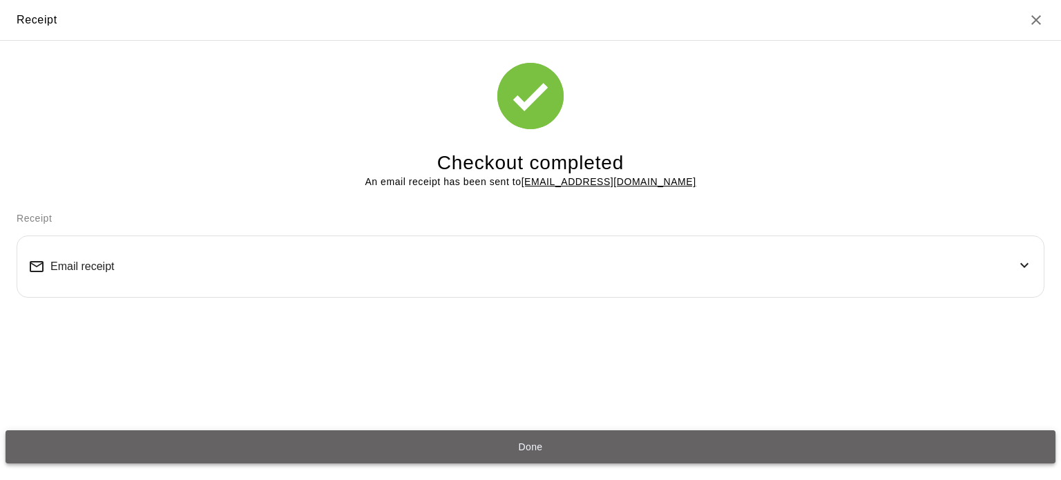
click at [535, 441] on button "Done" at bounding box center [531, 447] width 1050 height 34
